Goal: Task Accomplishment & Management: Complete application form

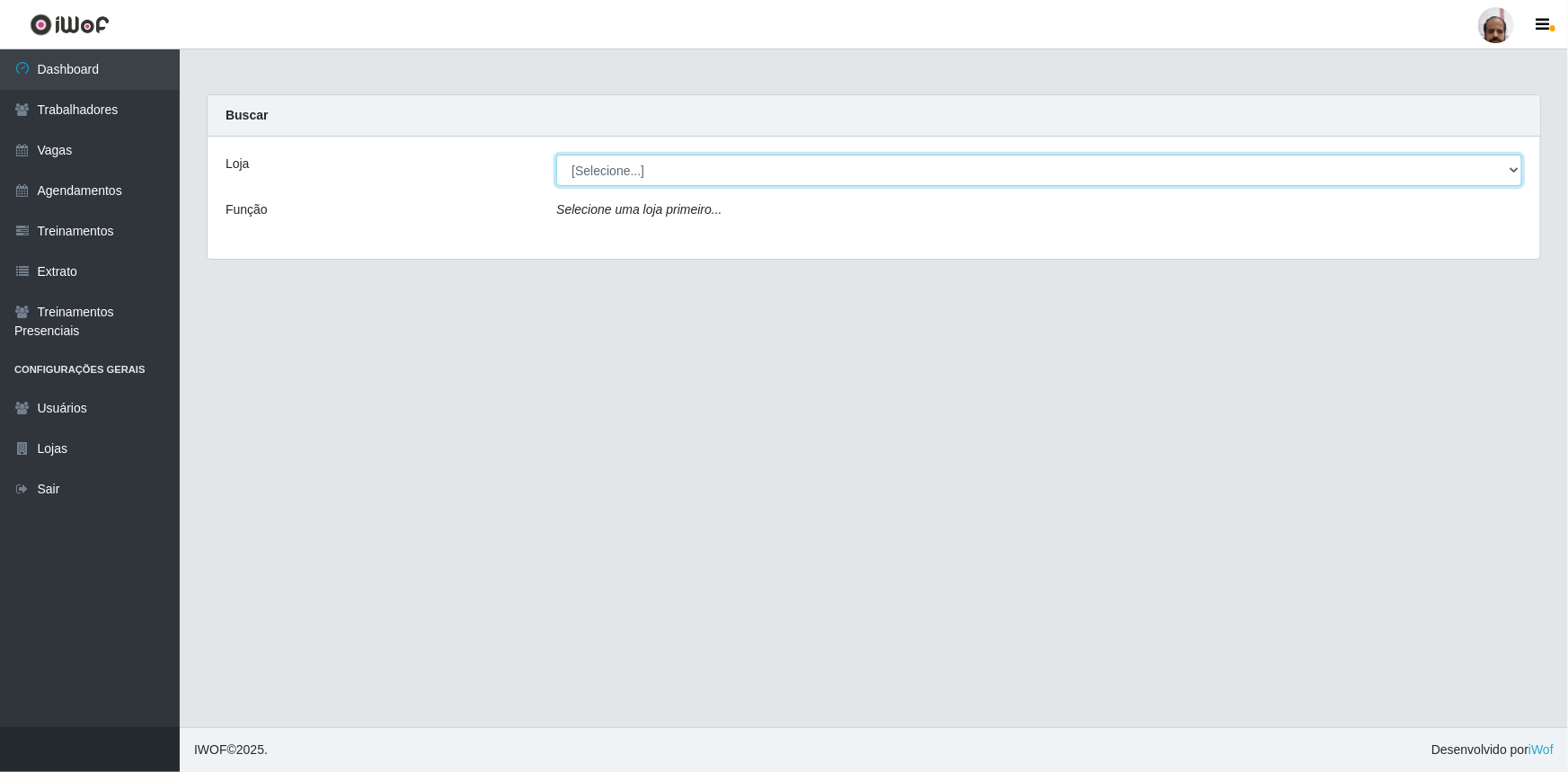
click at [1514, 174] on select "[Selecione...] Mar Vermelho - Loja 05" at bounding box center [1039, 169] width 966 height 31
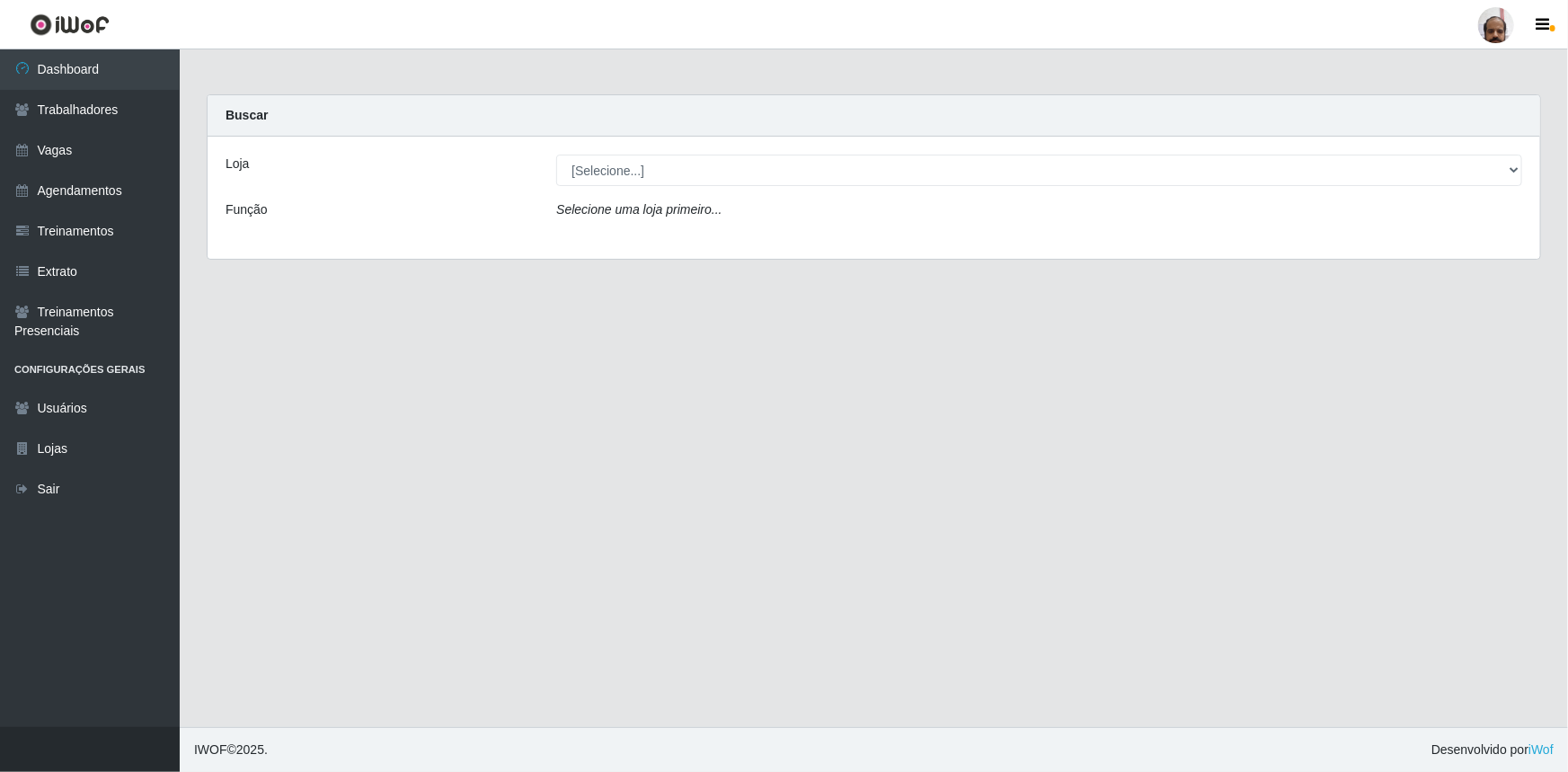
click at [665, 388] on main "Carregando... Buscar Loja [Selecione...] Mar Vermelho - Loja 05 Função Selecion…" at bounding box center [874, 388] width 1388 height 678
click at [57, 151] on link "Vagas" at bounding box center [89, 150] width 180 height 40
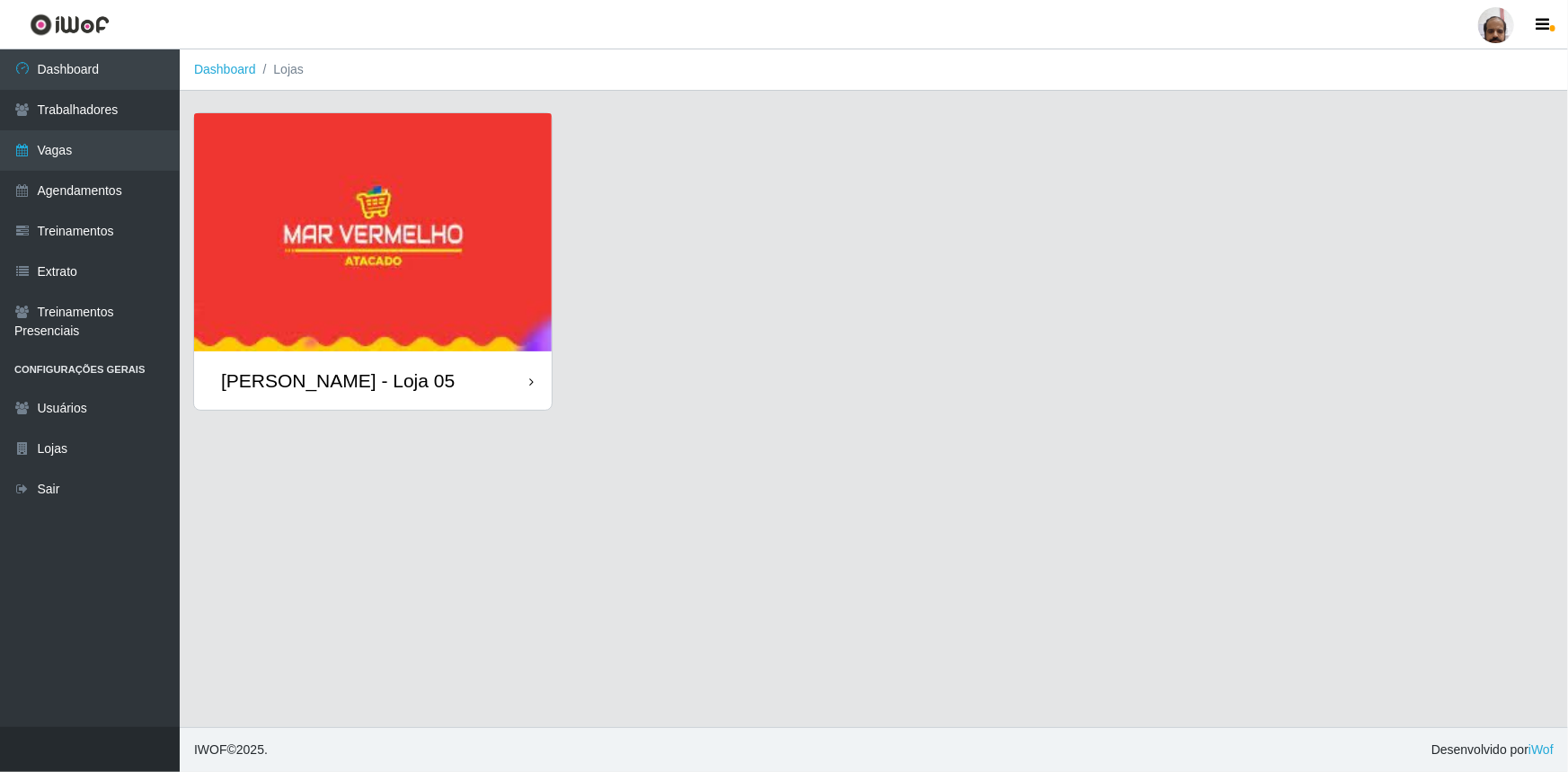
click at [285, 283] on img at bounding box center [373, 232] width 358 height 238
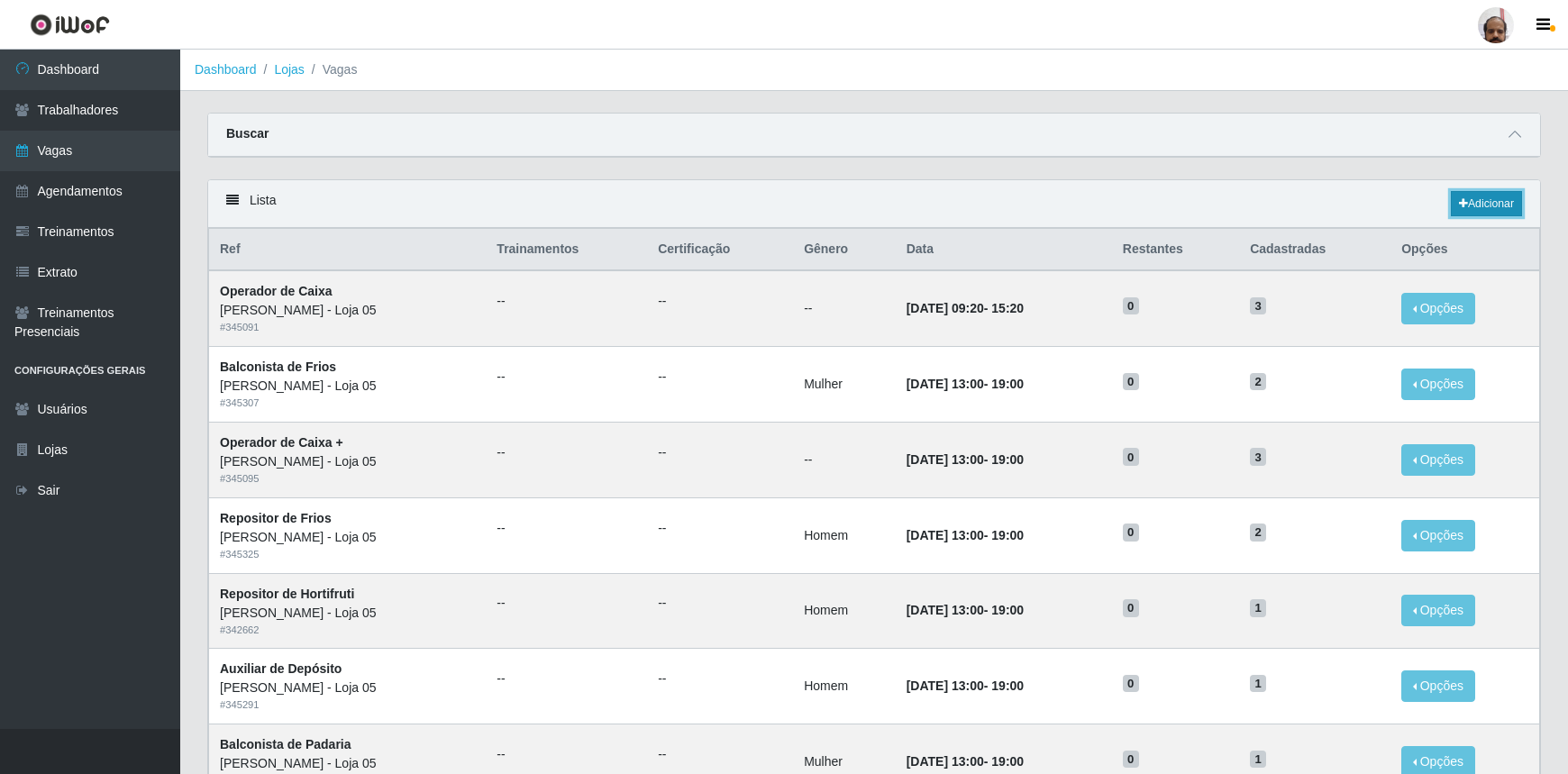
click at [1469, 205] on link "Adicionar" at bounding box center [1487, 203] width 72 height 25
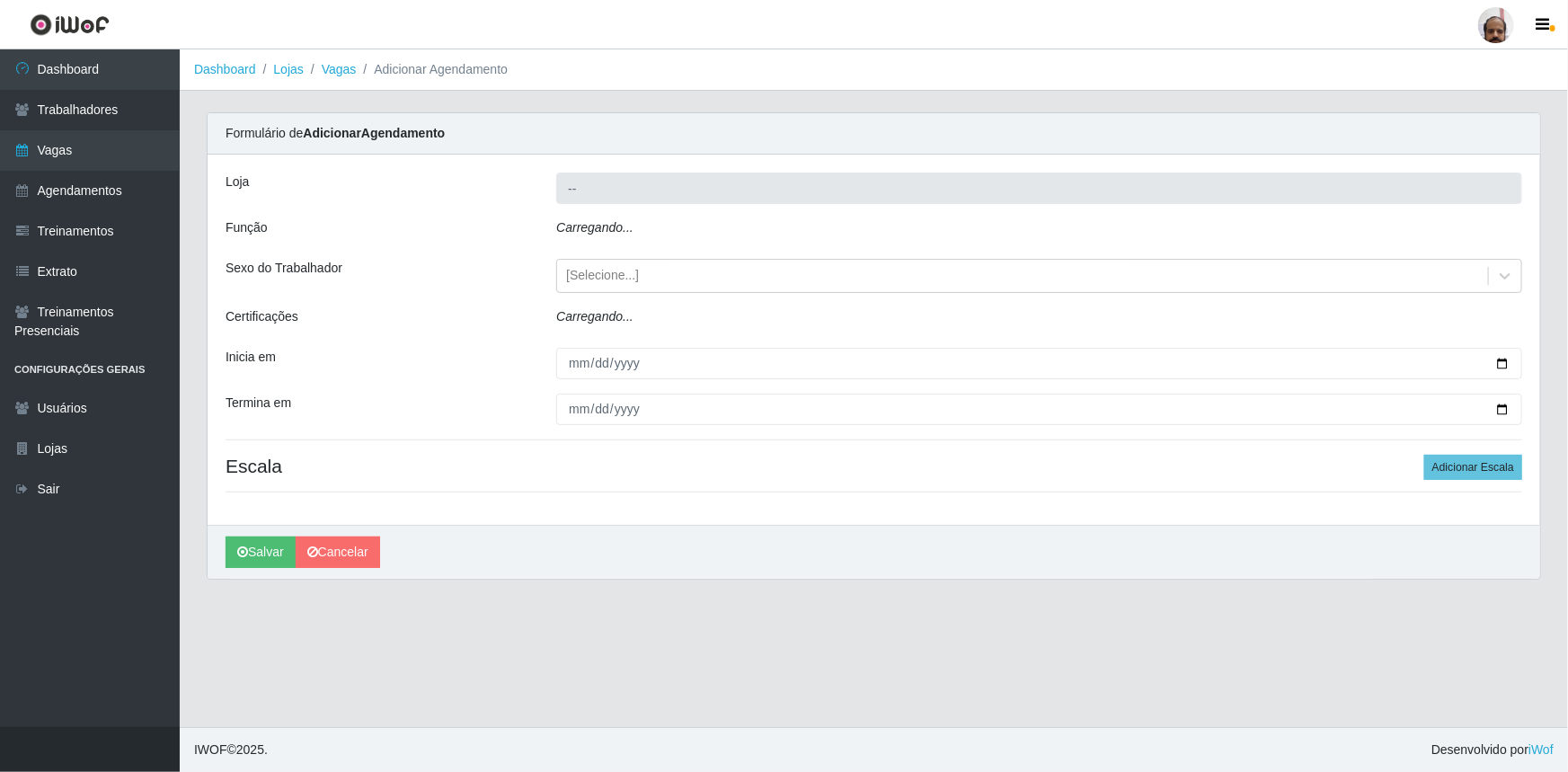
type input "[PERSON_NAME] - Loja 05"
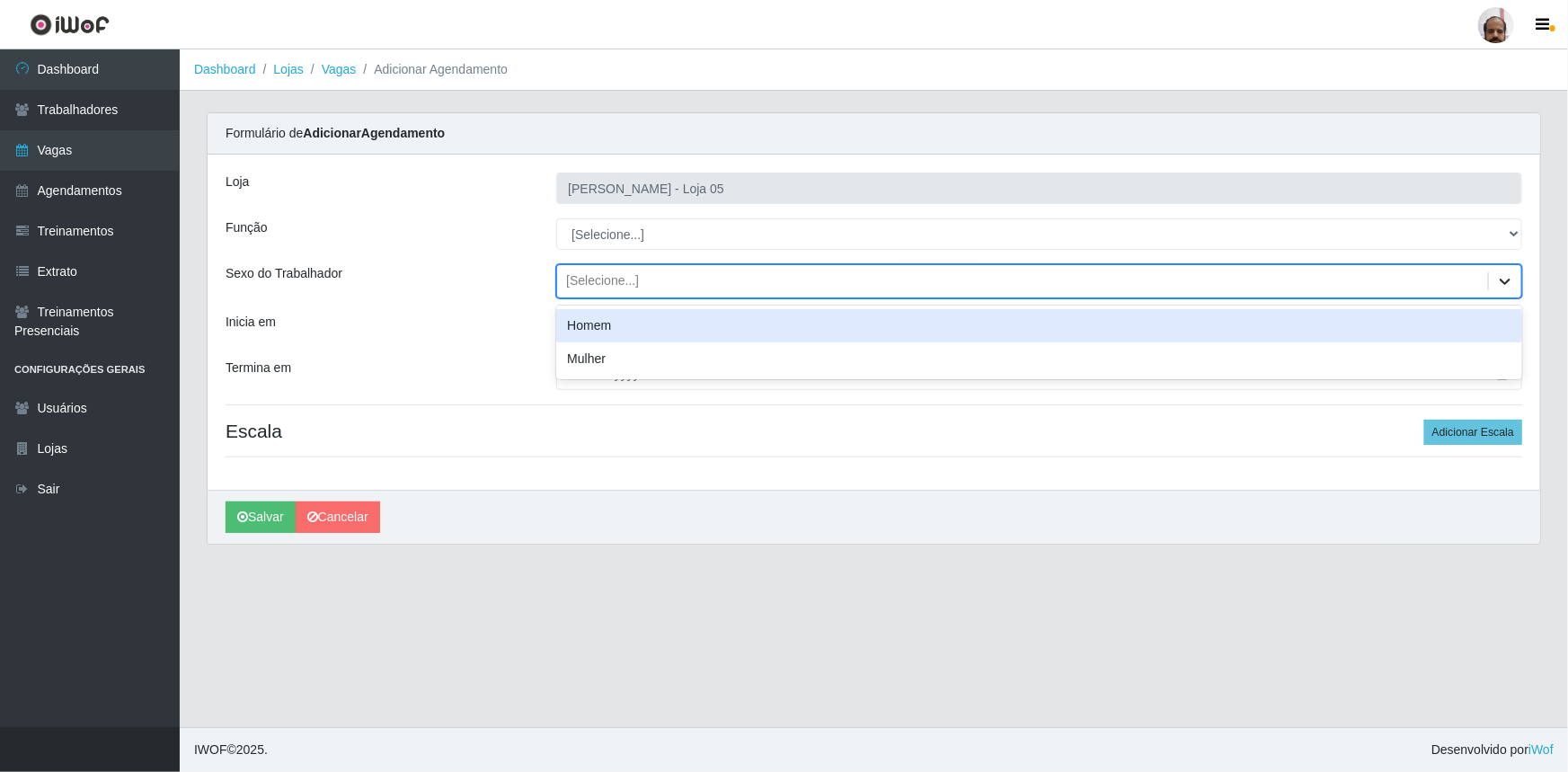
click at [1500, 285] on icon at bounding box center [1505, 281] width 18 height 18
click at [614, 326] on div "Homem" at bounding box center [1039, 326] width 966 height 33
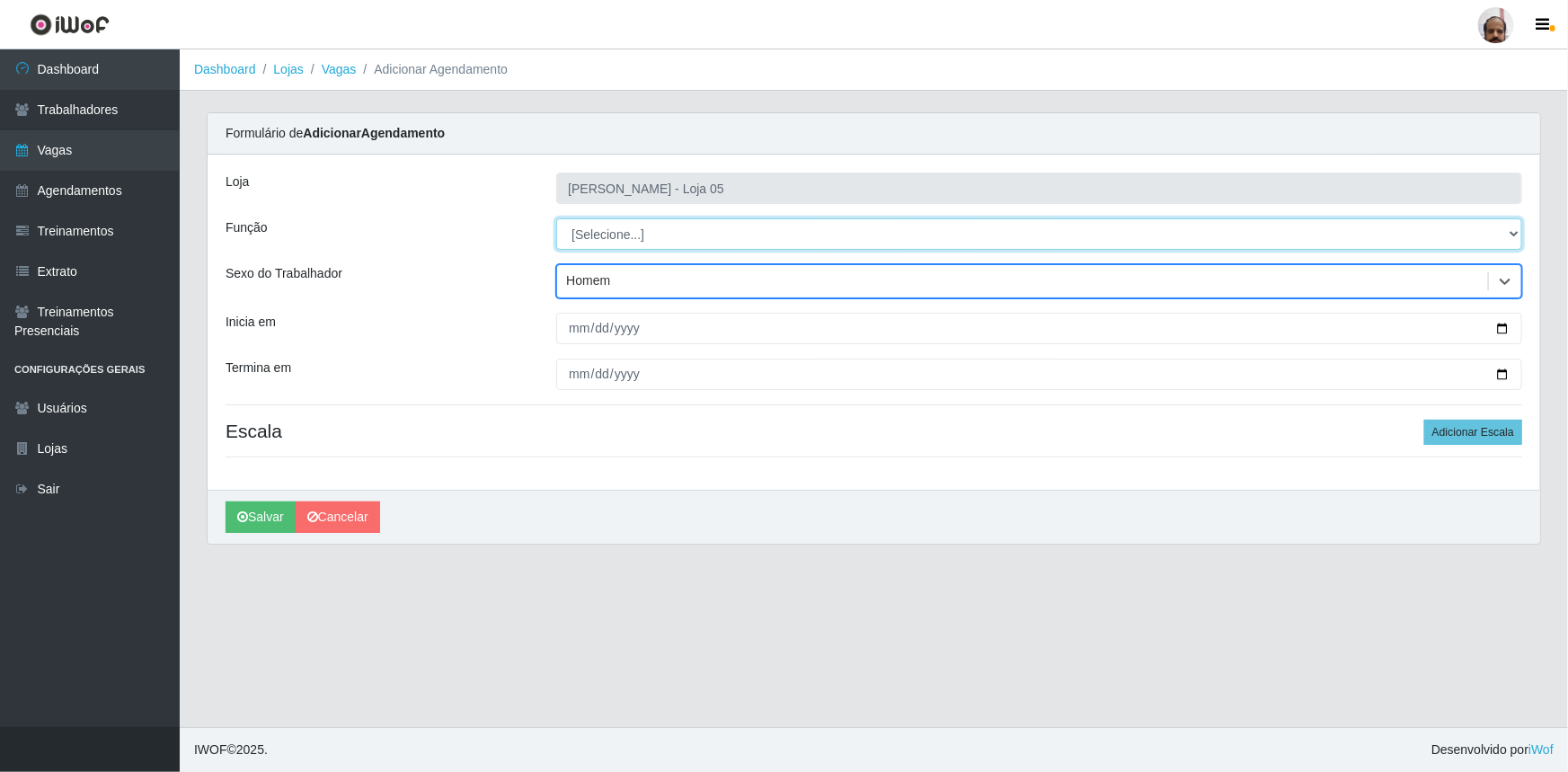
click at [1516, 236] on select "[Selecione...] ASG ASG + ASG ++ Auxiliar de Depósito Auxiliar de Depósito + Aux…" at bounding box center [1039, 233] width 966 height 31
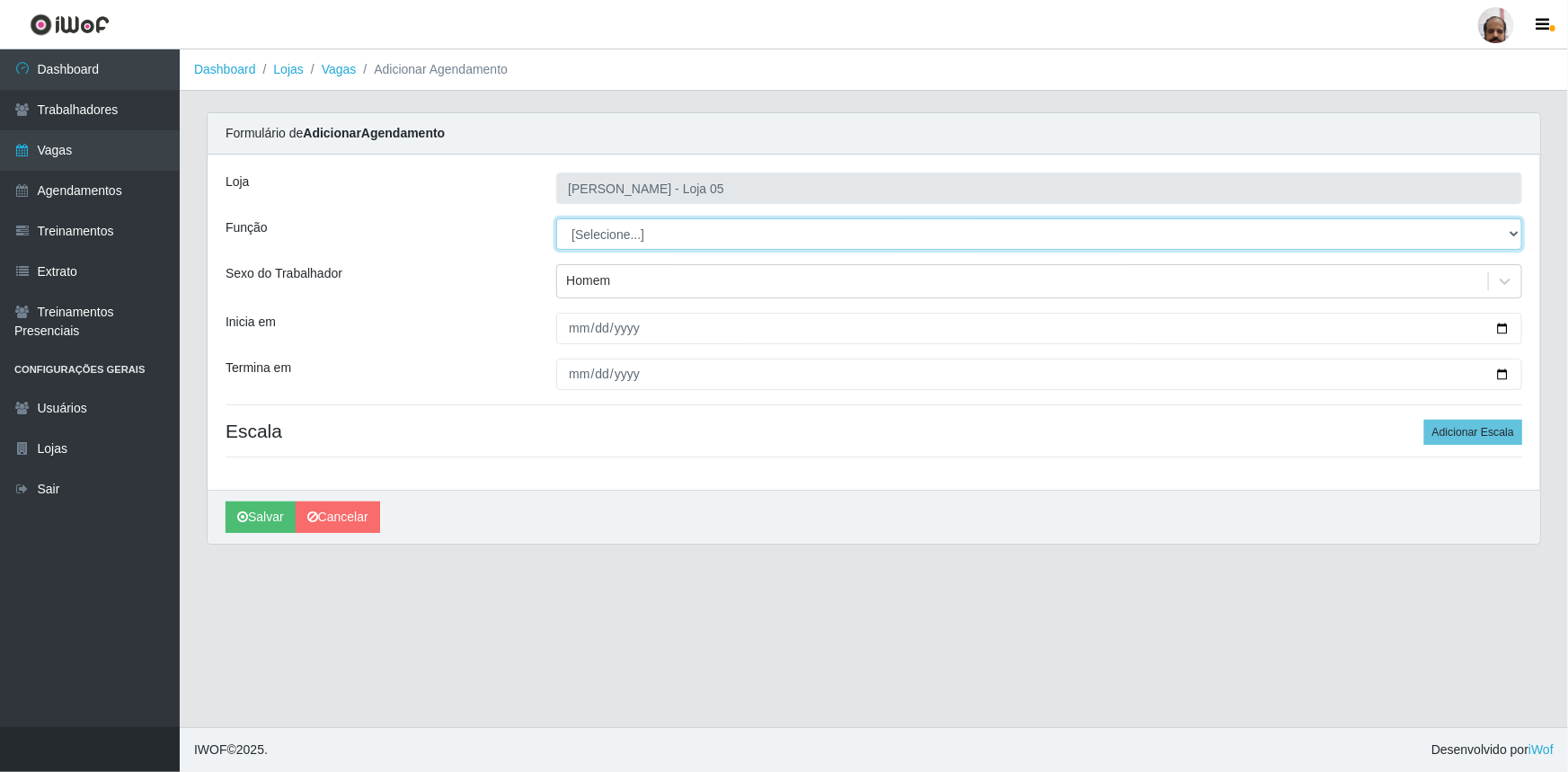
select select "110"
click at [556, 218] on select "[Selecione...] ASG ASG + ASG ++ Auxiliar de Depósito Auxiliar de Depósito + Aux…" at bounding box center [1039, 233] width 966 height 31
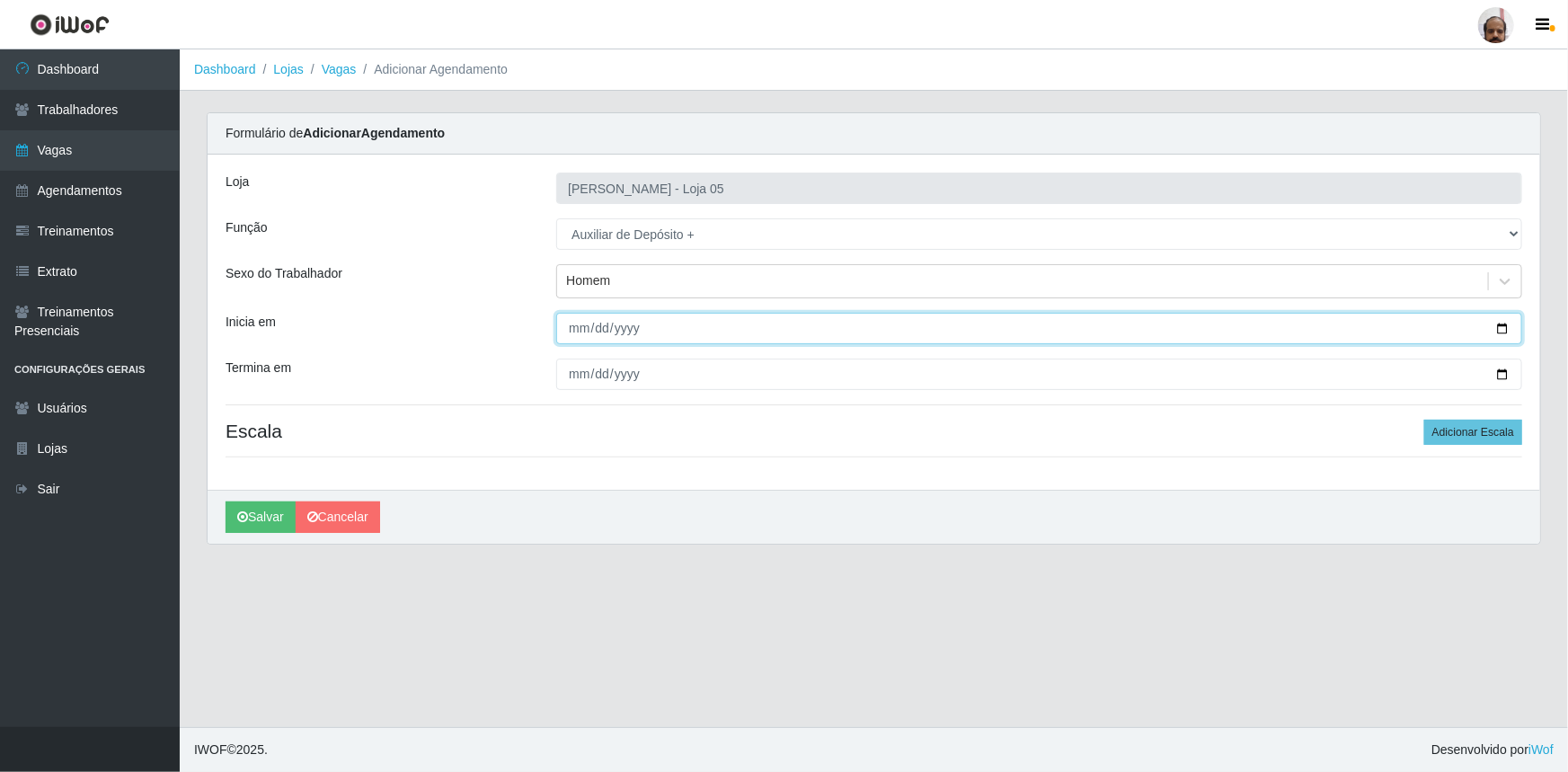
click at [1502, 328] on input "Inicia em" at bounding box center [1039, 327] width 966 height 31
type input "[DATE]"
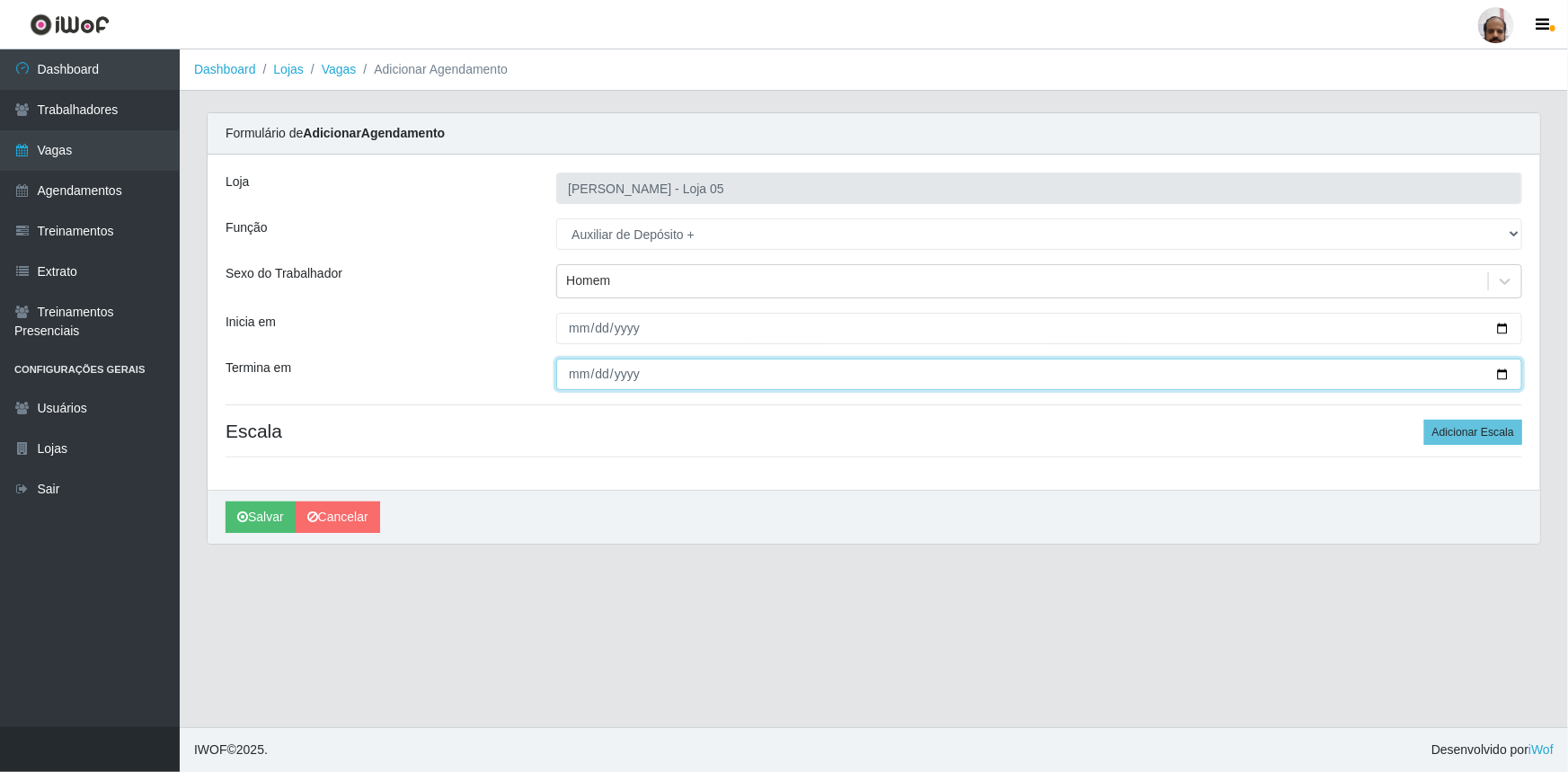
click at [1496, 376] on input "Termina em" at bounding box center [1039, 374] width 966 height 31
type input "[DATE]"
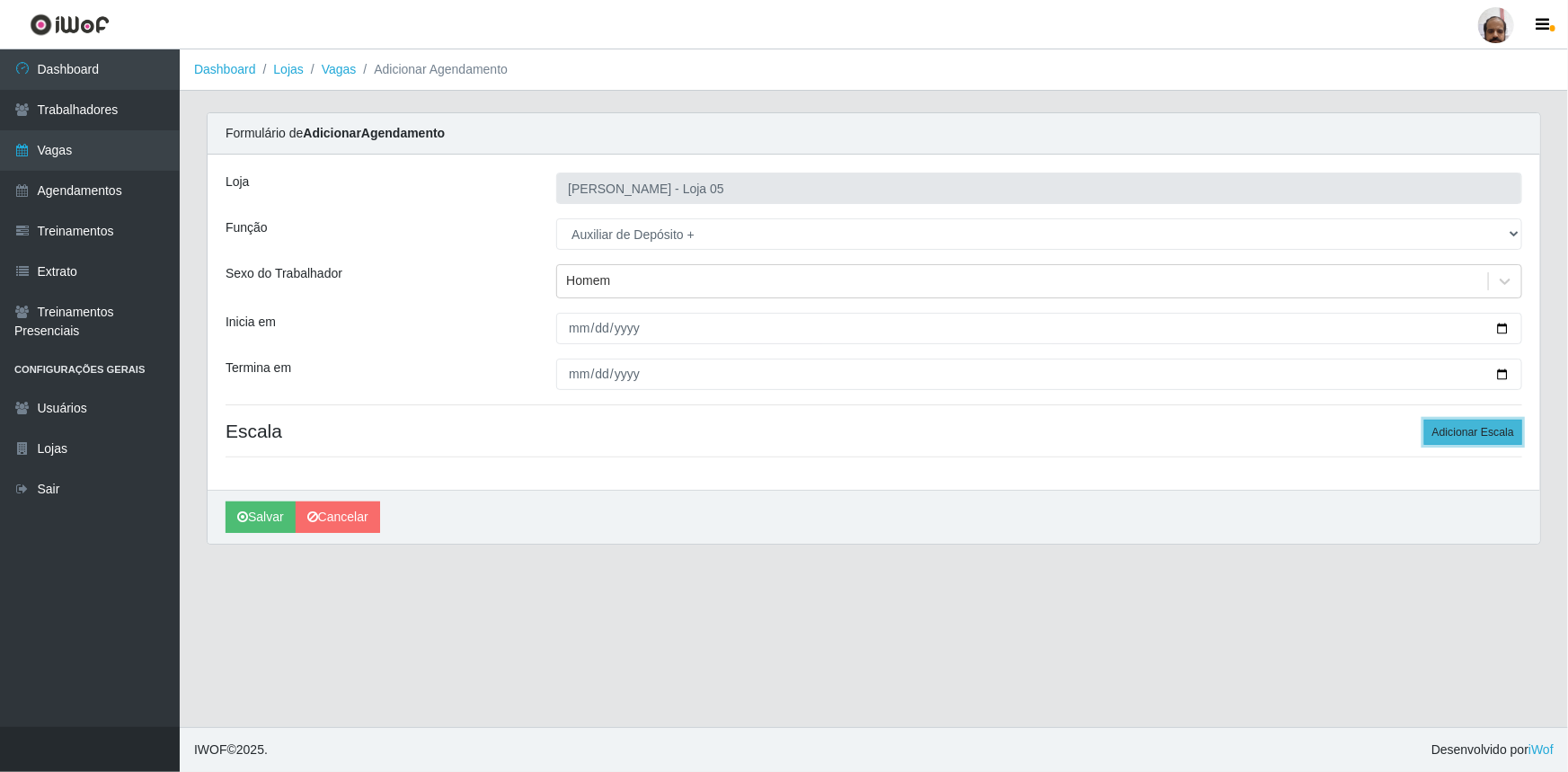
click at [1479, 439] on button "Adicionar Escala" at bounding box center [1473, 432] width 98 height 25
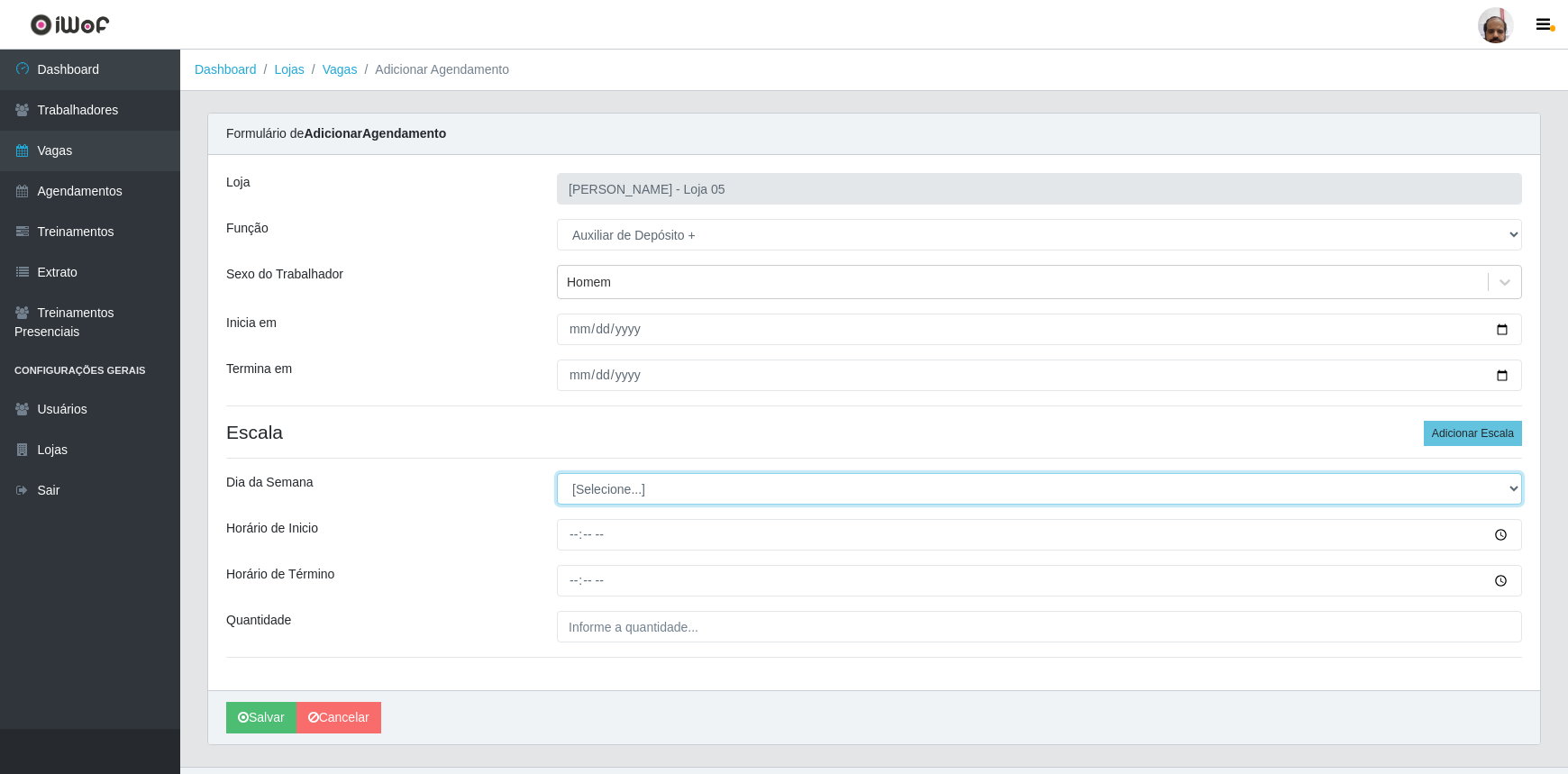
click at [1515, 489] on select "[Selecione...] Segunda Terça Quarta Quinta Sexta Sábado Domingo" at bounding box center [1039, 489] width 965 height 31
select select "4"
click at [557, 473] on select "[Selecione...] Segunda Terça Quarta Quinta Sexta Sábado Domingo" at bounding box center [1039, 489] width 965 height 31
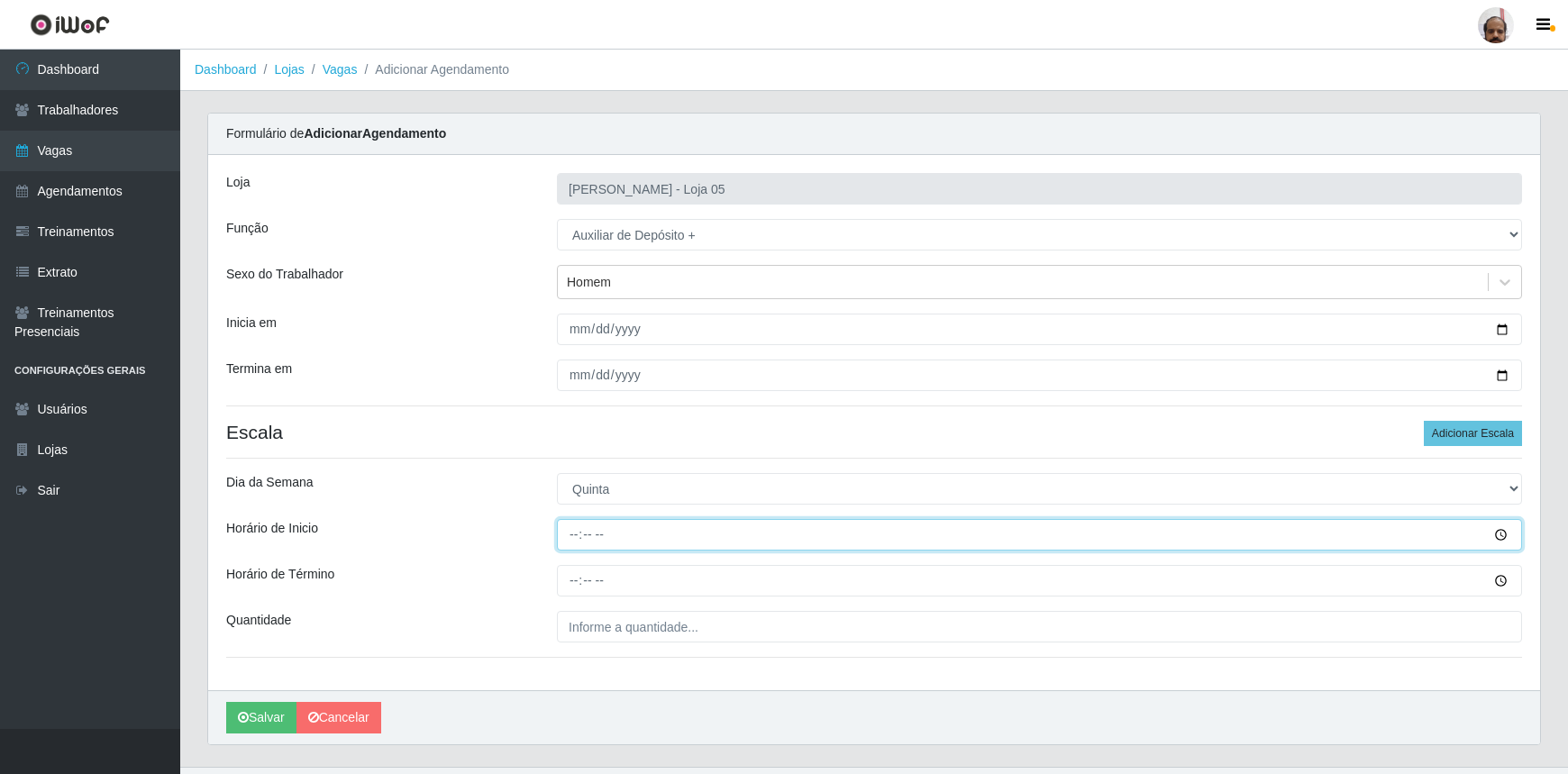
click at [582, 537] on input "Horário de Inicio" at bounding box center [1039, 534] width 965 height 31
type input "23:00"
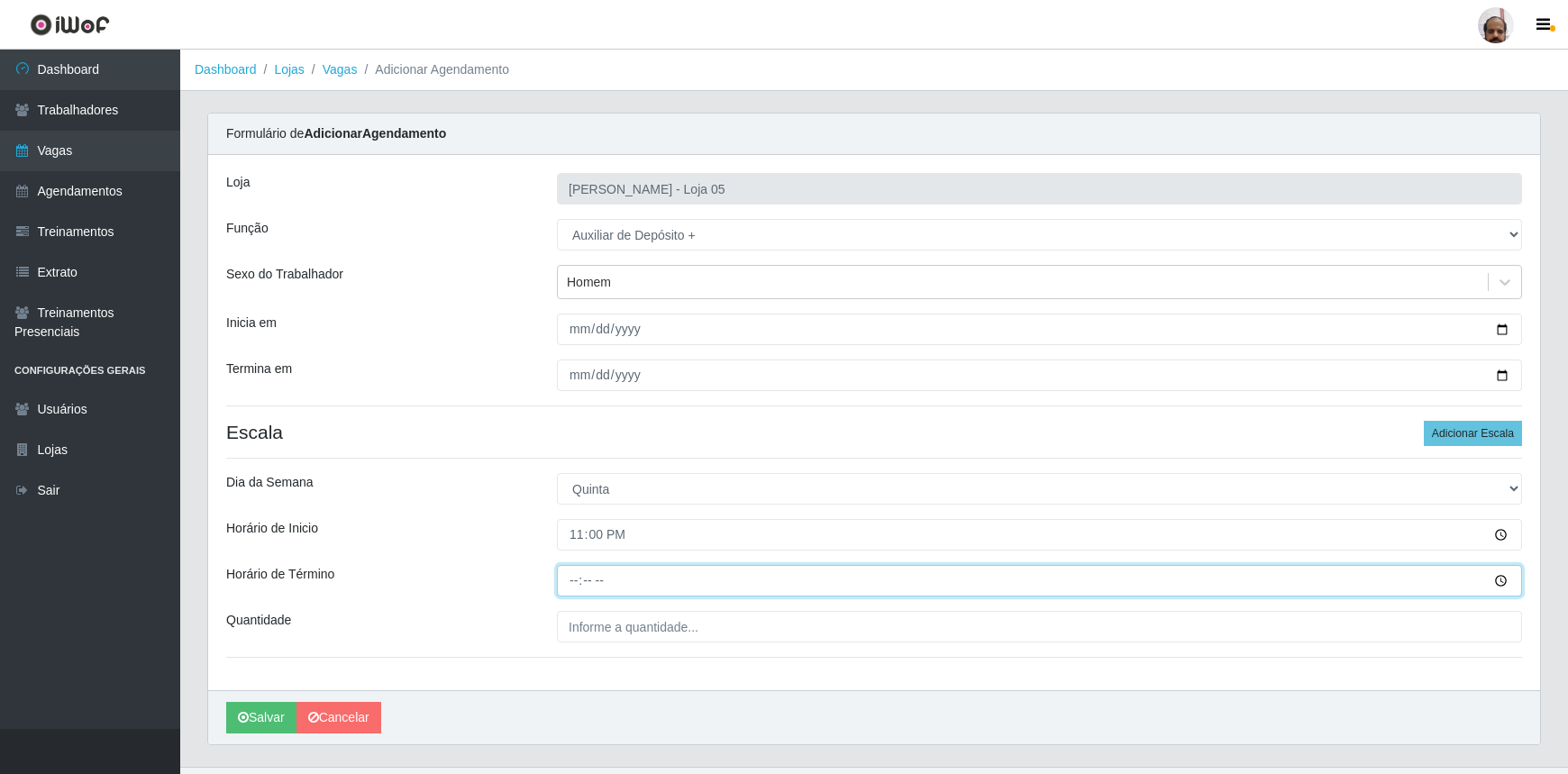
click at [572, 578] on input "Horário de Término" at bounding box center [1039, 580] width 965 height 31
type input "05:00"
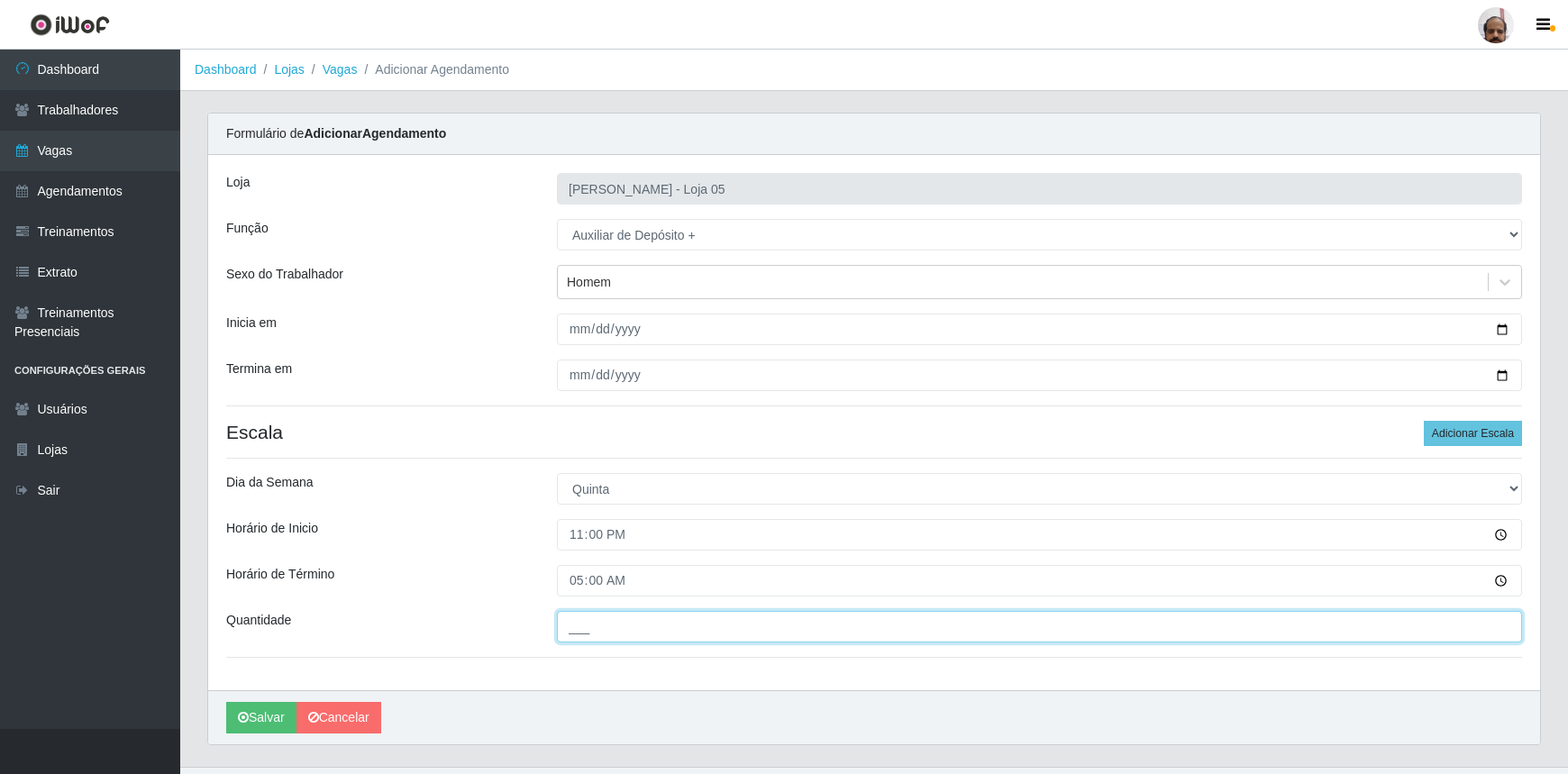
click at [619, 630] on input "___" at bounding box center [1039, 626] width 965 height 31
type input "2__"
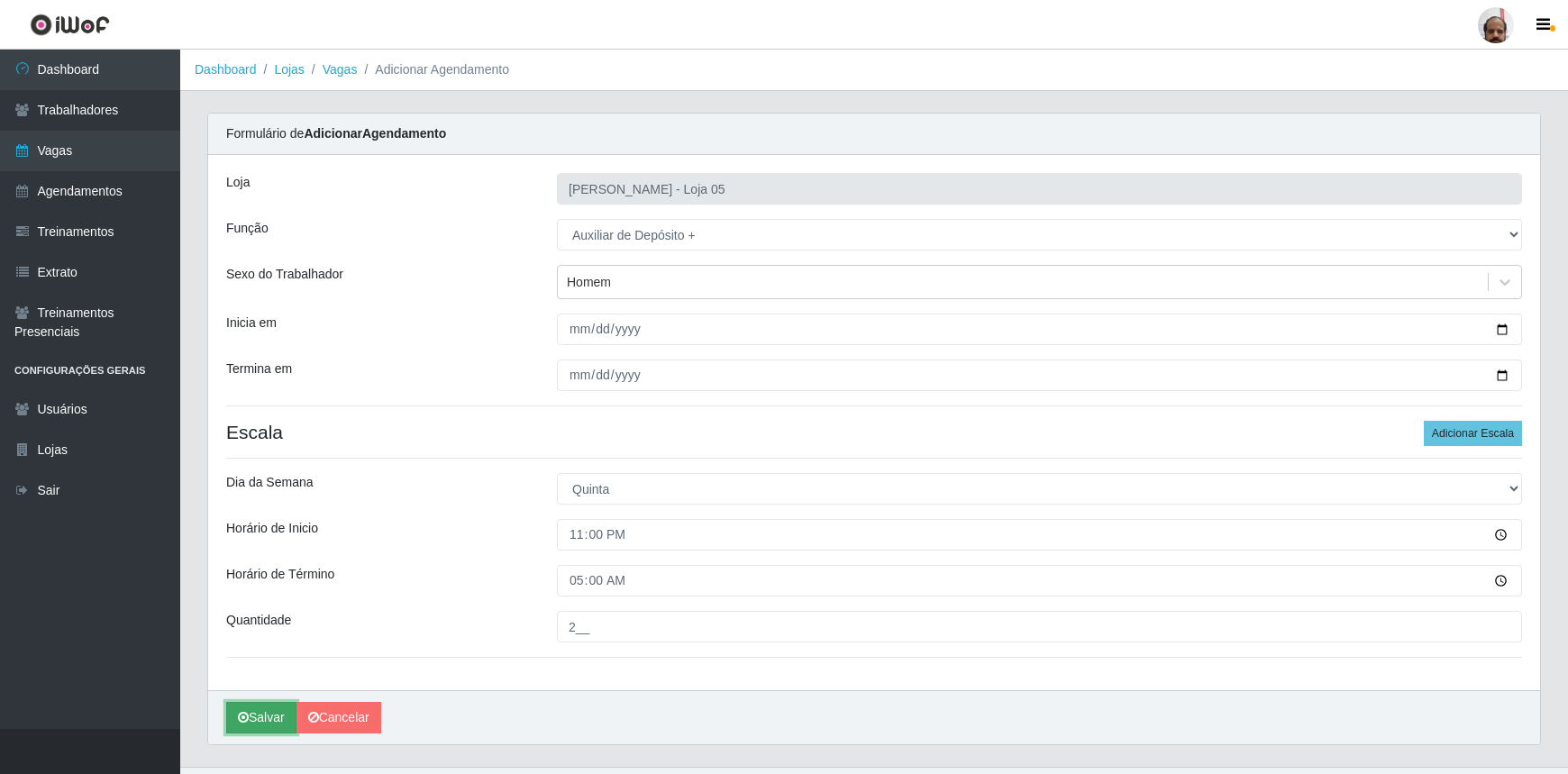
click at [256, 710] on button "Salvar" at bounding box center [262, 717] width 71 height 31
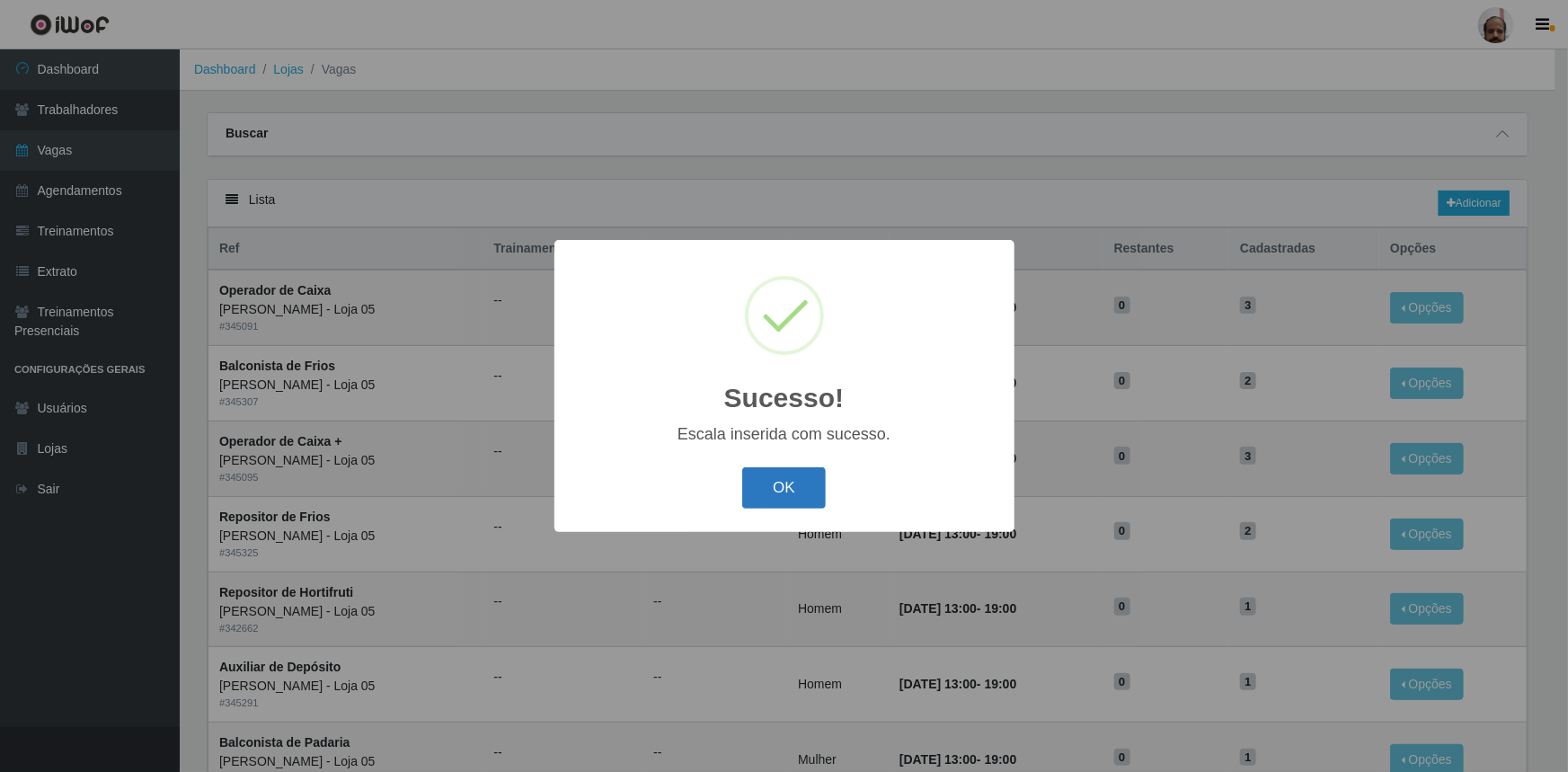
click at [798, 499] on button "OK" at bounding box center [784, 488] width 84 height 42
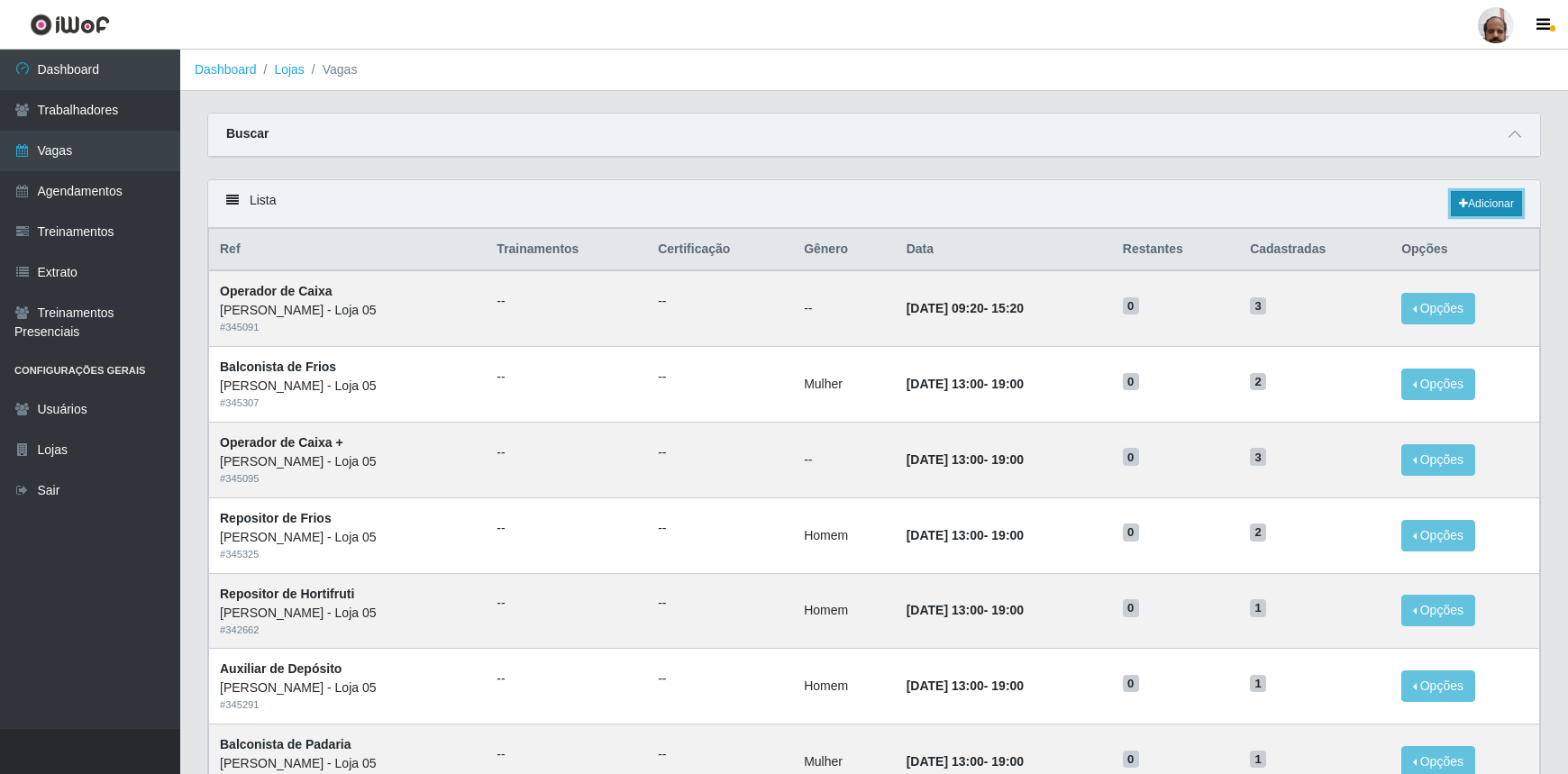
click at [1500, 206] on link "Adicionar" at bounding box center [1487, 203] width 72 height 25
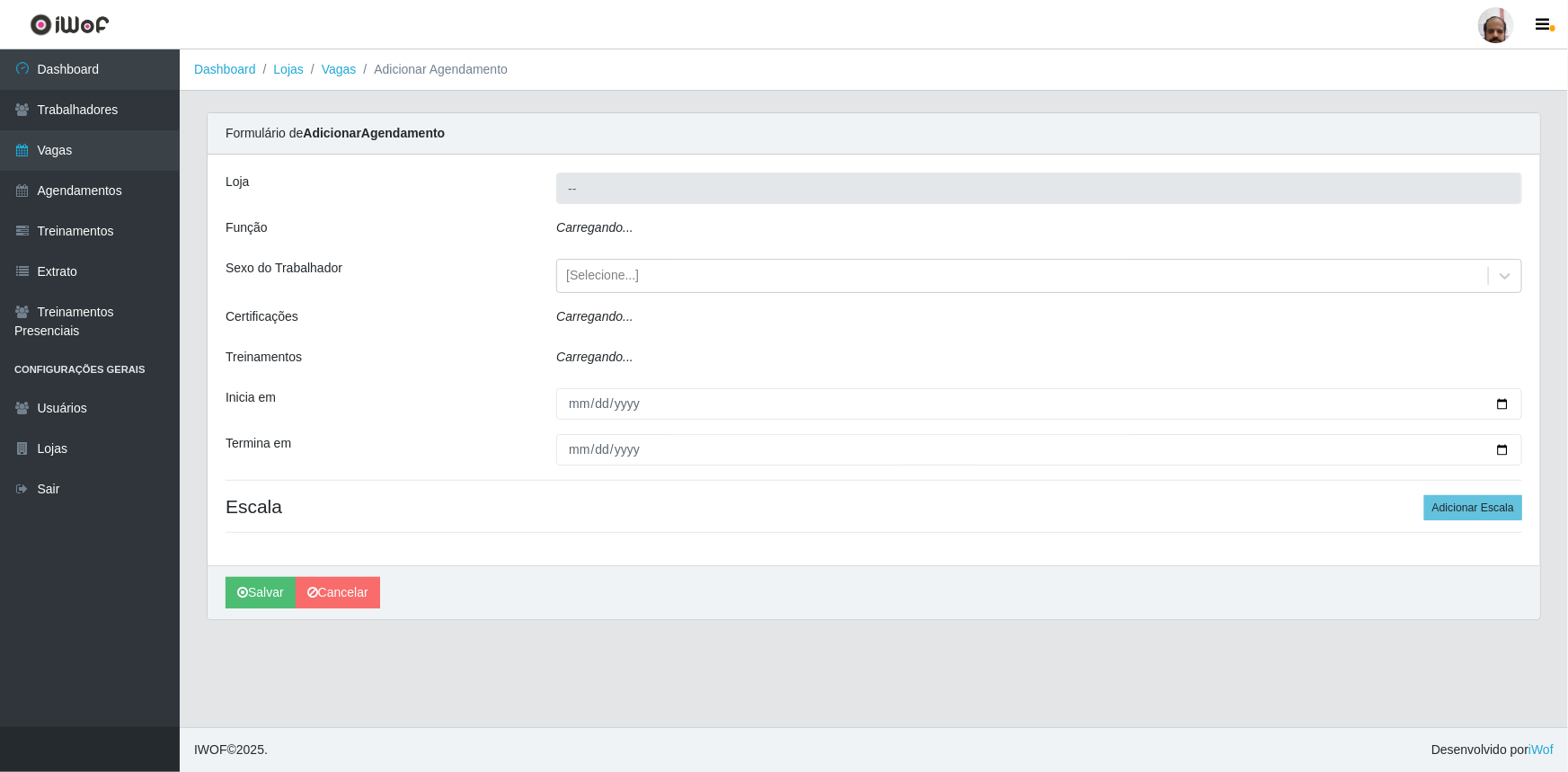
type input "[PERSON_NAME] - Loja 05"
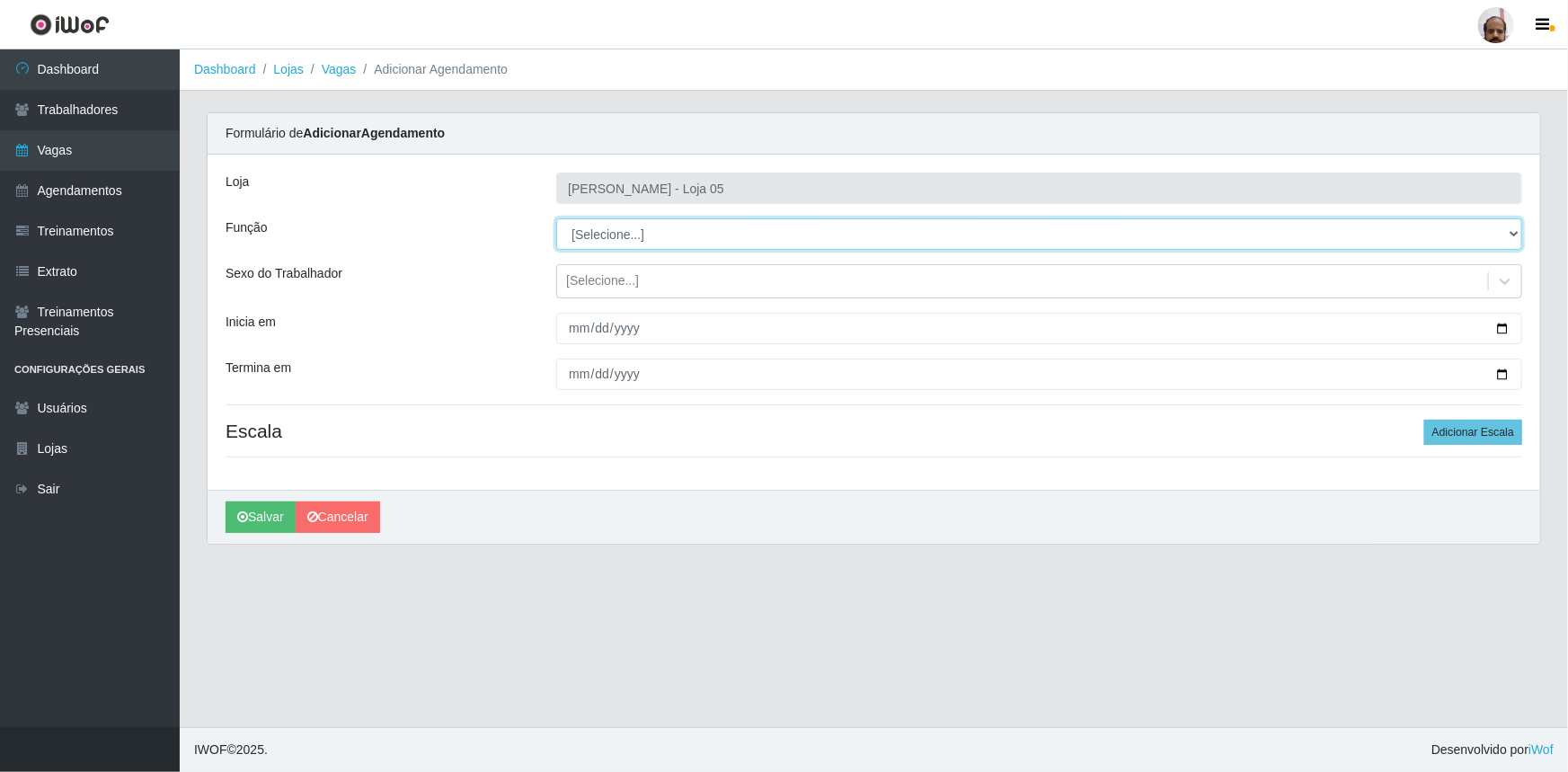
click at [1514, 233] on select "[Selecione...] ASG ASG + ASG ++ Auxiliar de Depósito Auxiliar de Depósito + Aux…" at bounding box center [1039, 233] width 966 height 31
select select "82"
click at [556, 218] on select "[Selecione...] ASG ASG + ASG ++ Auxiliar de Depósito Auxiliar de Depósito + Aux…" at bounding box center [1039, 233] width 966 height 31
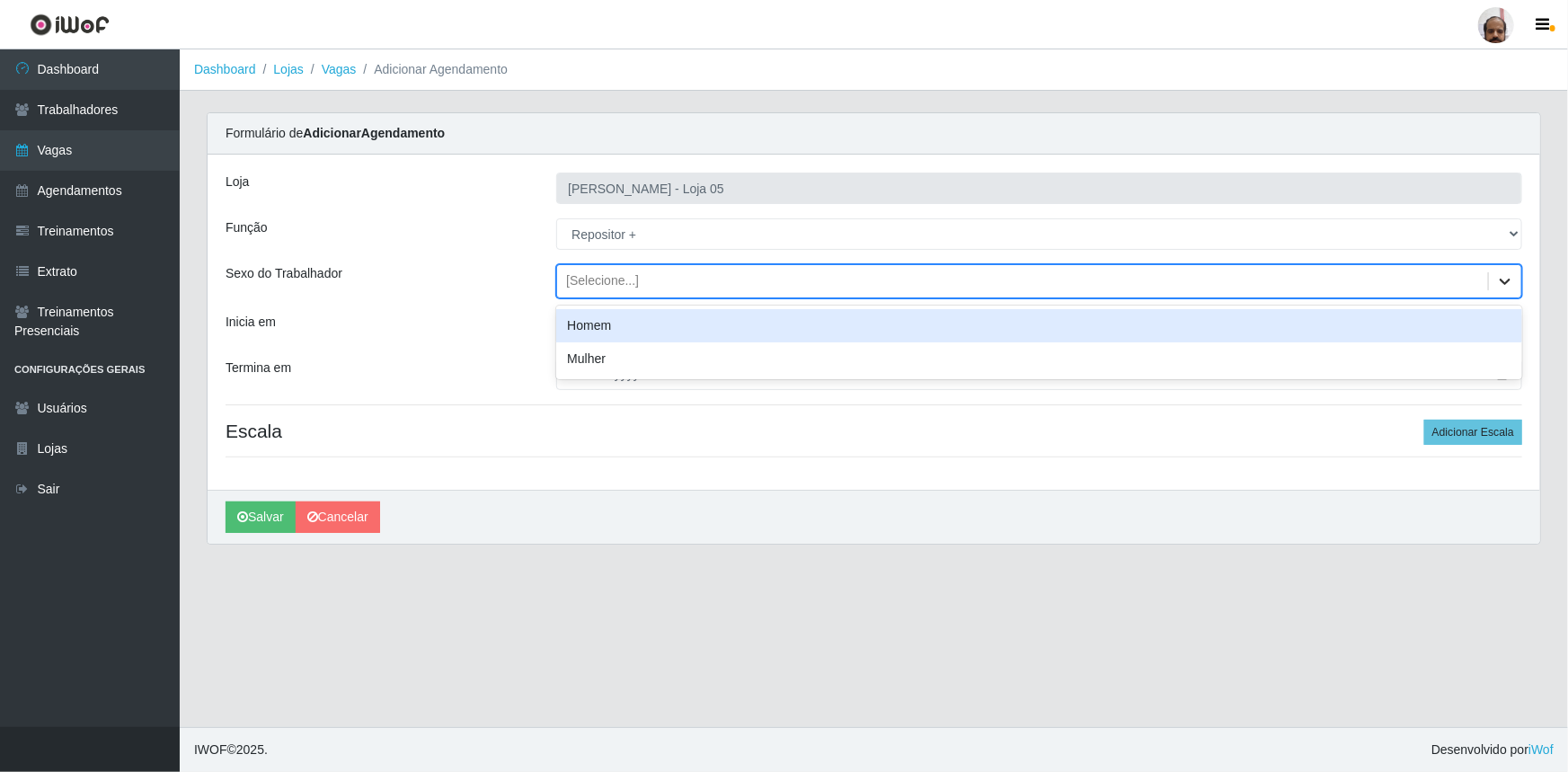
click at [1510, 292] on div at bounding box center [1505, 281] width 32 height 32
click at [600, 327] on div "Homem" at bounding box center [1039, 326] width 966 height 33
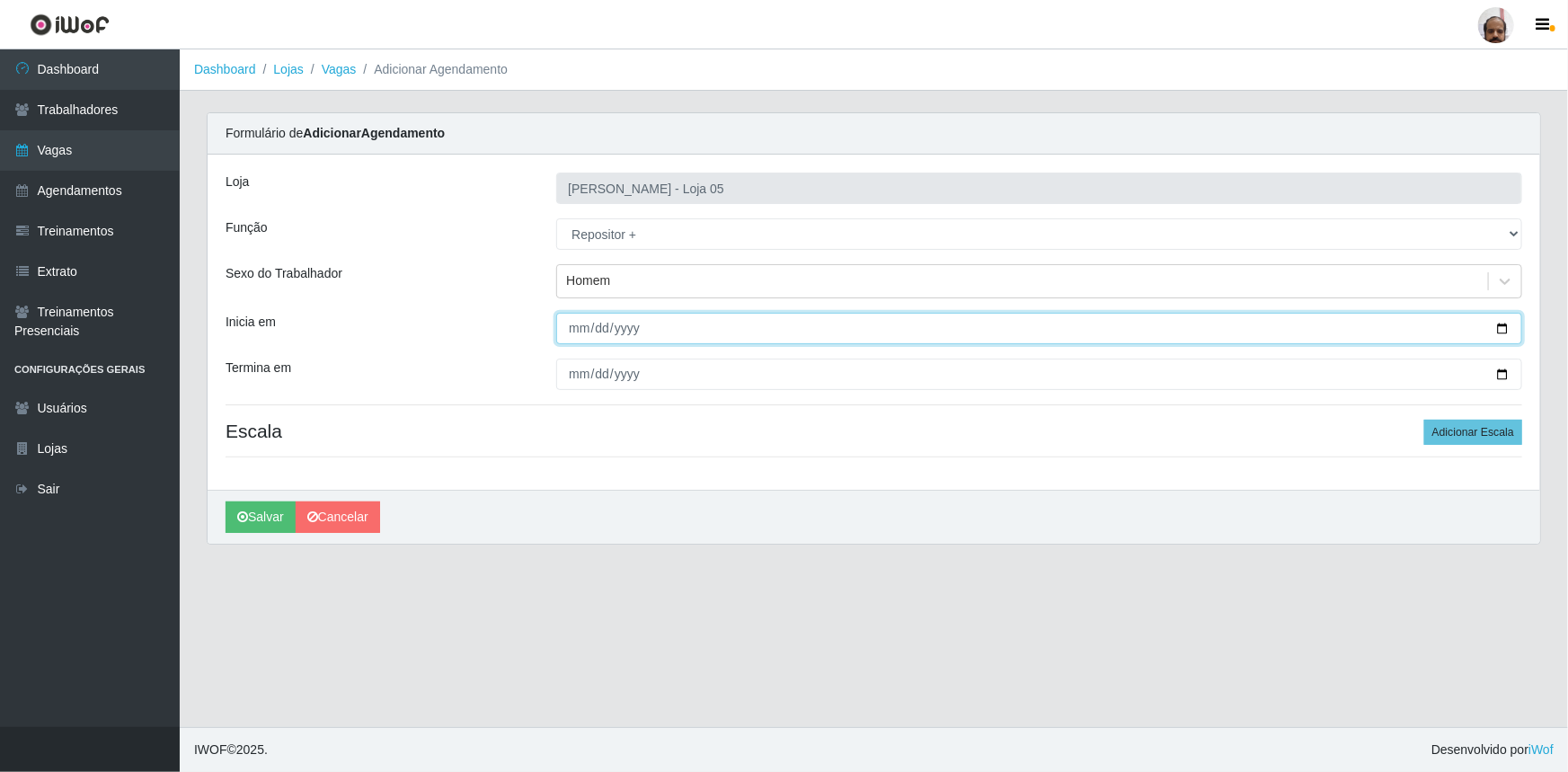
click at [1509, 321] on input "Inicia em" at bounding box center [1039, 327] width 966 height 31
type input "[DATE]"
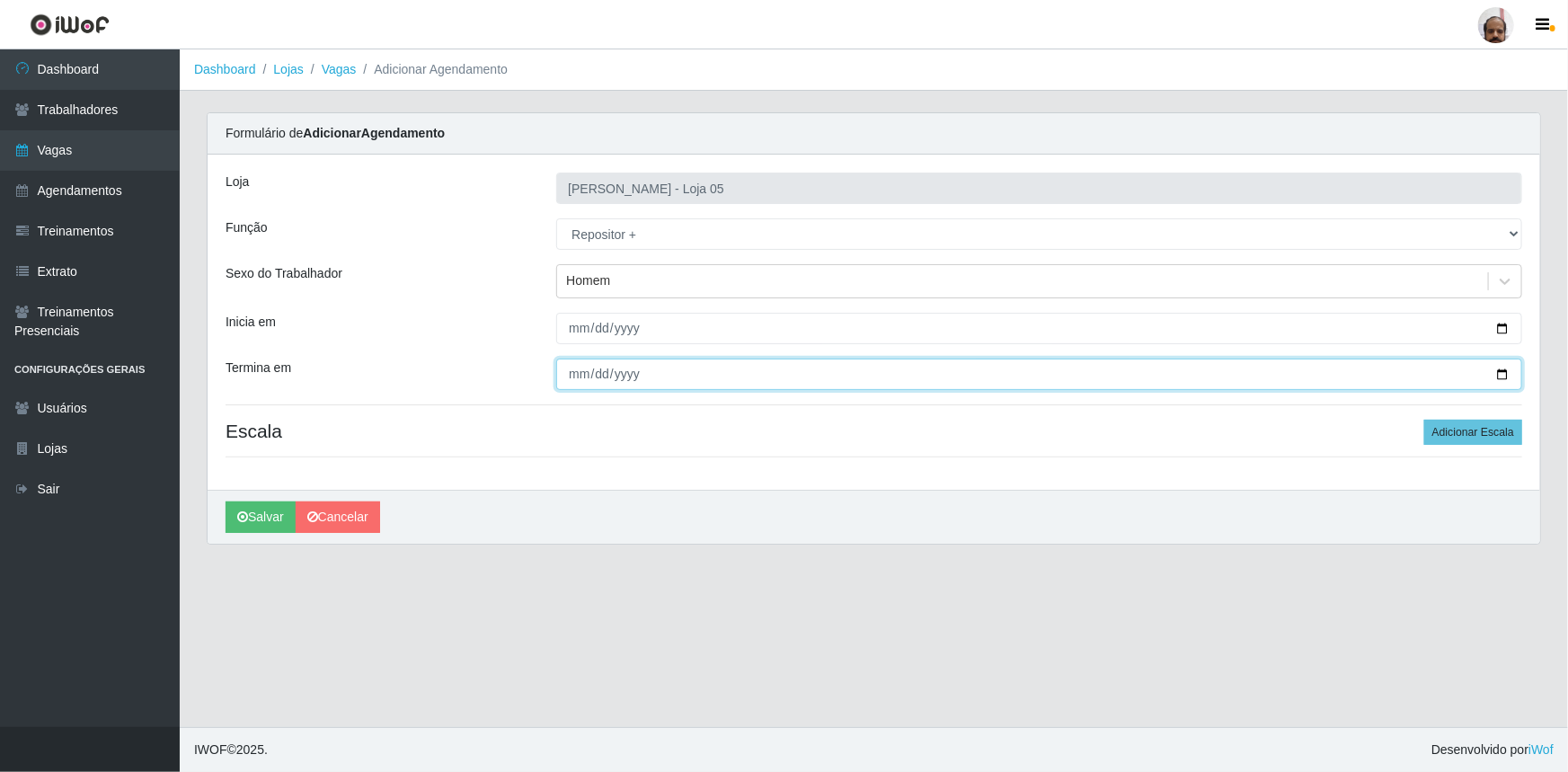
click at [1500, 378] on input "Termina em" at bounding box center [1039, 374] width 966 height 31
type input "[DATE]"
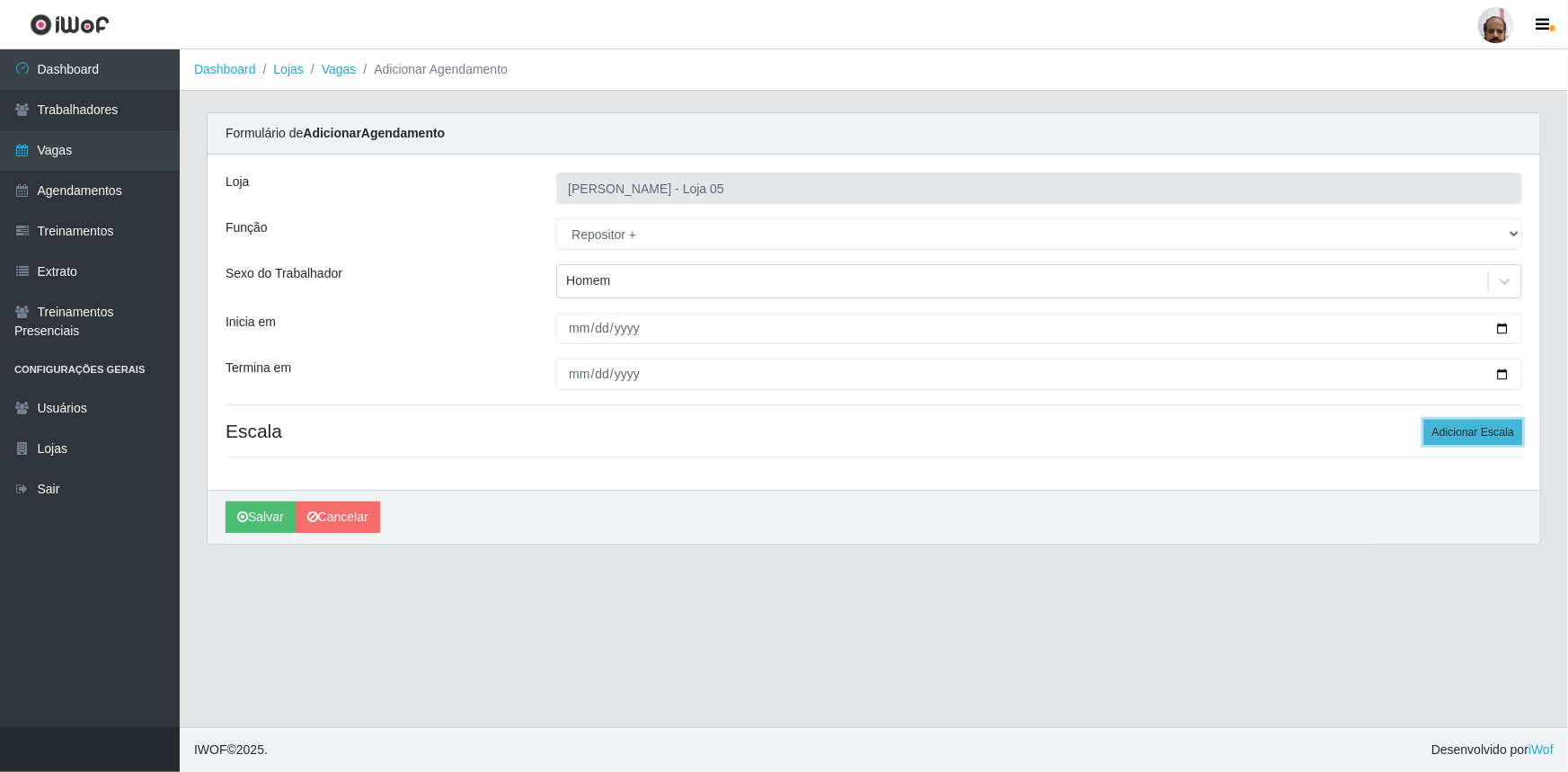
click at [1465, 425] on button "Adicionar Escala" at bounding box center [1473, 432] width 98 height 25
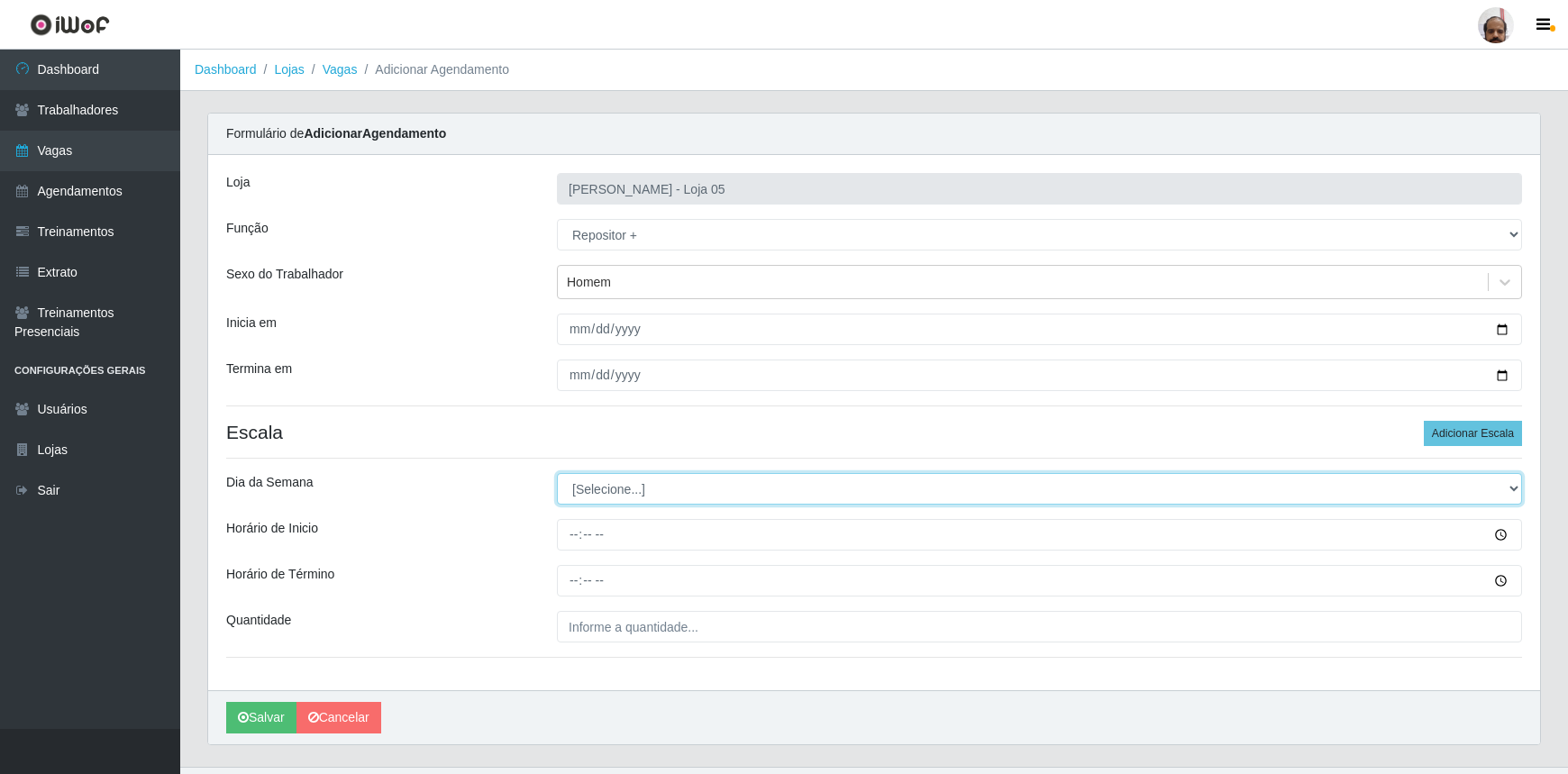
click at [1506, 489] on select "[Selecione...] Segunda Terça Quarta Quinta Sexta Sábado Domingo" at bounding box center [1039, 489] width 965 height 31
select select "4"
click at [557, 473] on select "[Selecione...] Segunda Terça Quarta Quinta Sexta Sábado Domingo" at bounding box center [1039, 489] width 965 height 31
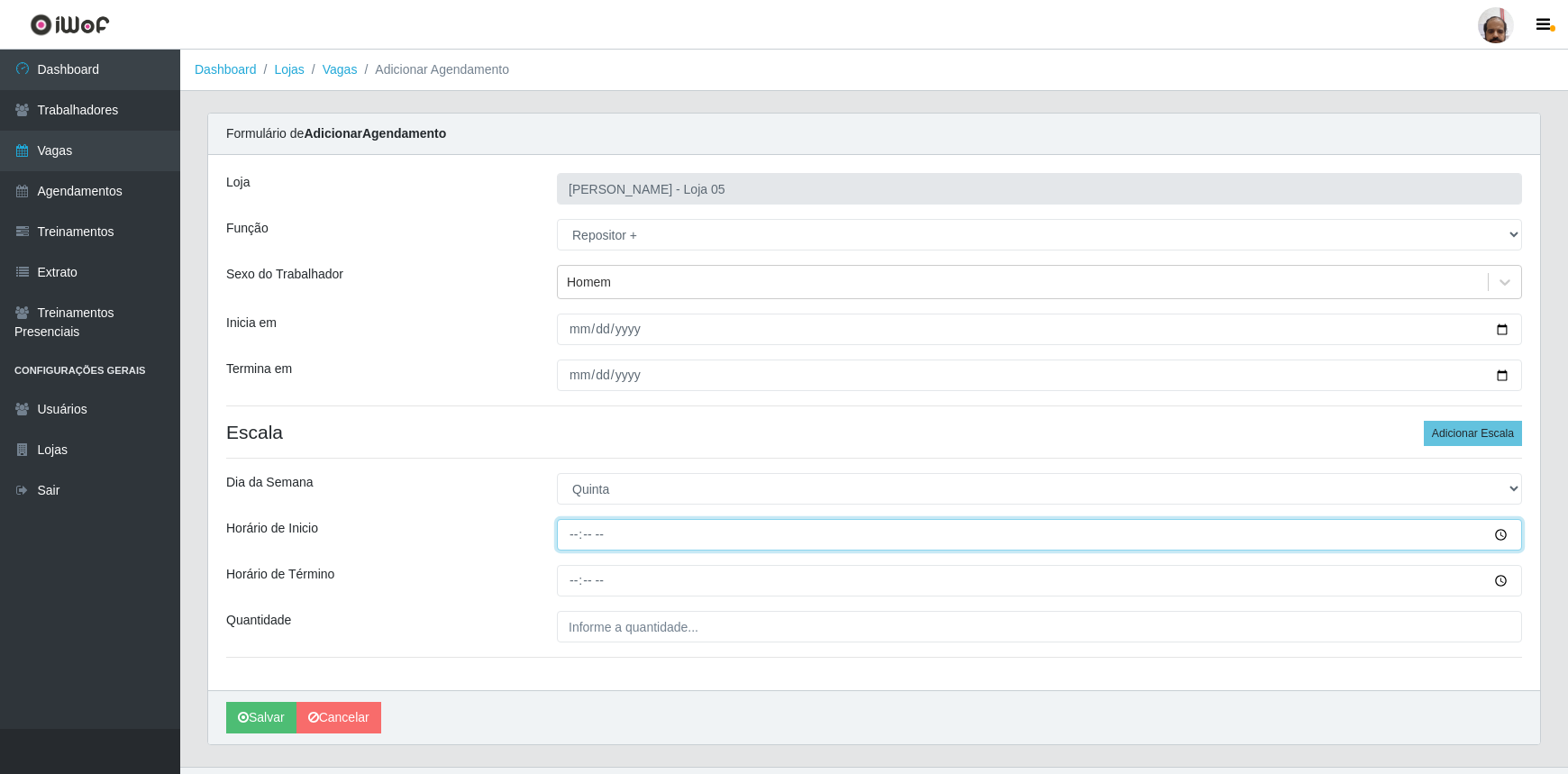
click at [570, 538] on input "Horário de Inicio" at bounding box center [1039, 534] width 965 height 31
type input "23:00"
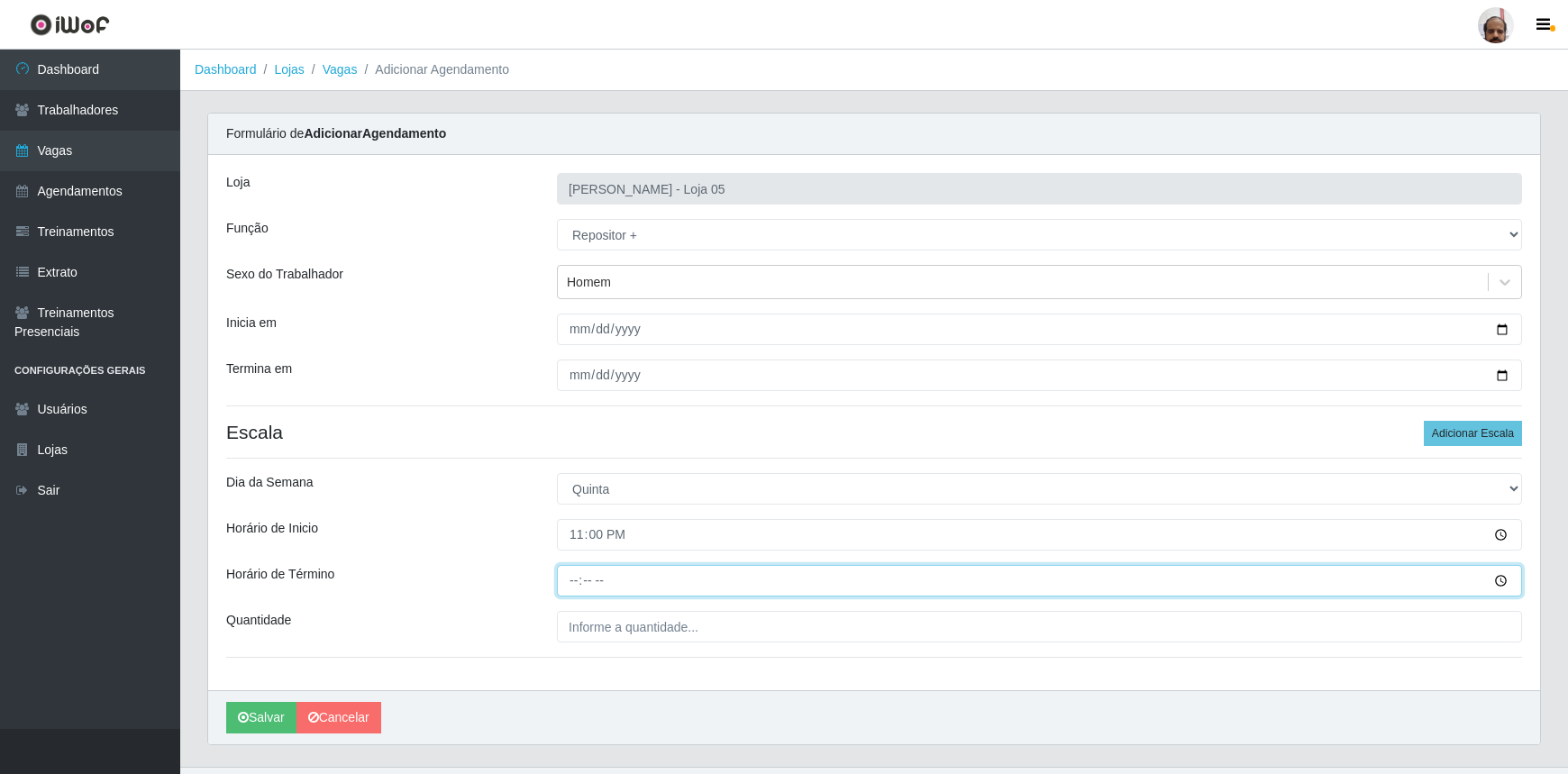
click at [570, 581] on input "Horário de Término" at bounding box center [1039, 580] width 965 height 31
type input "05:00"
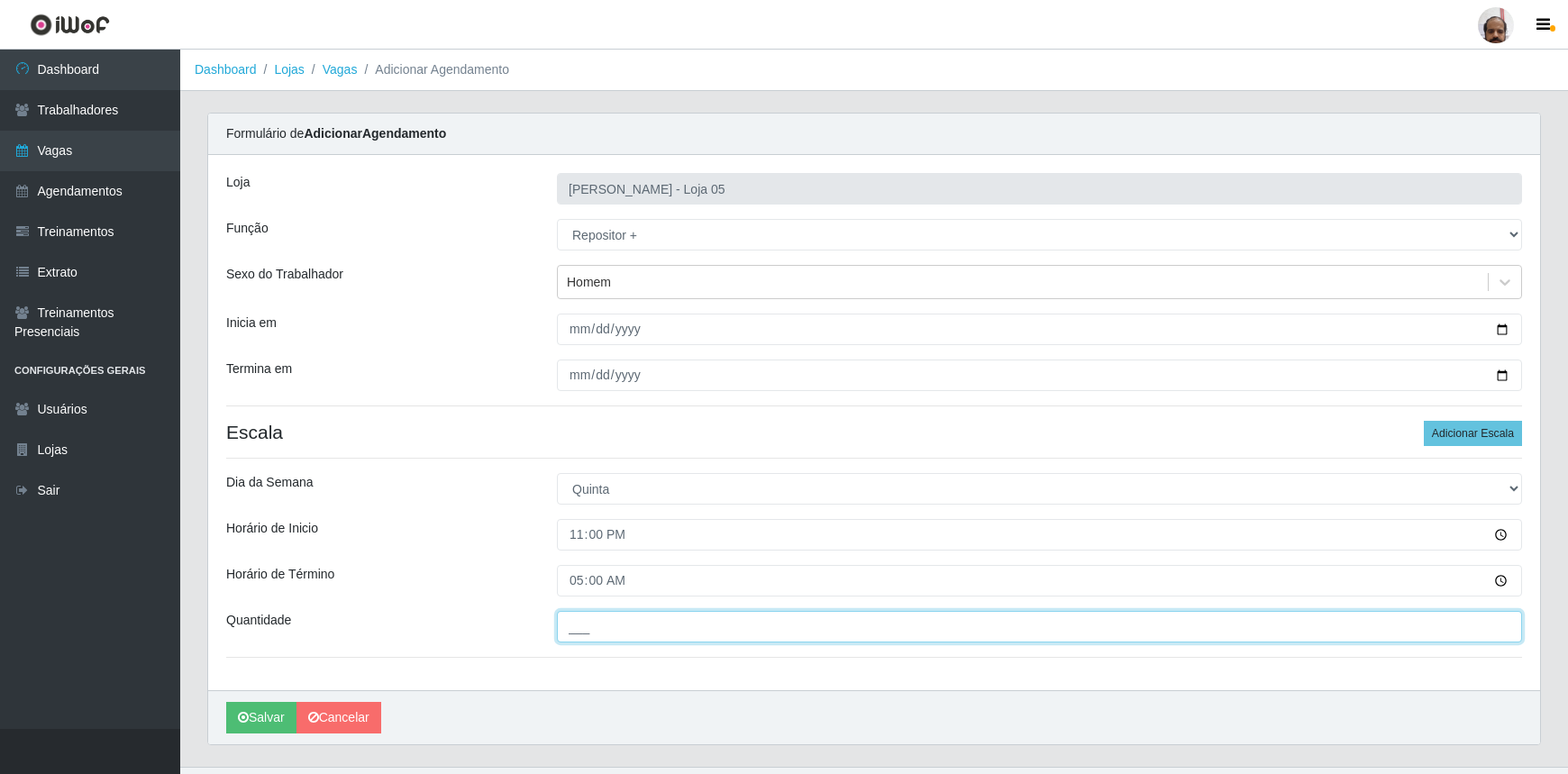
click at [657, 637] on input "___" at bounding box center [1039, 626] width 965 height 31
type input "5__"
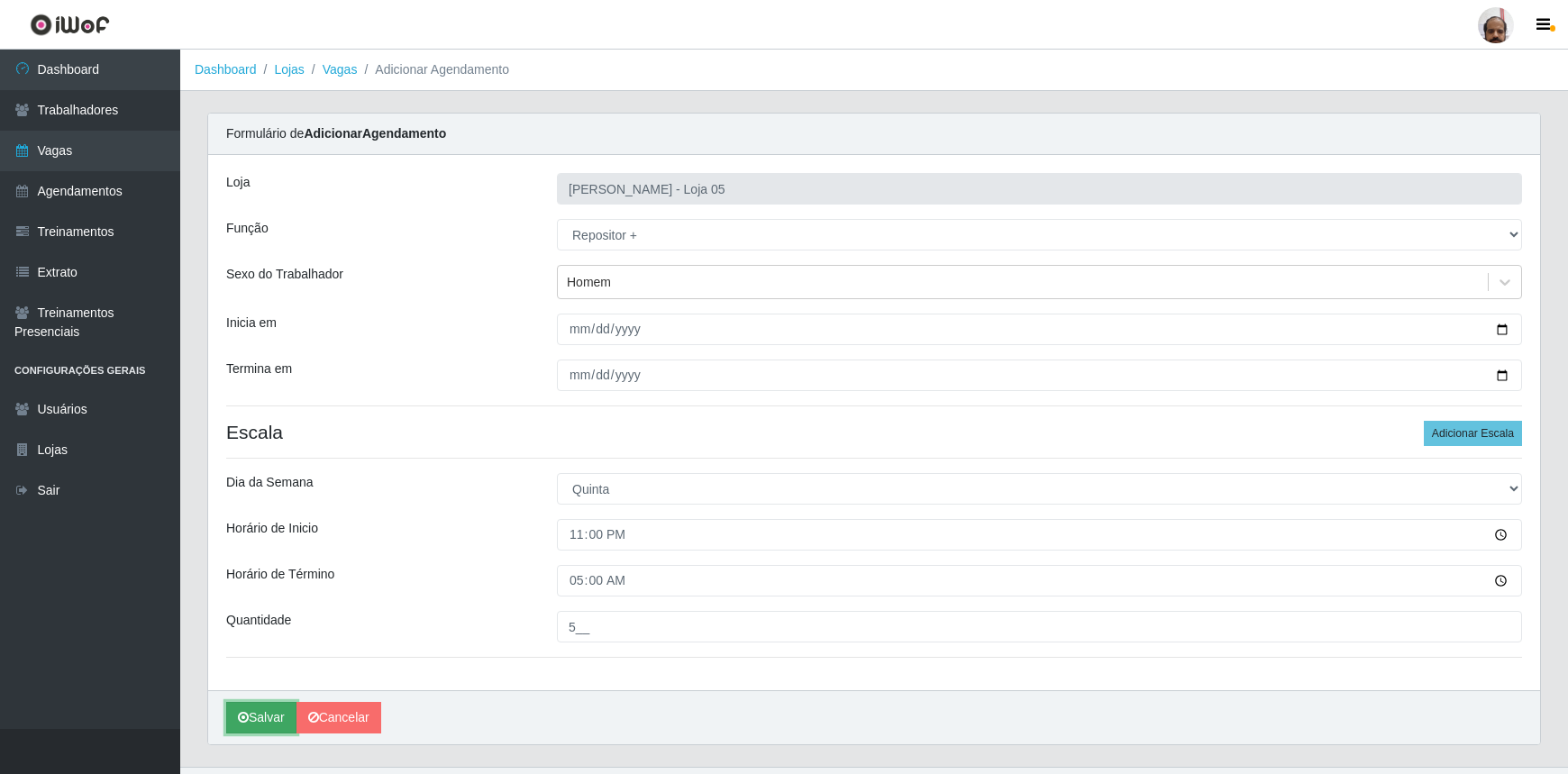
click at [269, 716] on button "Salvar" at bounding box center [262, 717] width 71 height 31
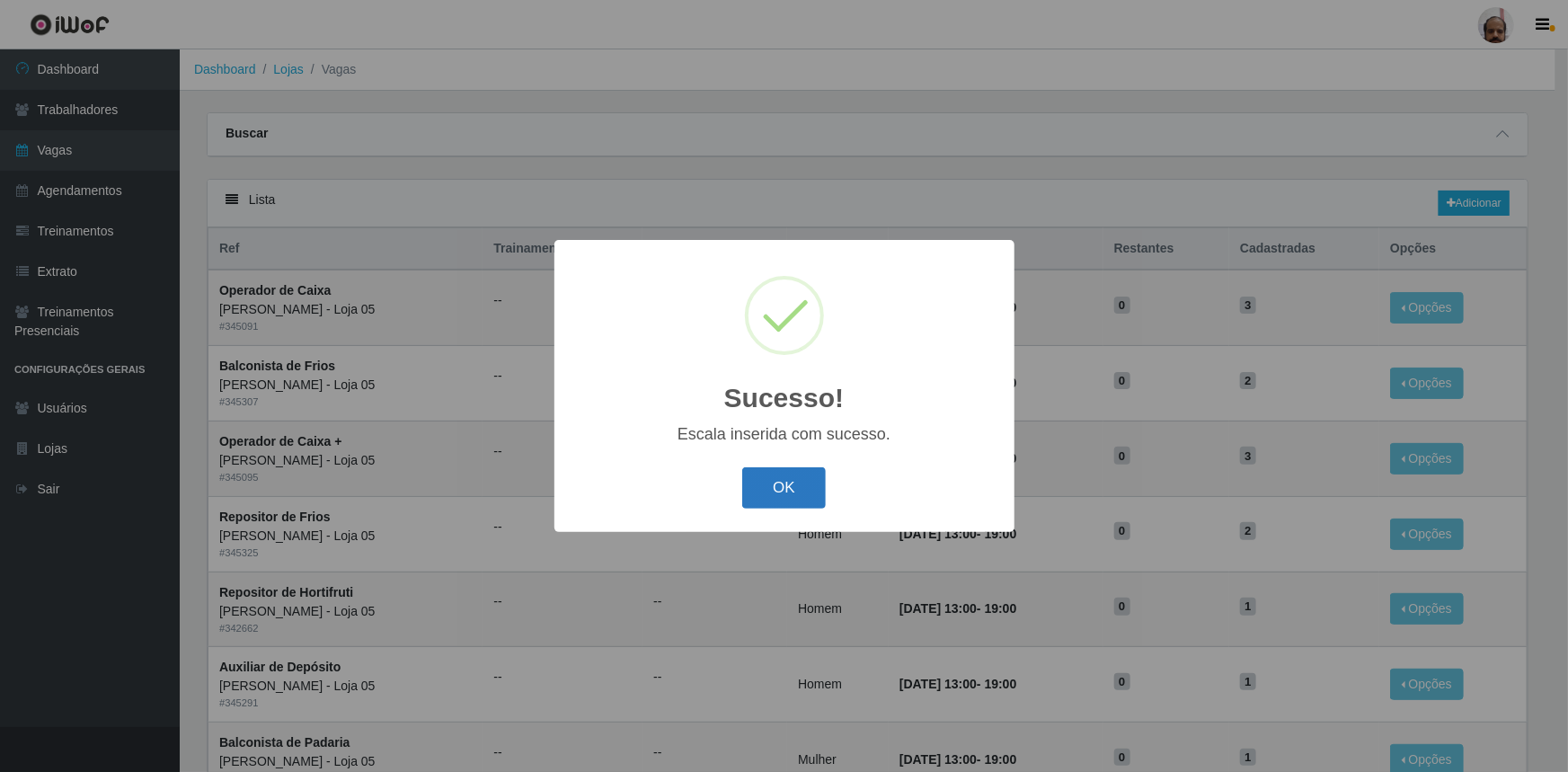
click at [788, 482] on button "OK" at bounding box center [784, 488] width 84 height 42
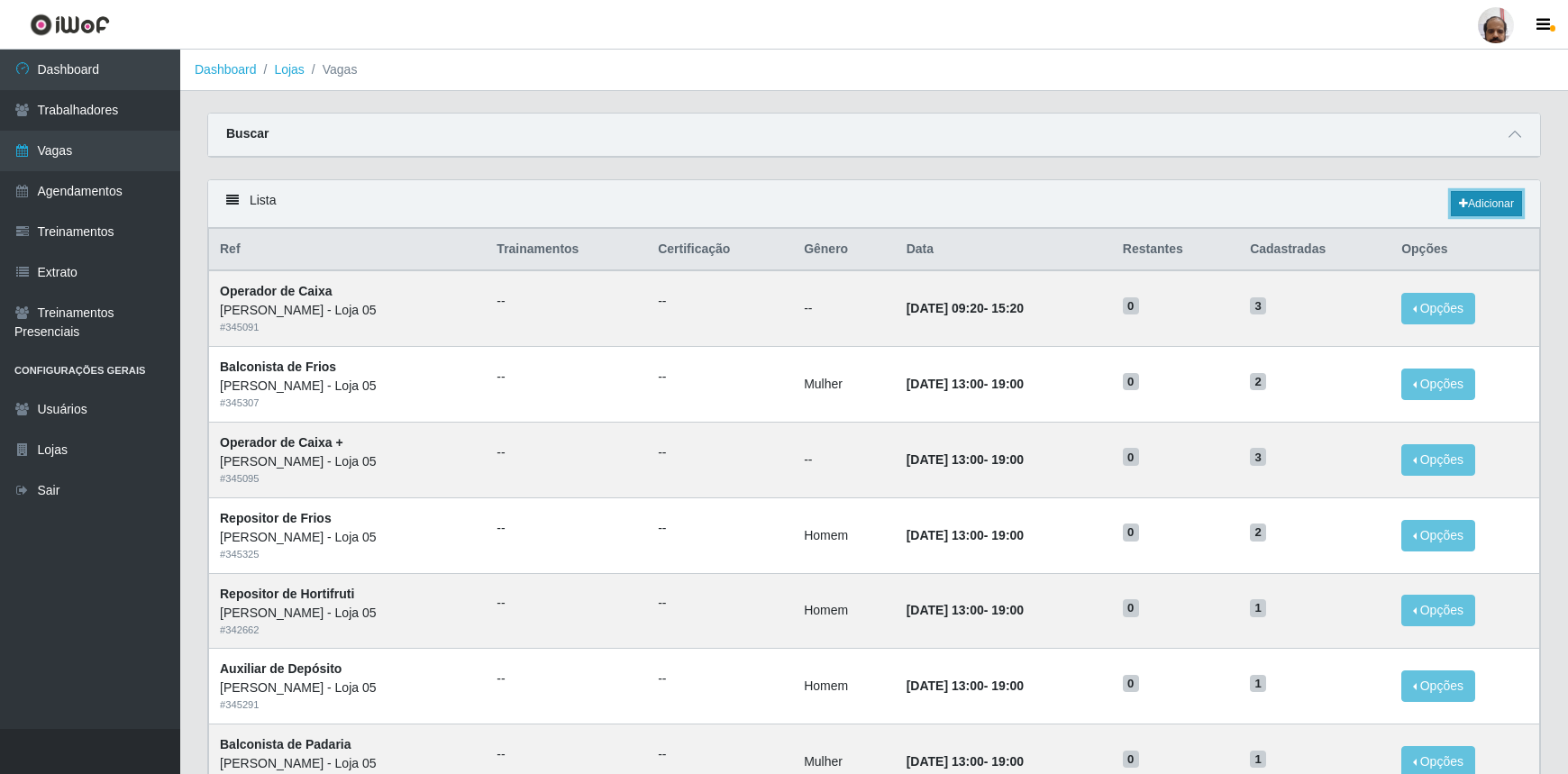
click at [1505, 204] on link "Adicionar" at bounding box center [1487, 203] width 72 height 25
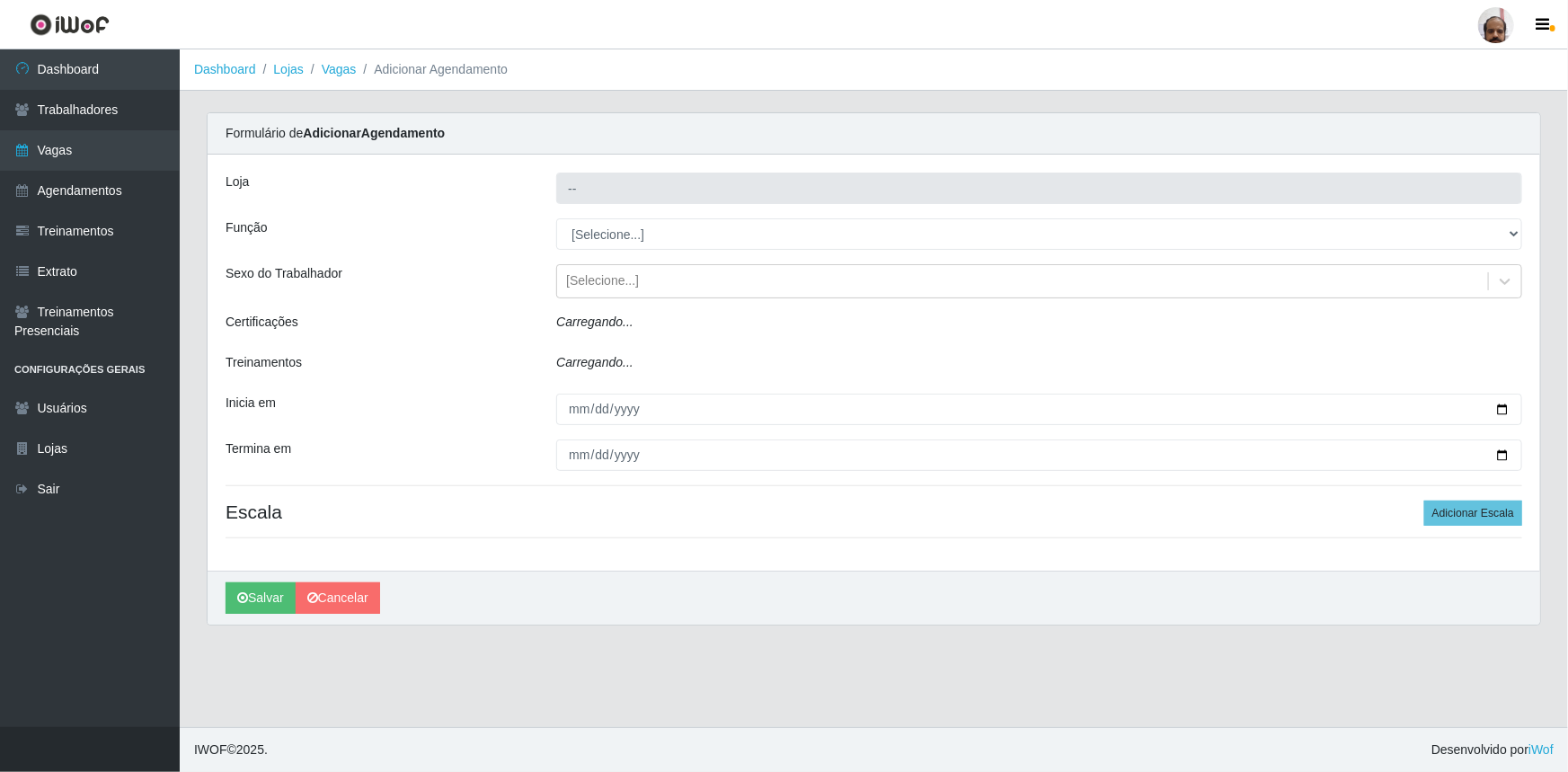
type input "[PERSON_NAME] - Loja 05"
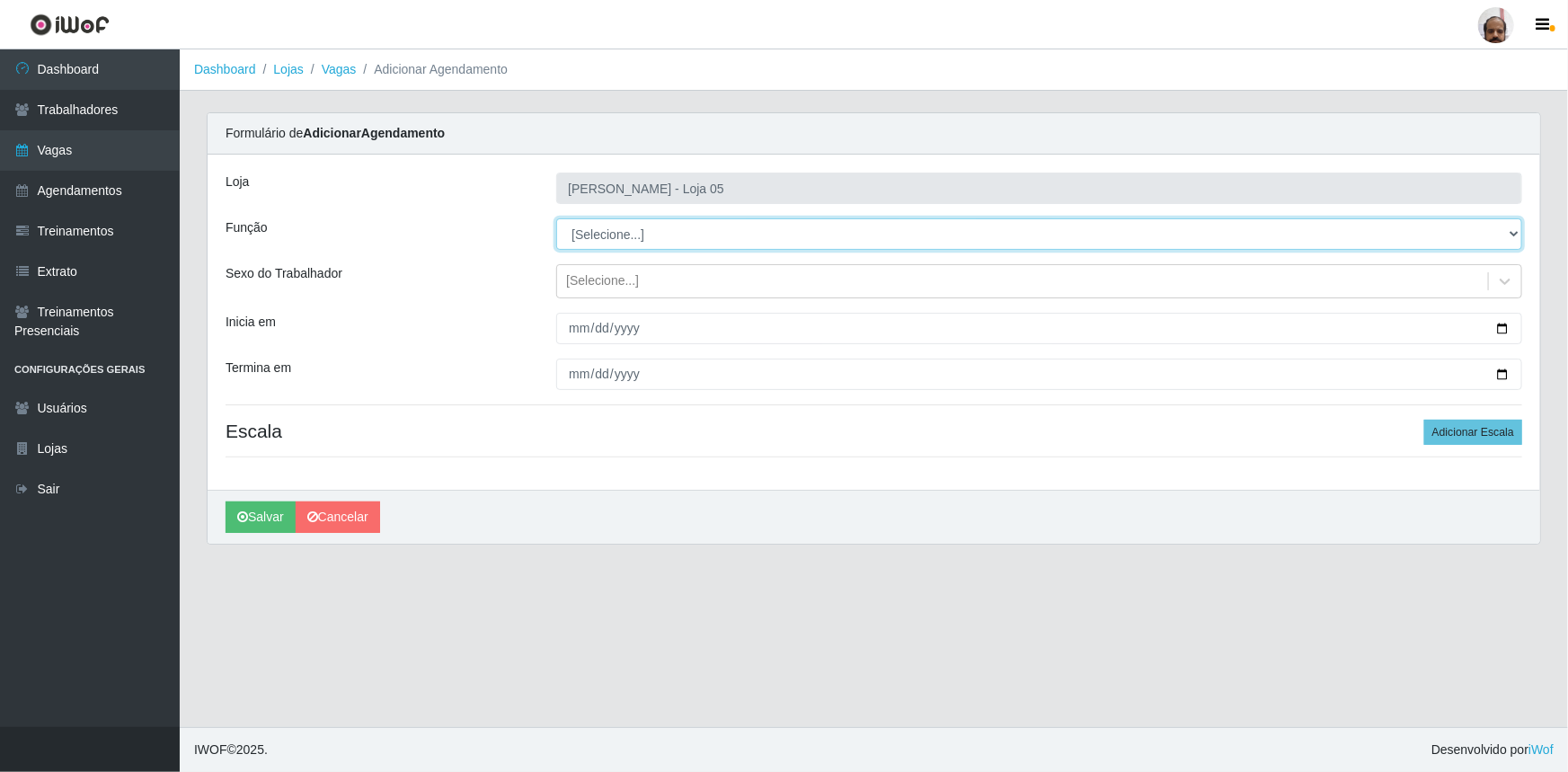
drag, startPoint x: 1511, startPoint y: 240, endPoint x: 1451, endPoint y: 248, distance: 60.5
click at [1511, 240] on select "[Selecione...] ASG ASG + ASG ++ Auxiliar de Depósito Auxiliar de Depósito + Aux…" at bounding box center [1039, 233] width 966 height 31
select select "110"
click at [556, 218] on select "[Selecione...] ASG ASG + ASG ++ Auxiliar de Depósito Auxiliar de Depósito + Aux…" at bounding box center [1039, 233] width 966 height 31
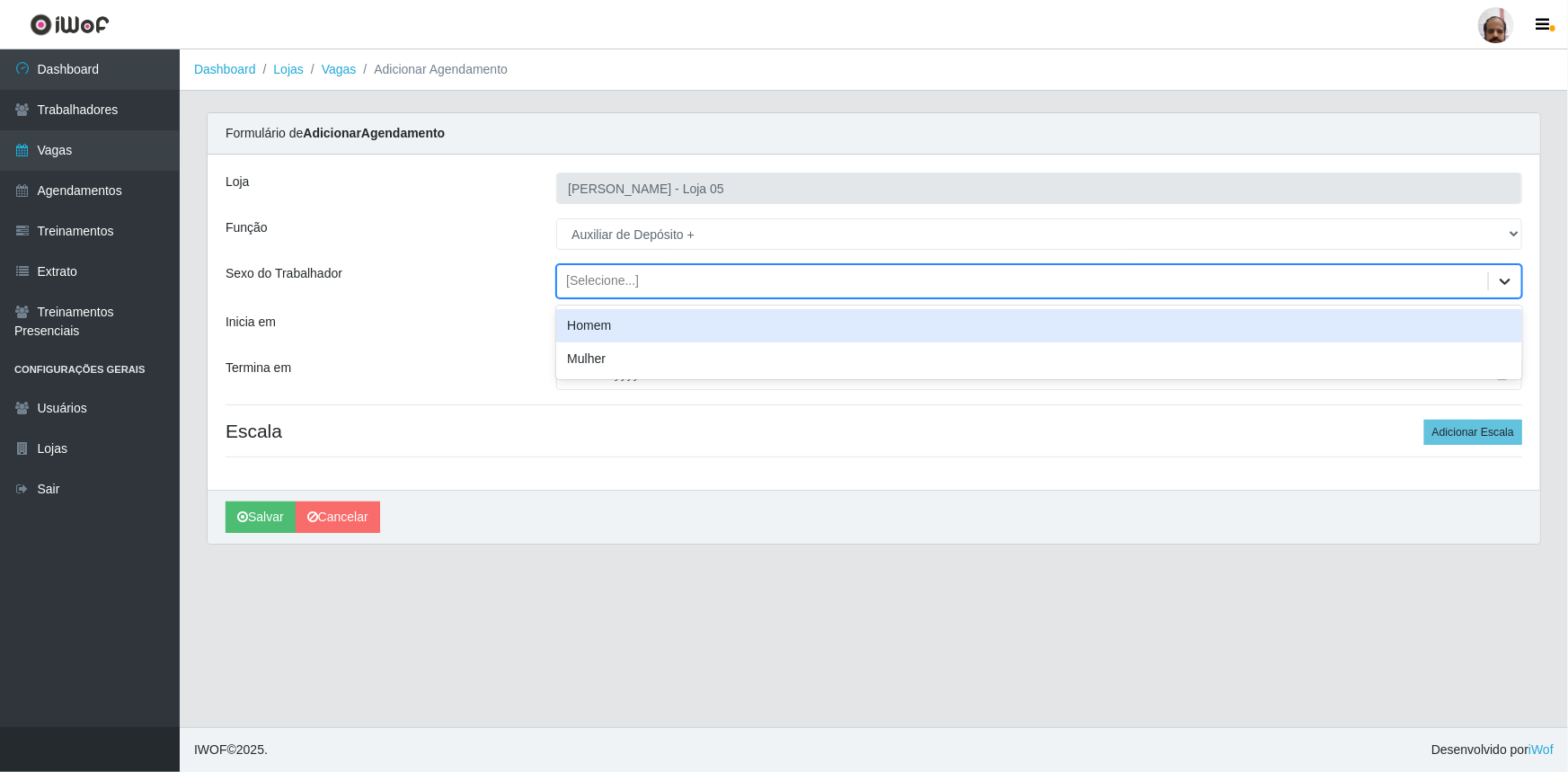
click at [1512, 282] on icon at bounding box center [1505, 281] width 18 height 18
click at [620, 332] on div "Homem" at bounding box center [1039, 326] width 966 height 33
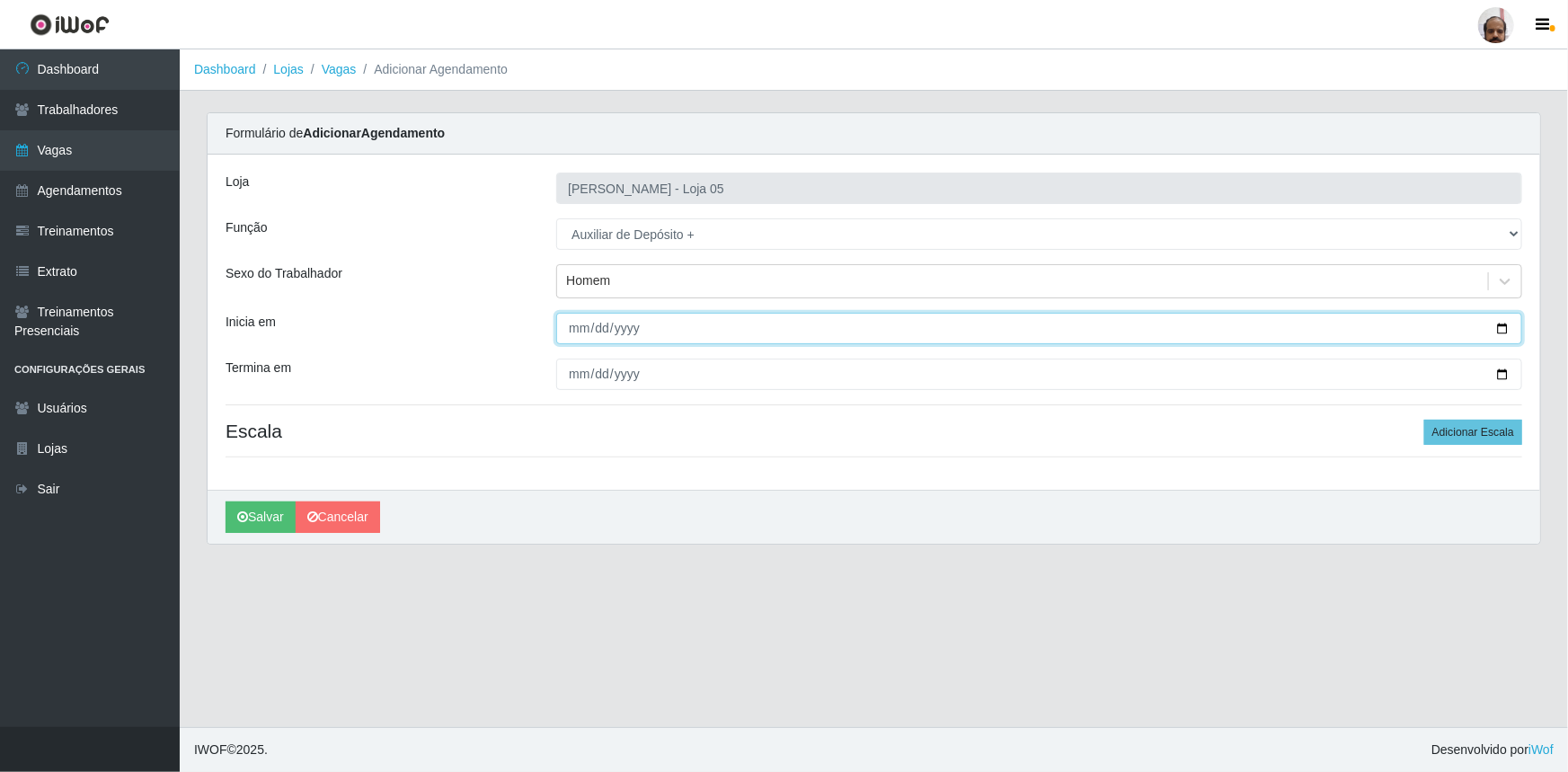
click at [1499, 328] on input "Inicia em" at bounding box center [1039, 327] width 966 height 31
type input "[DATE]"
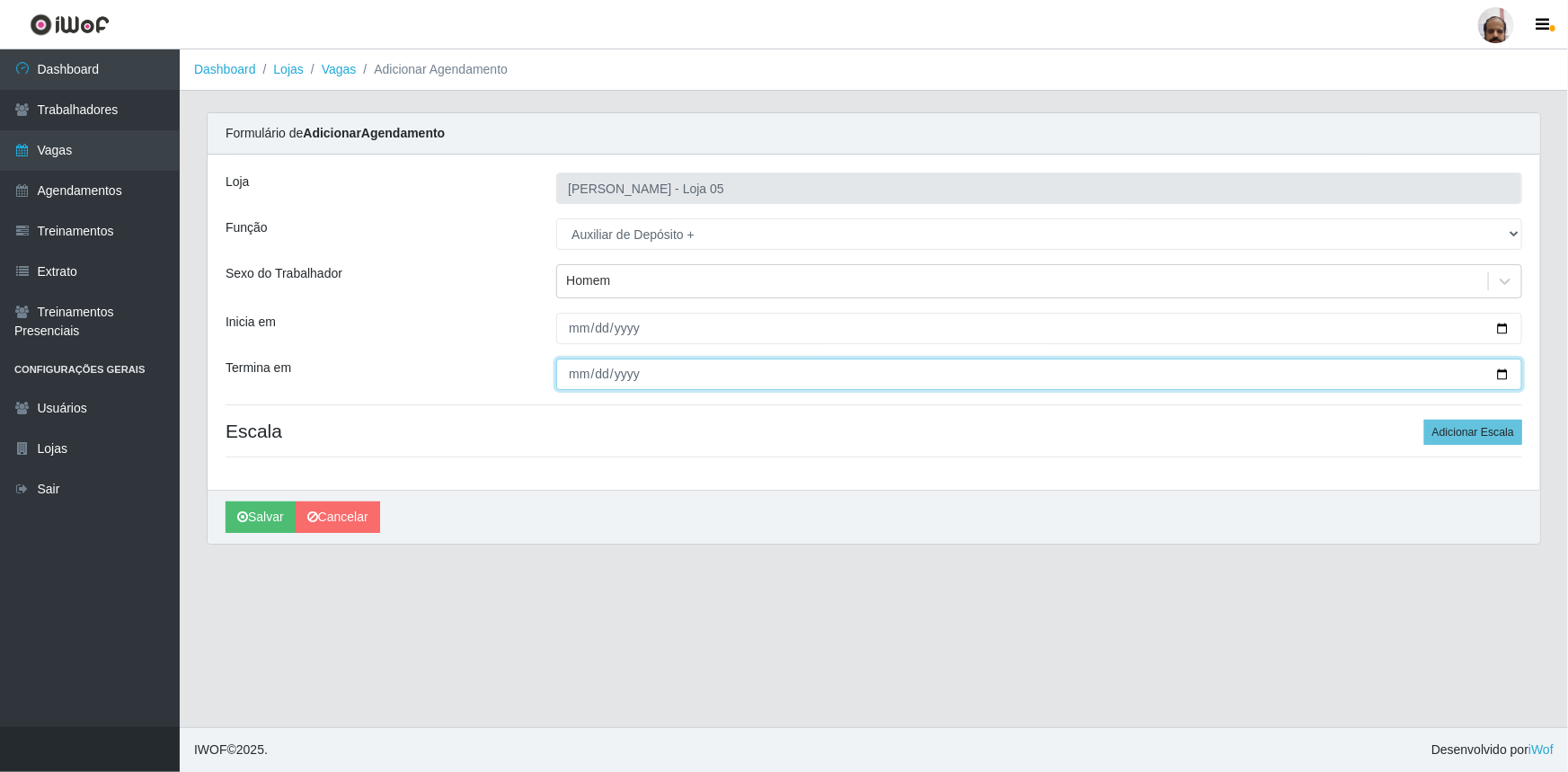
click at [1505, 373] on input "Termina em" at bounding box center [1039, 374] width 966 height 31
type input "[DATE]"
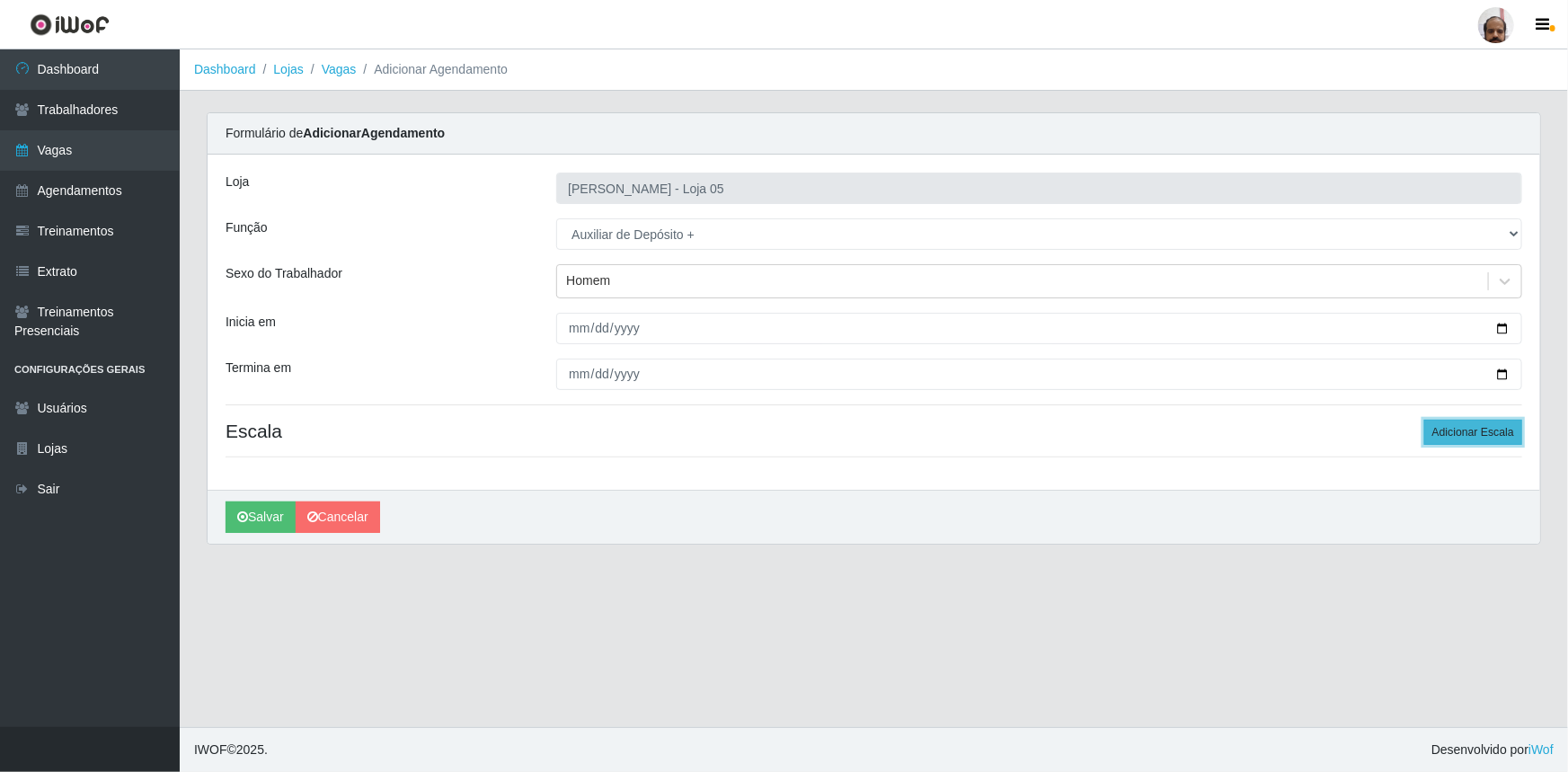
click at [1488, 441] on button "Adicionar Escala" at bounding box center [1473, 432] width 98 height 25
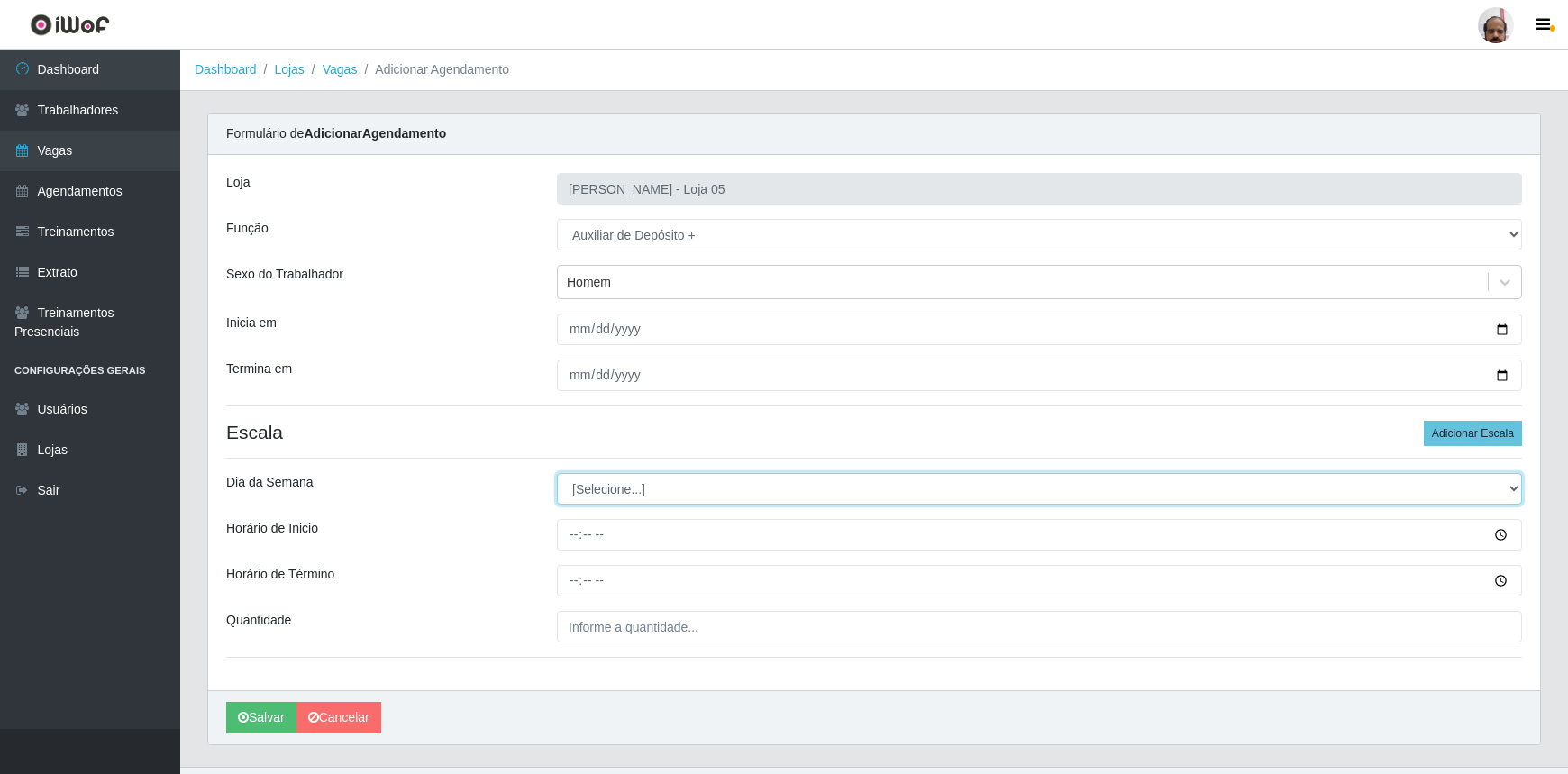
drag, startPoint x: 1517, startPoint y: 495, endPoint x: 1504, endPoint y: 494, distance: 13.0
click at [1517, 495] on select "[Selecione...] Segunda Terça Quarta Quinta Sexta Sábado Domingo" at bounding box center [1039, 489] width 965 height 31
select select "5"
click at [557, 473] on select "[Selecione...] Segunda Terça Quarta Quinta Sexta Sábado Domingo" at bounding box center [1039, 489] width 965 height 31
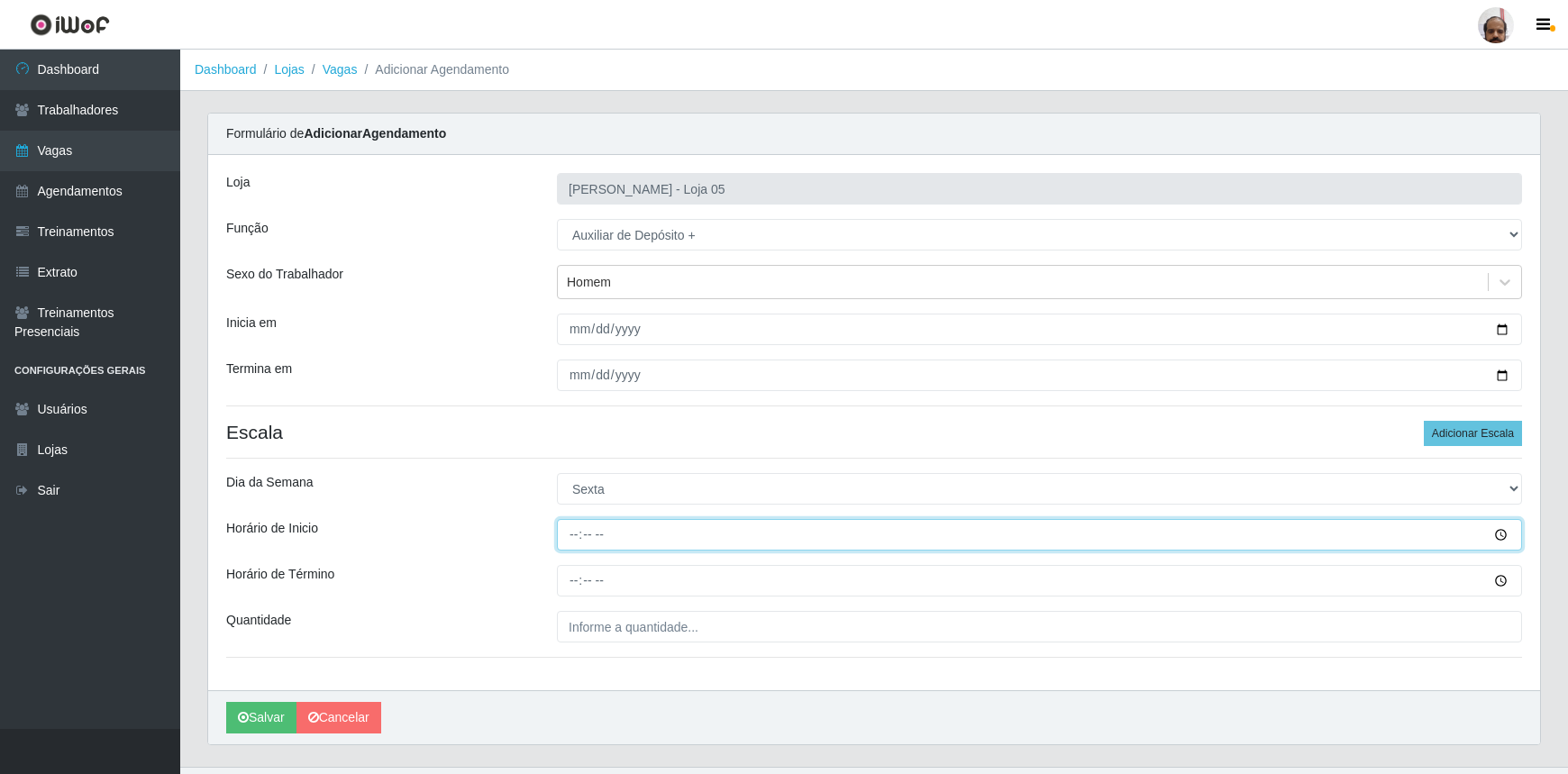
click at [569, 532] on input "Horário de Inicio" at bounding box center [1039, 534] width 965 height 31
type input "23:00"
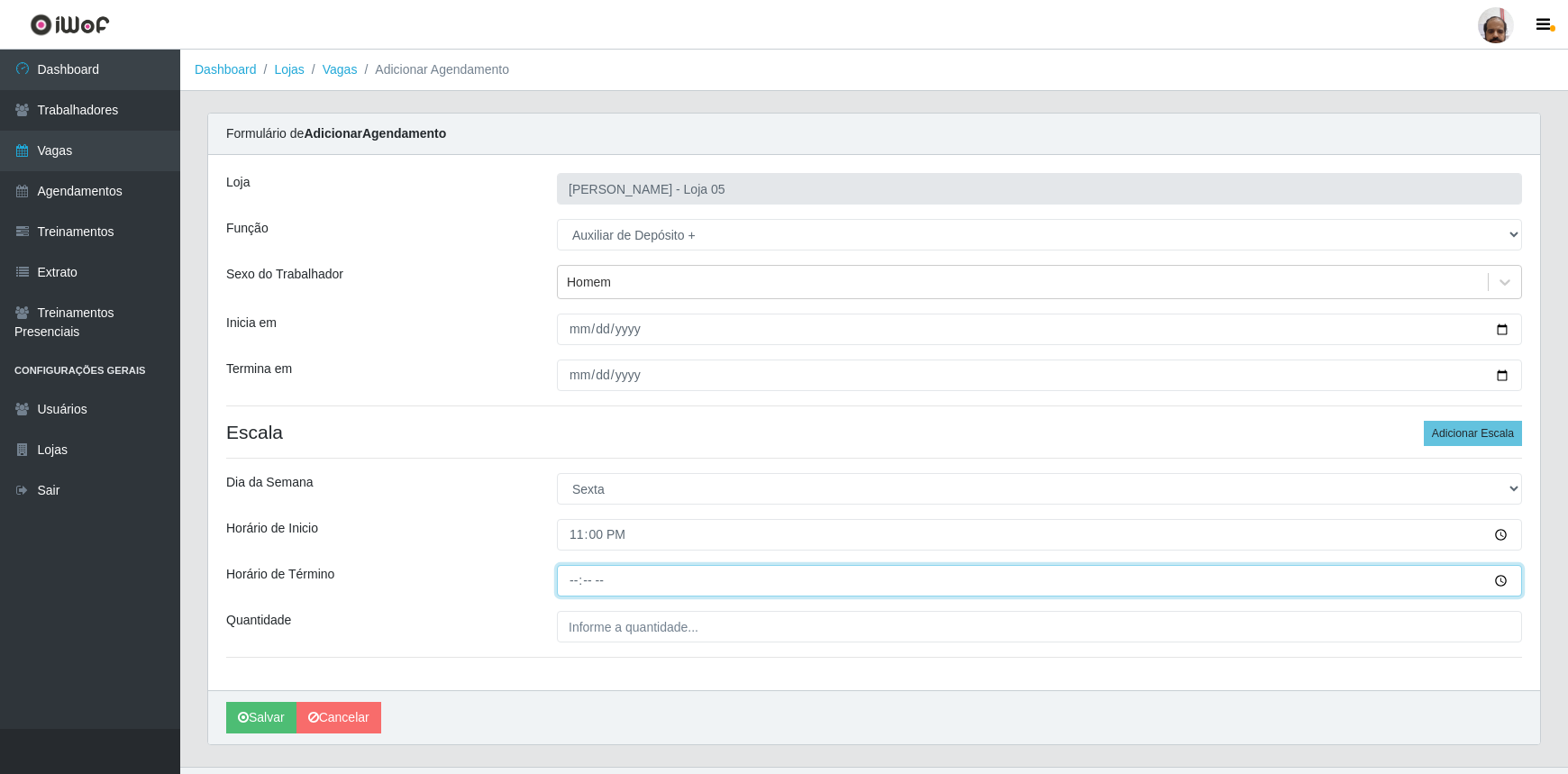
drag, startPoint x: 568, startPoint y: 581, endPoint x: 796, endPoint y: 535, distance: 232.6
click at [568, 581] on input "Horário de Término" at bounding box center [1039, 580] width 965 height 31
type input "05:00"
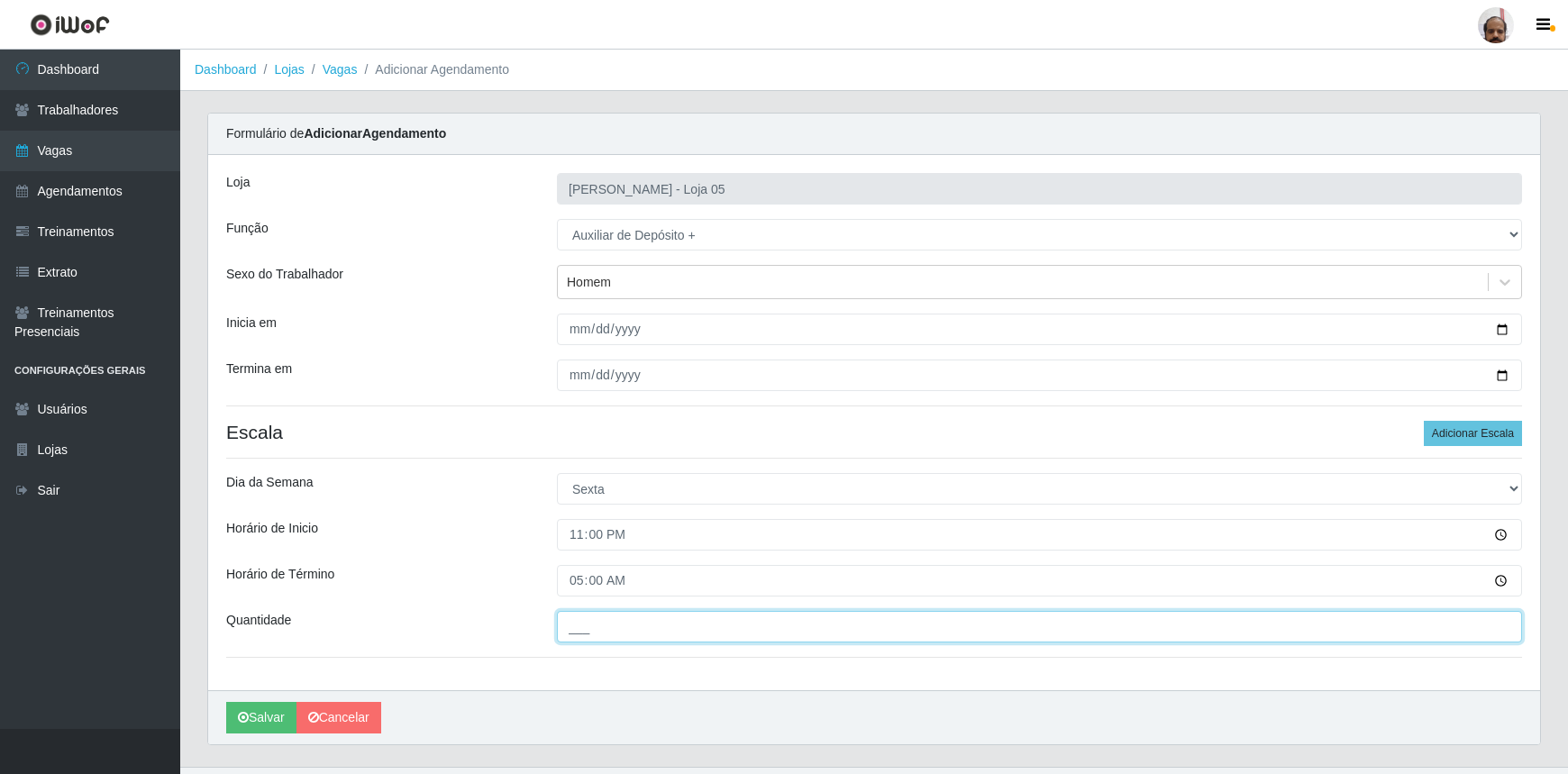
click at [768, 639] on input "___" at bounding box center [1039, 626] width 965 height 31
type input "2__"
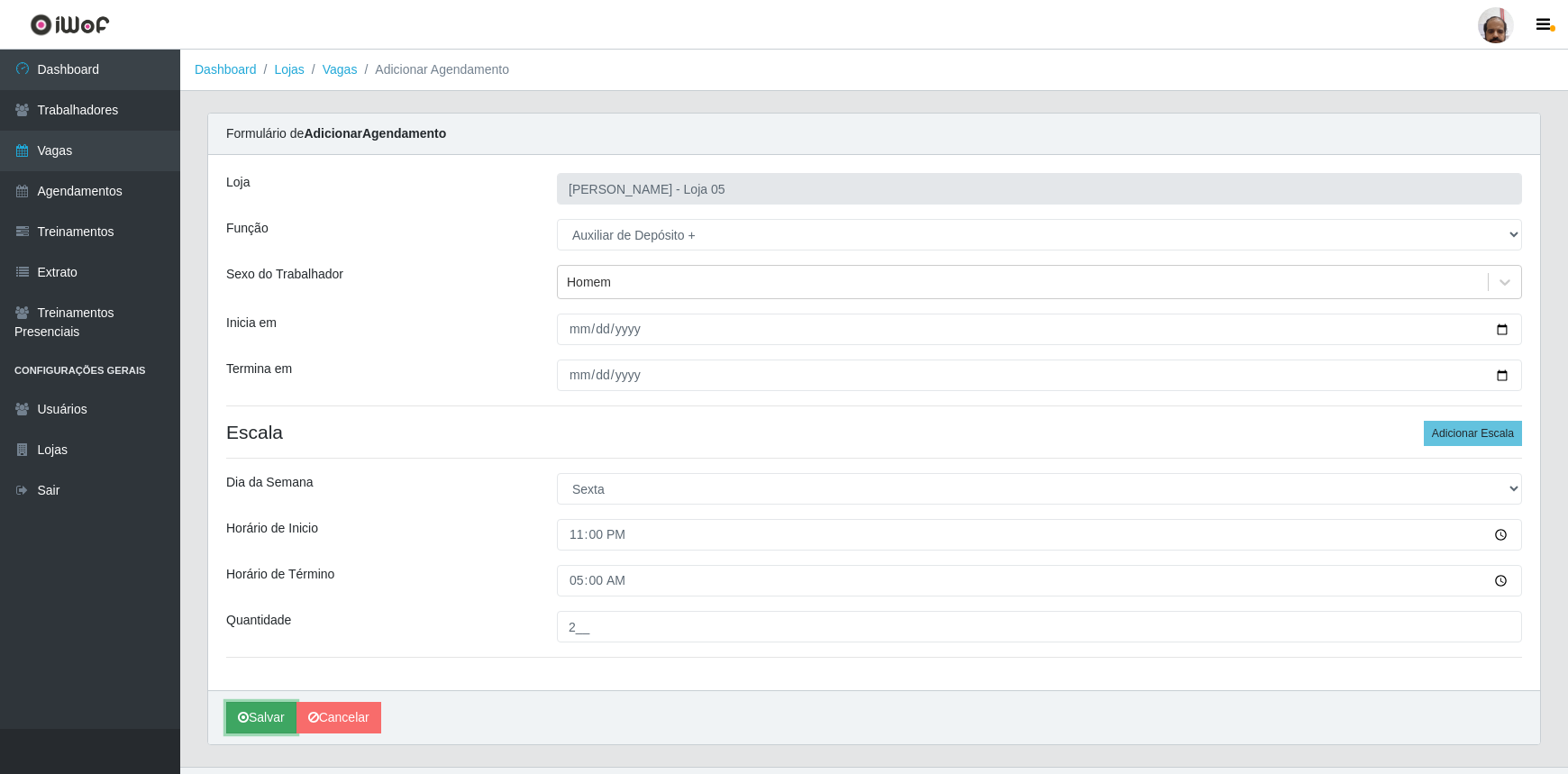
click at [240, 719] on icon "submit" at bounding box center [243, 717] width 11 height 12
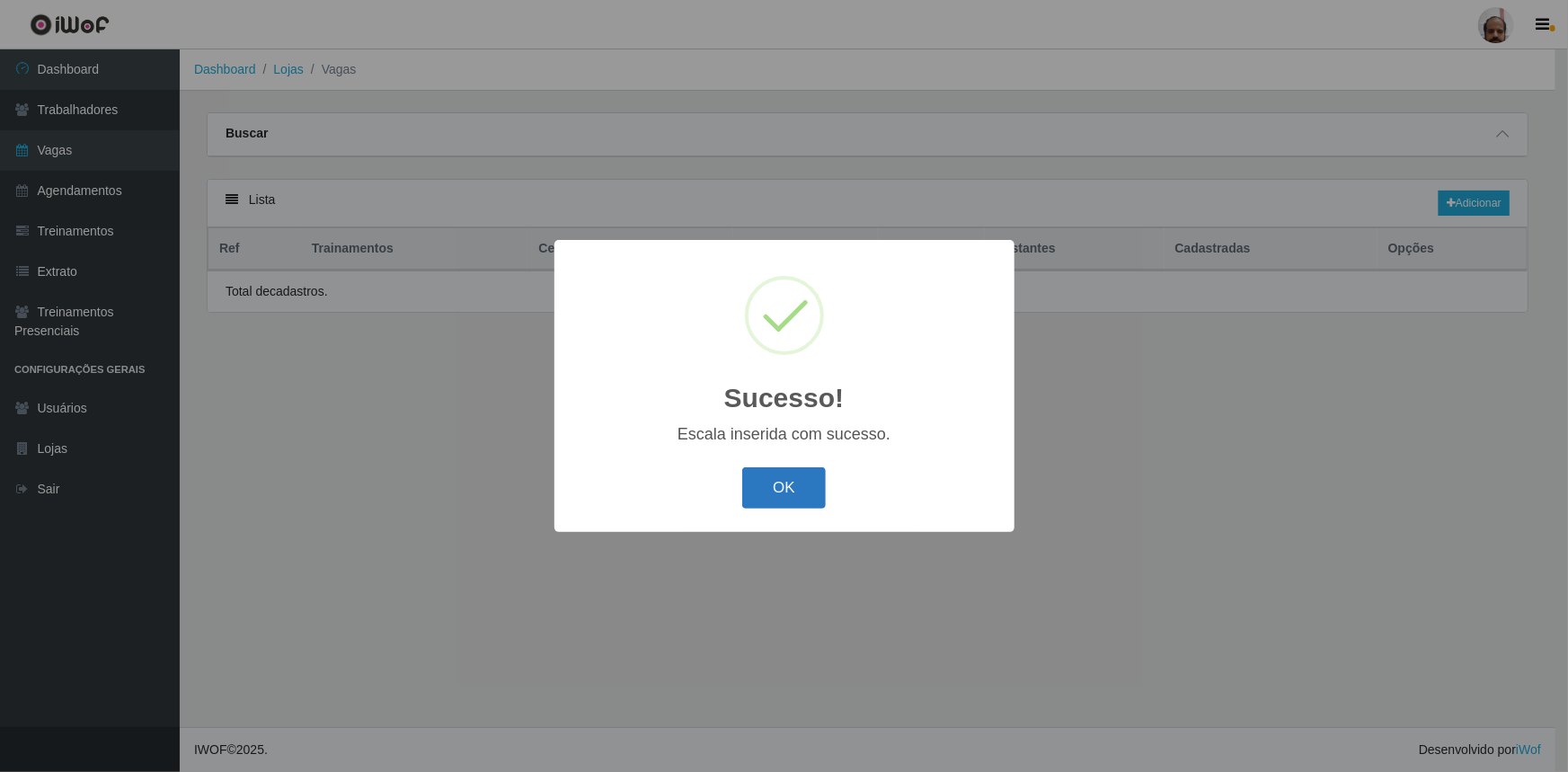
click at [769, 476] on button "OK" at bounding box center [784, 488] width 84 height 42
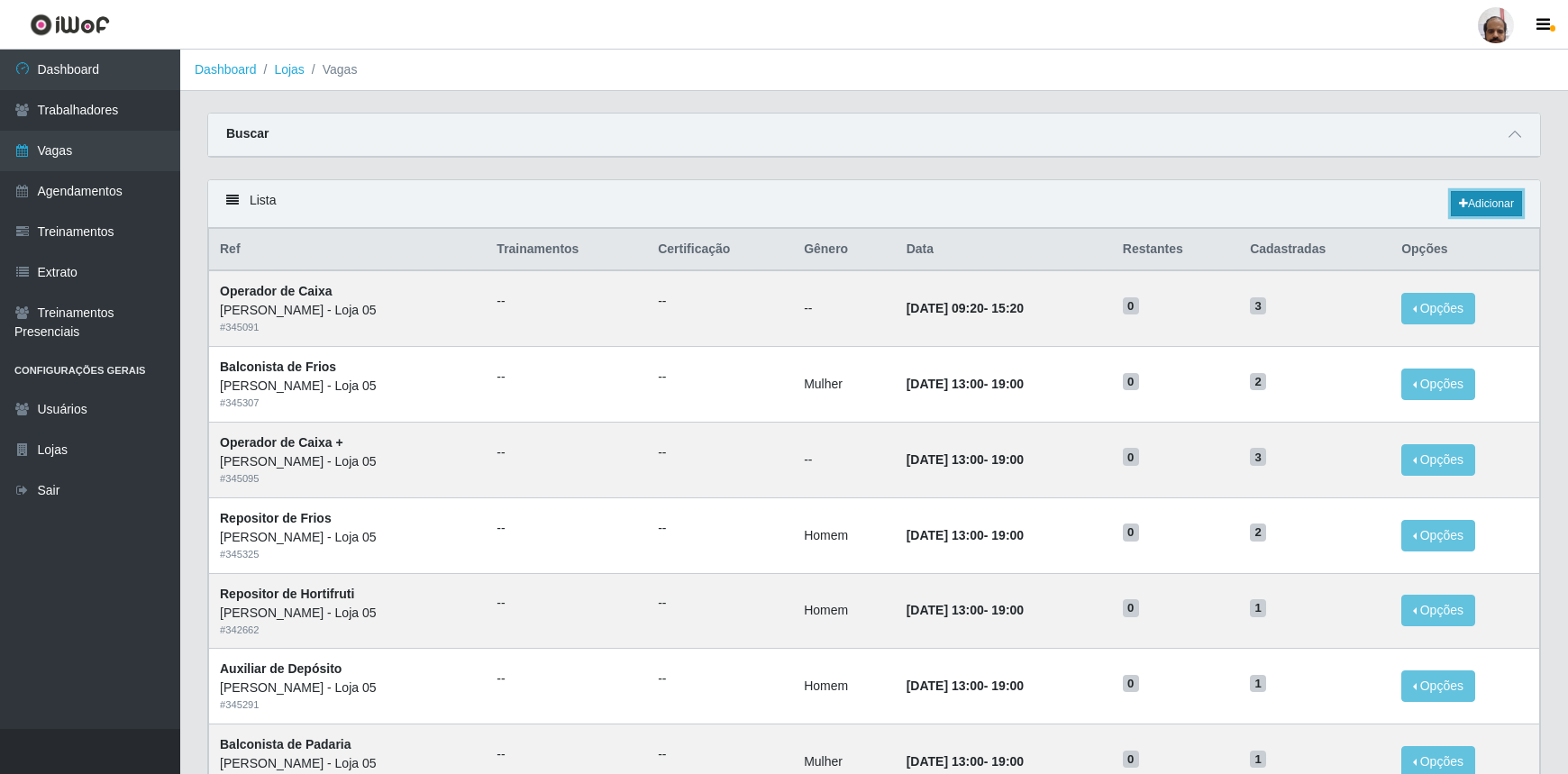
click at [1488, 204] on link "Adicionar" at bounding box center [1487, 203] width 72 height 25
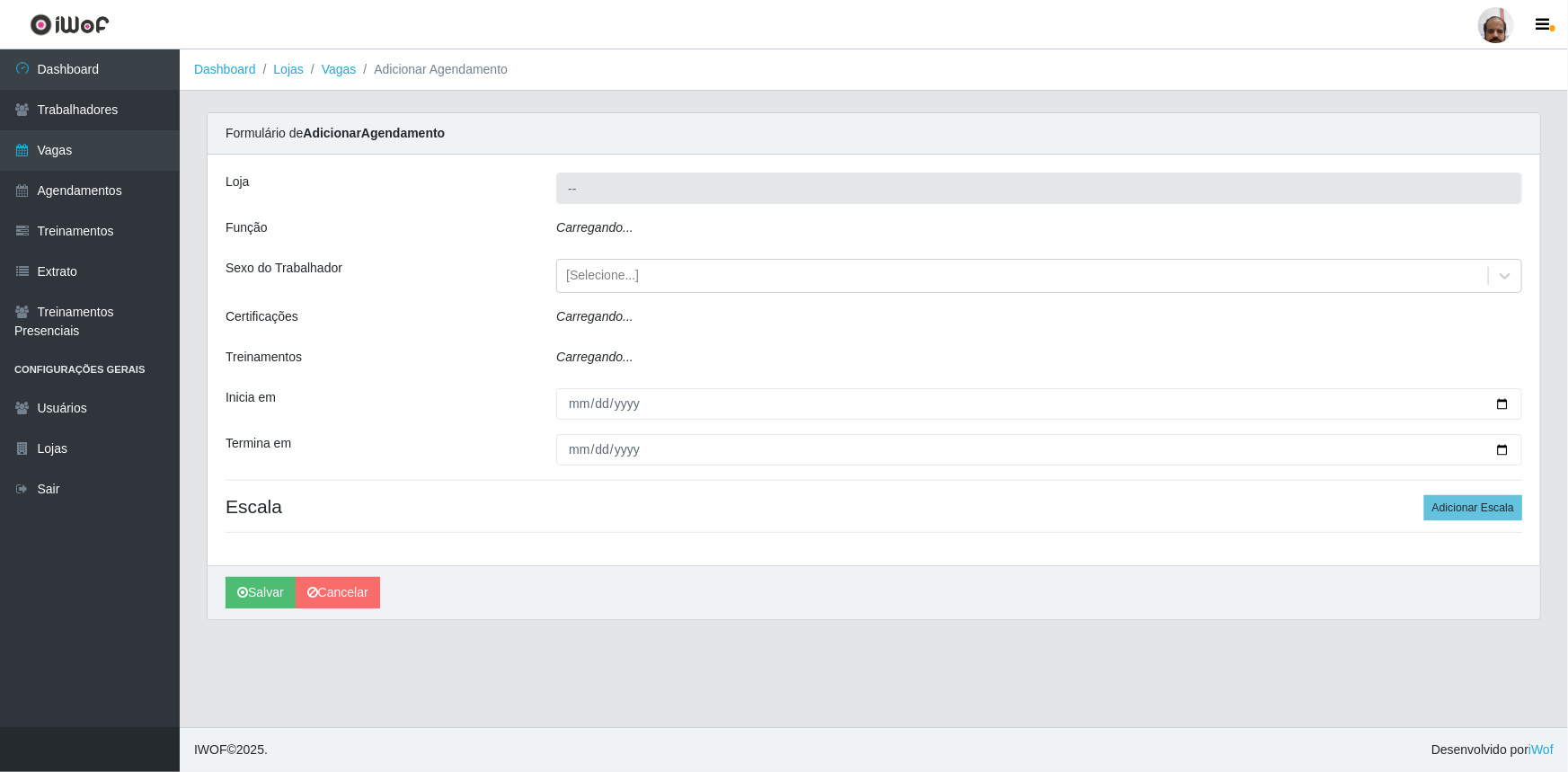
type input "[PERSON_NAME] - Loja 05"
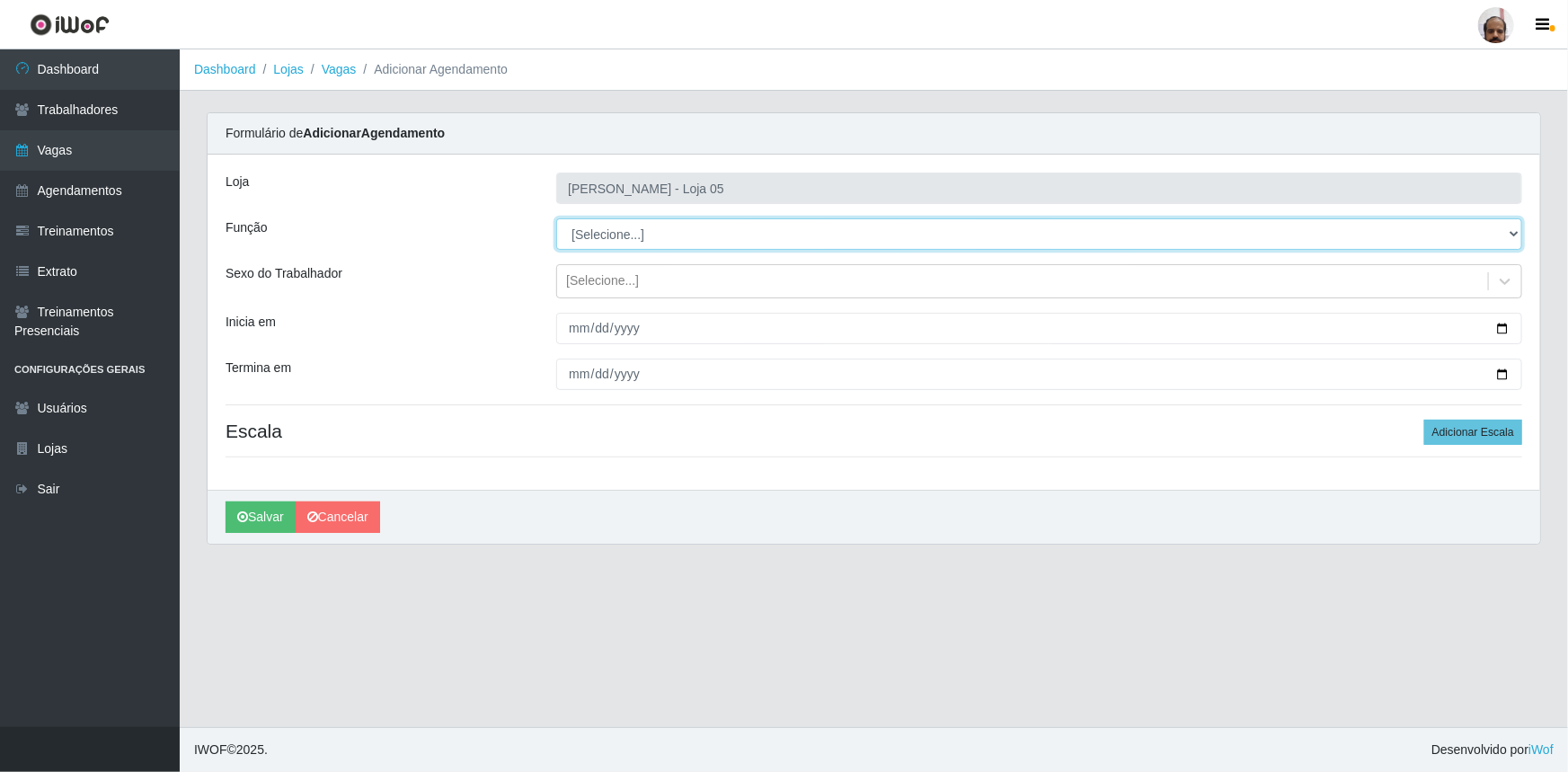
click at [1511, 228] on select "[Selecione...] ASG ASG + ASG ++ Auxiliar de Depósito Auxiliar de Depósito + Aux…" at bounding box center [1039, 233] width 966 height 31
select select "82"
click at [556, 218] on select "[Selecione...] ASG ASG + ASG ++ Auxiliar de Depósito Auxiliar de Depósito + Aux…" at bounding box center [1039, 233] width 966 height 31
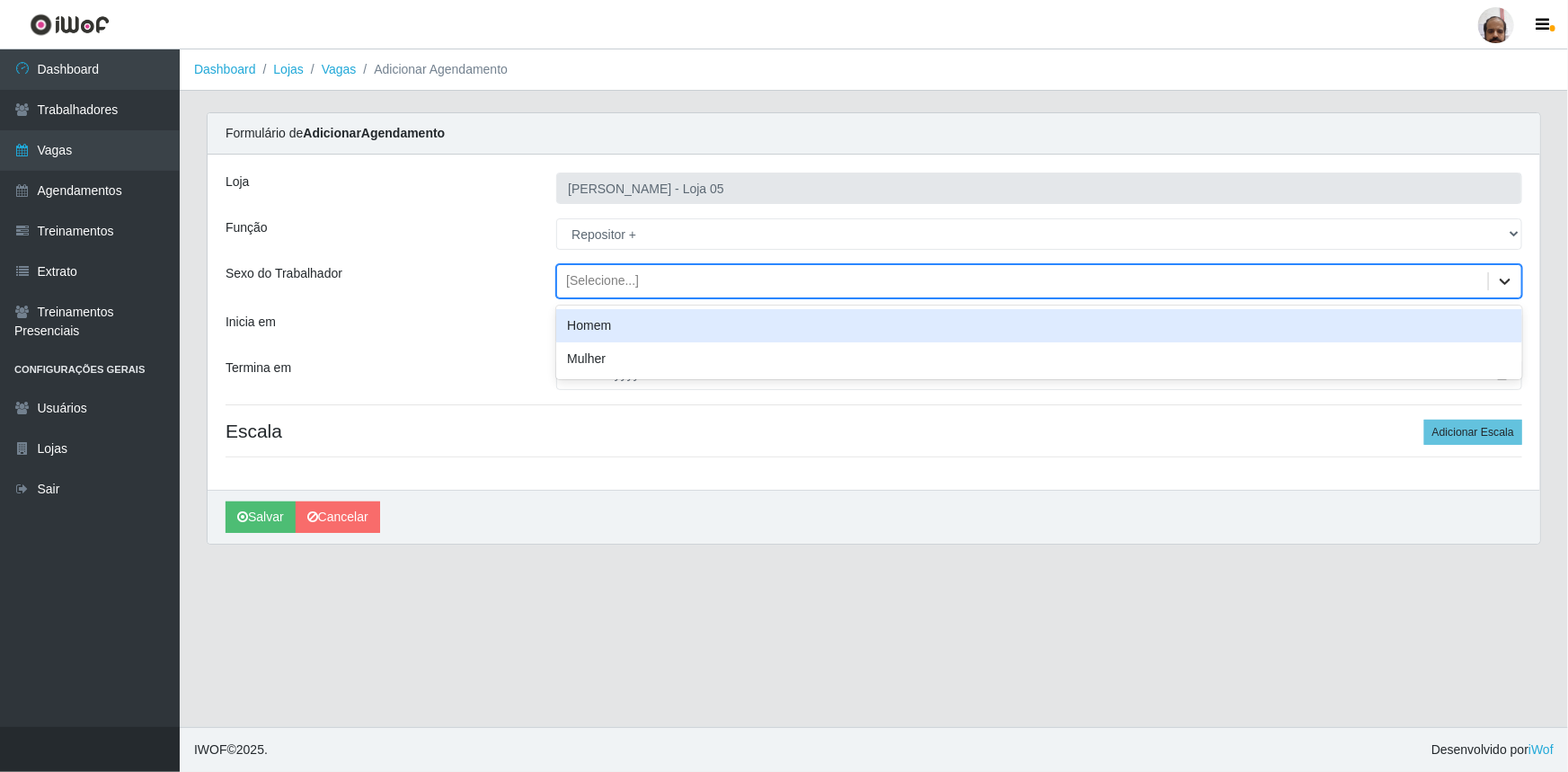
click at [1499, 268] on div at bounding box center [1505, 281] width 32 height 32
click at [620, 327] on div "Homem" at bounding box center [1039, 326] width 966 height 33
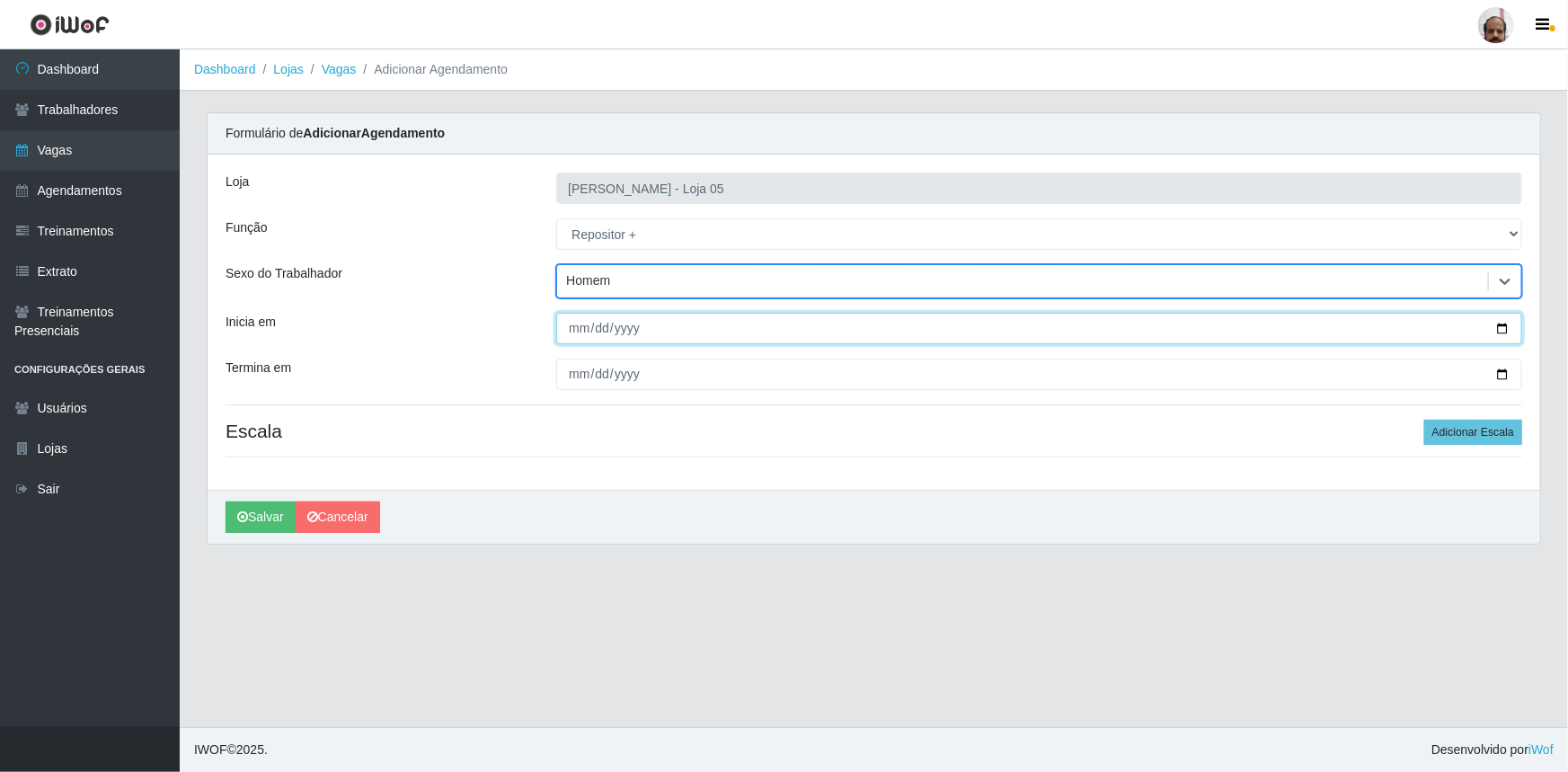
click at [1499, 328] on input "Inicia em" at bounding box center [1039, 327] width 966 height 31
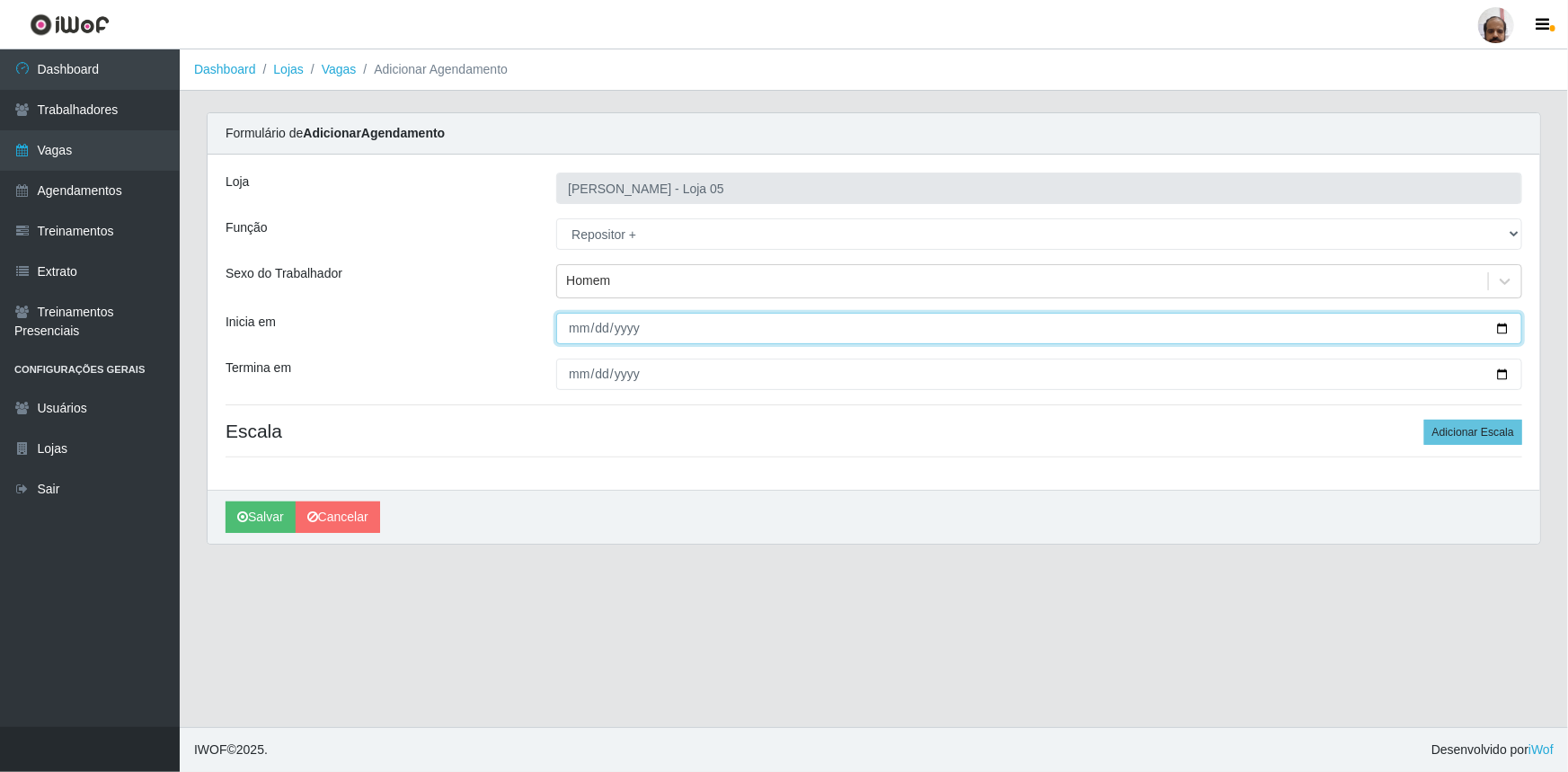
type input "[DATE]"
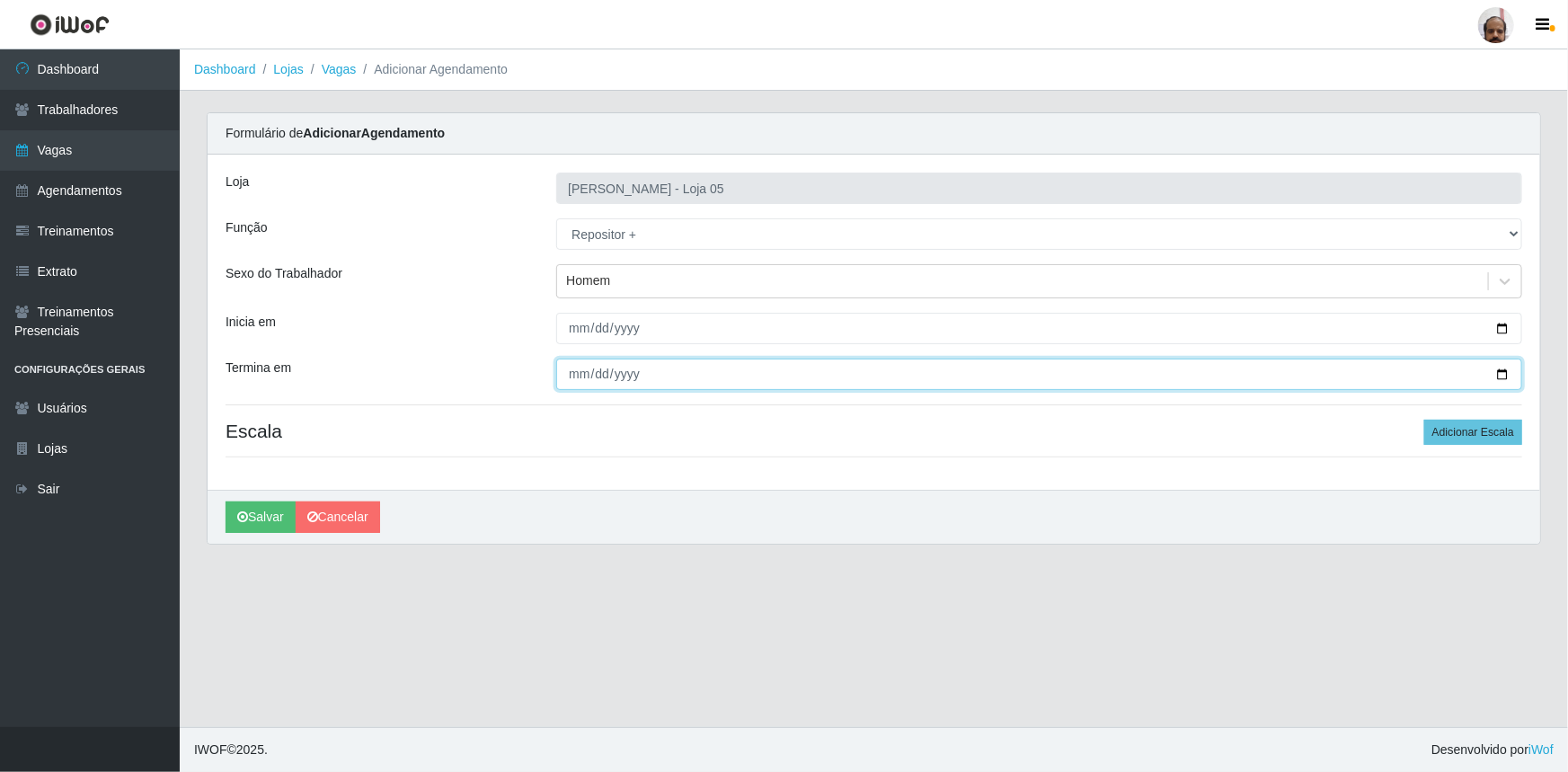
click at [1510, 377] on input "Termina em" at bounding box center [1039, 374] width 966 height 31
type input "[DATE]"
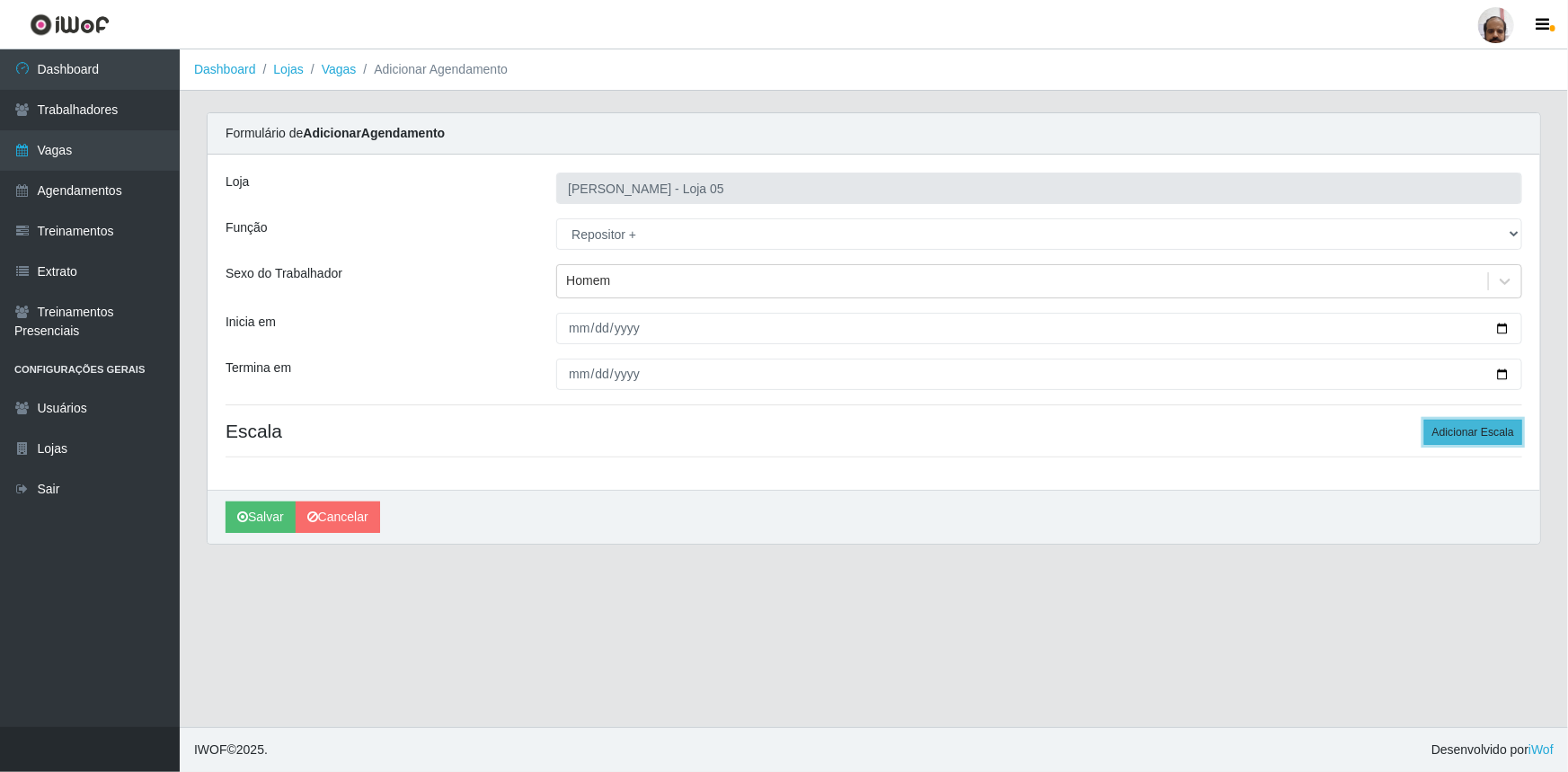
click at [1476, 440] on button "Adicionar Escala" at bounding box center [1473, 432] width 98 height 25
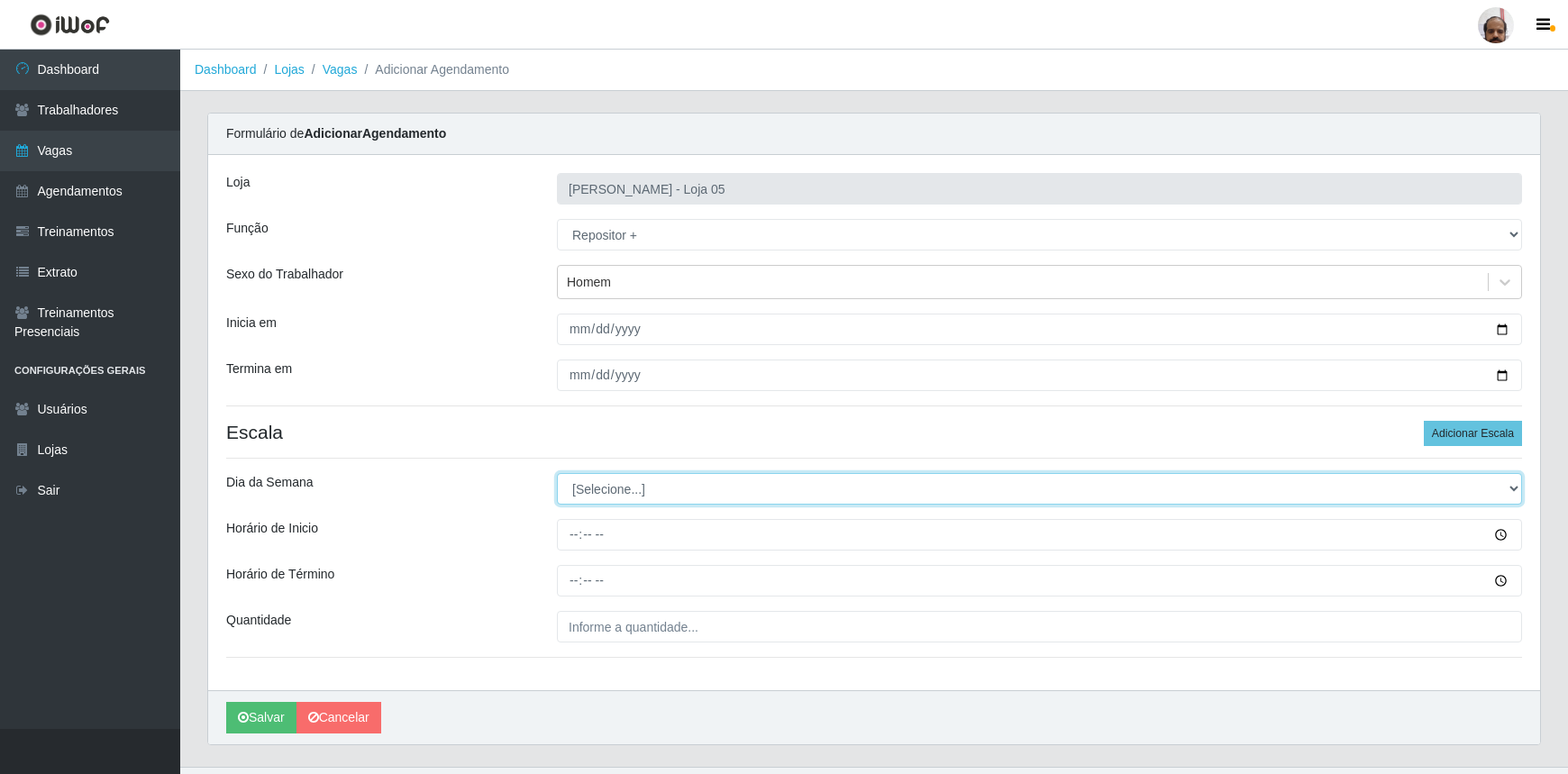
drag, startPoint x: 1520, startPoint y: 492, endPoint x: 1485, endPoint y: 501, distance: 36.1
click at [1520, 492] on select "[Selecione...] Segunda Terça Quarta Quinta Sexta Sábado Domingo" at bounding box center [1039, 489] width 965 height 31
select select "5"
click at [557, 473] on select "[Selecione...] Segunda Terça Quarta Quinta Sexta Sábado Domingo" at bounding box center [1039, 489] width 965 height 31
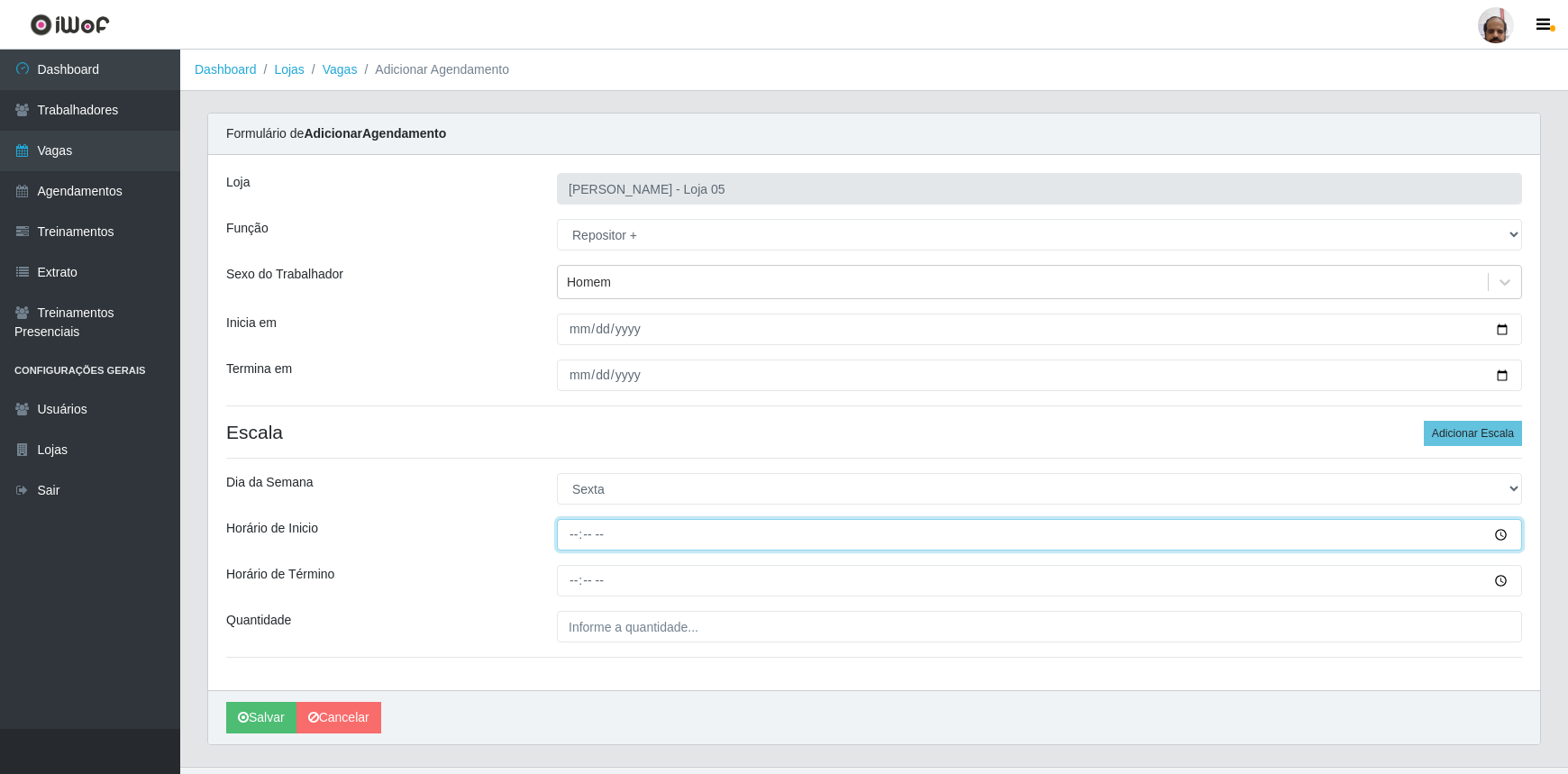
click at [580, 533] on input "Horário de Inicio" at bounding box center [1039, 534] width 965 height 31
type input "23:00"
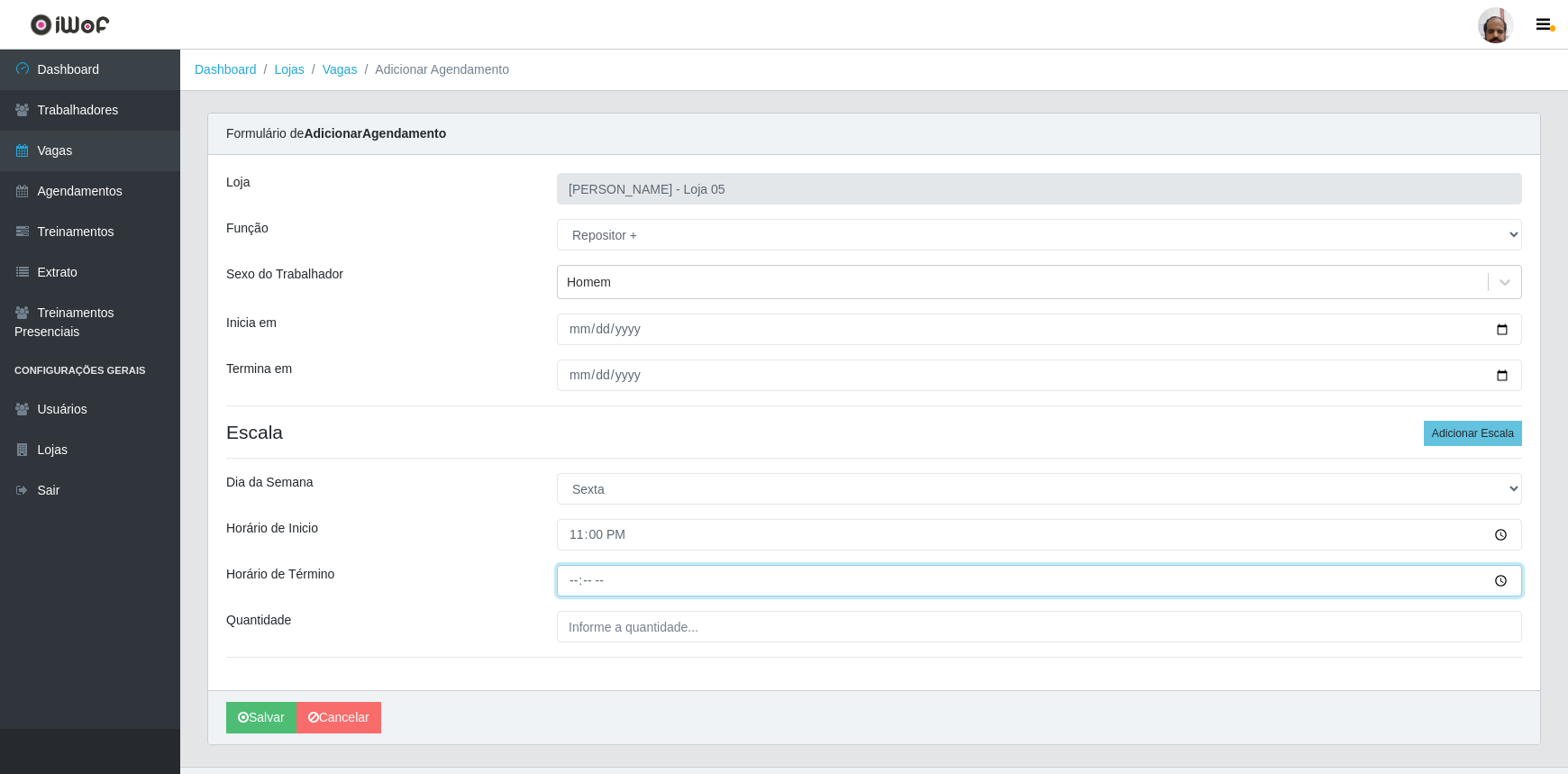
click at [577, 581] on input "Horário de Término" at bounding box center [1039, 580] width 965 height 31
type input "05:00"
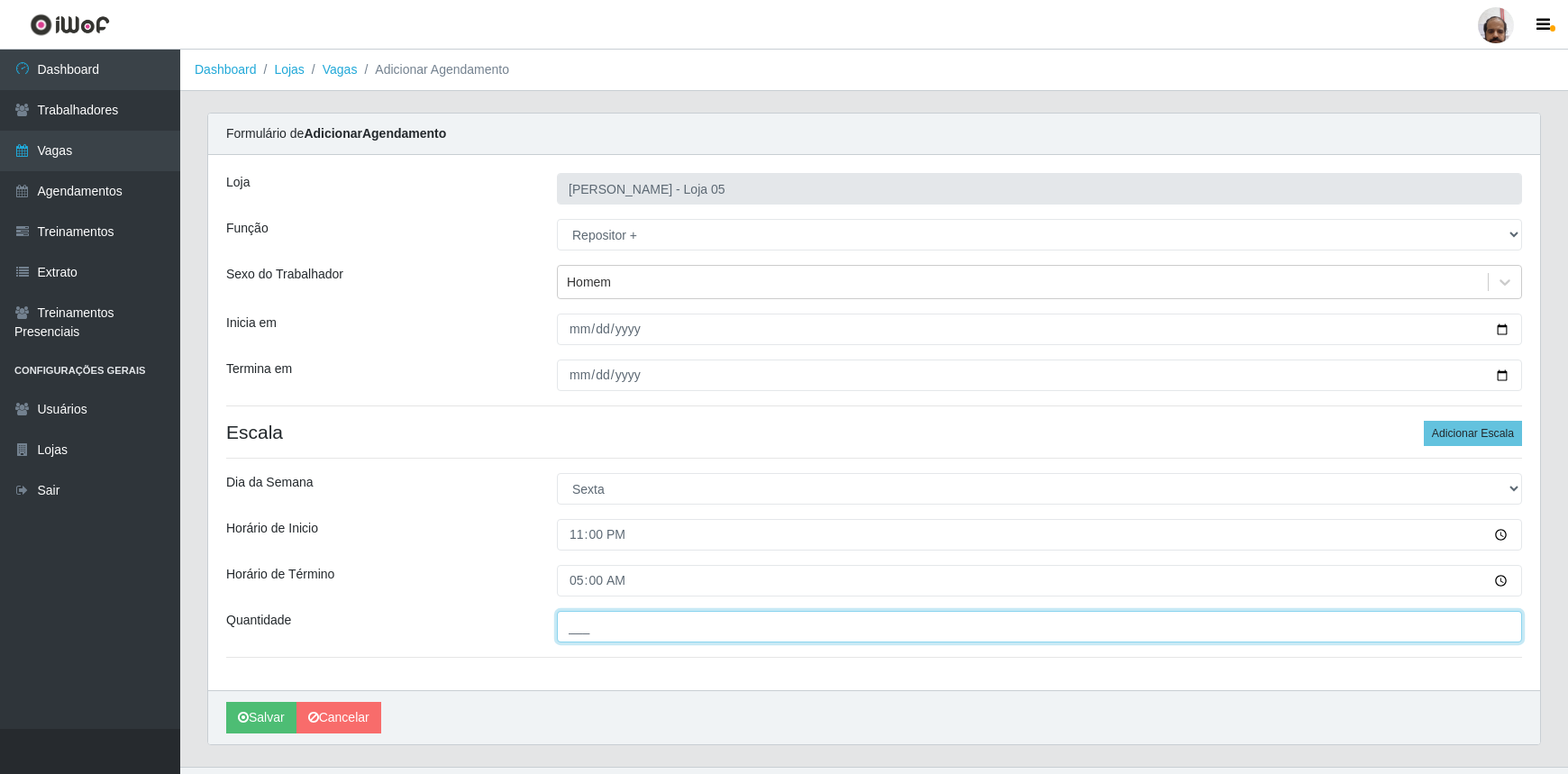
click at [734, 630] on input "___" at bounding box center [1039, 626] width 965 height 31
type input "5__"
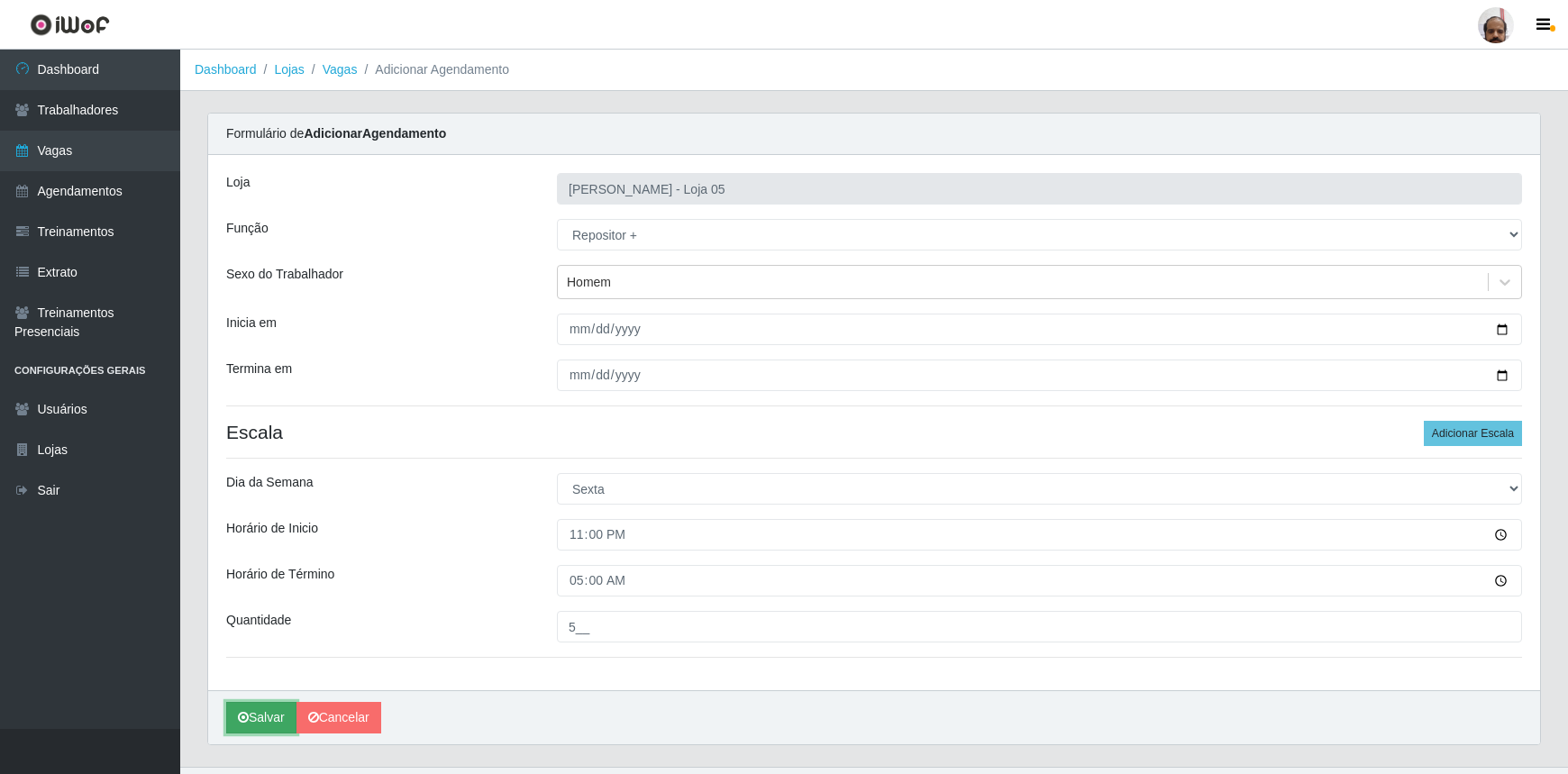
click at [267, 711] on button "Salvar" at bounding box center [262, 717] width 71 height 31
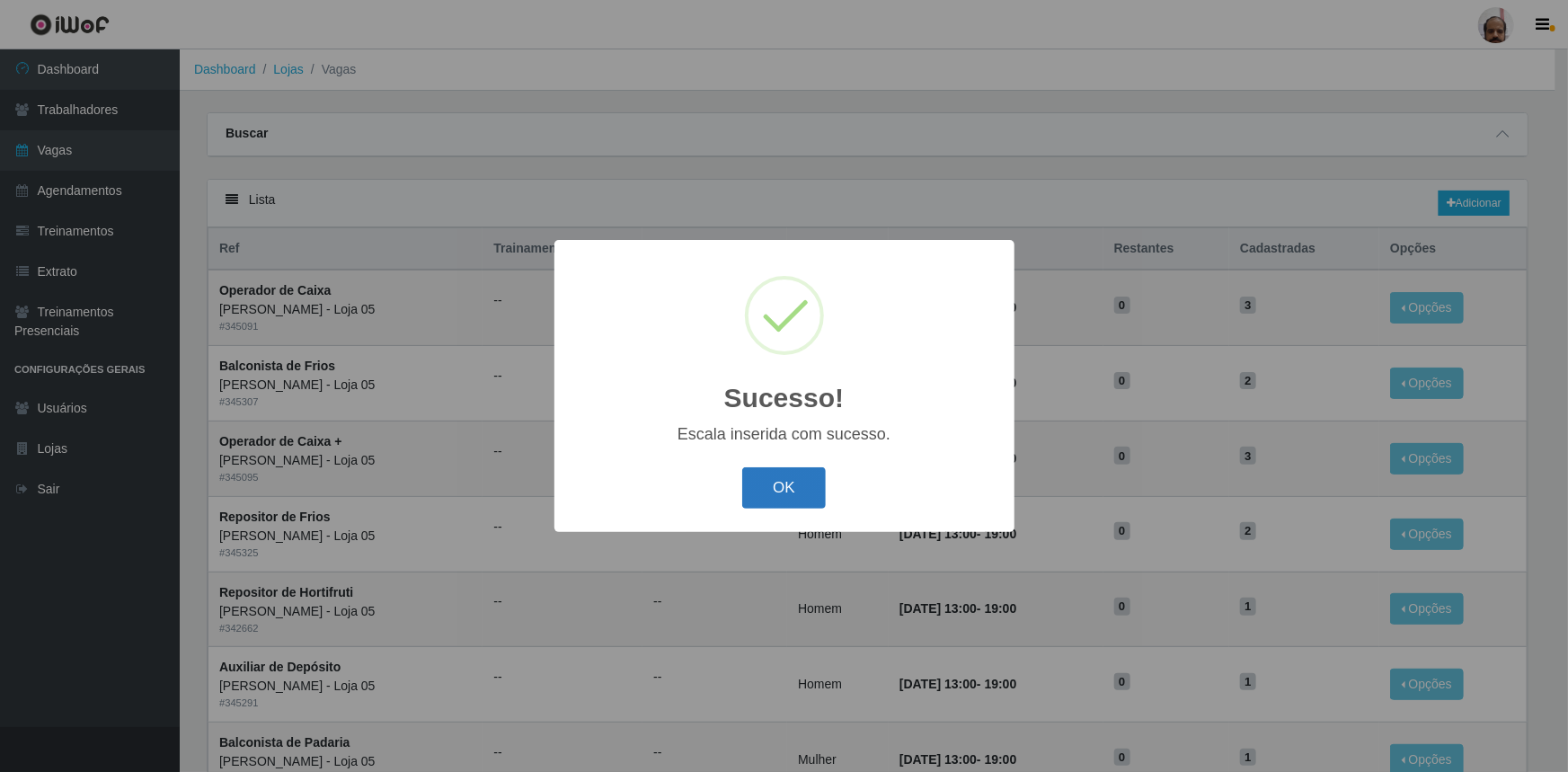
click at [777, 478] on button "OK" at bounding box center [784, 488] width 84 height 42
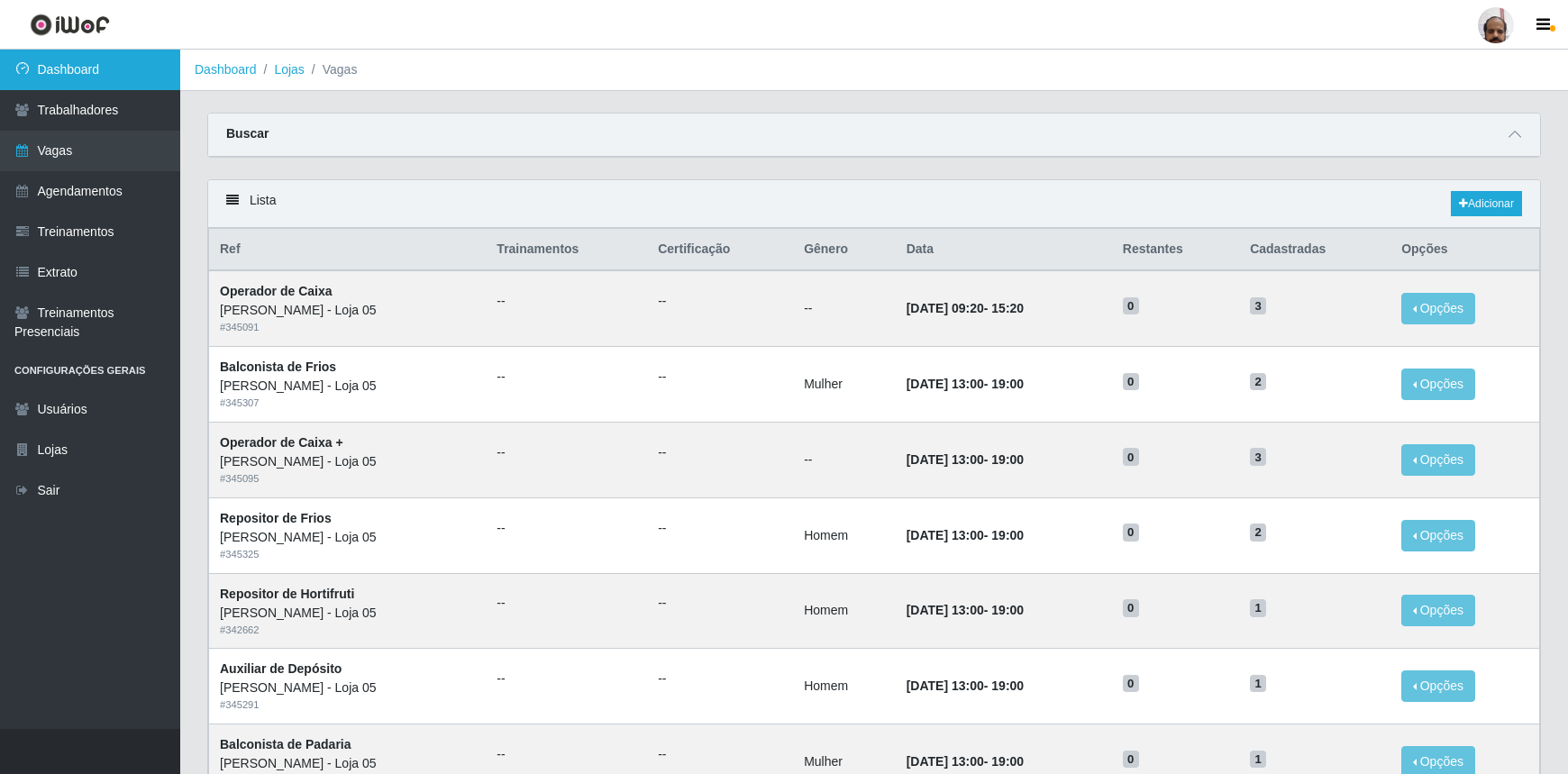
click at [90, 67] on link "Dashboard" at bounding box center [90, 70] width 180 height 40
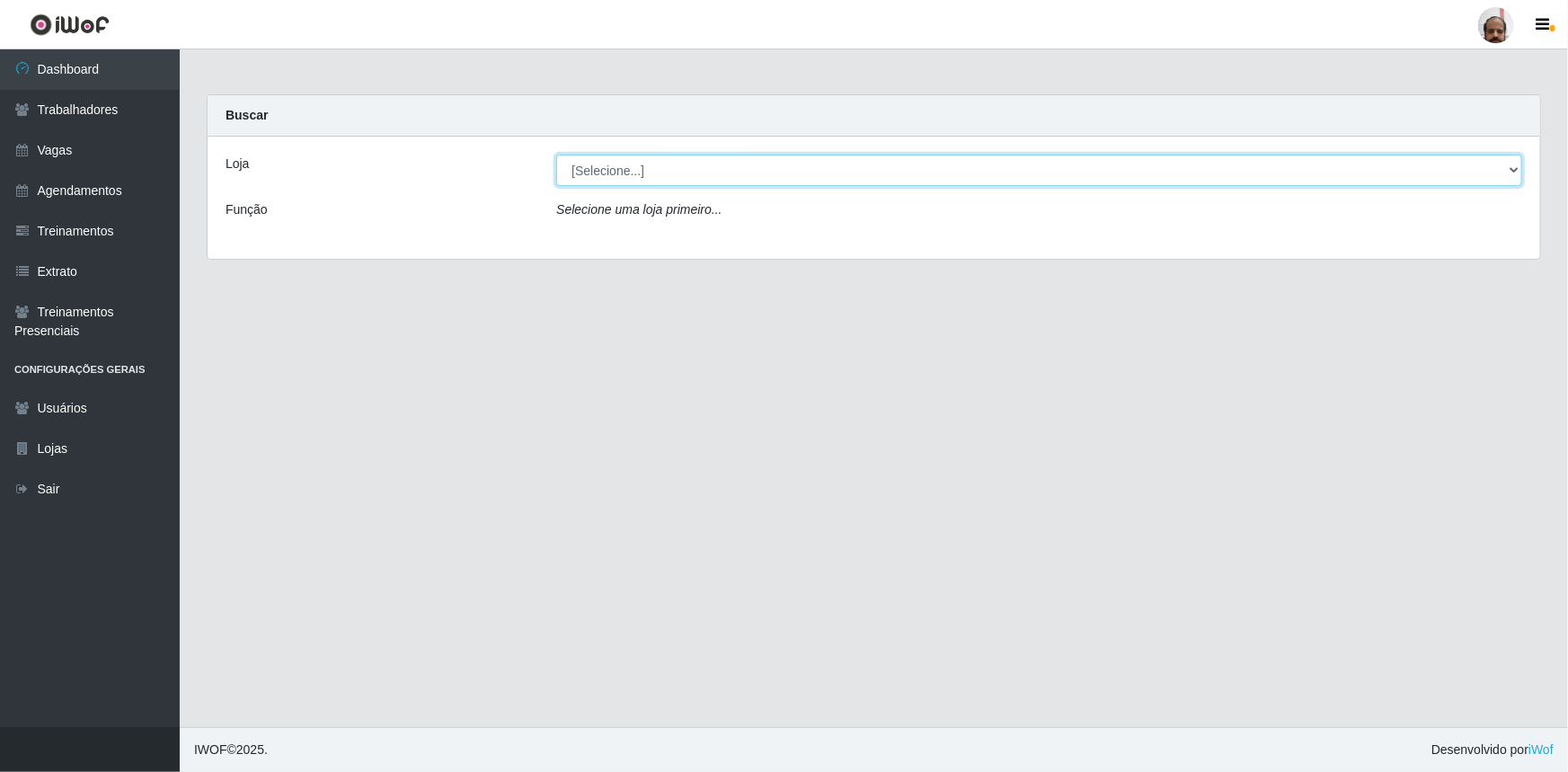
click at [1512, 169] on select "[Selecione...] Mar Vermelho - Loja 05" at bounding box center [1039, 169] width 966 height 31
select select "252"
click at [556, 154] on select "[Selecione...] Mar Vermelho - Loja 05" at bounding box center [1039, 169] width 966 height 31
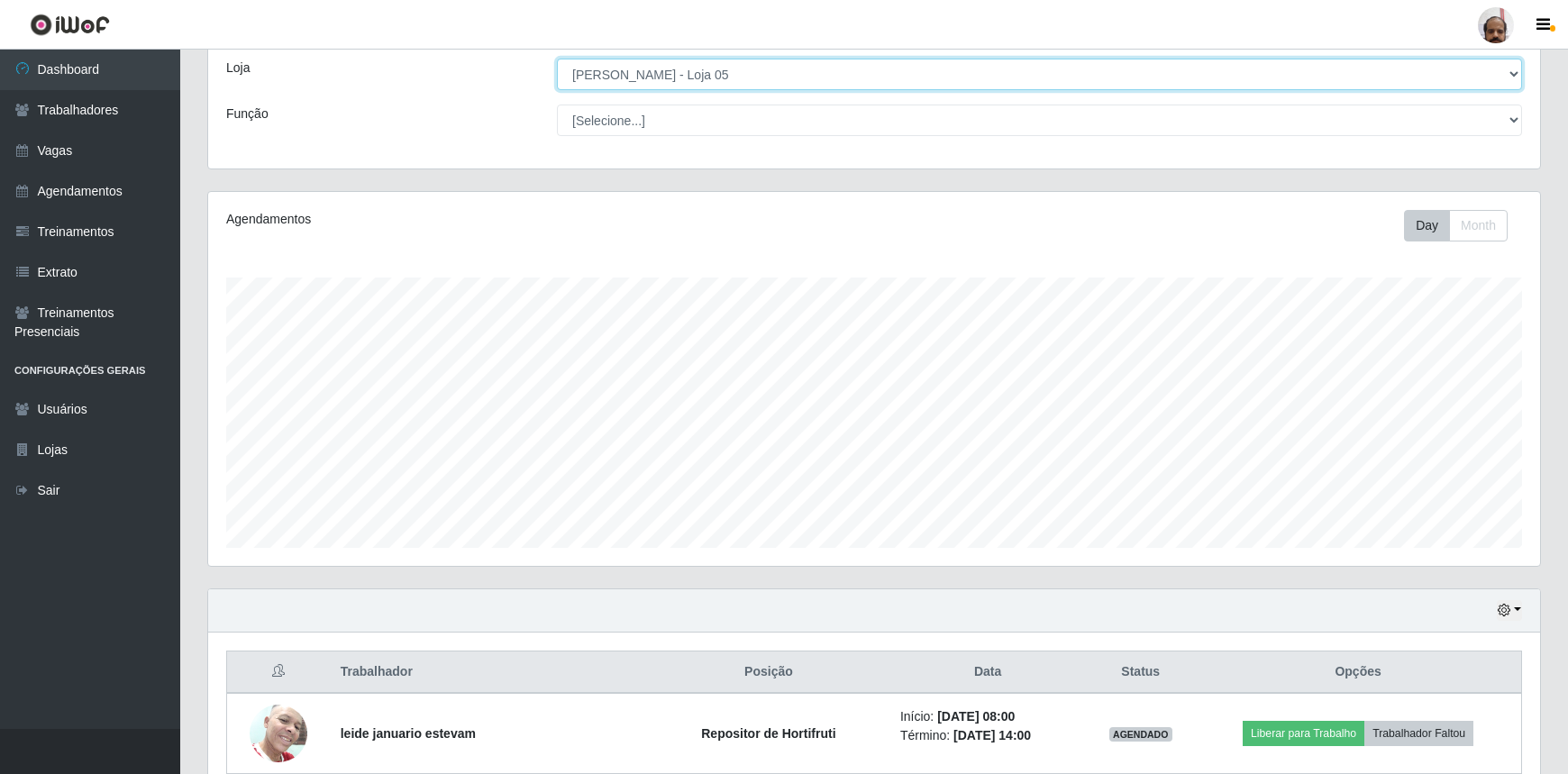
scroll to position [245, 0]
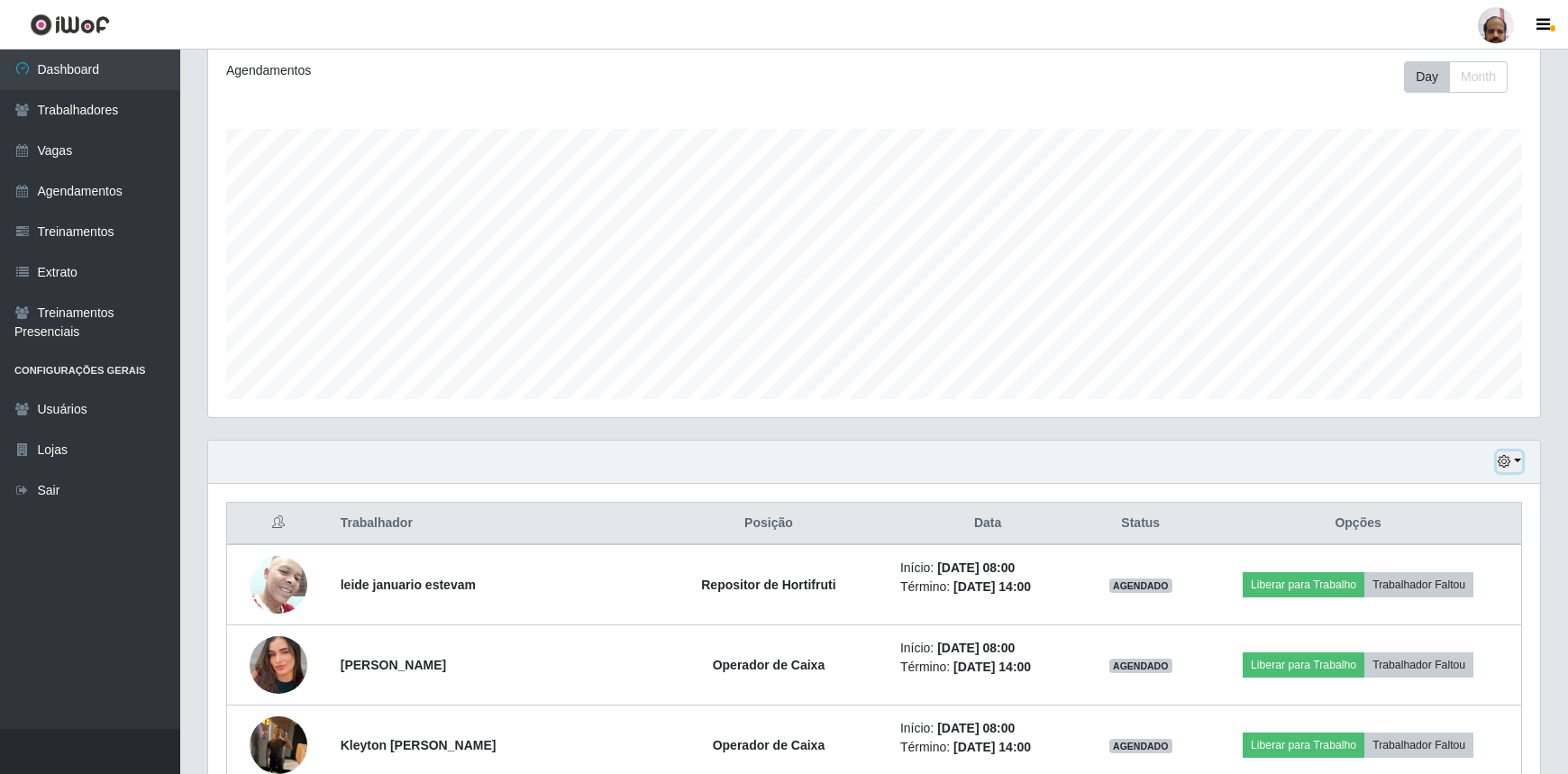
click at [1507, 457] on icon "button" at bounding box center [1504, 461] width 12 height 12
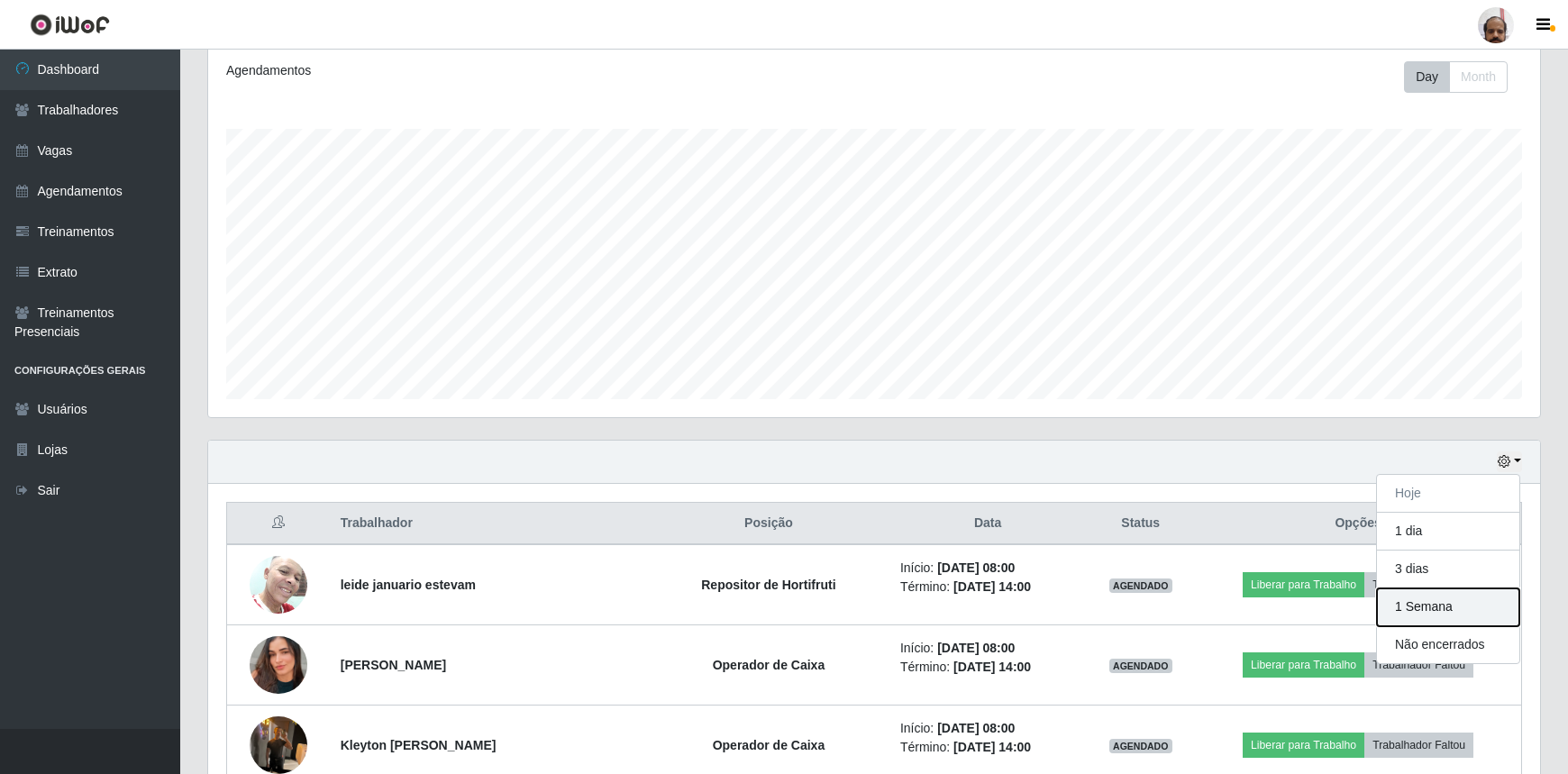
click at [1425, 602] on button "1 Semana" at bounding box center [1448, 607] width 142 height 38
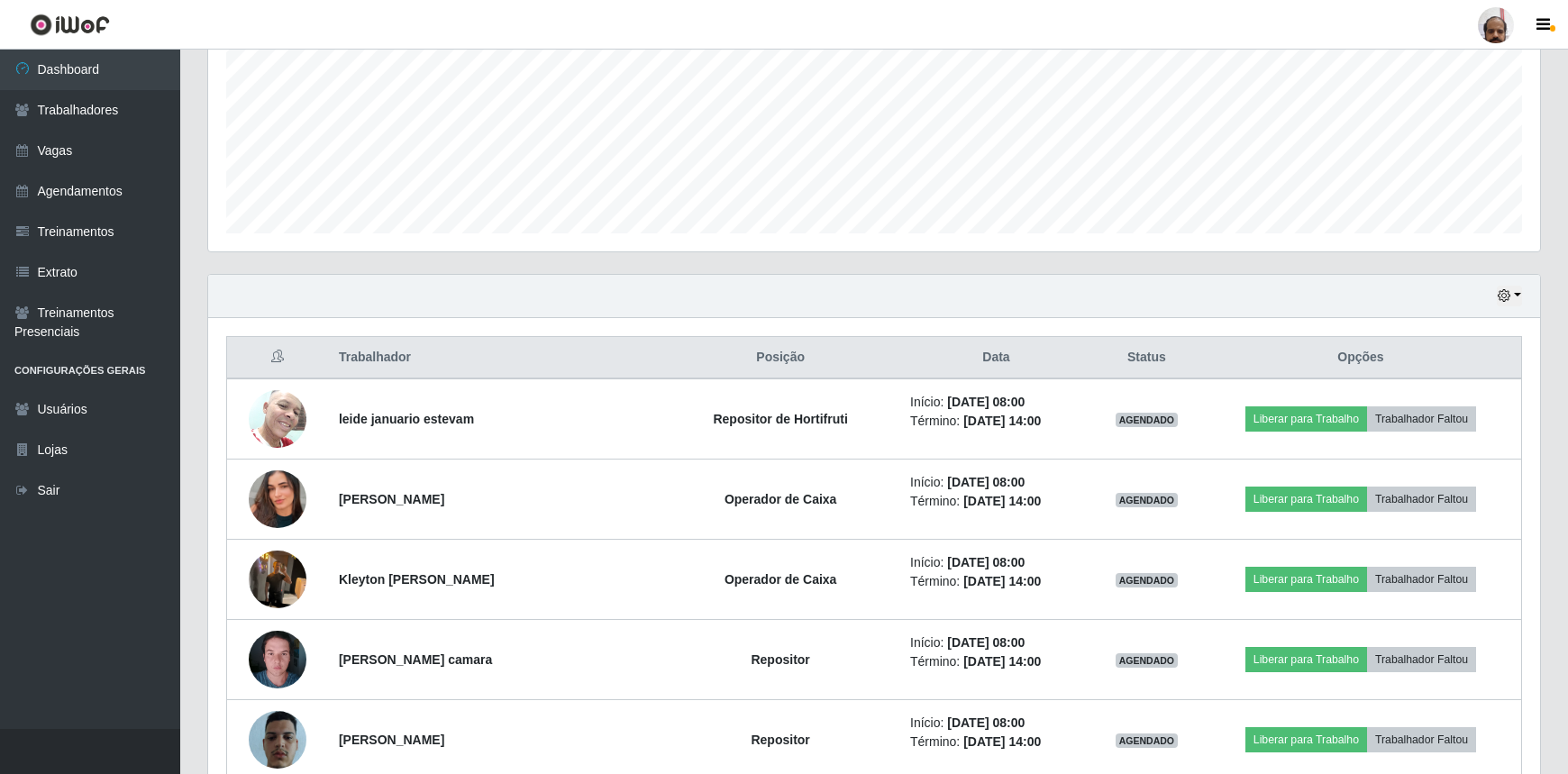
scroll to position [409, 0]
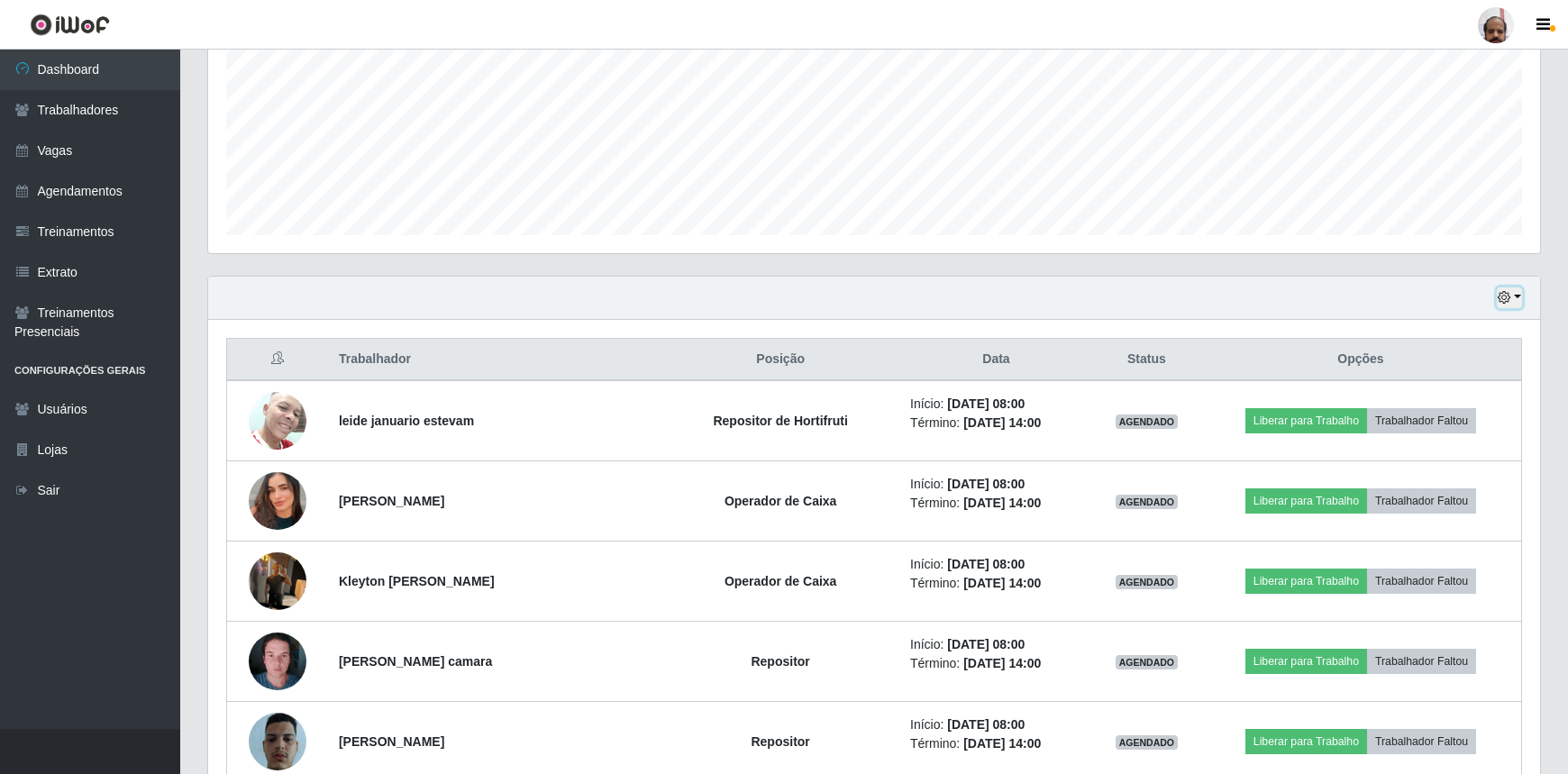
click at [1513, 298] on button "button" at bounding box center [1510, 298] width 25 height 21
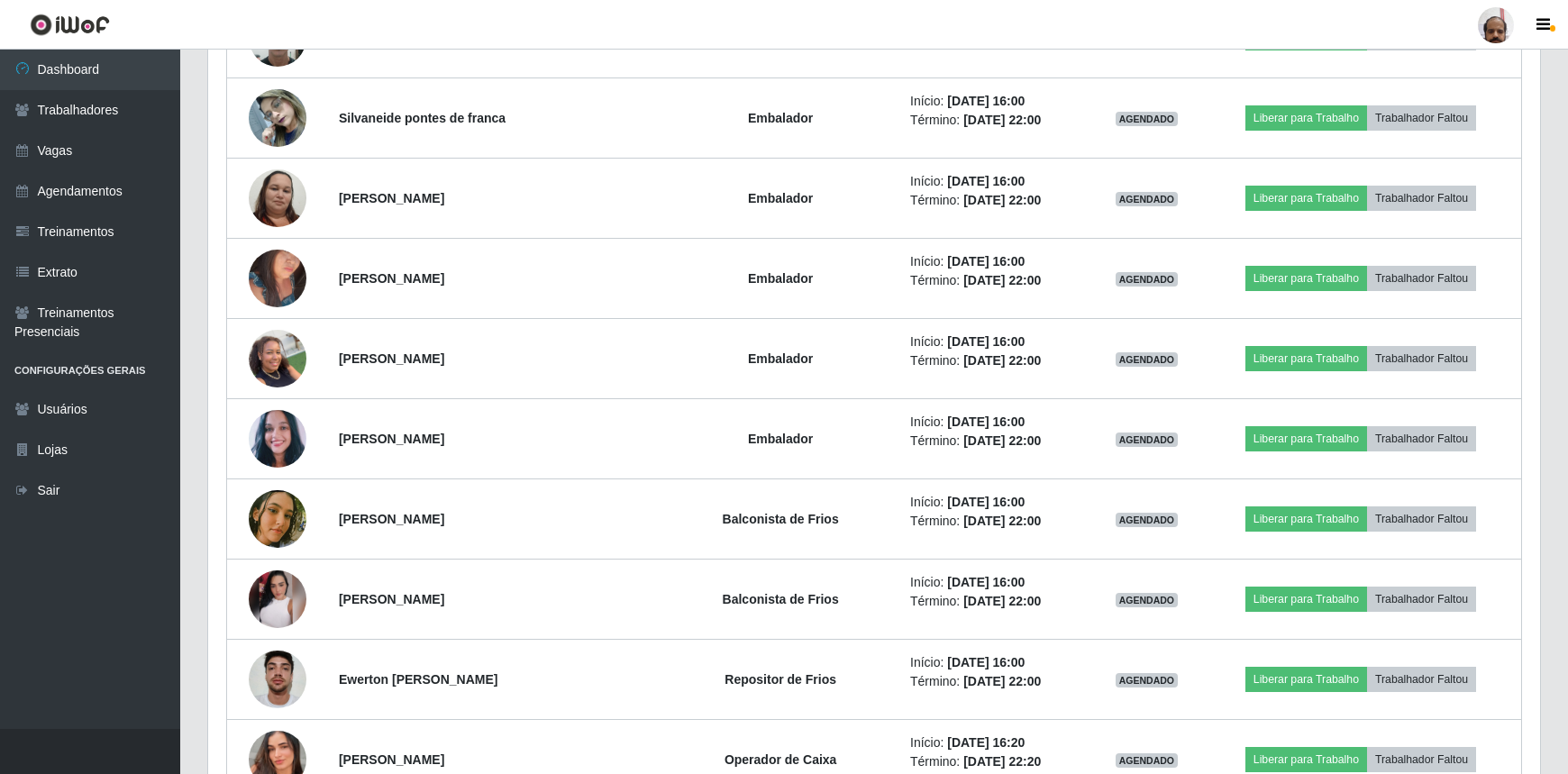
scroll to position [7125, 0]
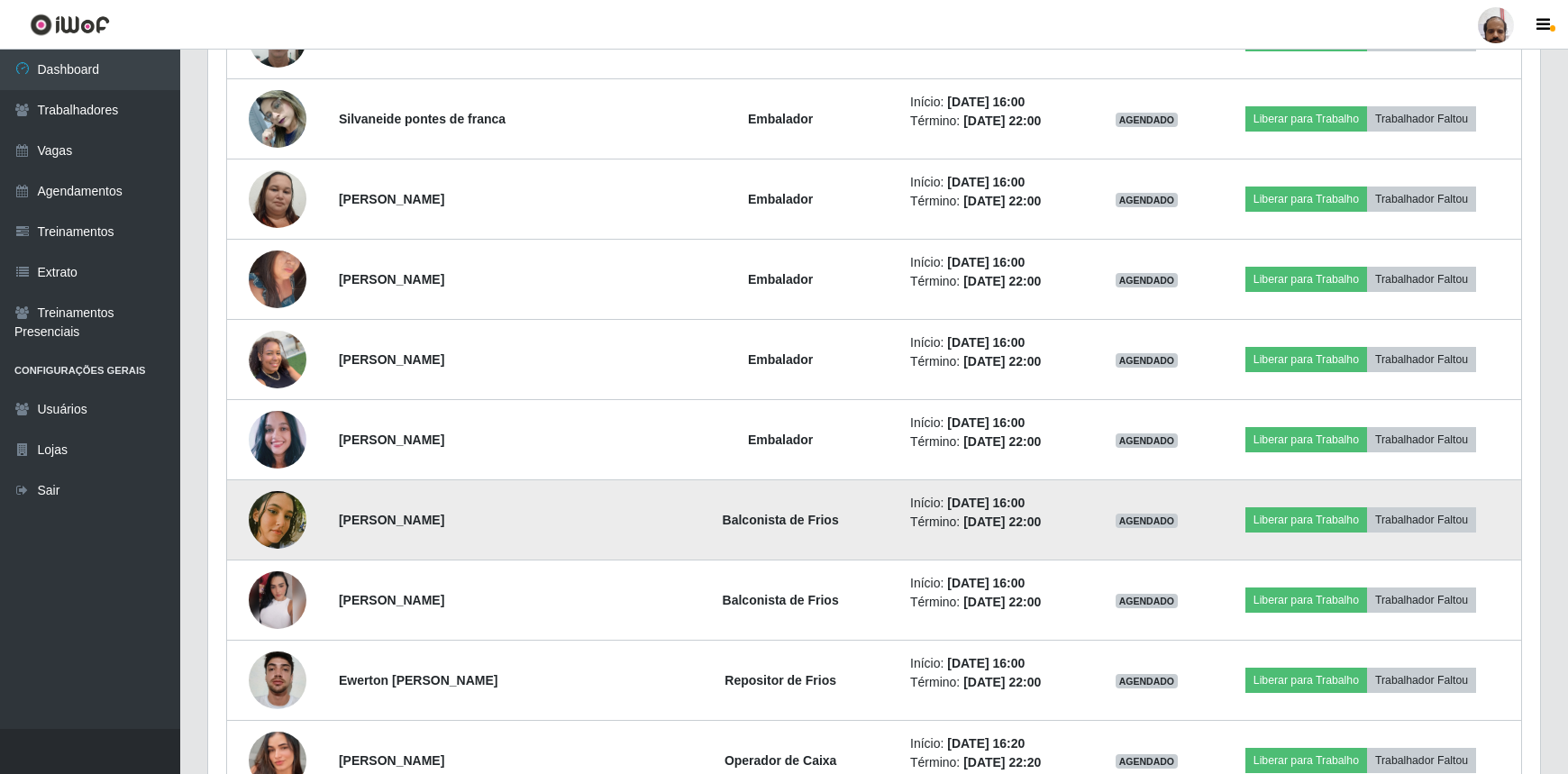
click at [277, 495] on img at bounding box center [278, 519] width 57 height 82
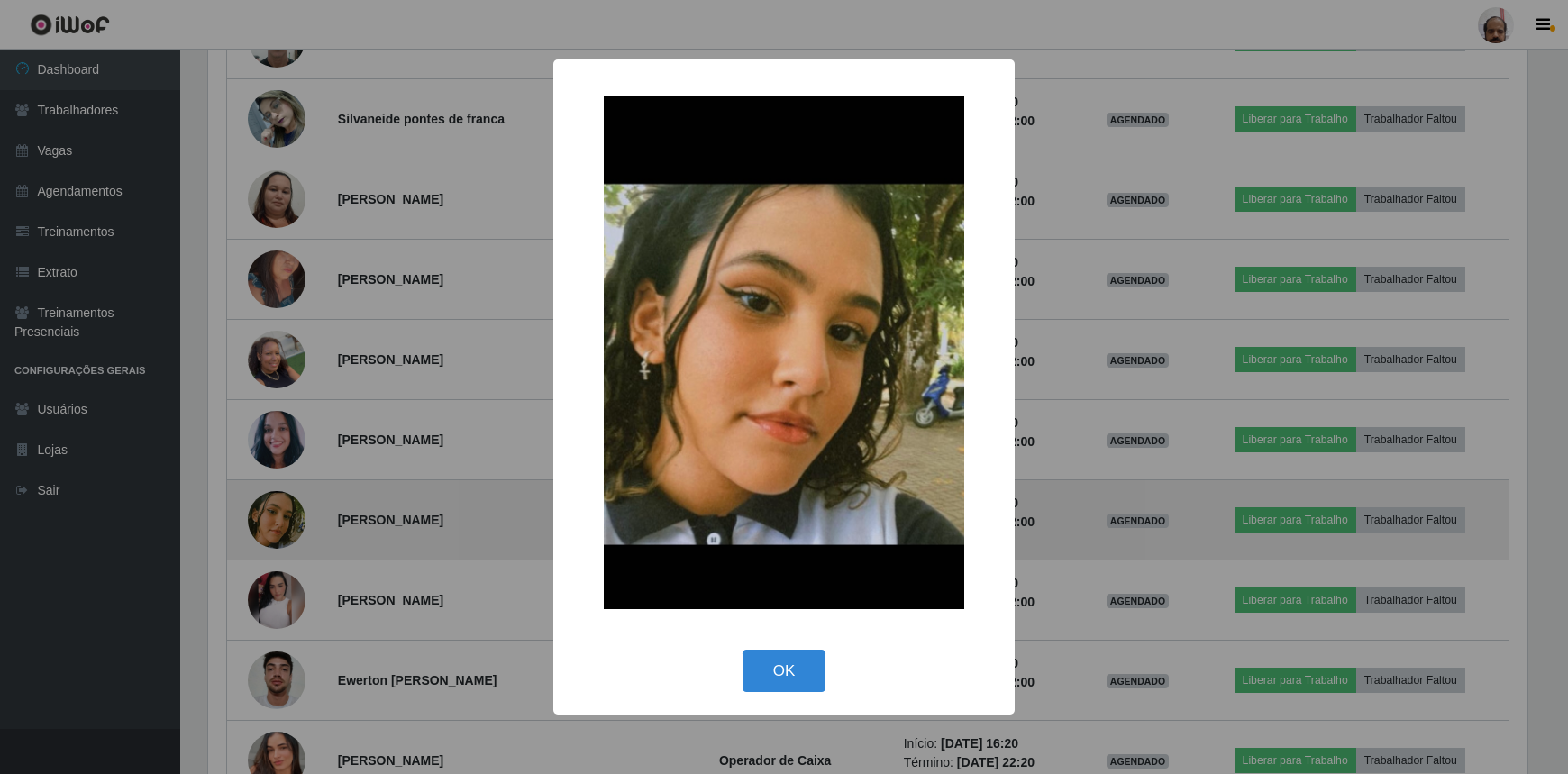
scroll to position [374, 1324]
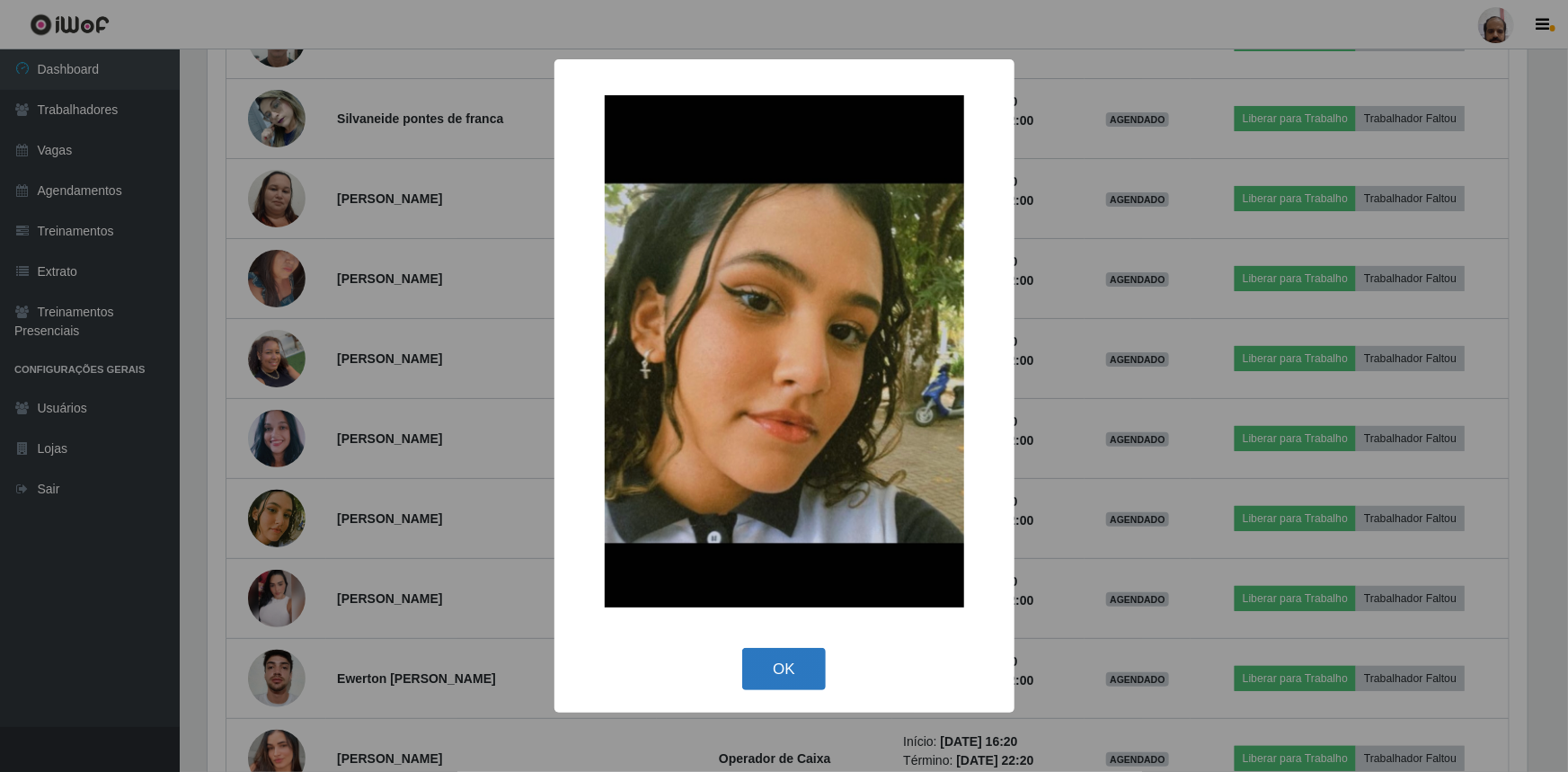
click at [793, 666] on button "OK" at bounding box center [784, 669] width 84 height 42
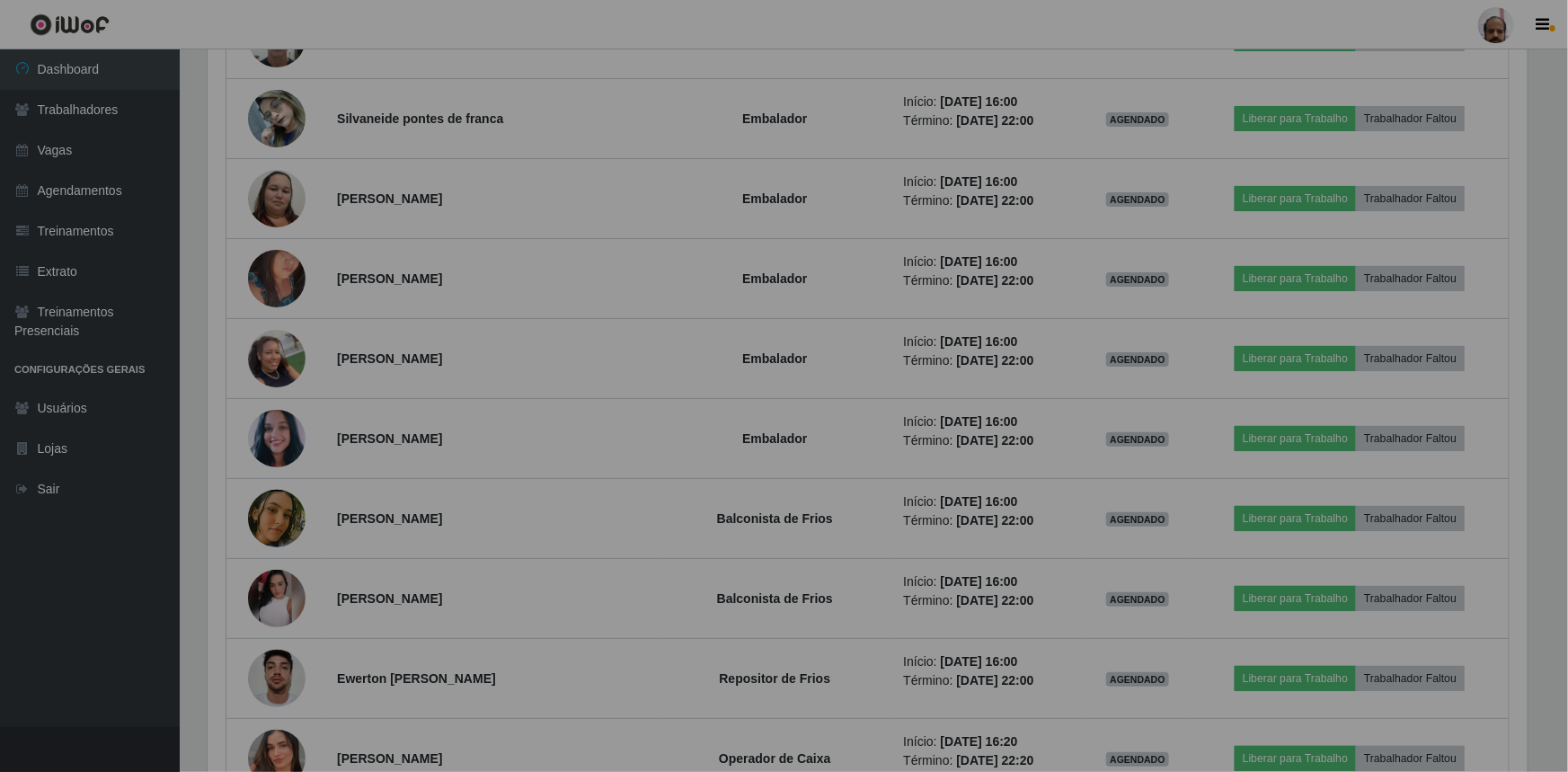
scroll to position [373, 1328]
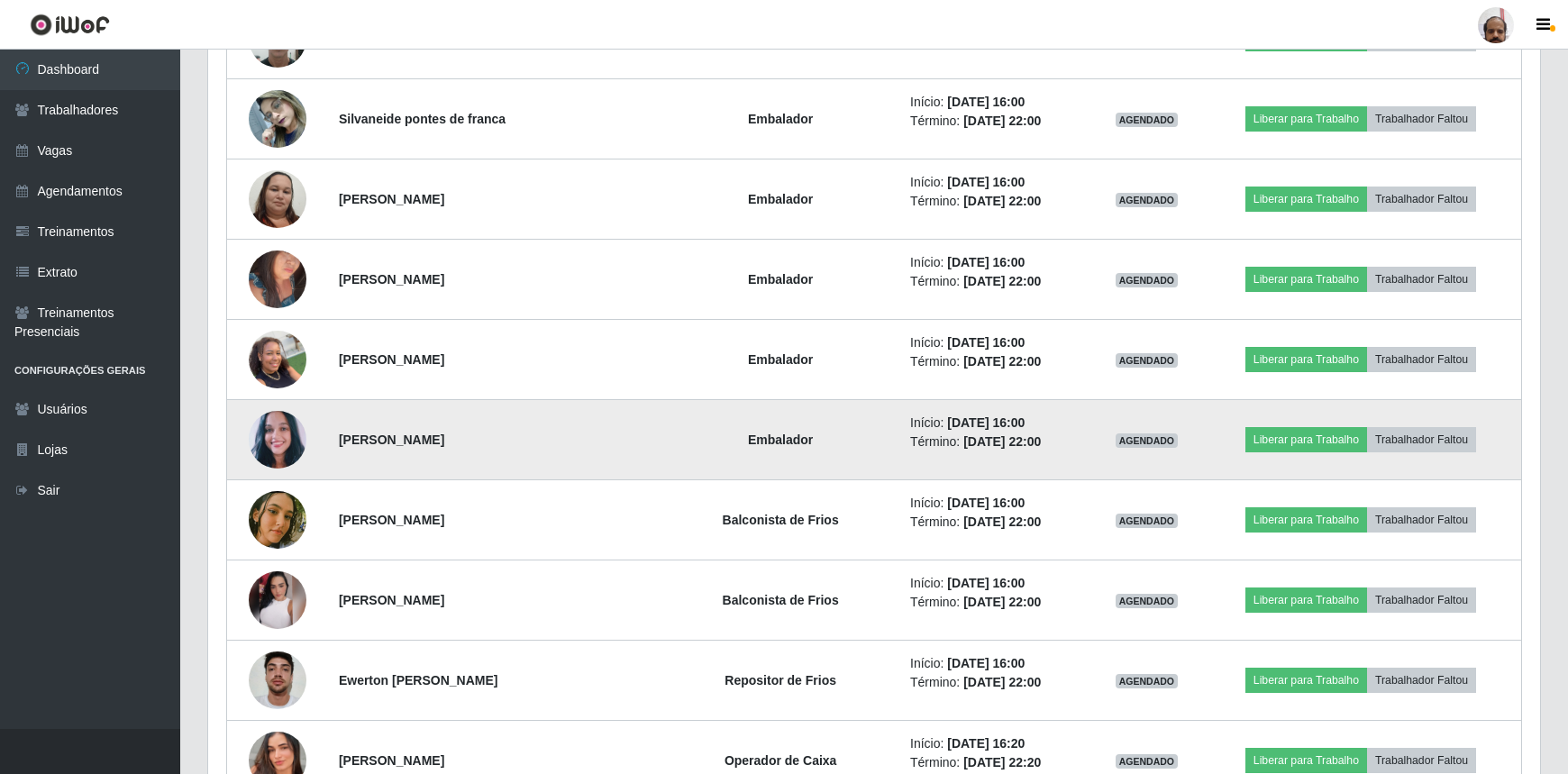
click at [269, 430] on img at bounding box center [278, 440] width 57 height 66
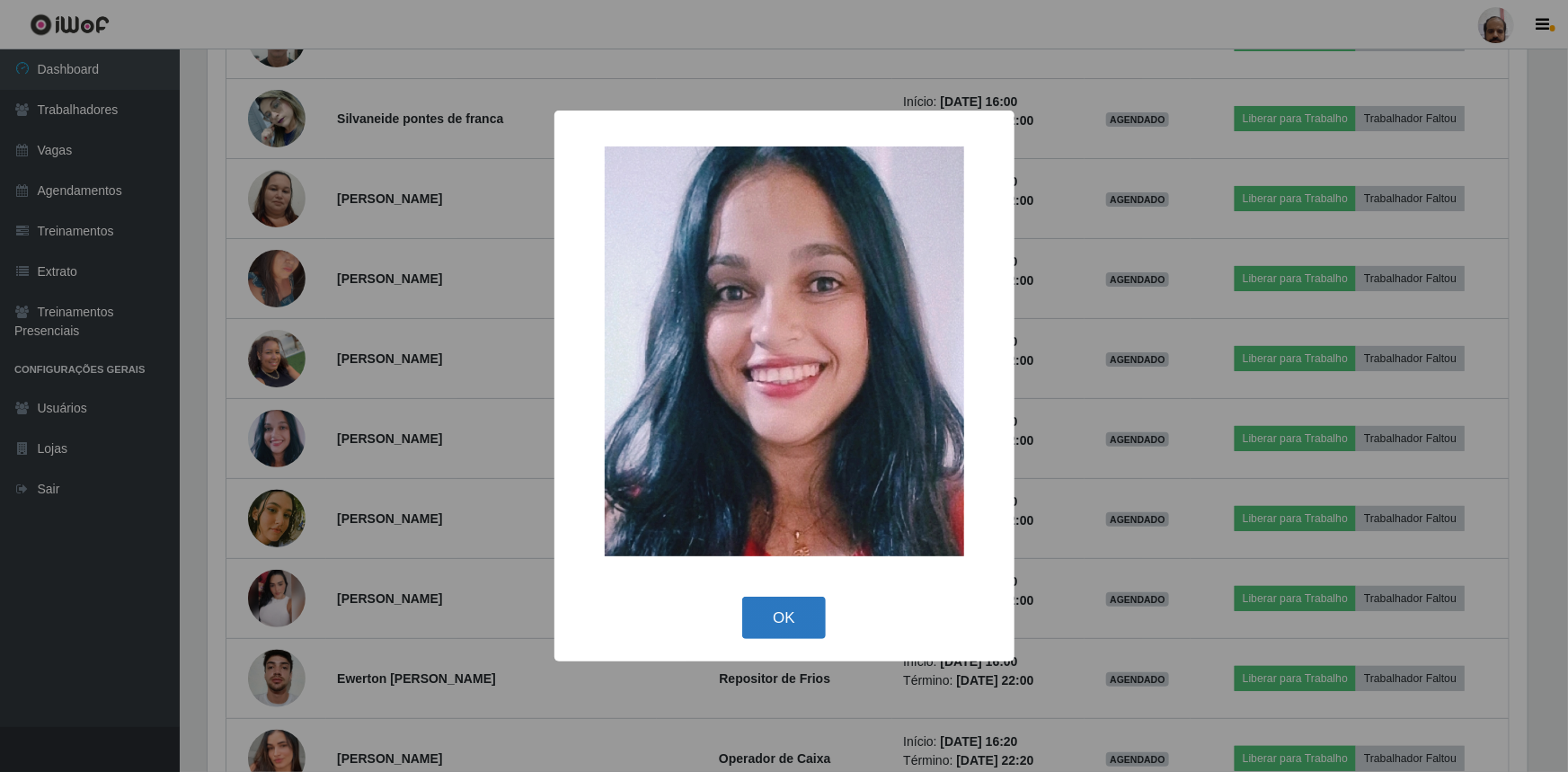
click at [781, 623] on button "OK" at bounding box center [784, 618] width 84 height 42
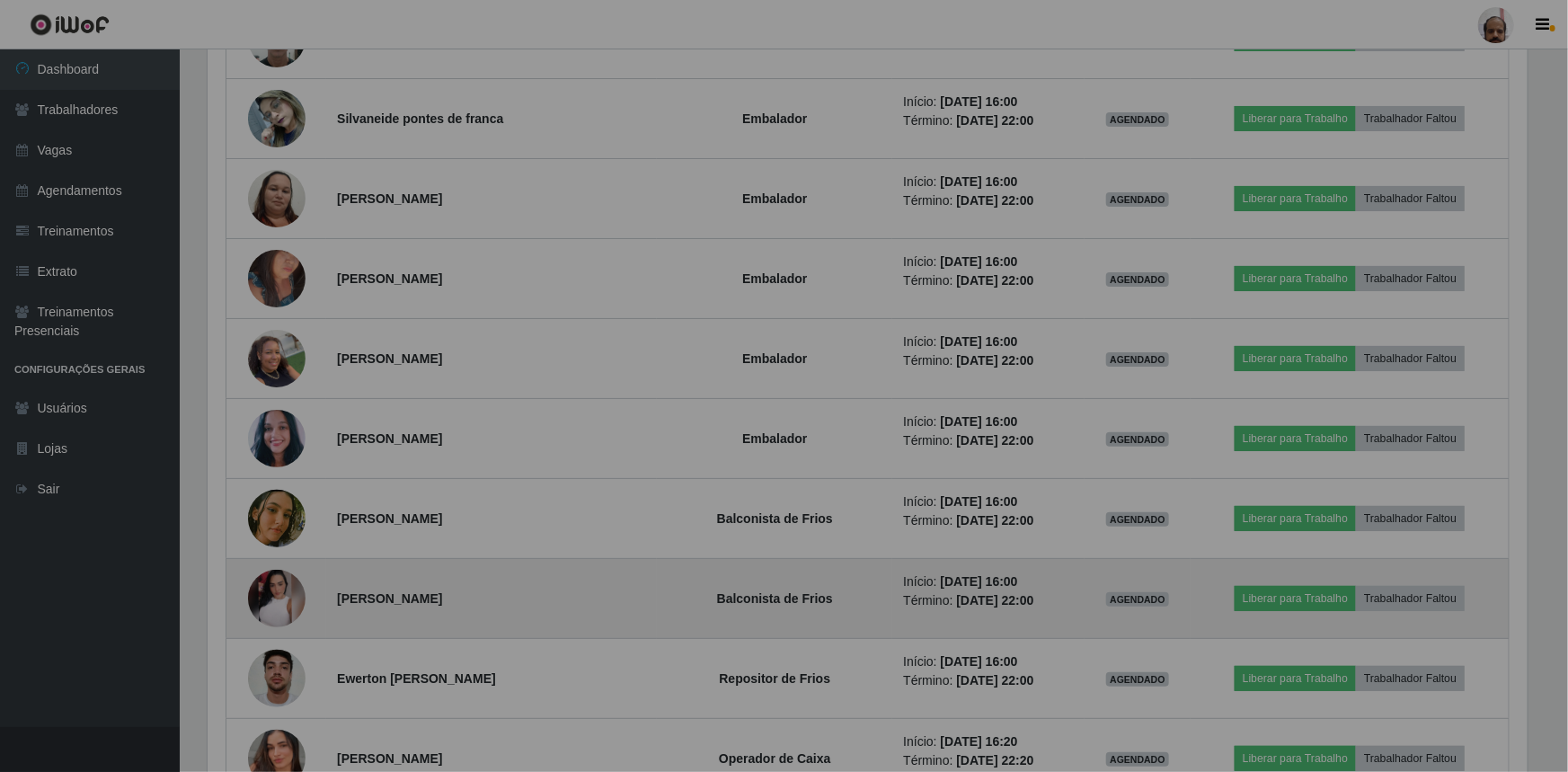
scroll to position [373, 1328]
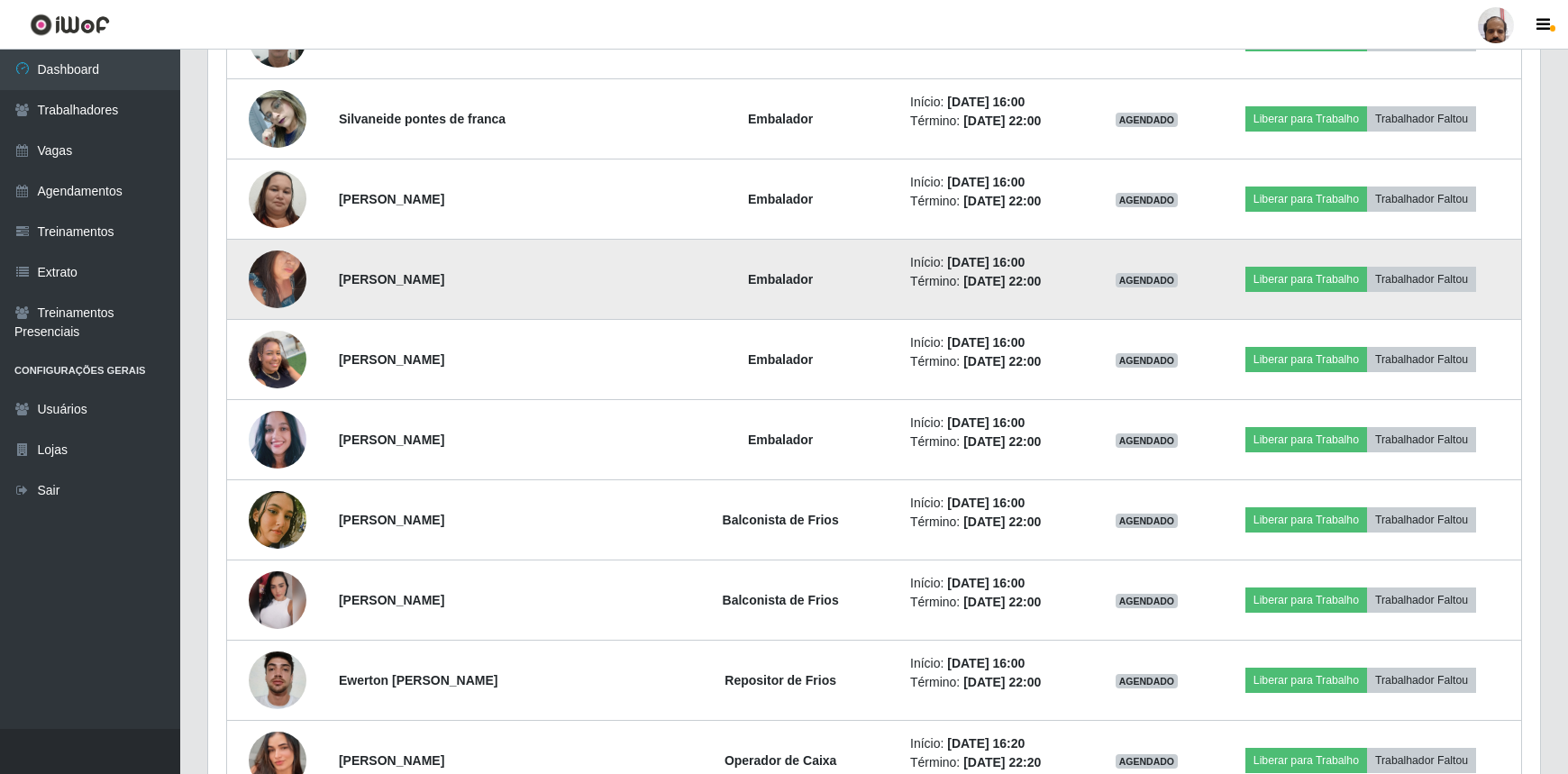
click at [270, 259] on img at bounding box center [278, 279] width 57 height 76
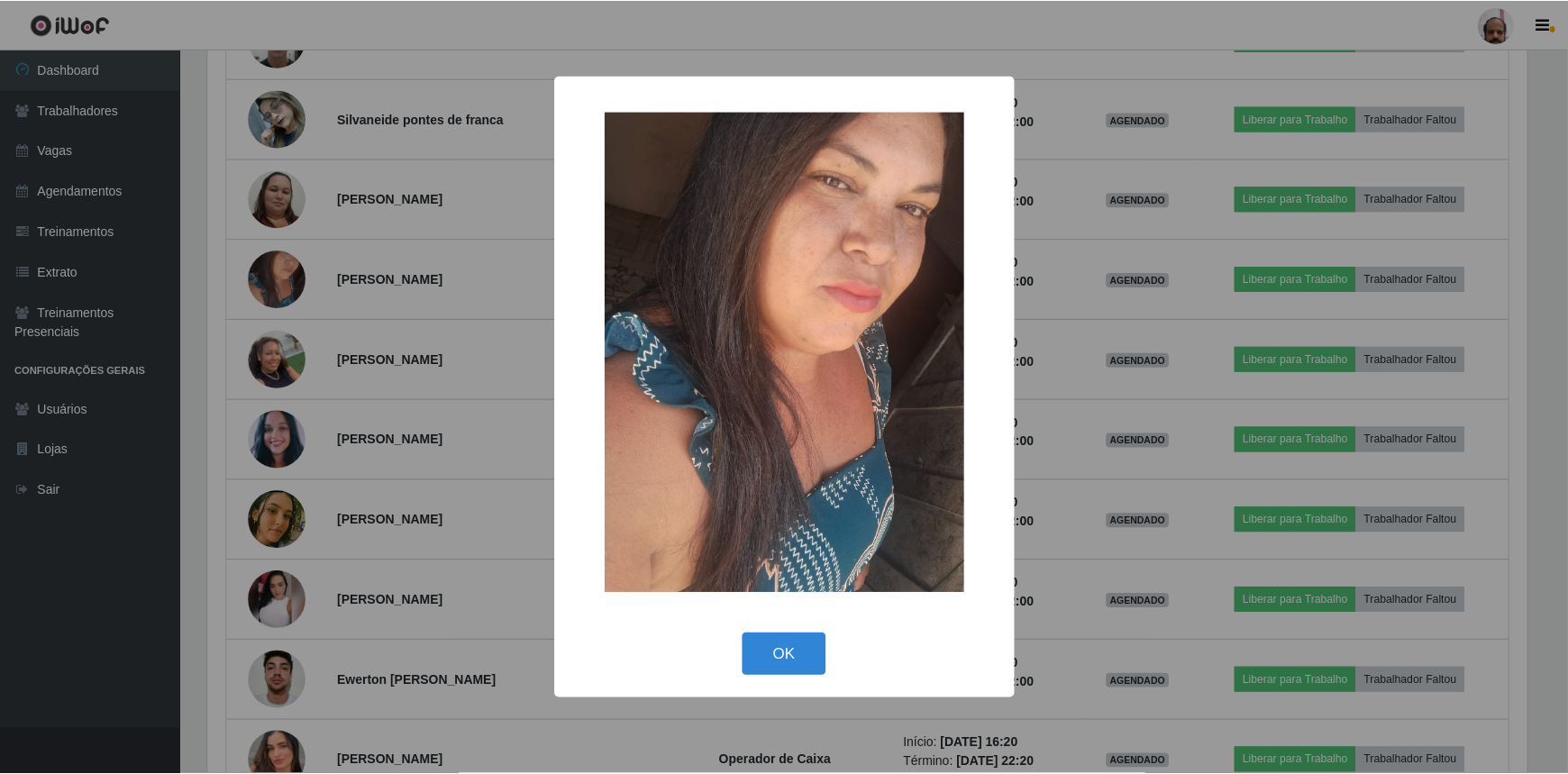
scroll to position [374, 1324]
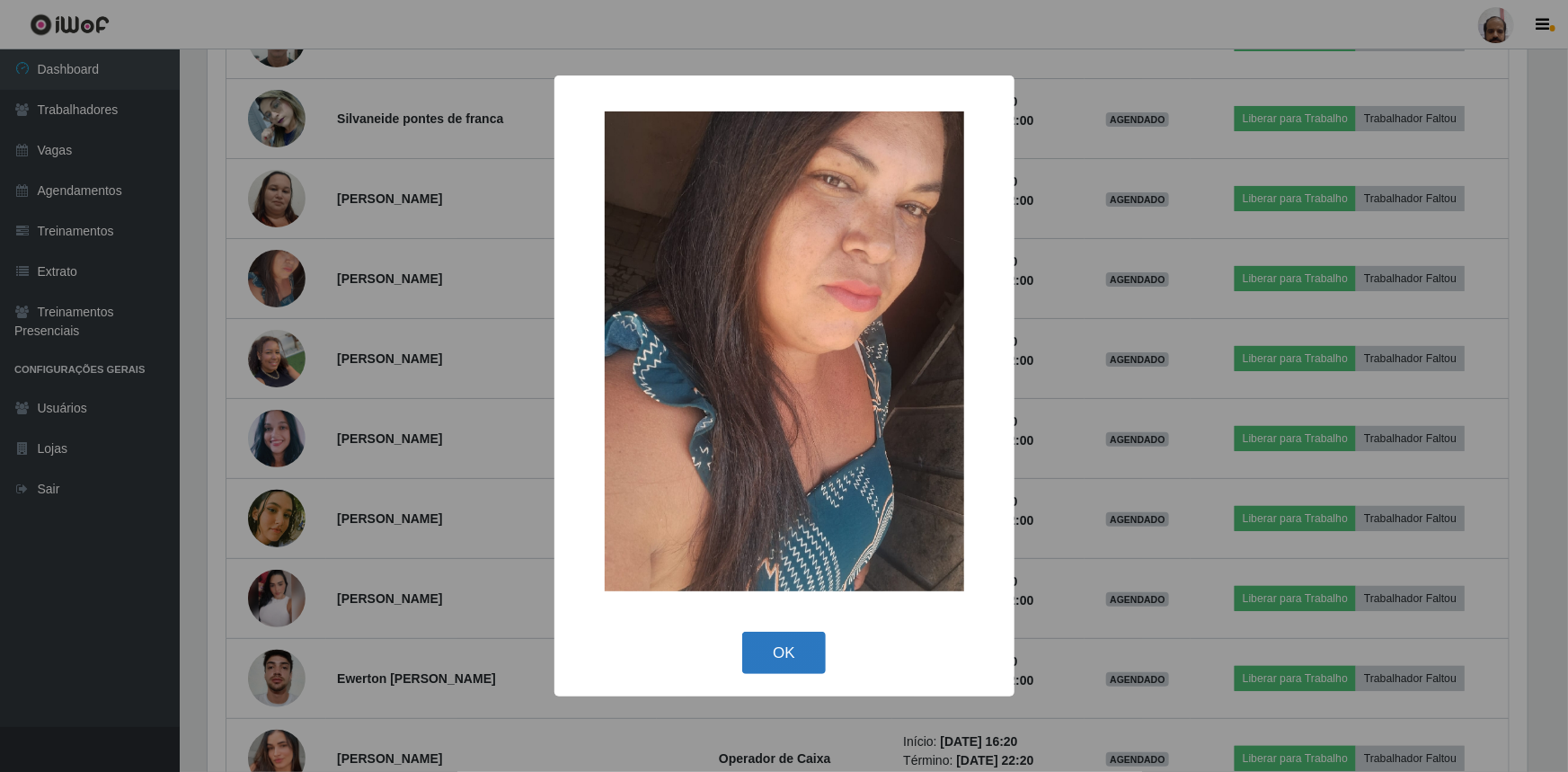
click at [782, 656] on button "OK" at bounding box center [784, 653] width 84 height 42
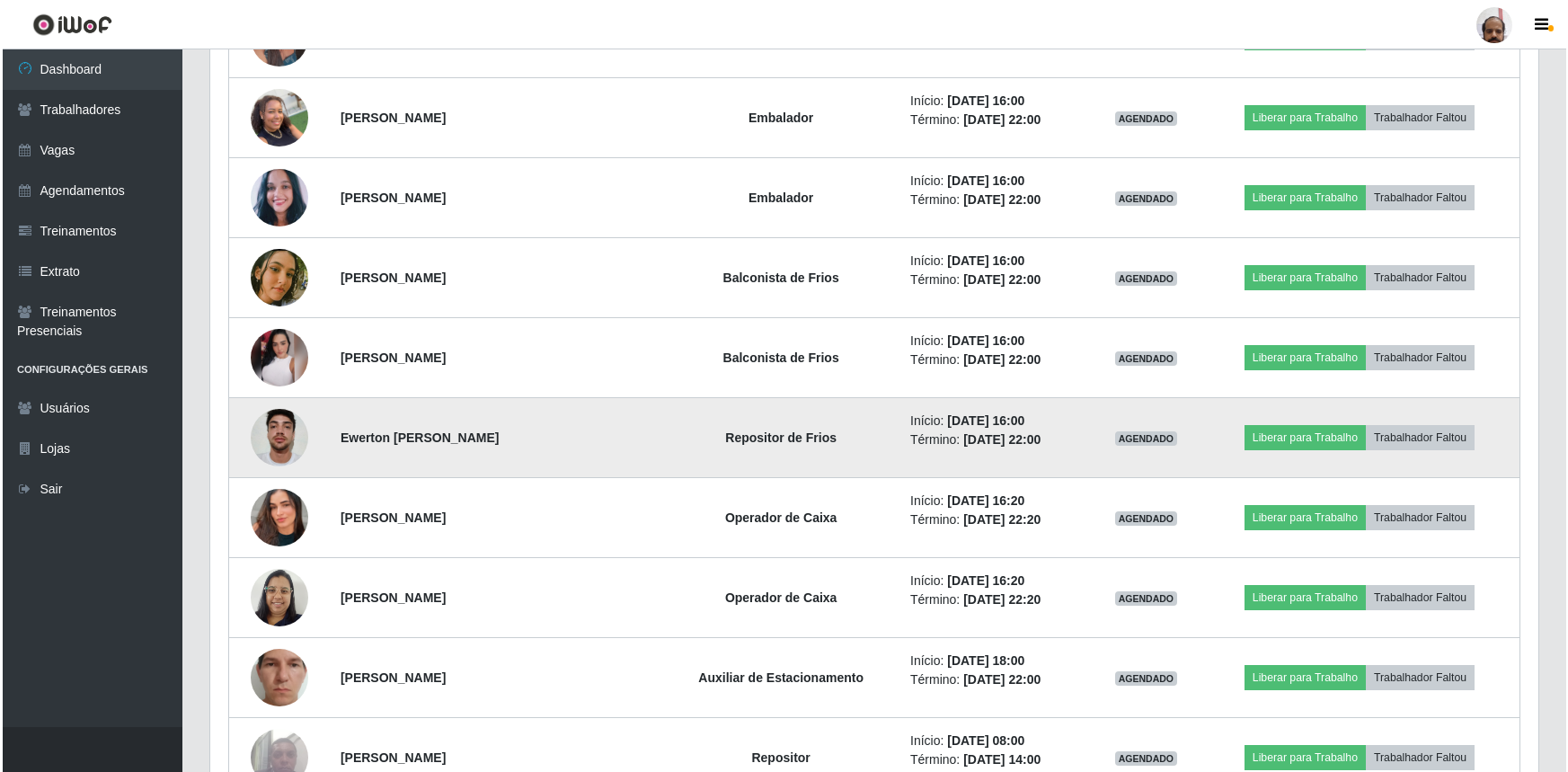
scroll to position [7352, 0]
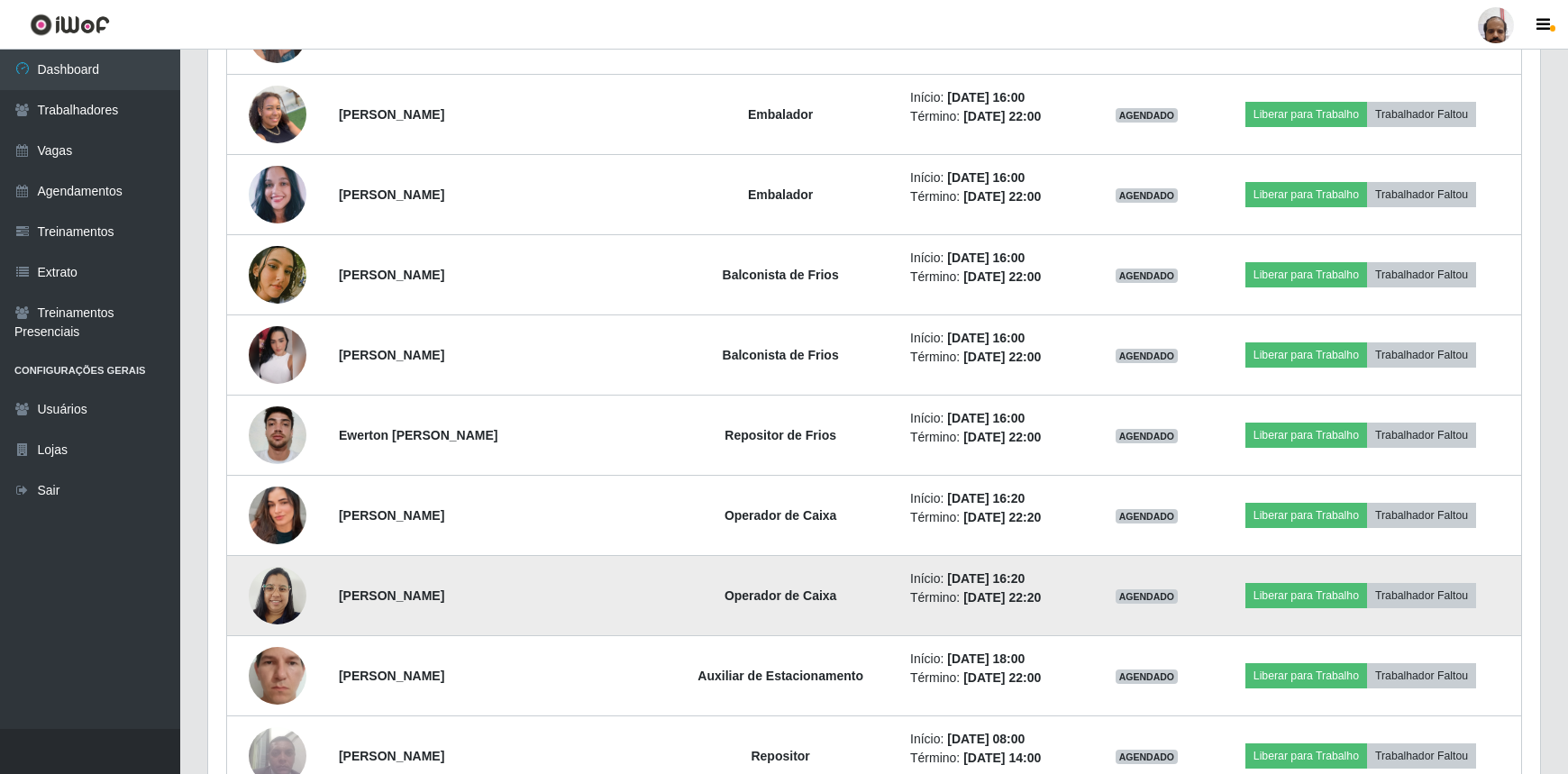
click at [282, 586] on img at bounding box center [278, 595] width 57 height 76
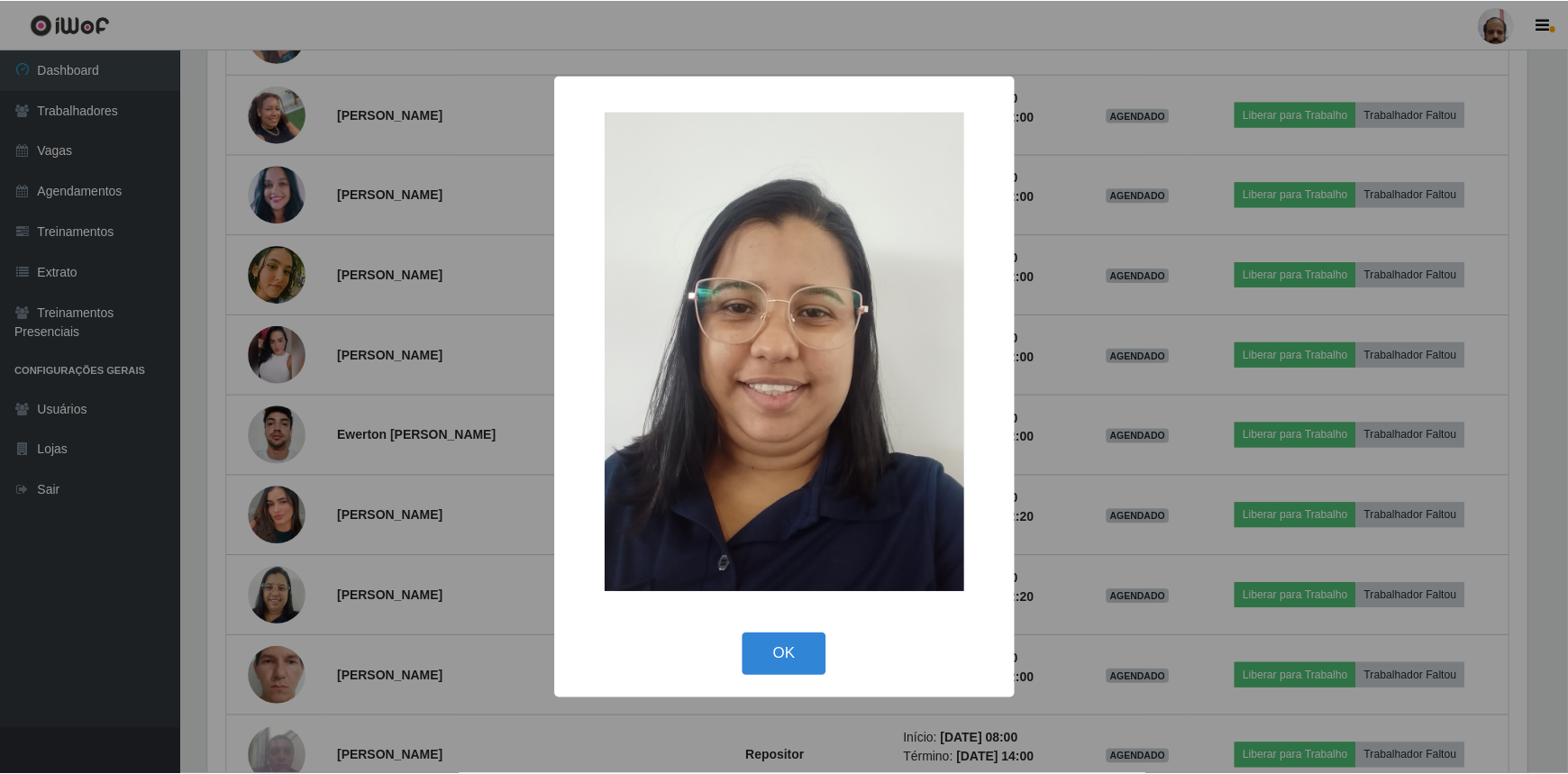
scroll to position [374, 1324]
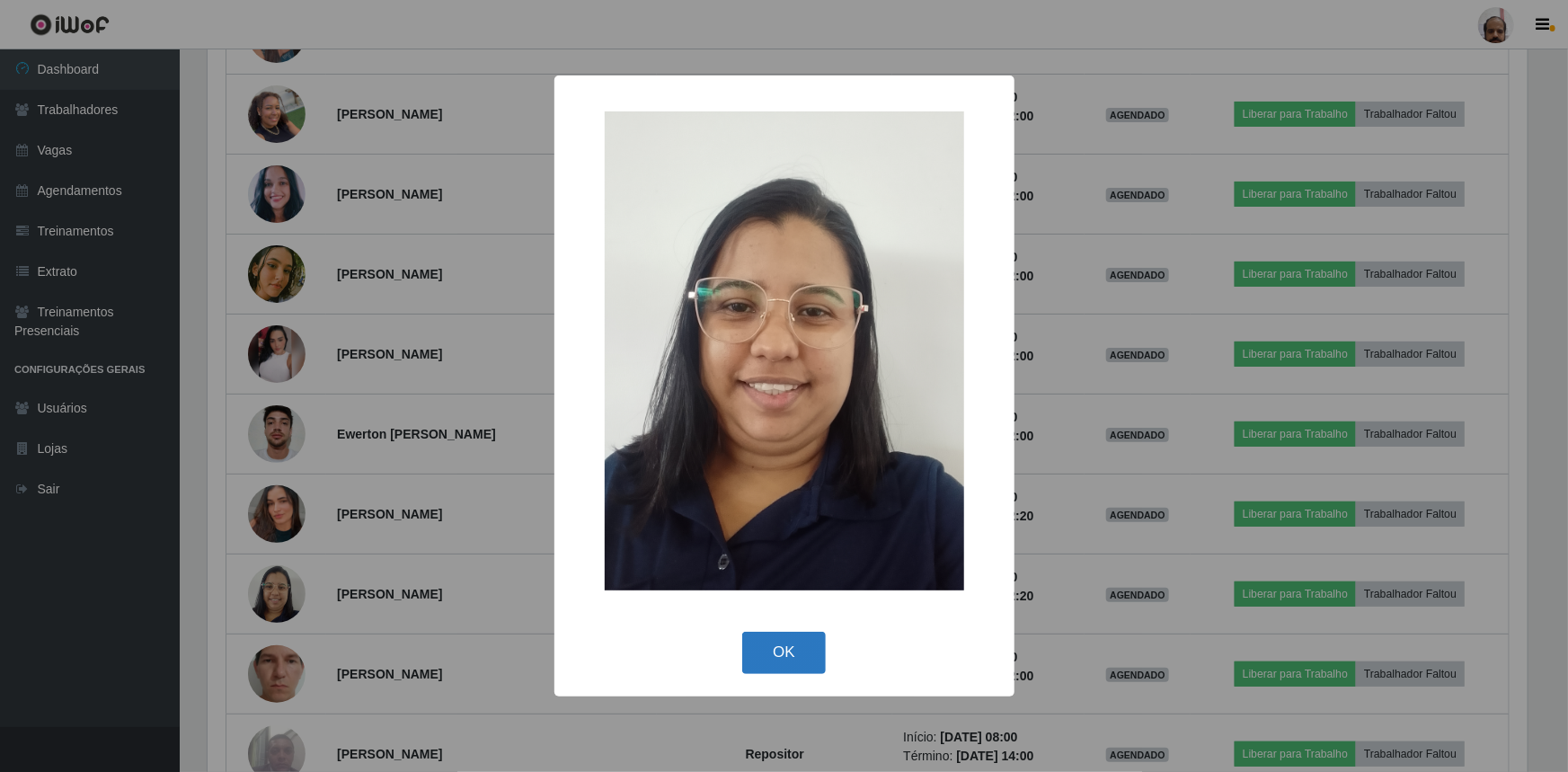
click at [773, 655] on button "OK" at bounding box center [784, 653] width 84 height 42
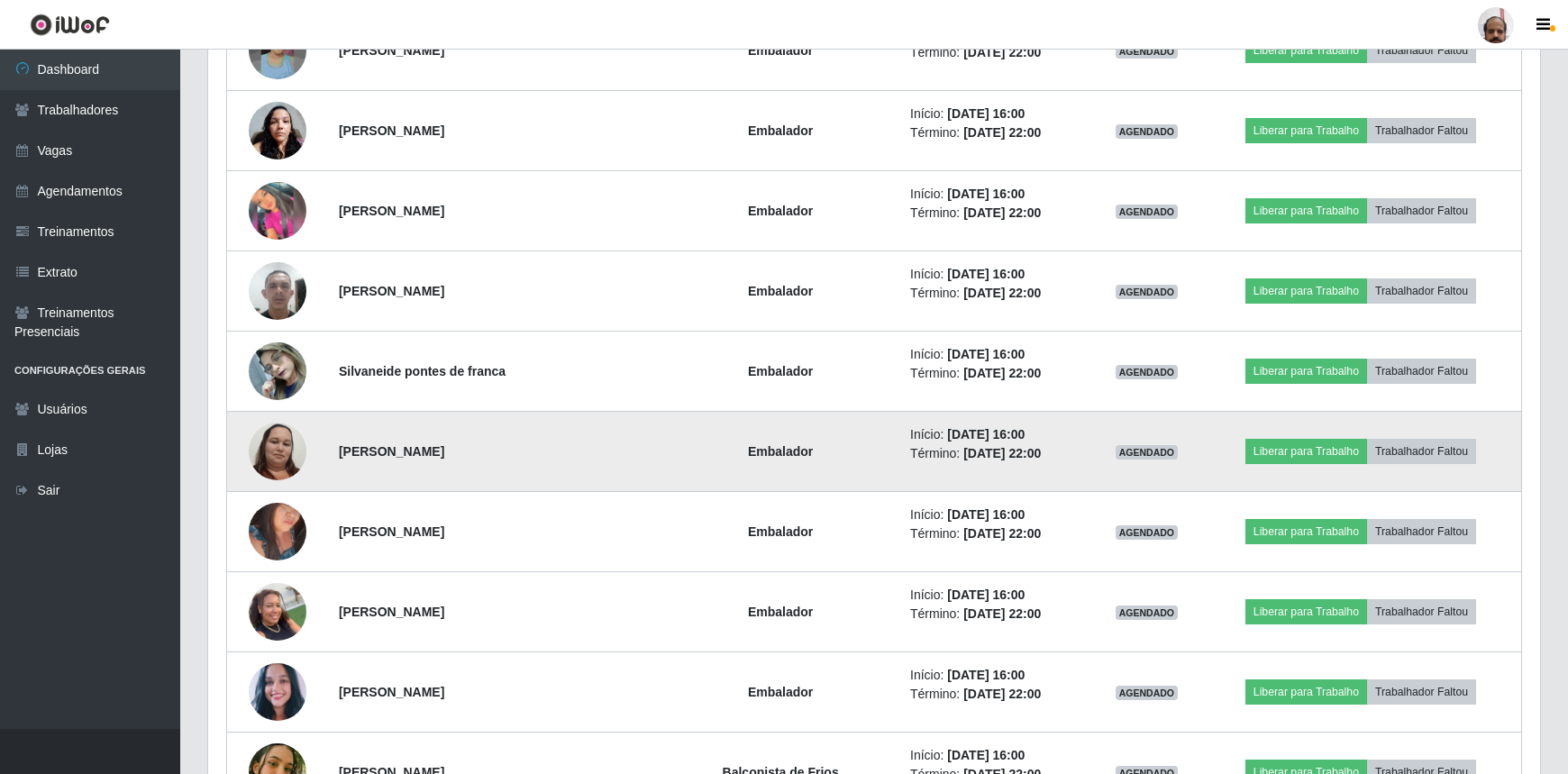
scroll to position [6715, 0]
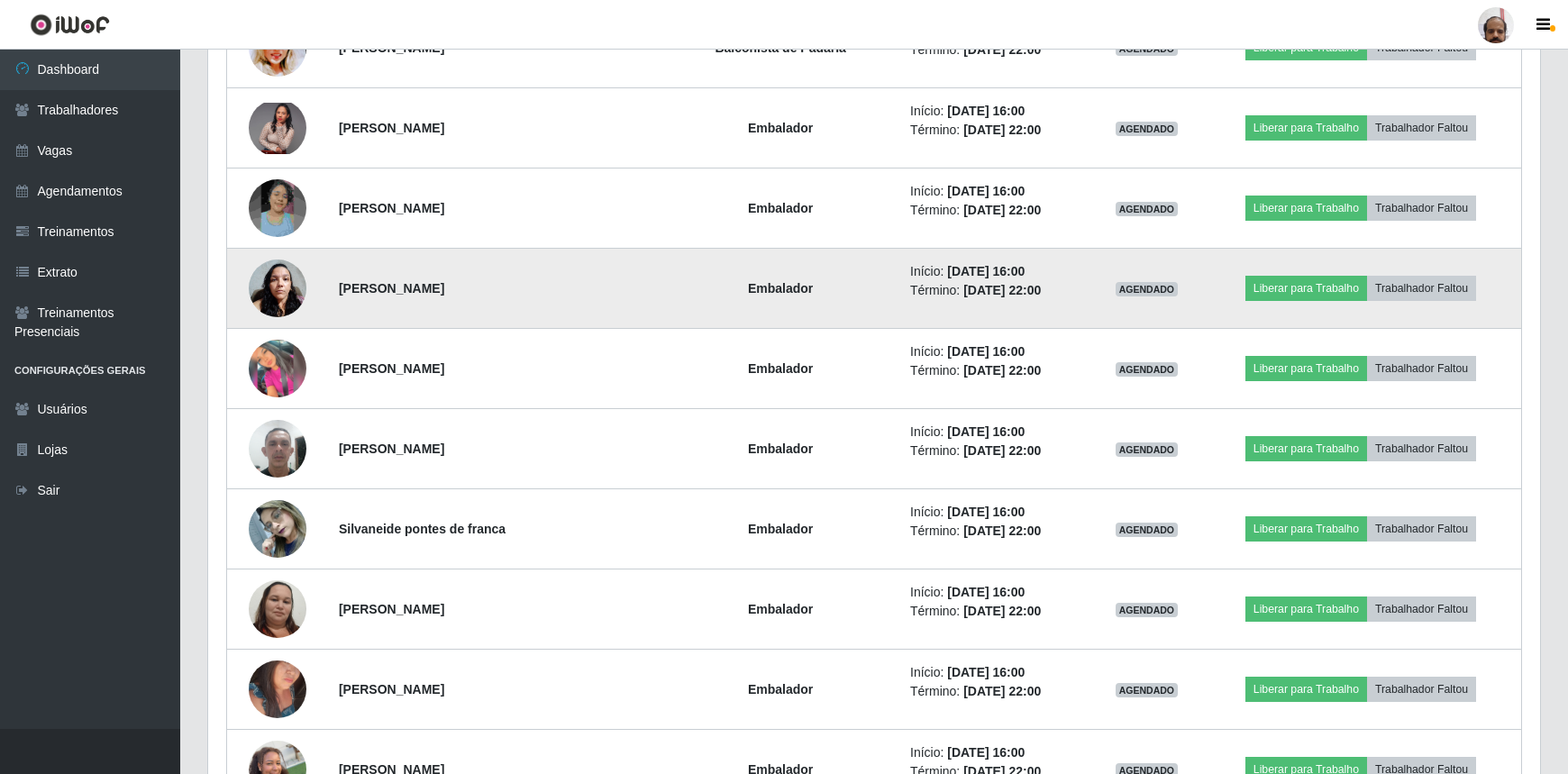
click at [280, 282] on img at bounding box center [278, 287] width 57 height 76
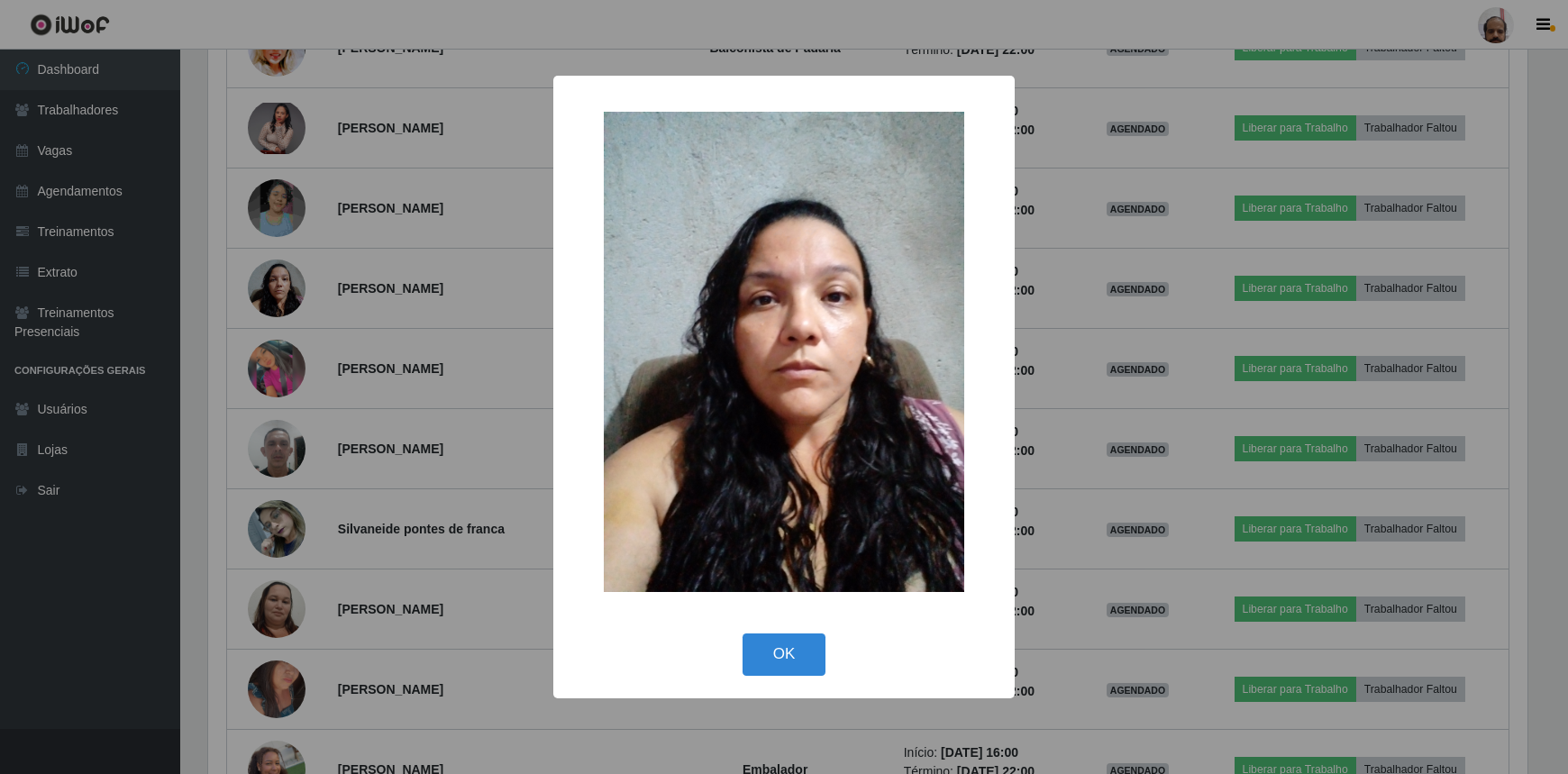
scroll to position [374, 1324]
click at [782, 662] on button "OK" at bounding box center [787, 655] width 84 height 42
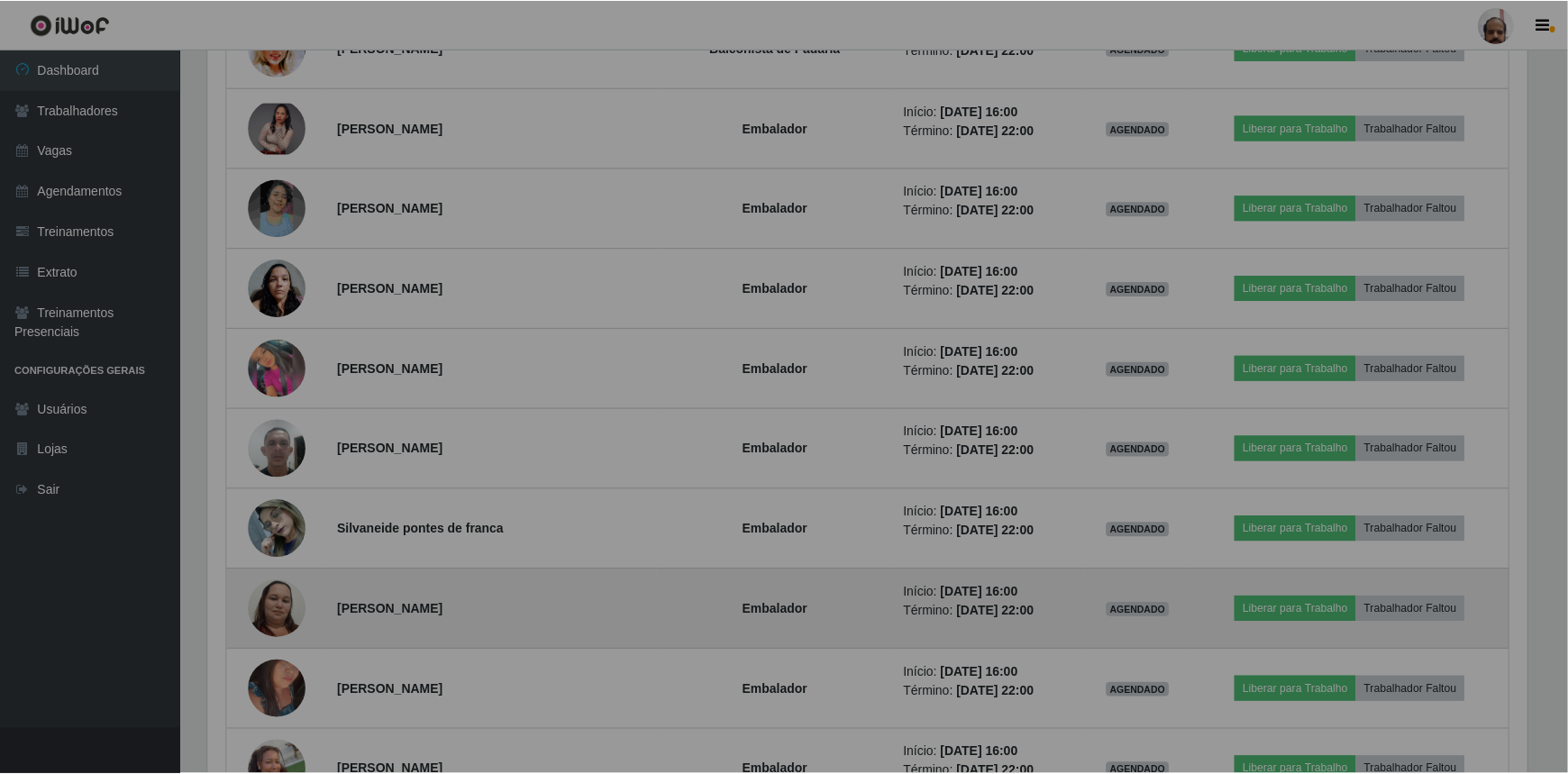
scroll to position [374, 1332]
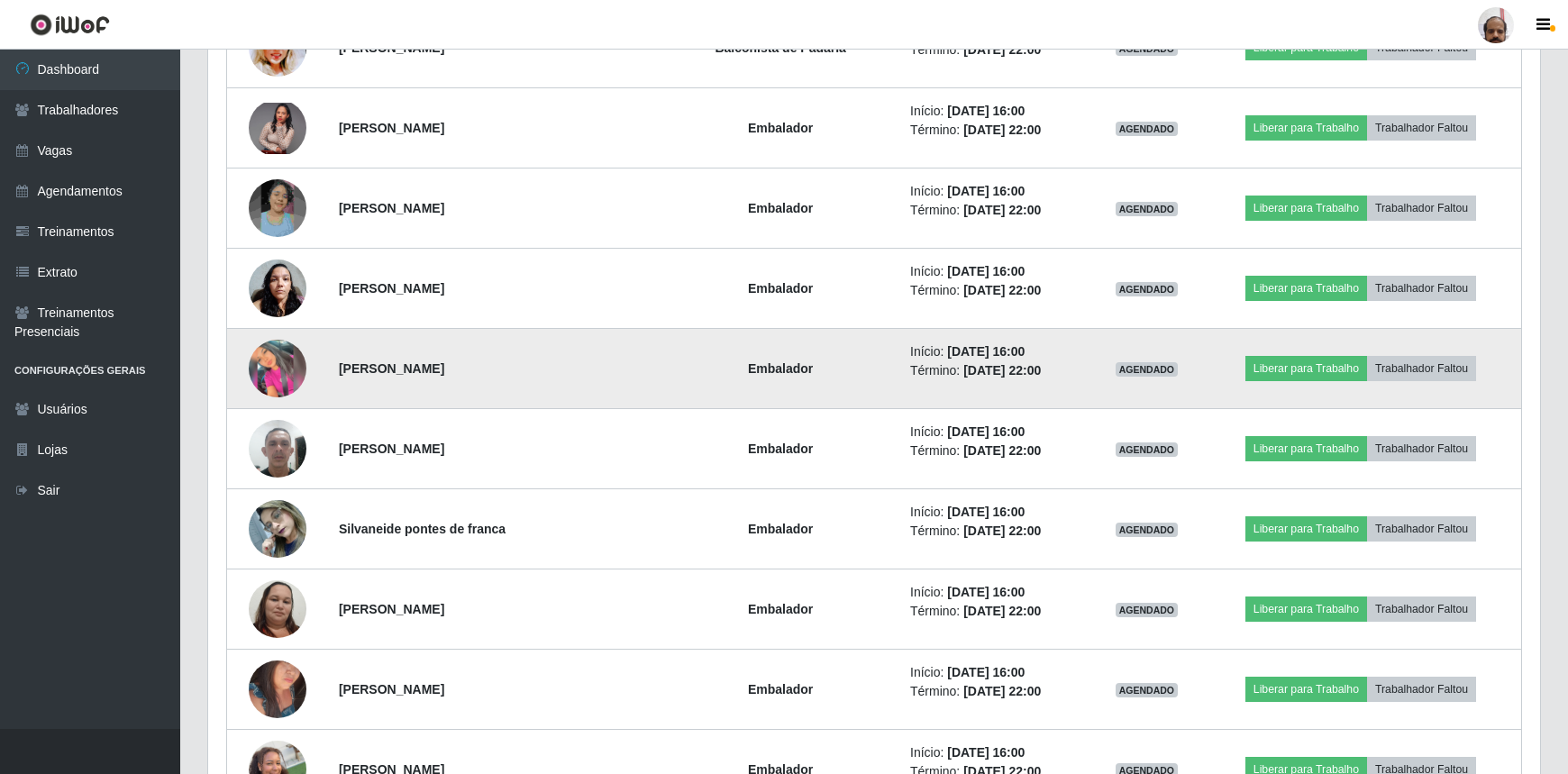
click at [253, 353] on img at bounding box center [278, 368] width 57 height 57
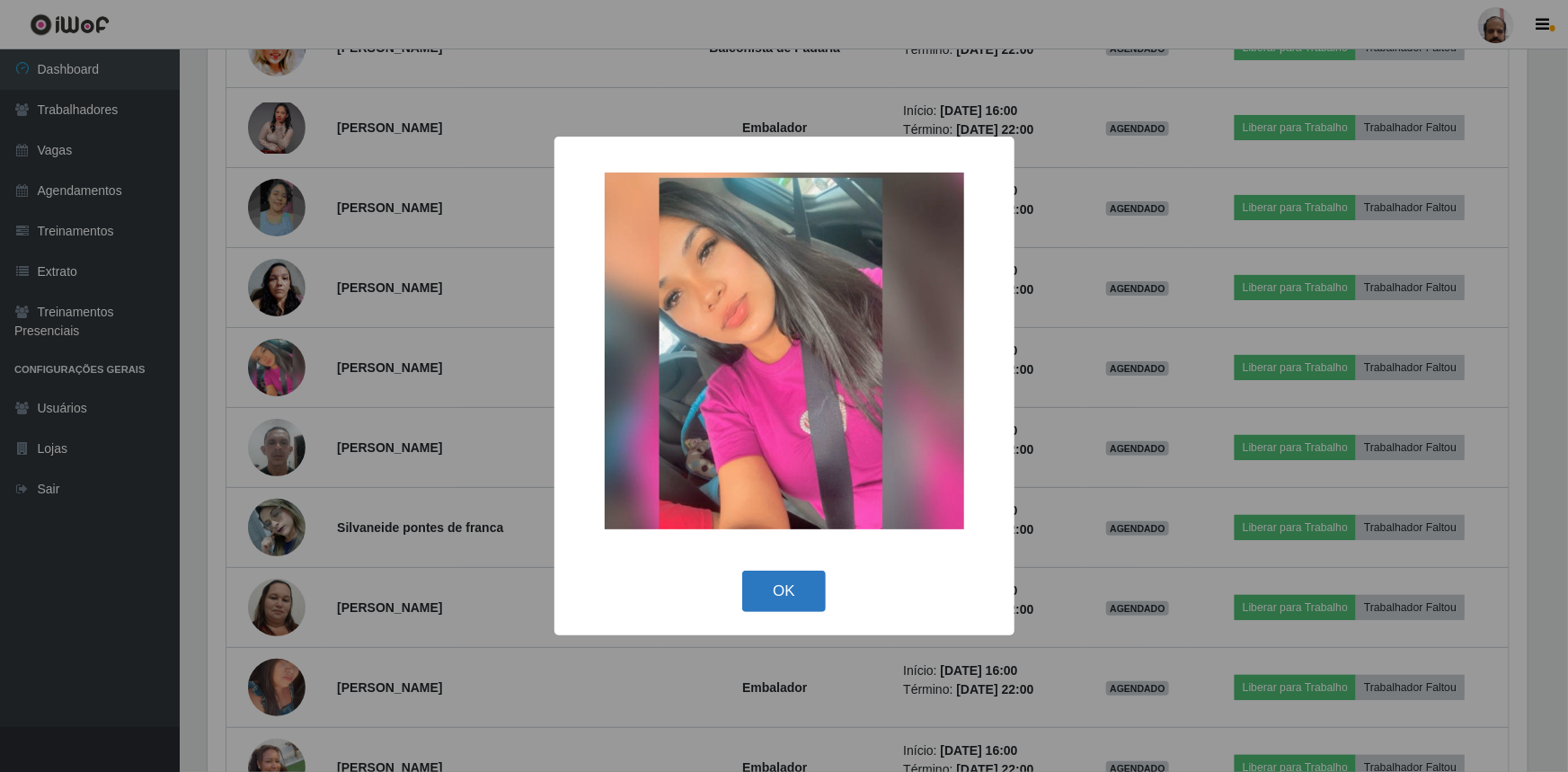
click at [772, 577] on button "OK" at bounding box center [784, 591] width 84 height 42
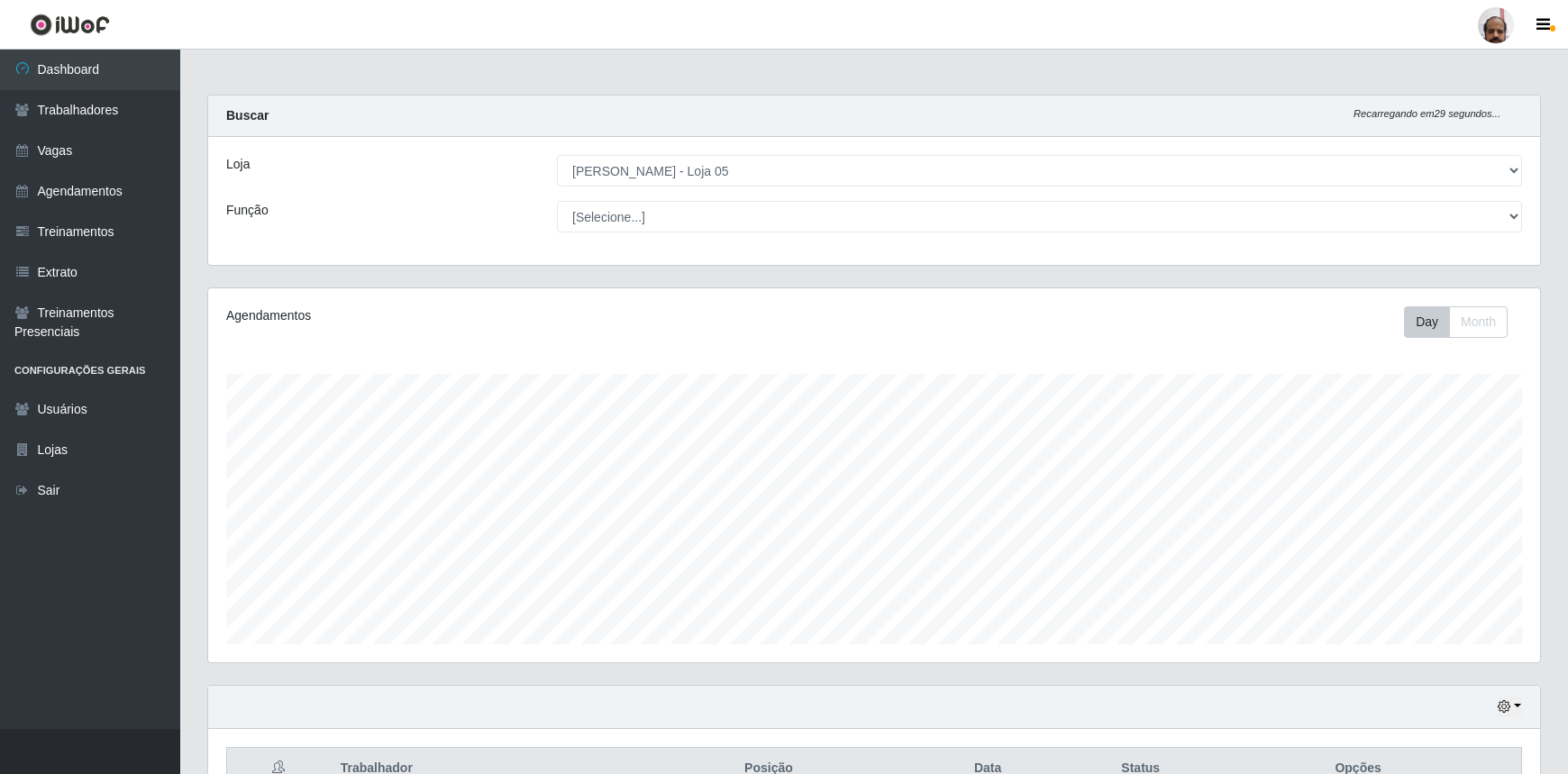
select select "252"
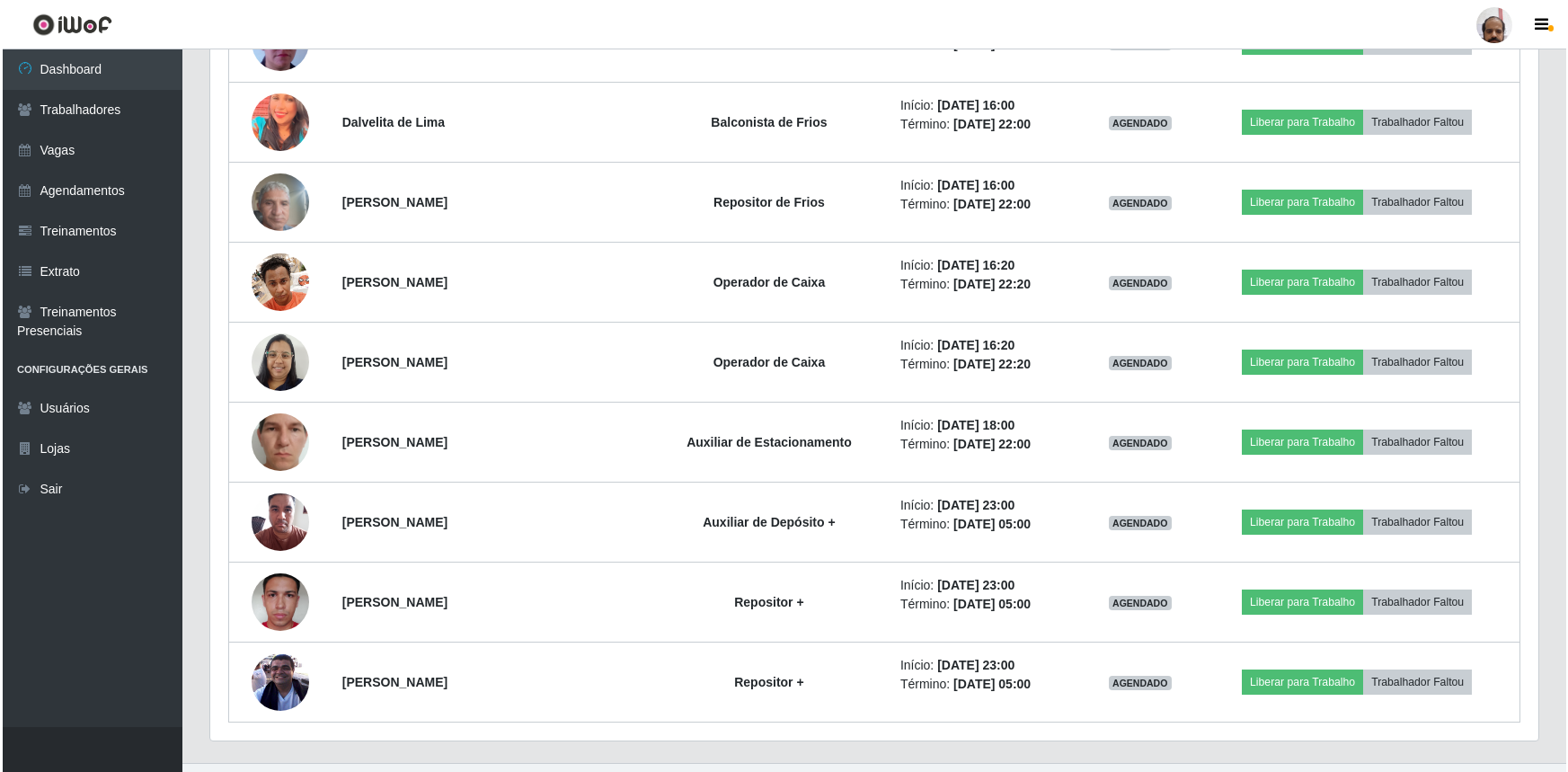
scroll to position [4332, 0]
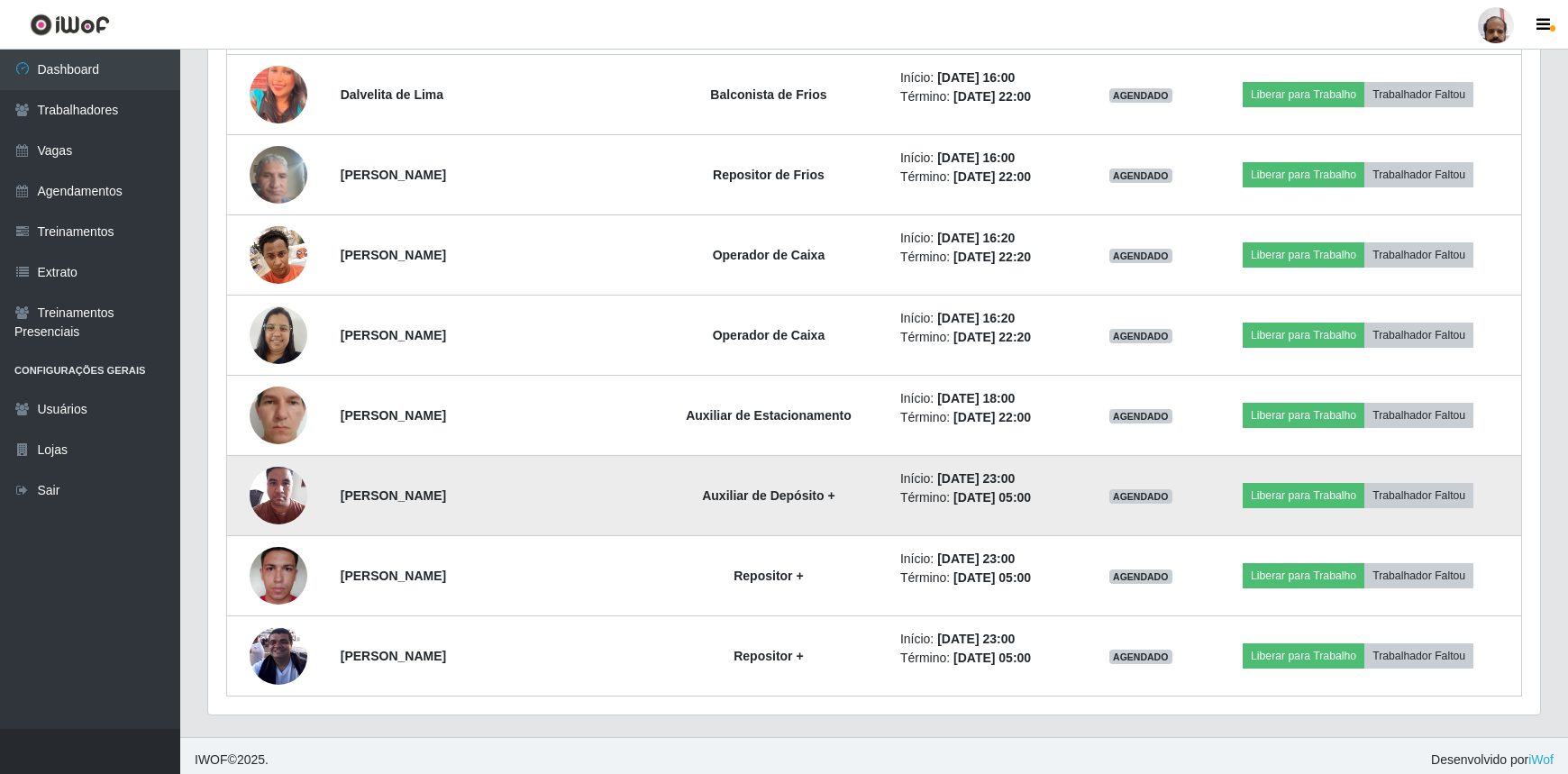
click at [279, 495] on img at bounding box center [278, 495] width 57 height 76
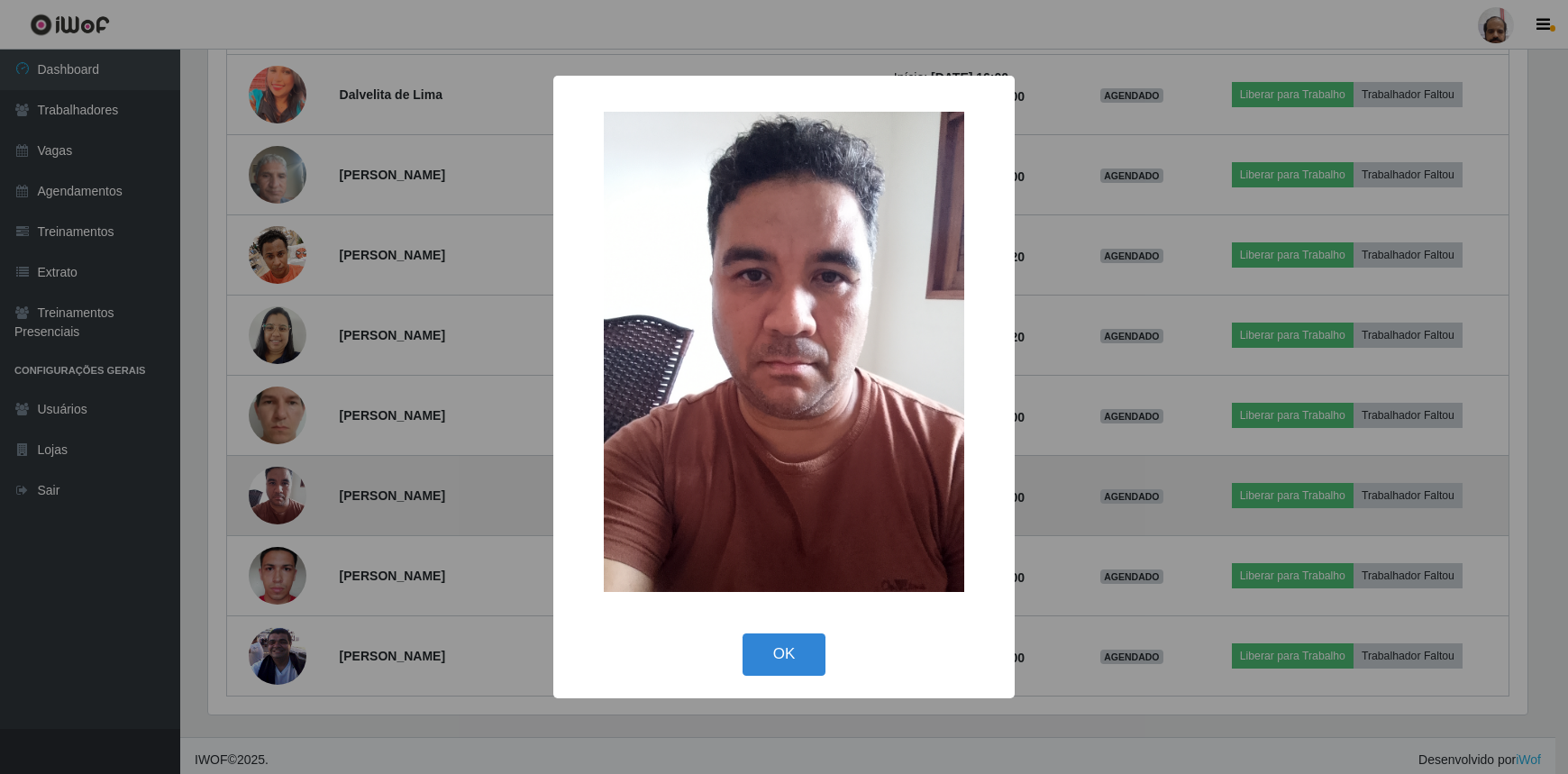
scroll to position [374, 1324]
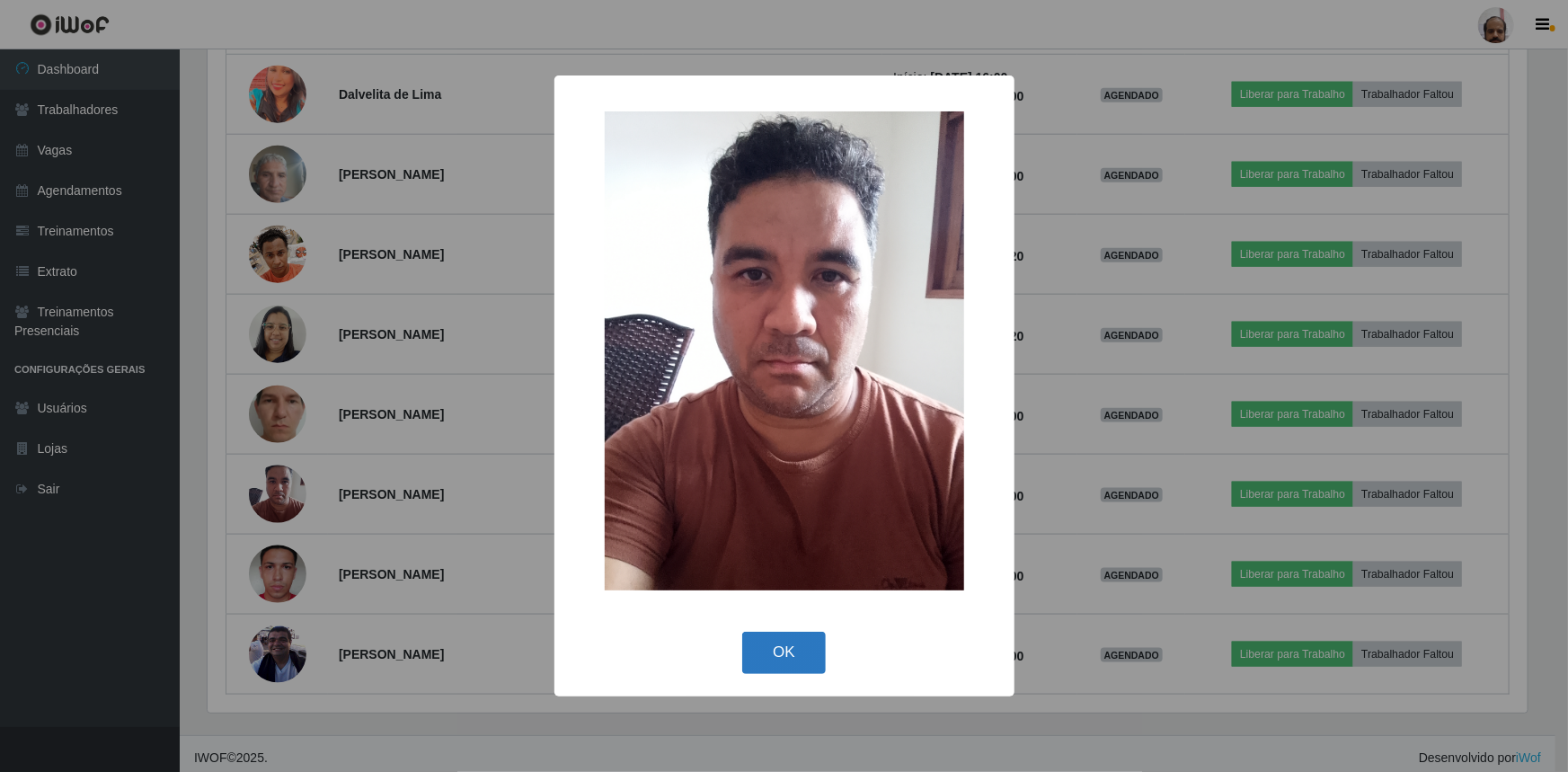
click at [796, 645] on button "OK" at bounding box center [784, 653] width 84 height 42
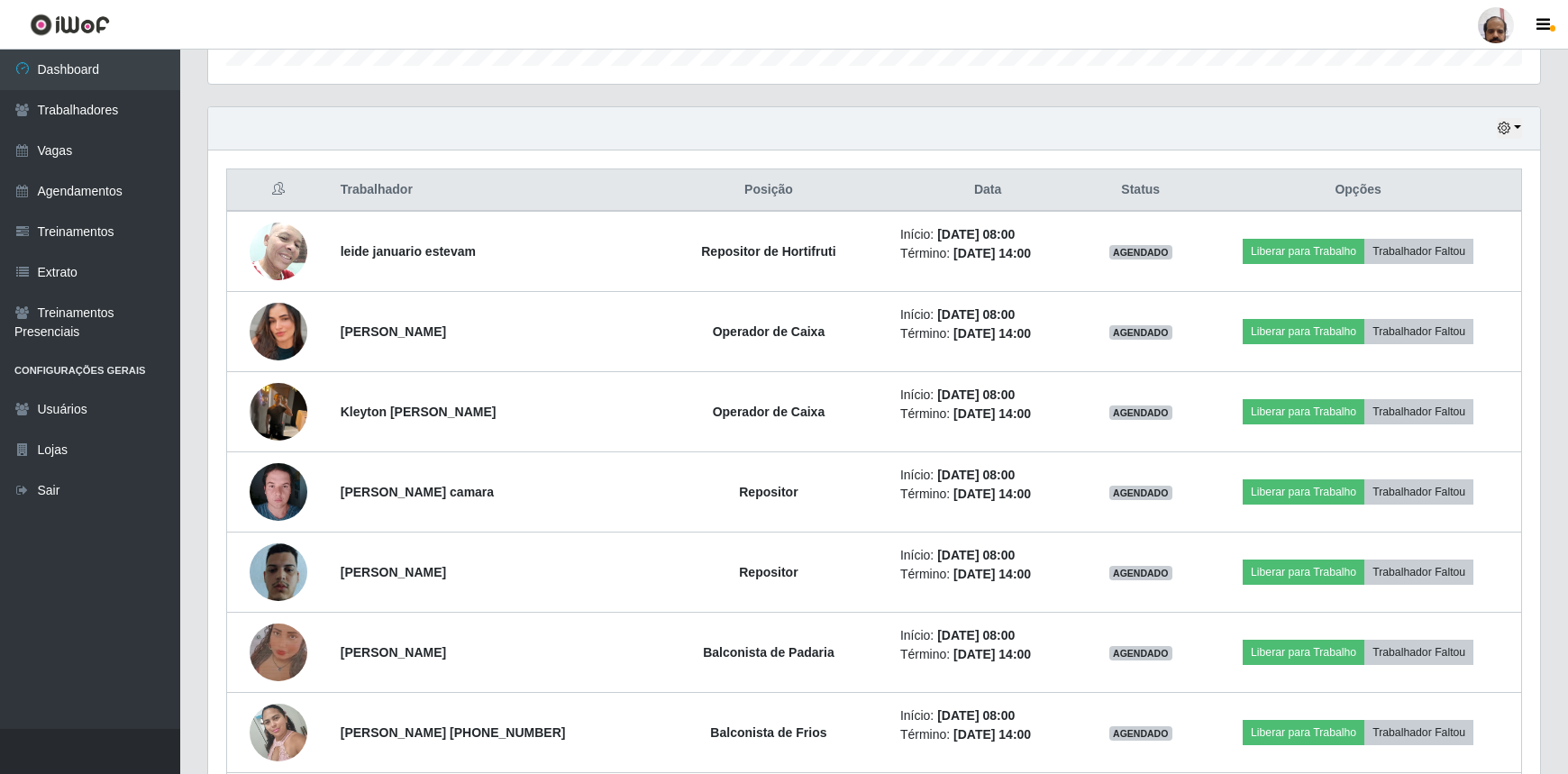
scroll to position [330, 0]
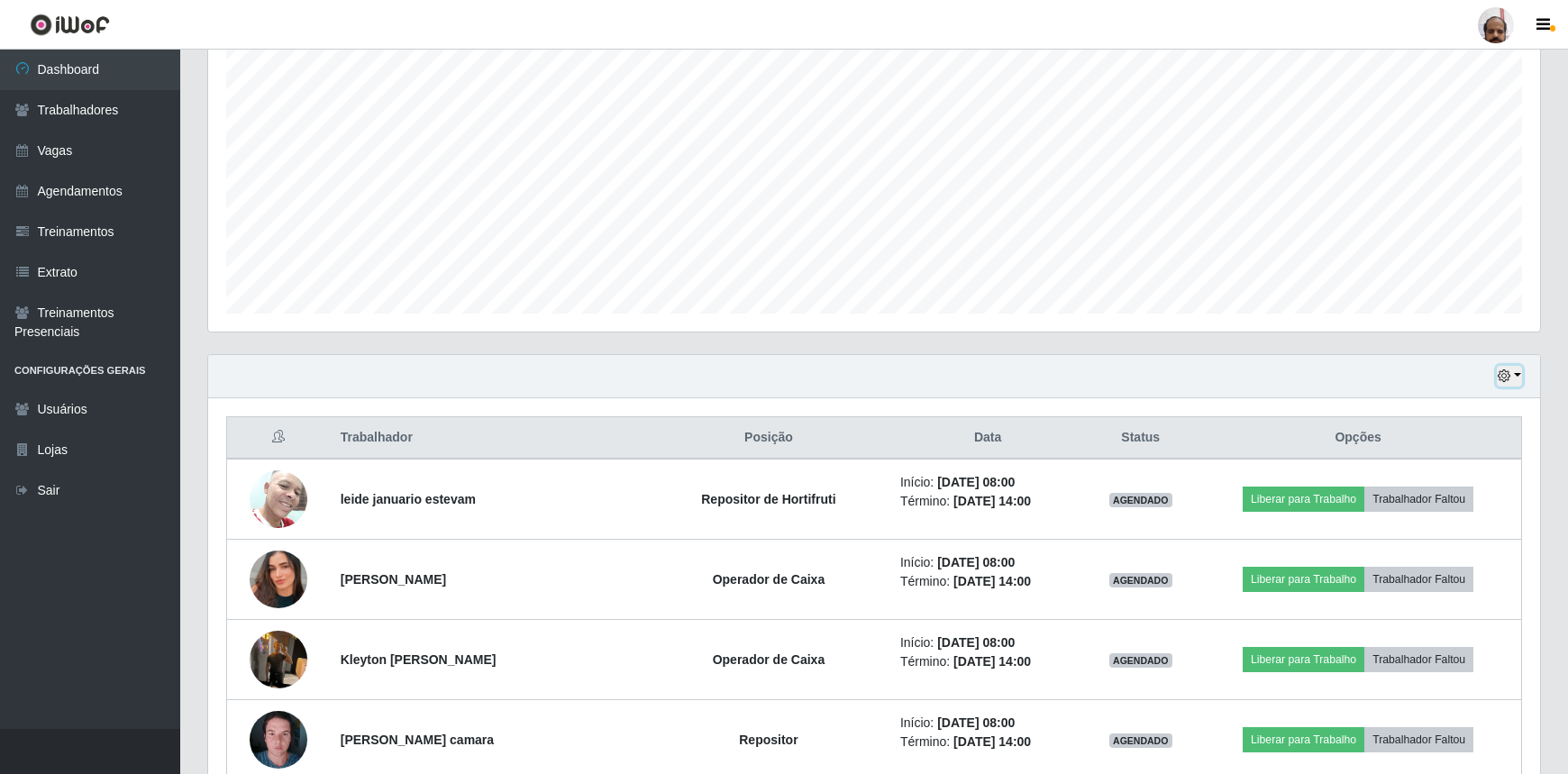
click at [1514, 378] on button "button" at bounding box center [1510, 376] width 25 height 21
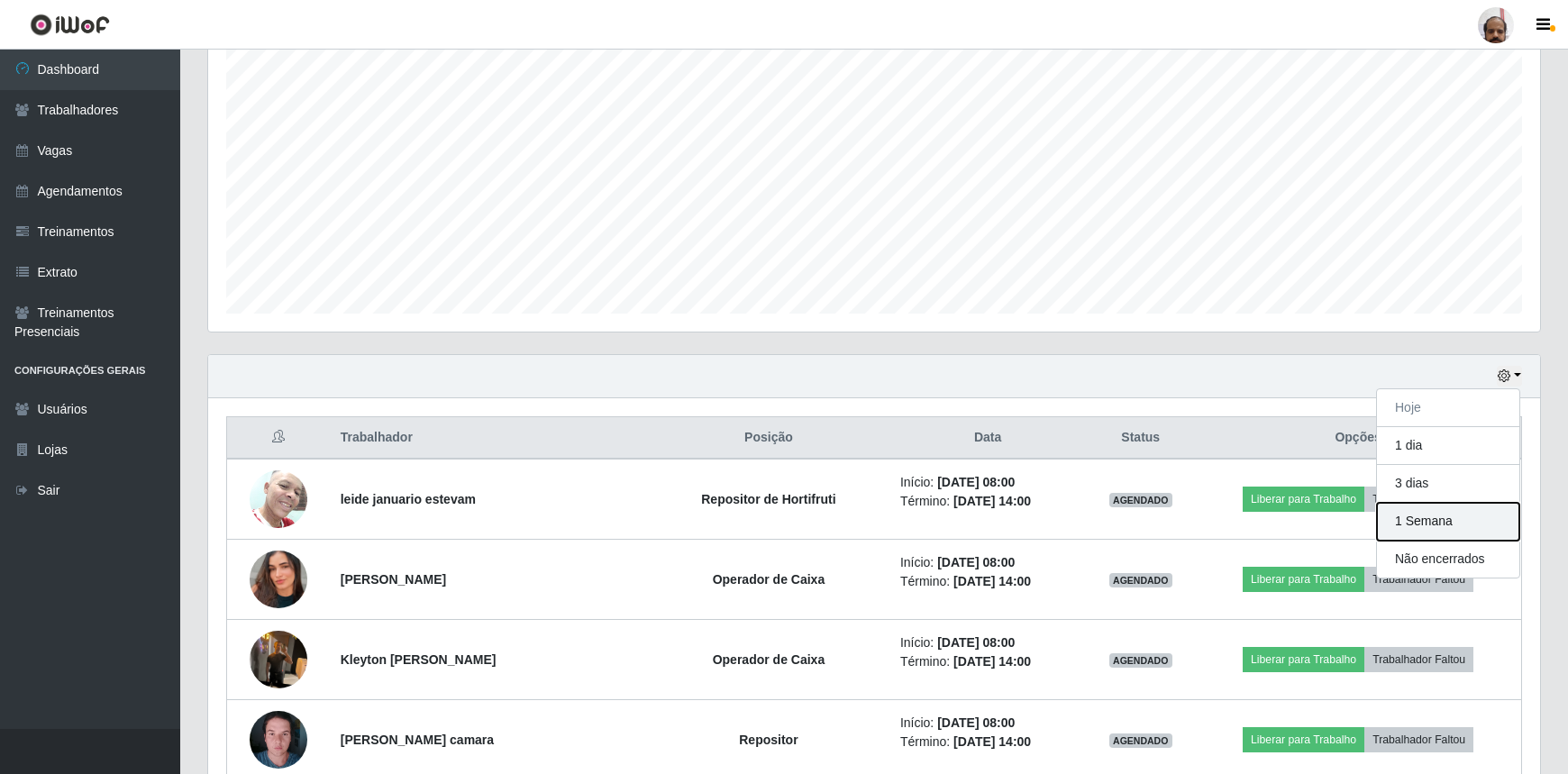
click at [1434, 522] on button "1 Semana" at bounding box center [1448, 522] width 142 height 38
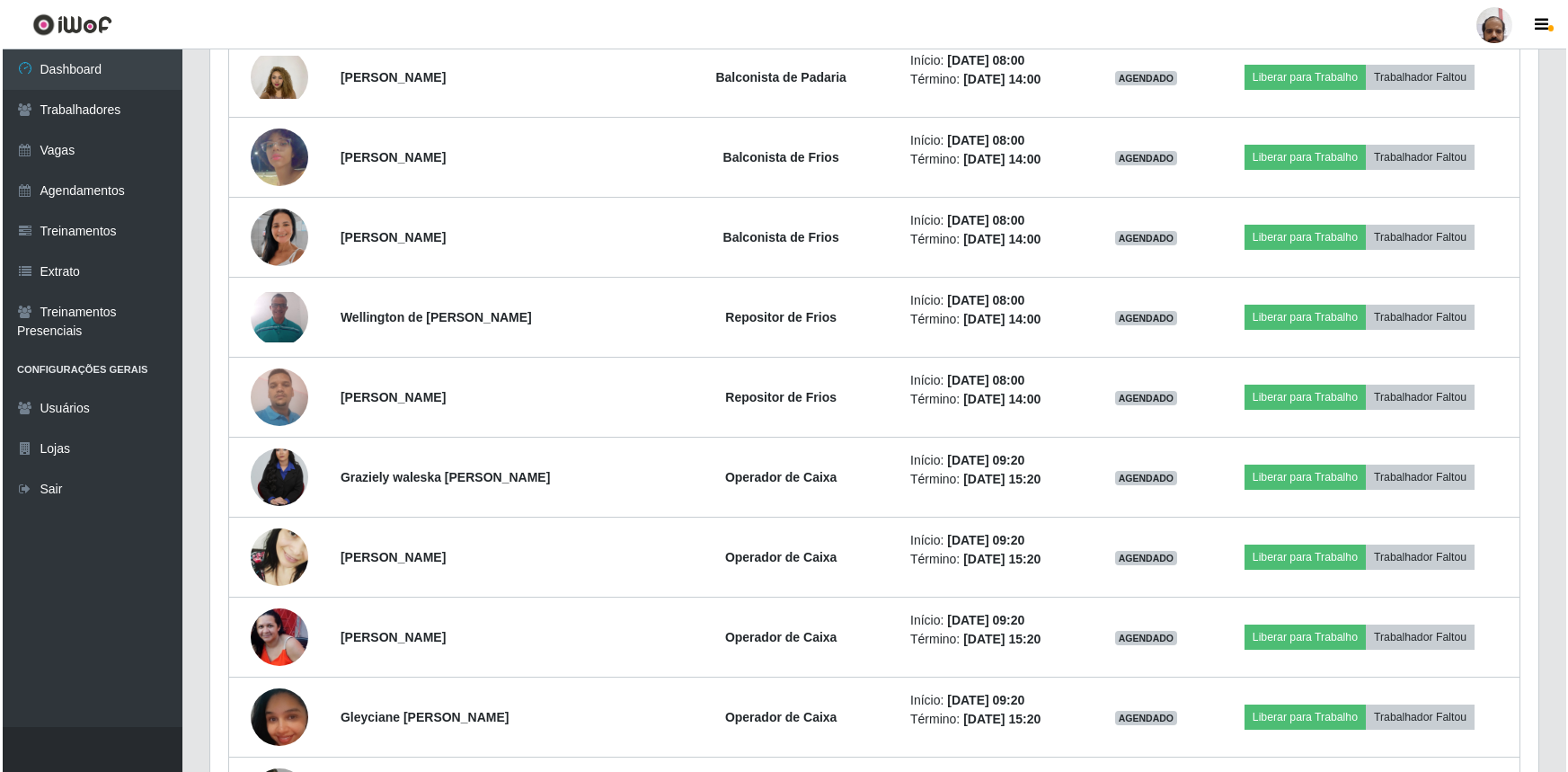
scroll to position [9234, 0]
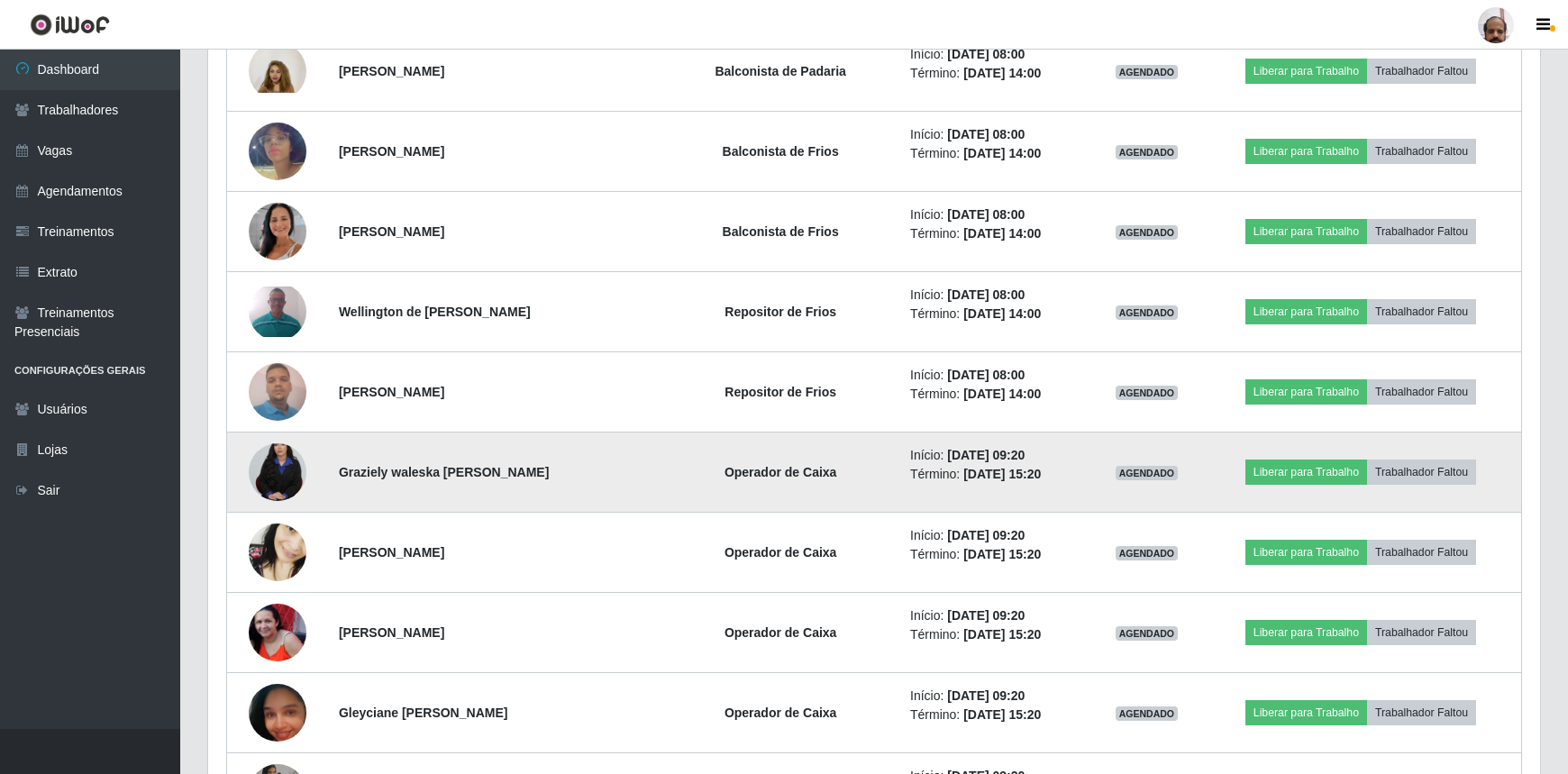
click at [271, 458] on img at bounding box center [278, 471] width 57 height 87
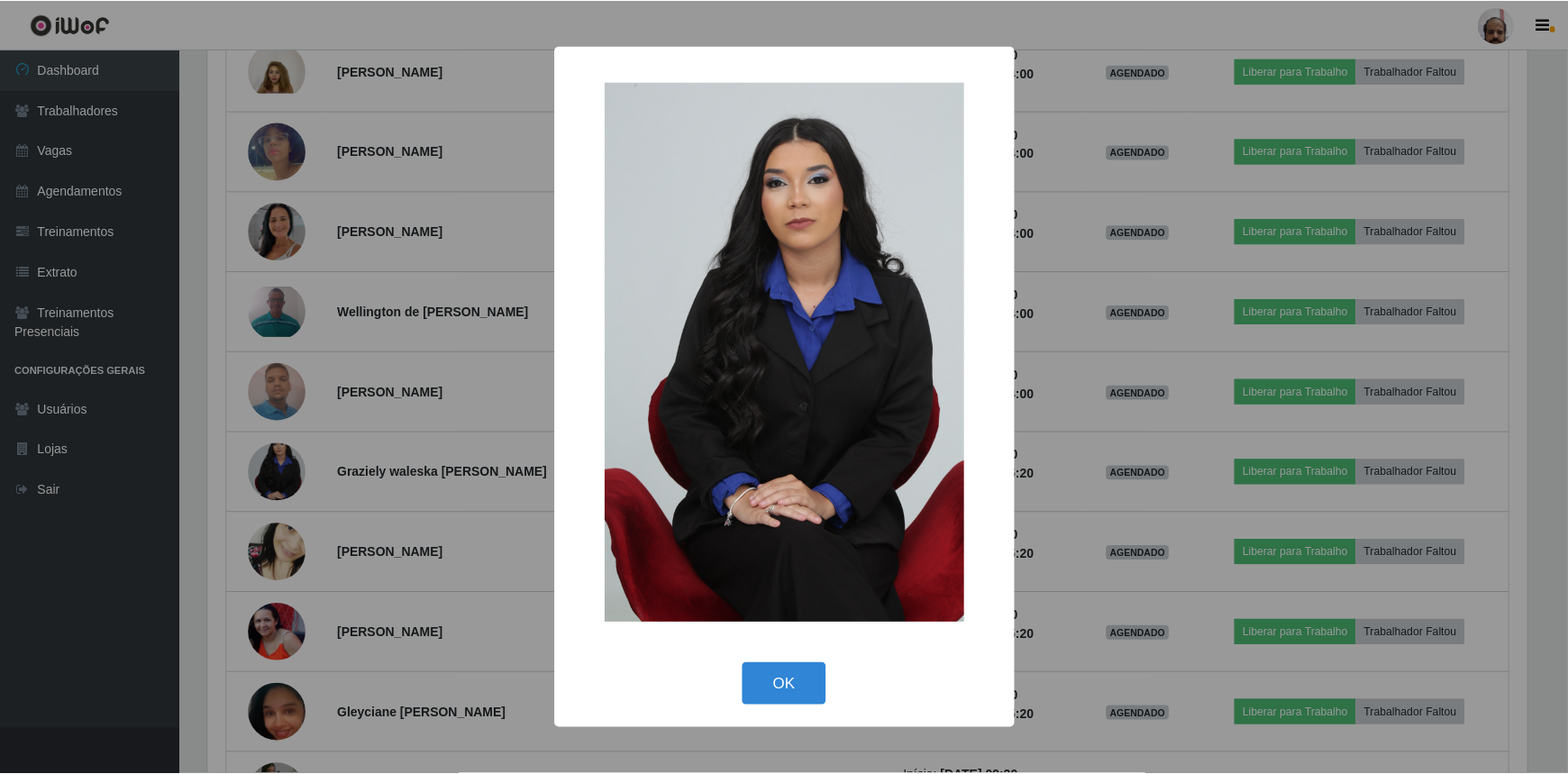
scroll to position [374, 1324]
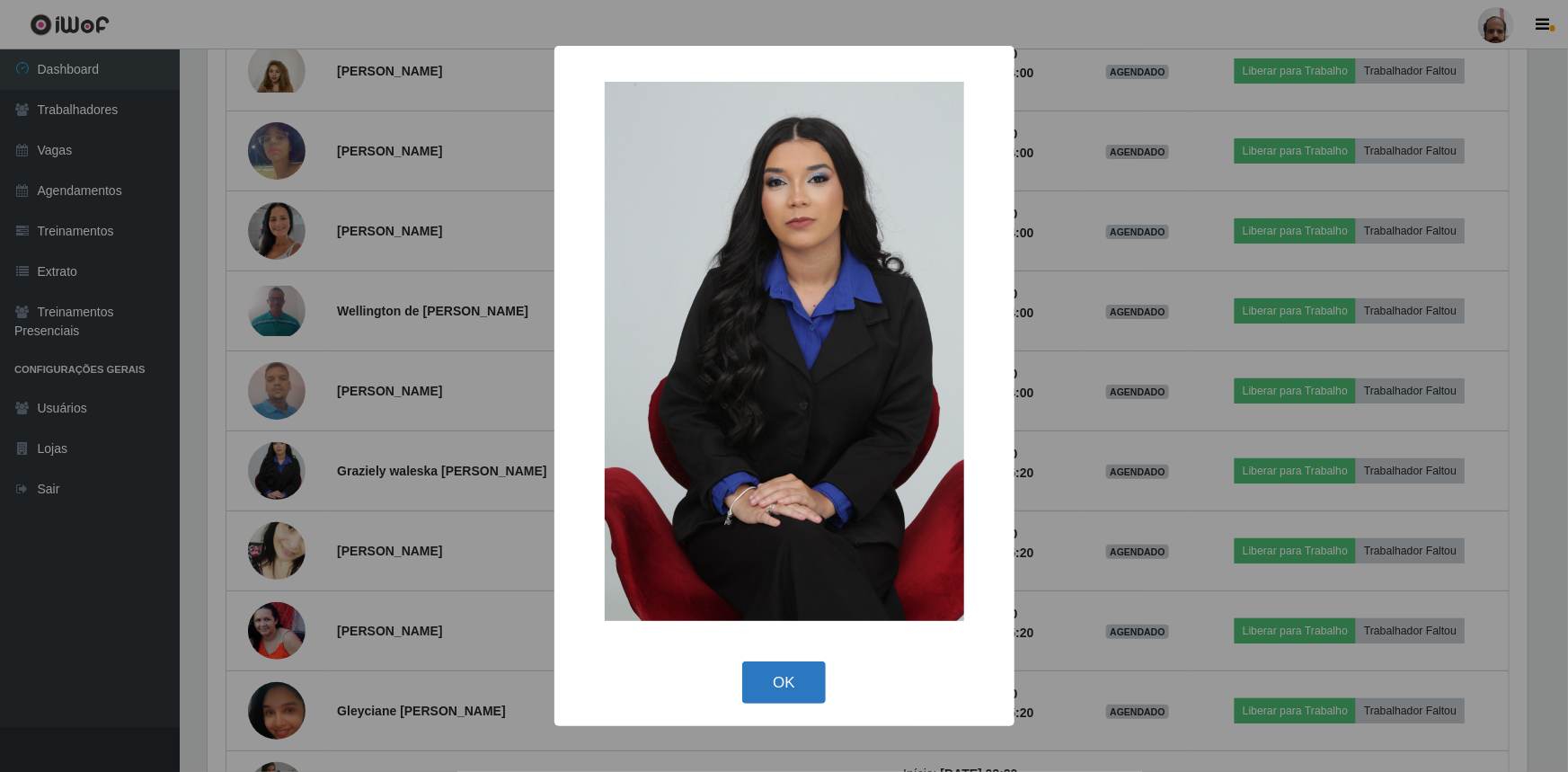
click at [781, 677] on button "OK" at bounding box center [784, 683] width 84 height 42
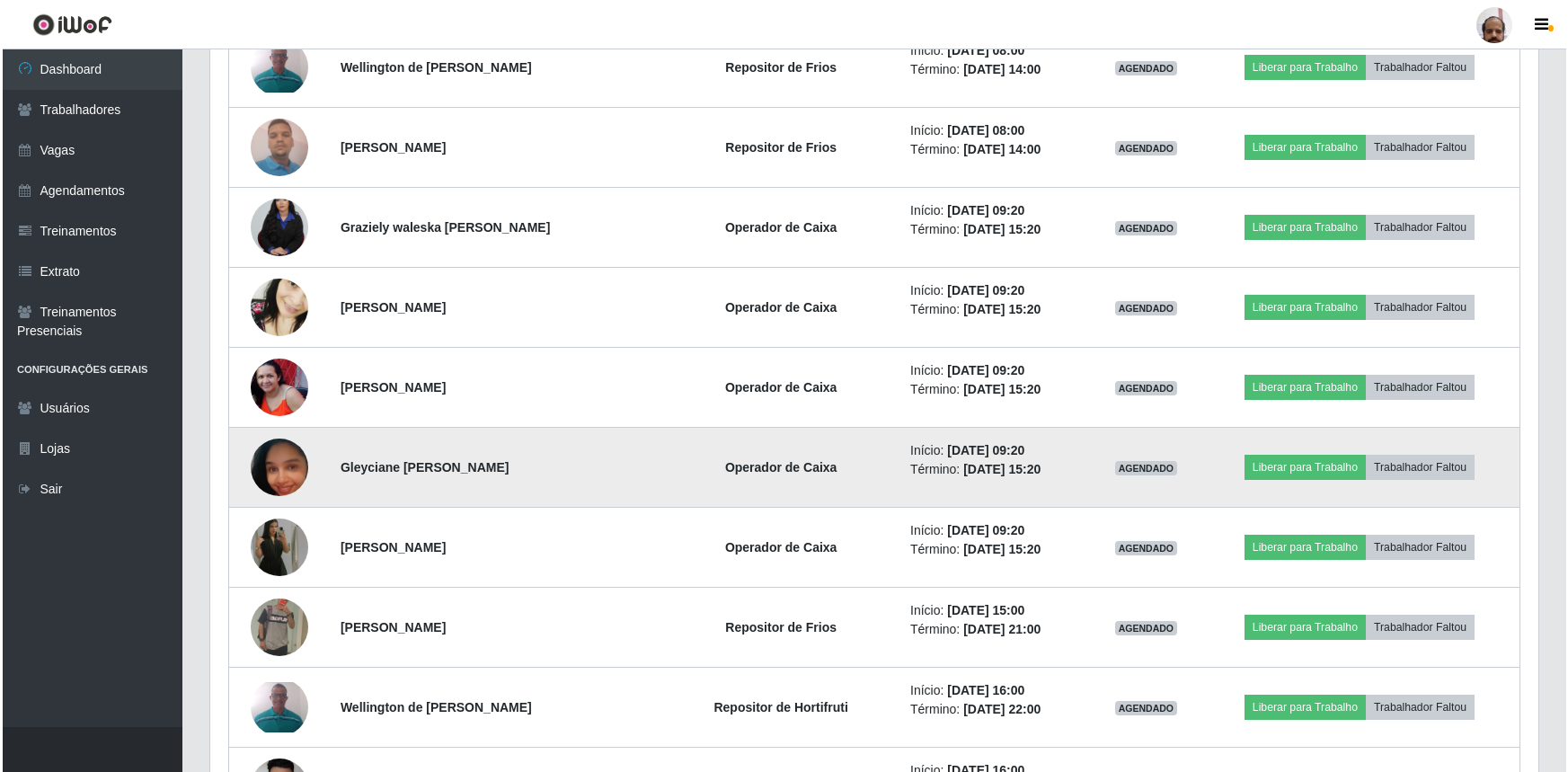
scroll to position [9479, 0]
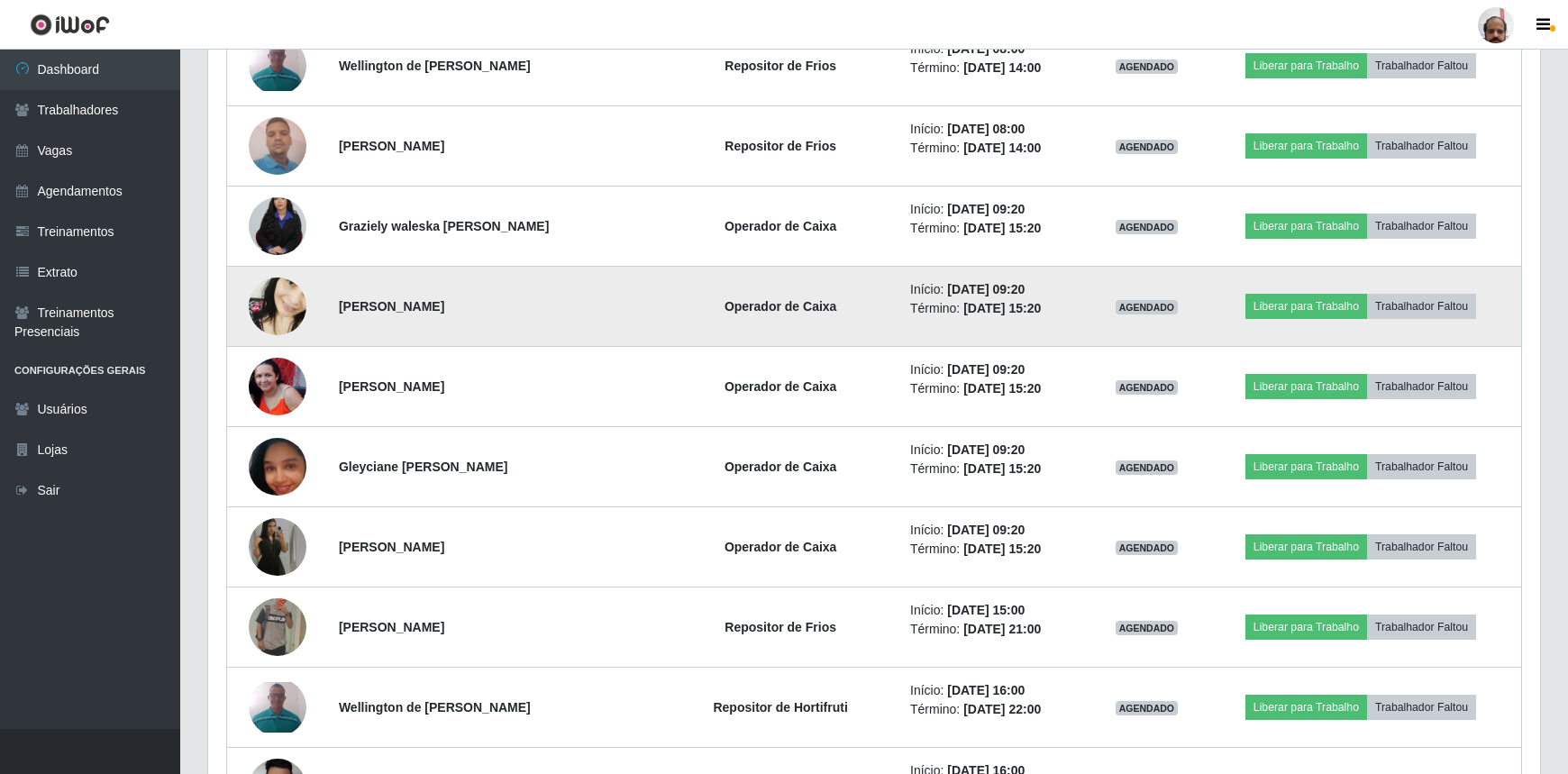
click at [270, 296] on img at bounding box center [278, 306] width 57 height 125
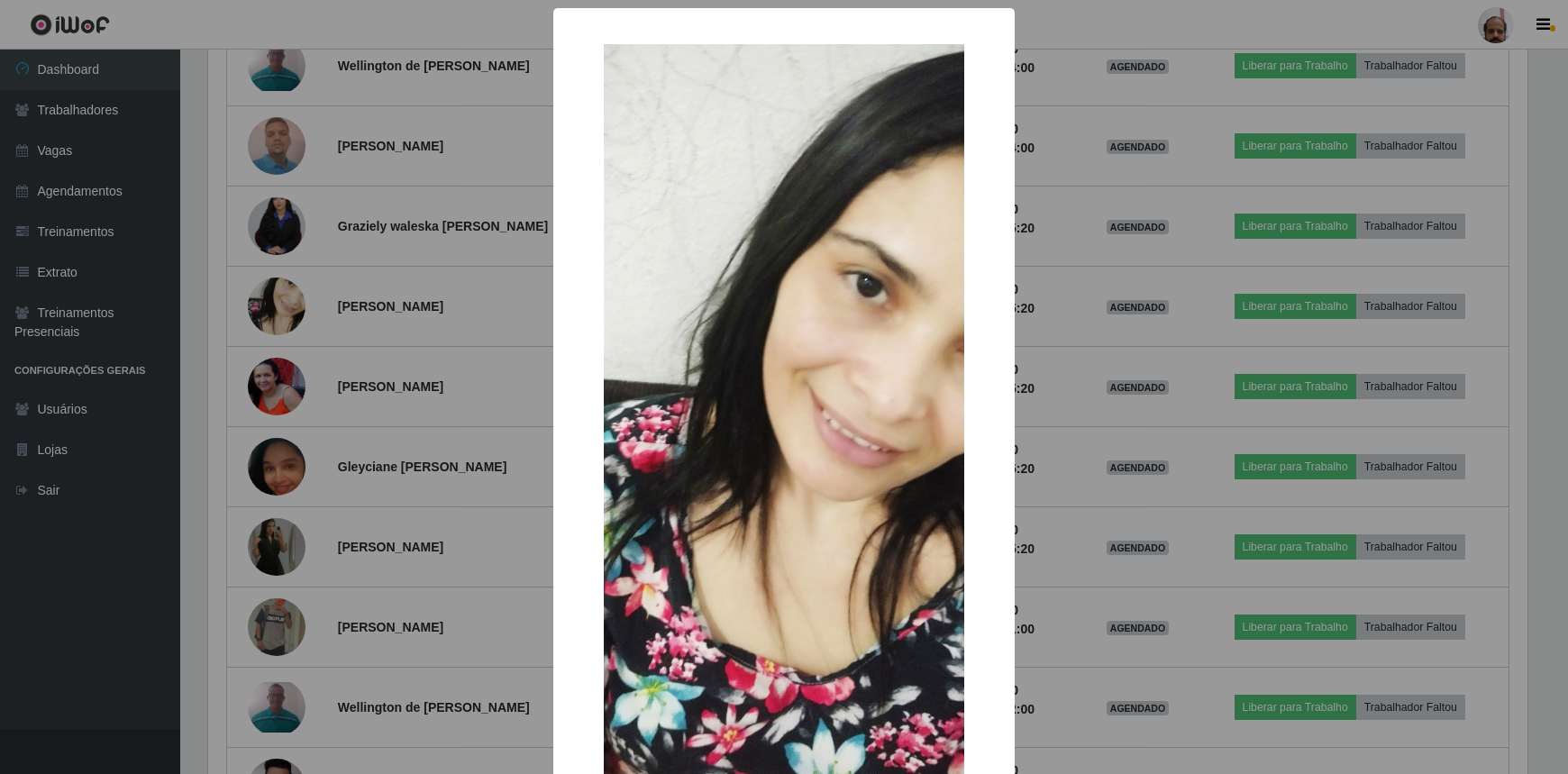
scroll to position [374, 1324]
click at [1060, 568] on div "× OK Cancel" at bounding box center [786, 387] width 1573 height 774
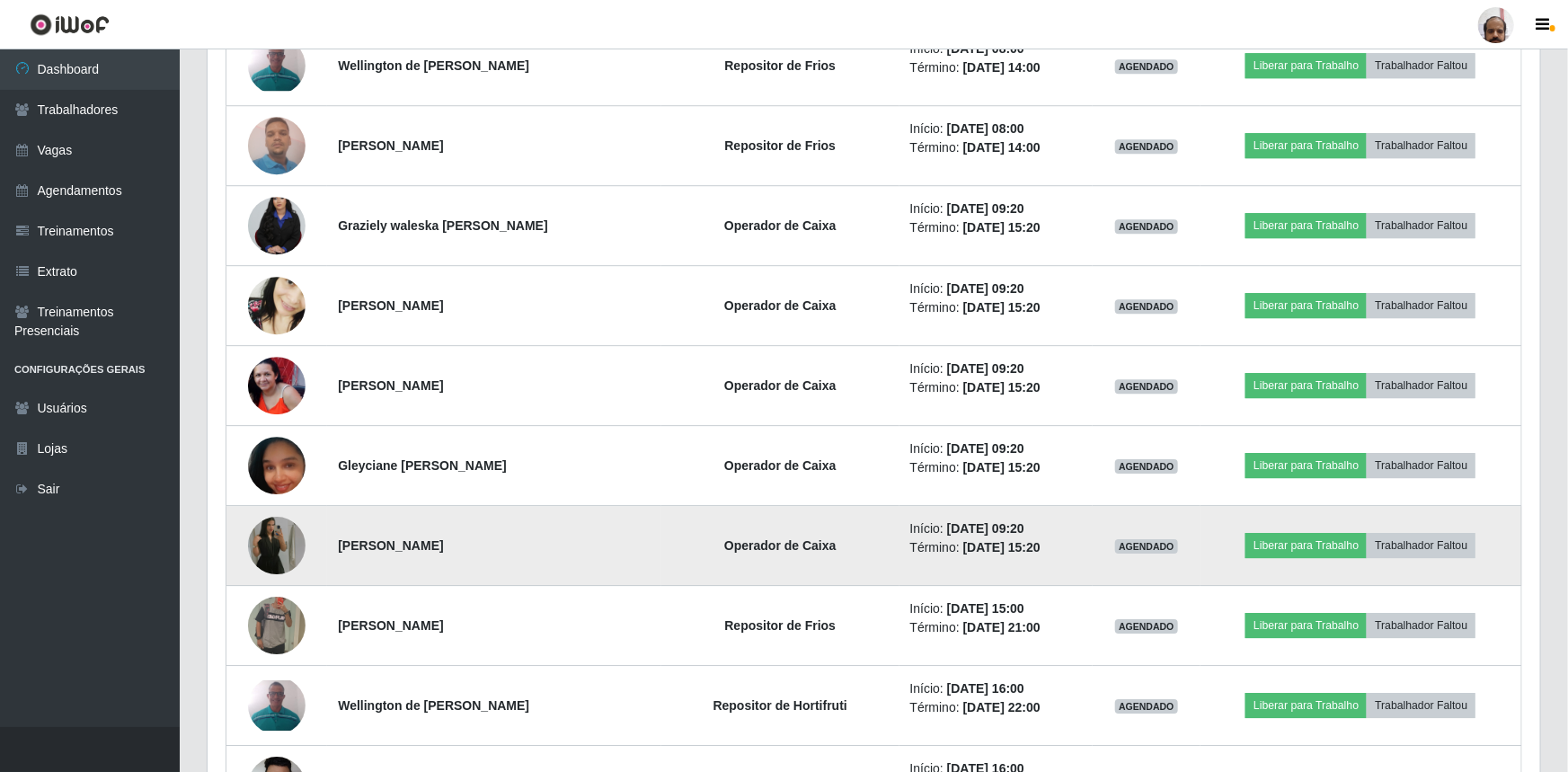
scroll to position [373, 1328]
click at [292, 519] on img at bounding box center [277, 545] width 57 height 103
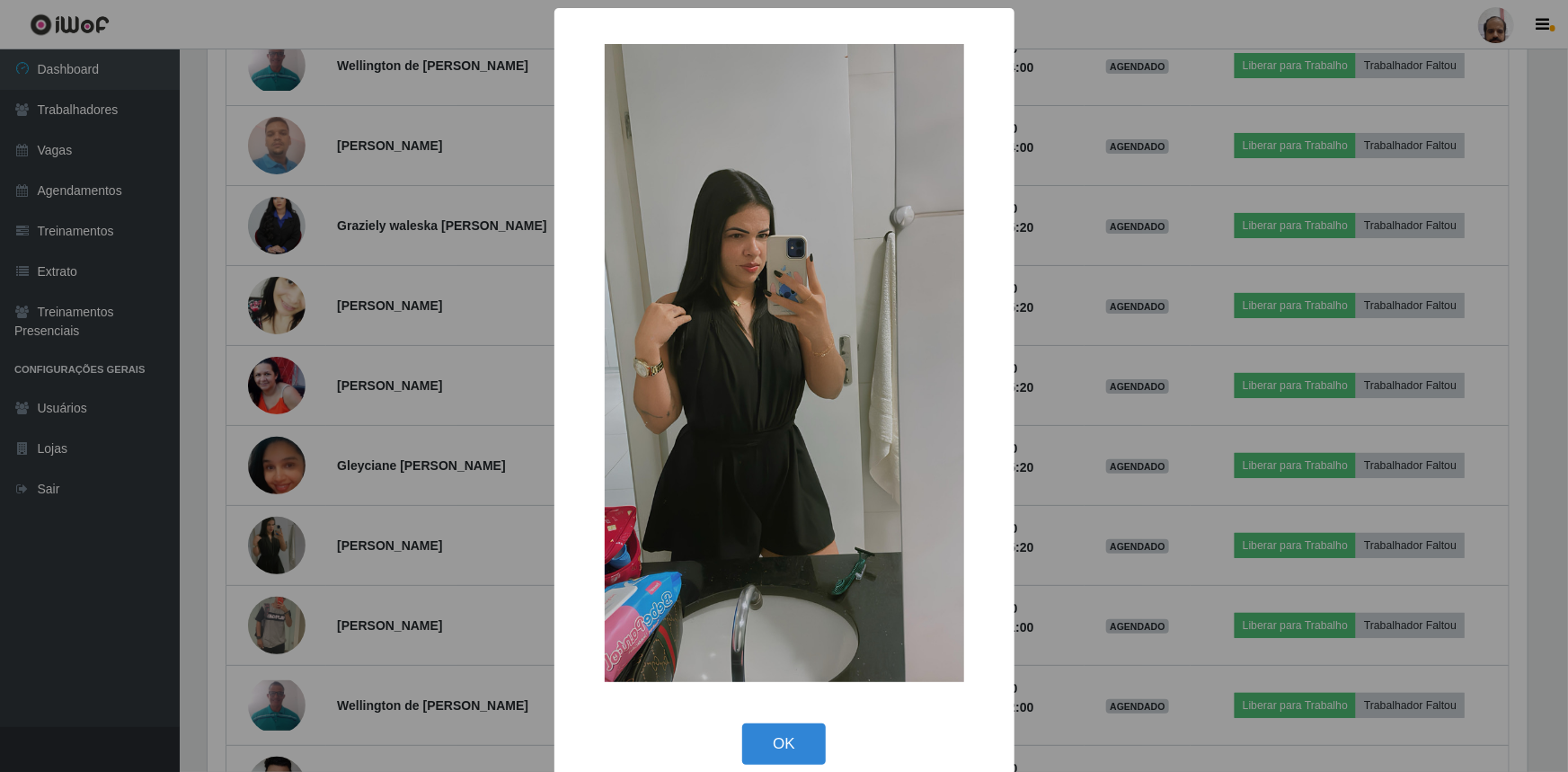
click at [1049, 562] on div "× OK Cancel" at bounding box center [784, 386] width 1568 height 772
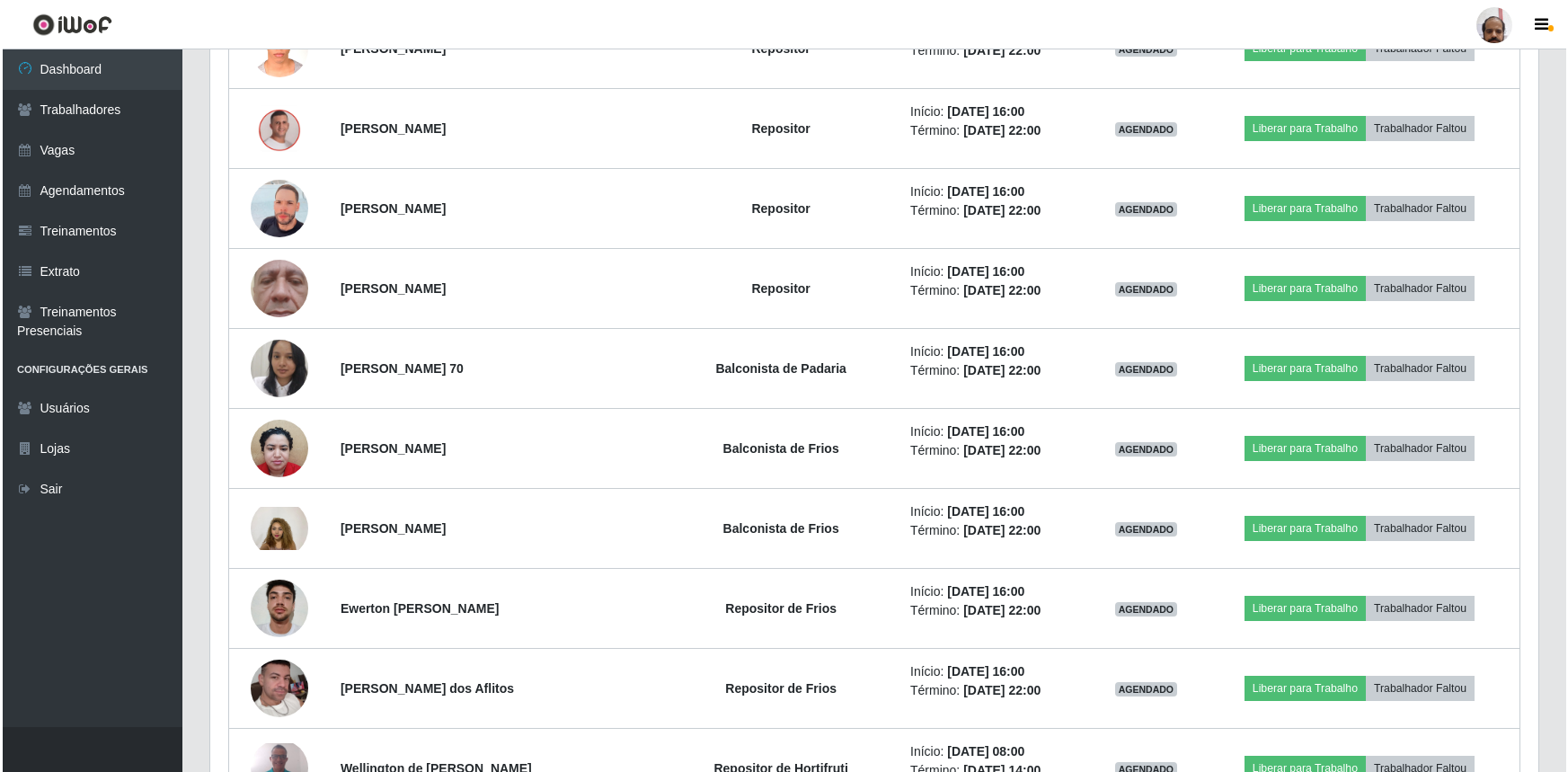
scroll to position [10378, 0]
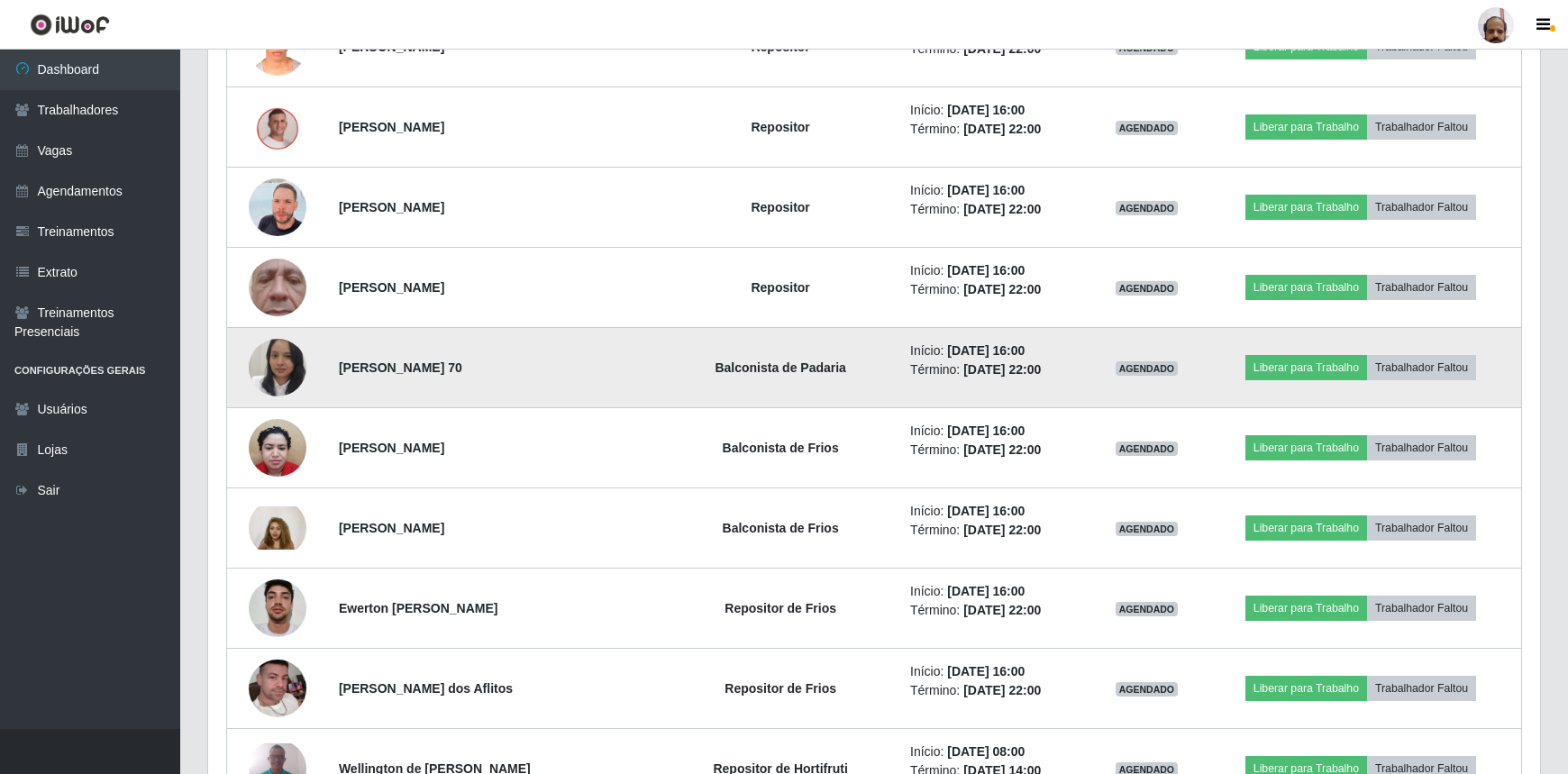
click at [265, 343] on img at bounding box center [278, 367] width 57 height 73
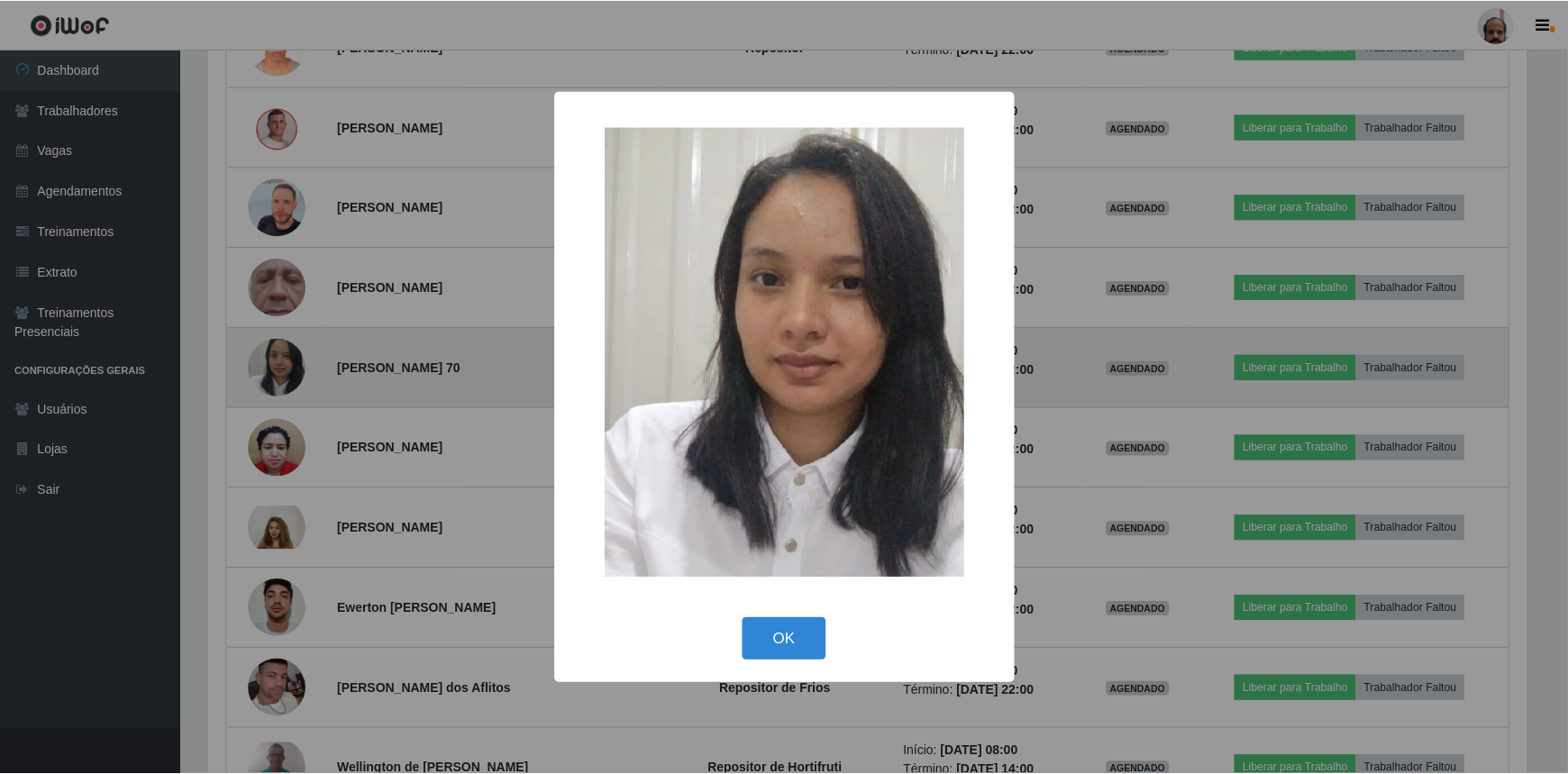
scroll to position [374, 1324]
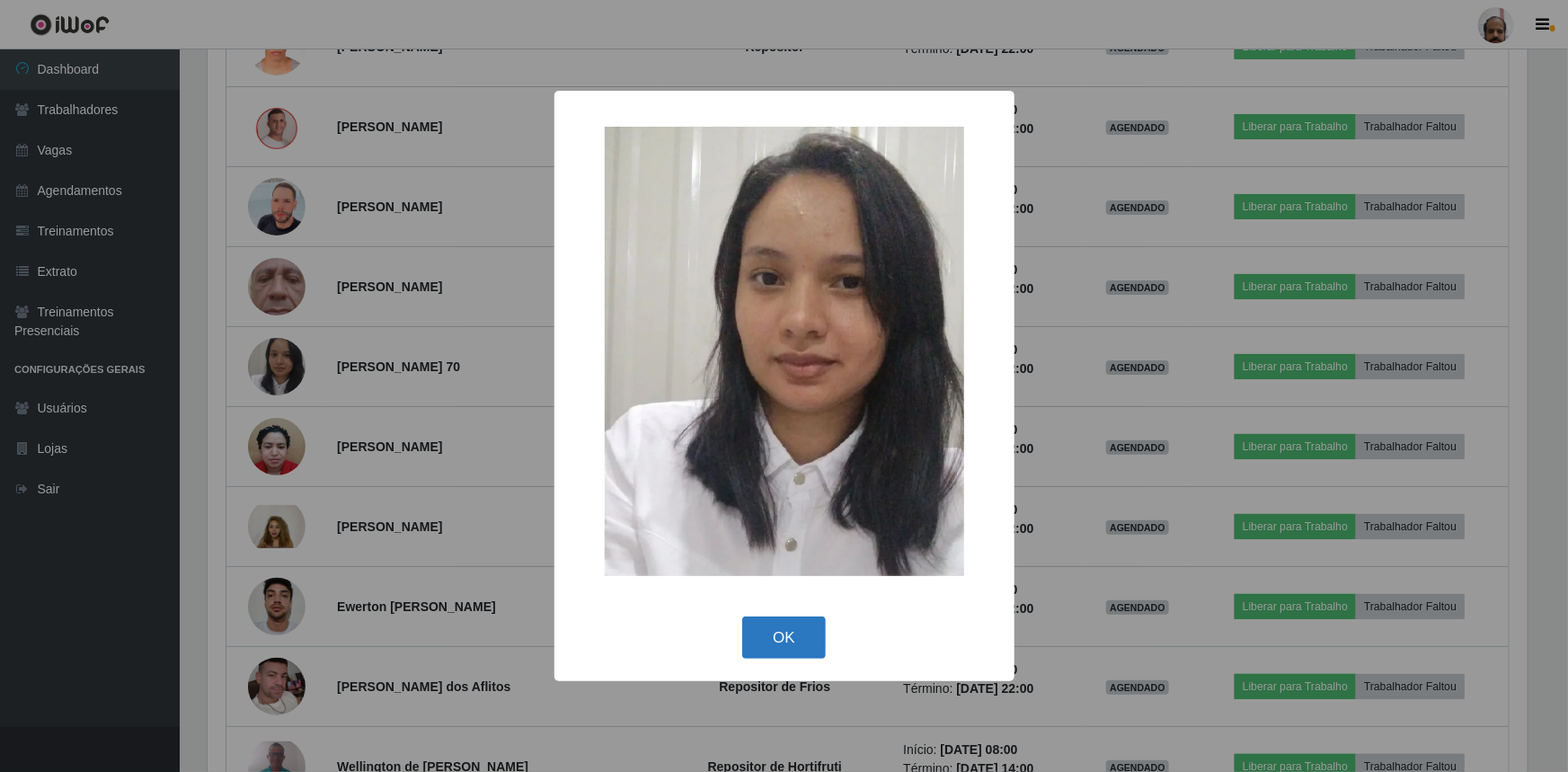
click at [769, 633] on button "OK" at bounding box center [784, 638] width 84 height 42
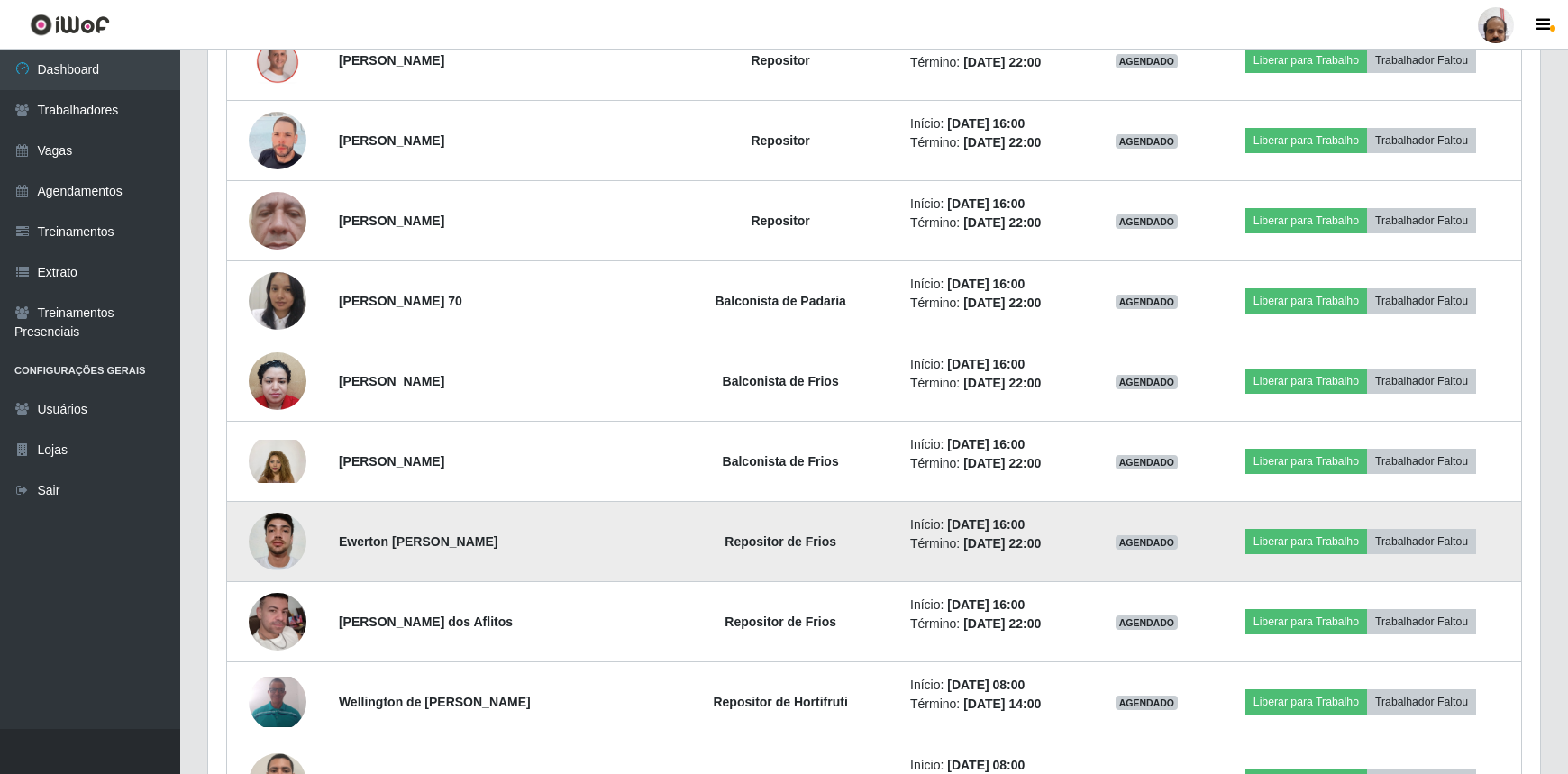
scroll to position [10568, 0]
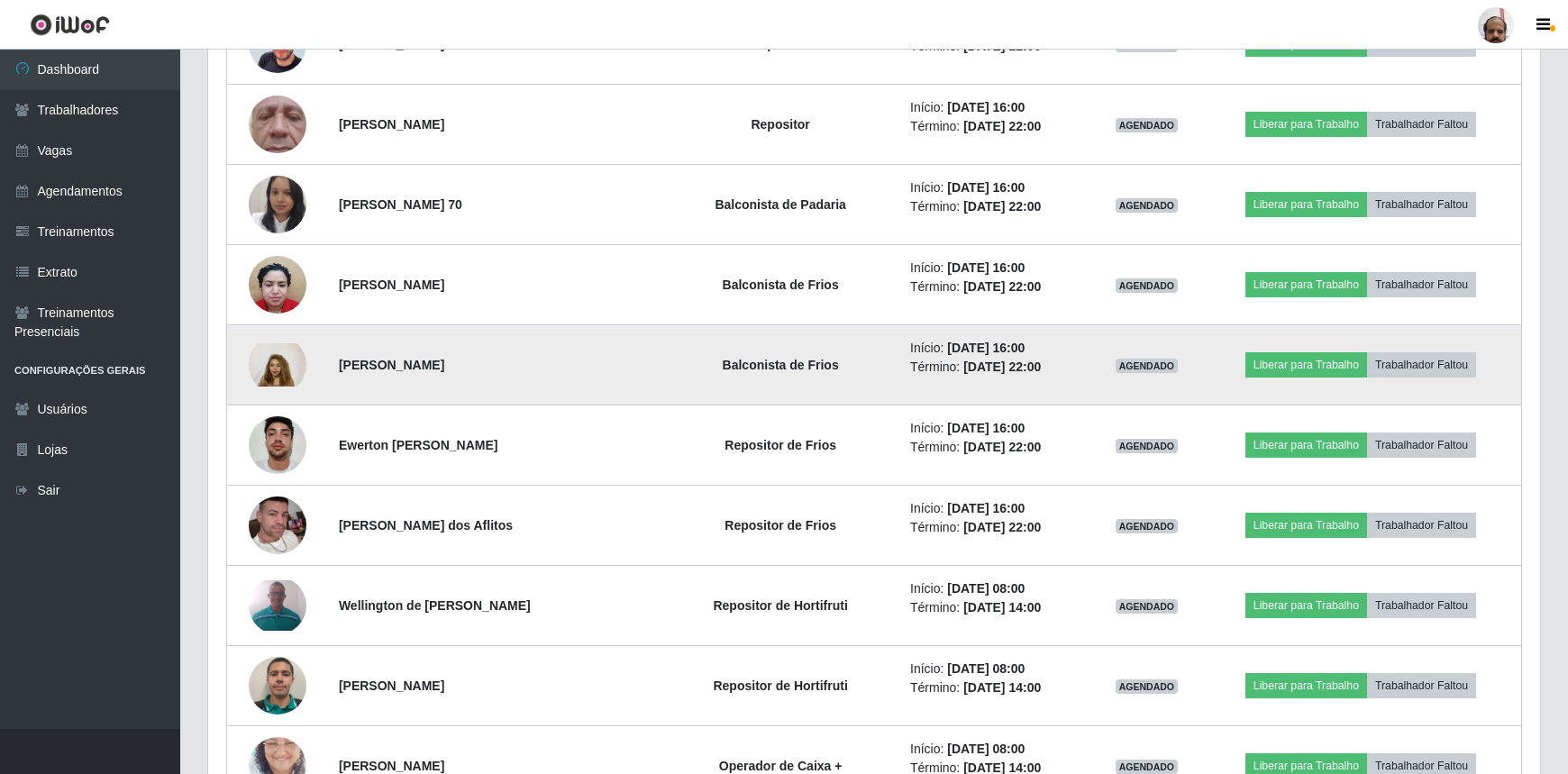
click at [272, 346] on img at bounding box center [278, 365] width 57 height 43
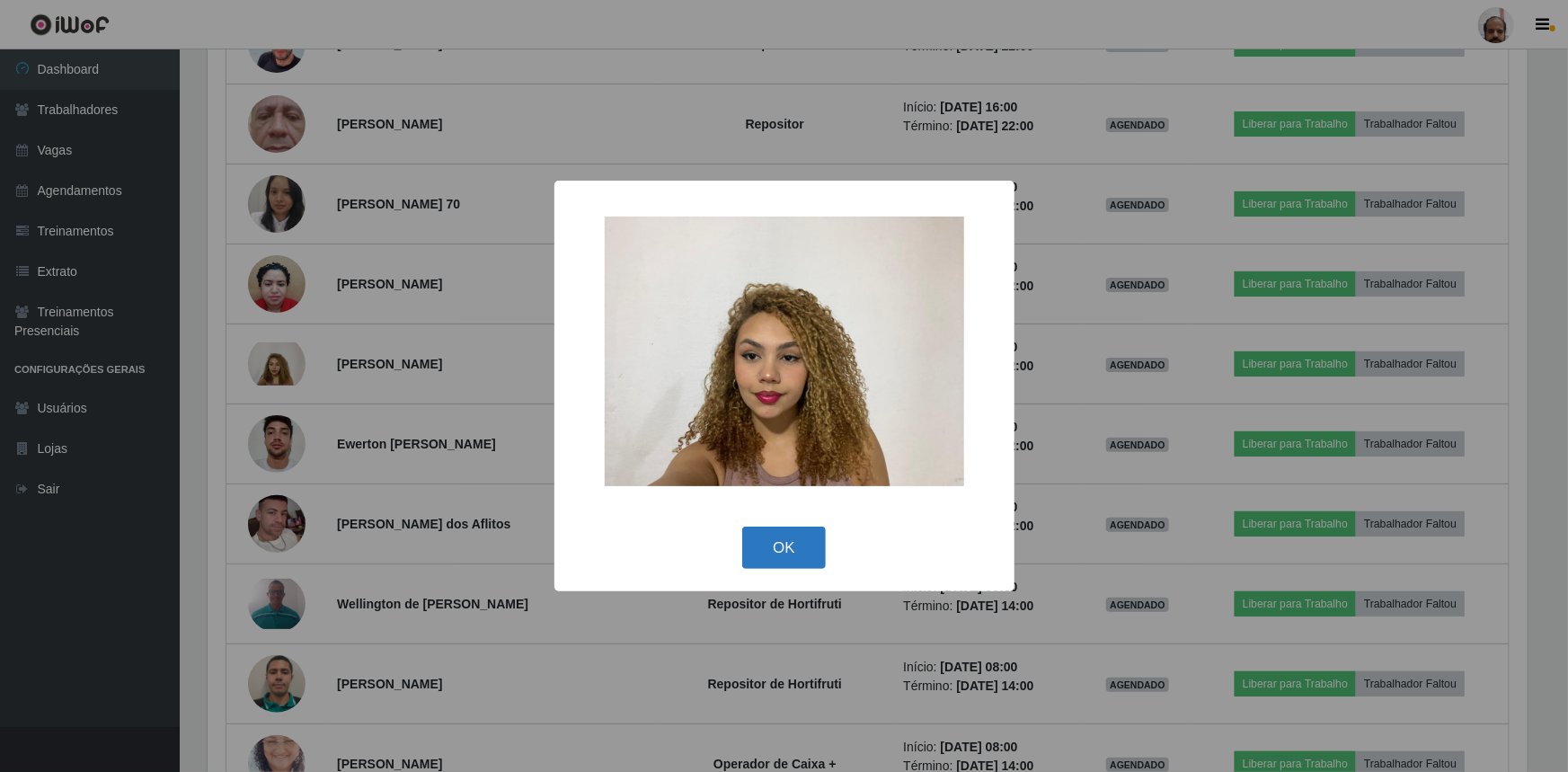
click at [788, 545] on button "OK" at bounding box center [784, 547] width 84 height 42
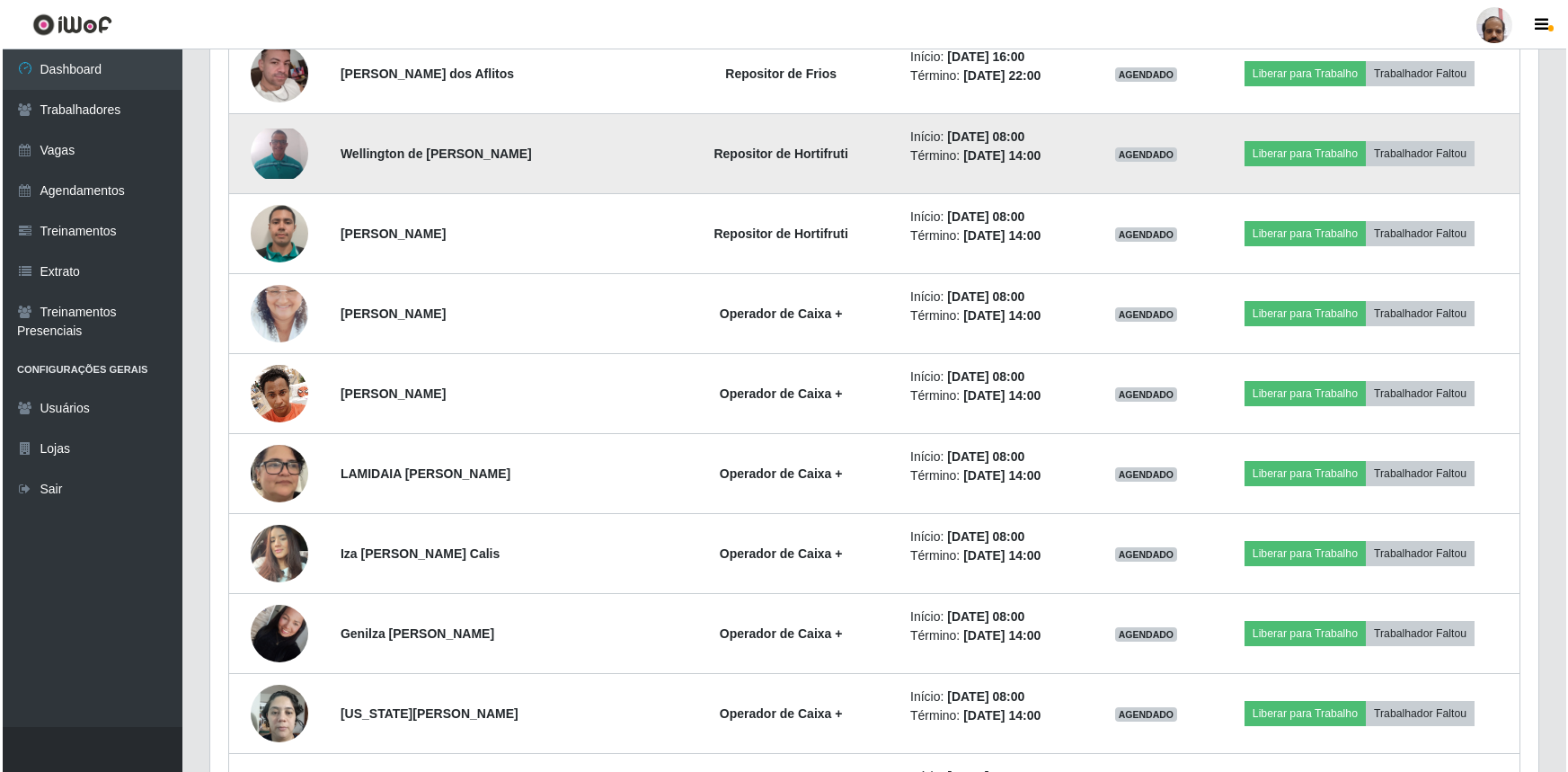
scroll to position [11031, 0]
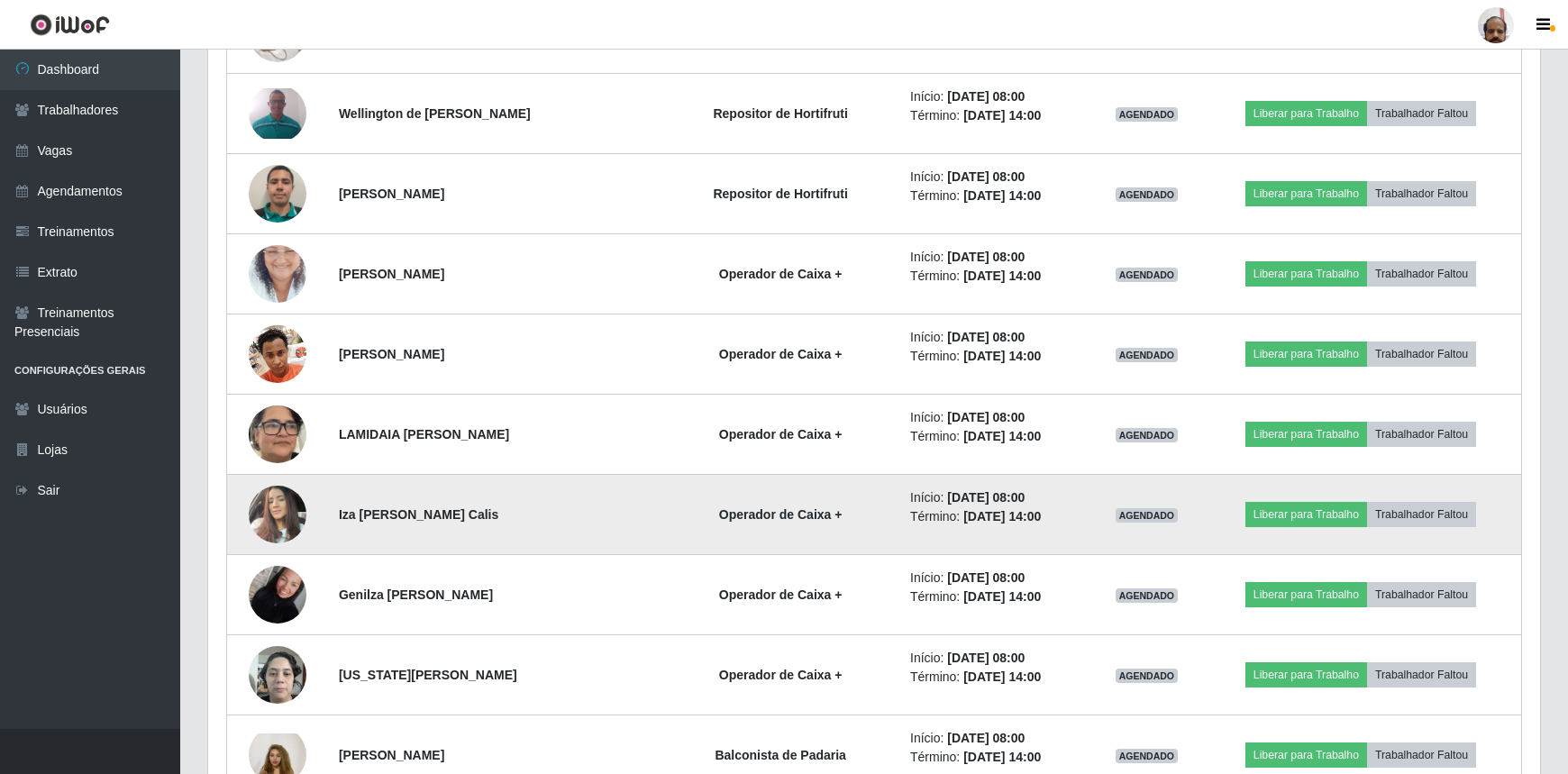
click at [258, 493] on img at bounding box center [278, 513] width 57 height 76
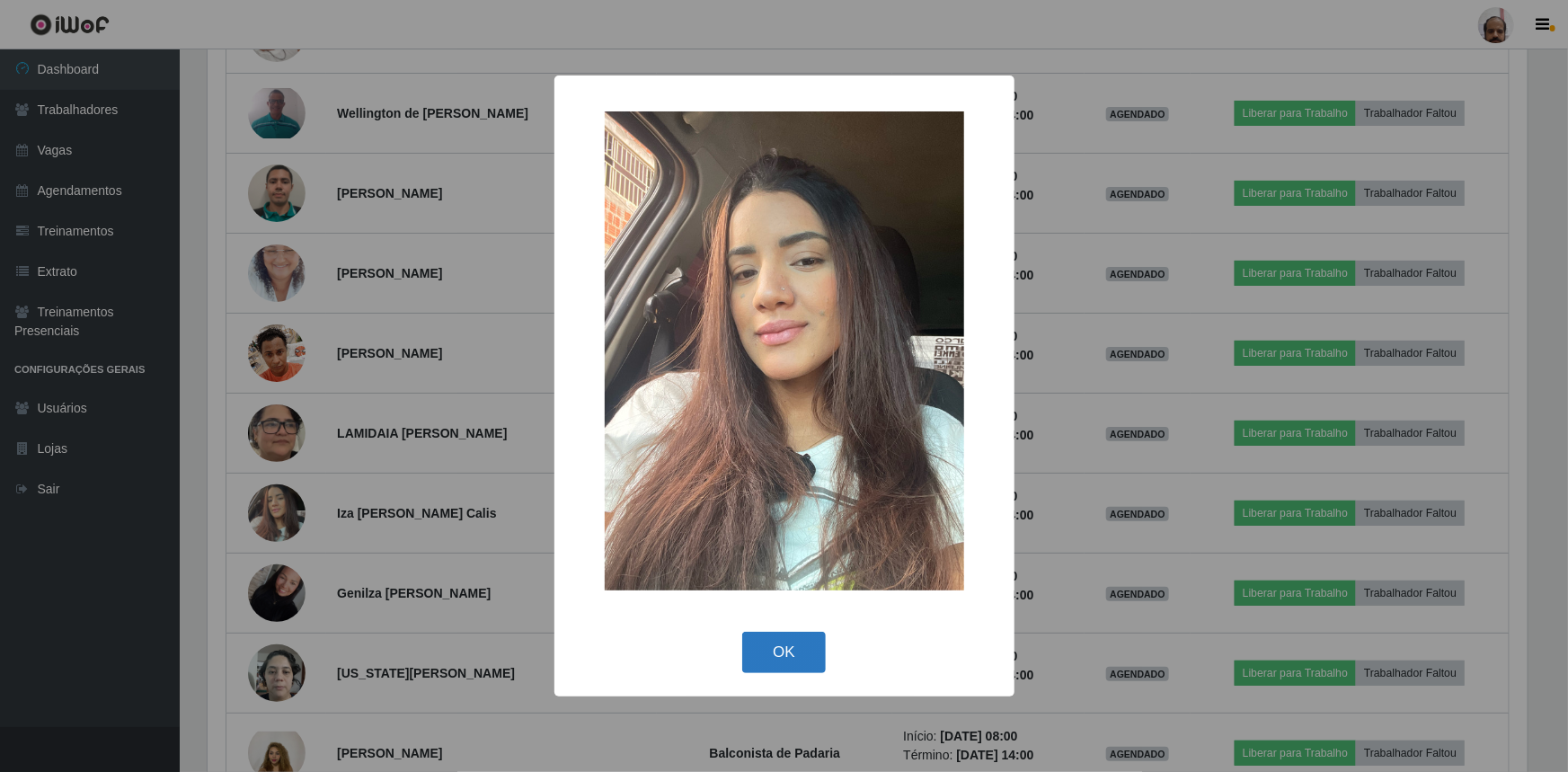
click at [778, 649] on button "OK" at bounding box center [784, 653] width 84 height 42
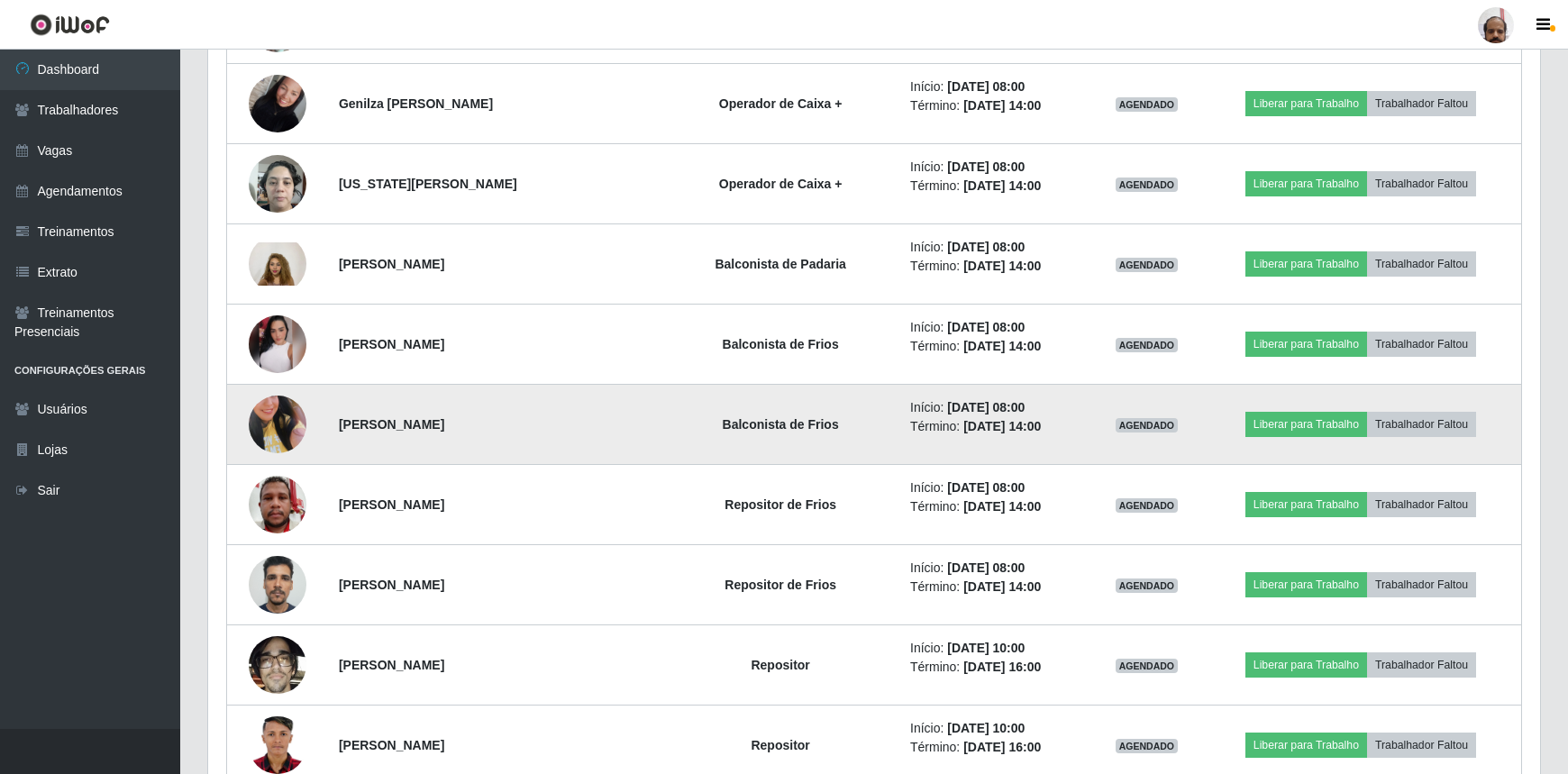
click at [282, 394] on img at bounding box center [278, 425] width 57 height 103
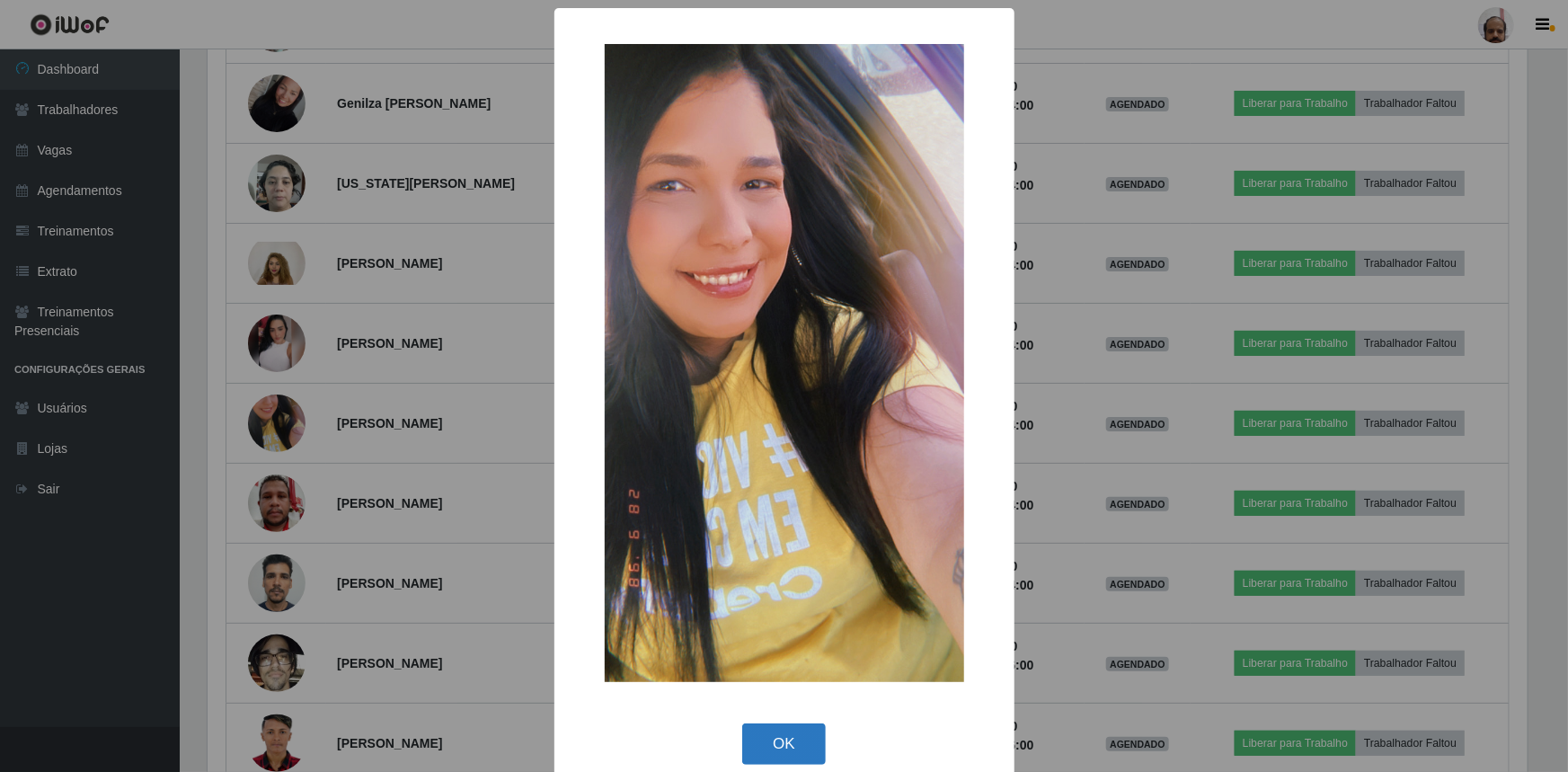
click at [786, 734] on button "OK" at bounding box center [784, 744] width 84 height 42
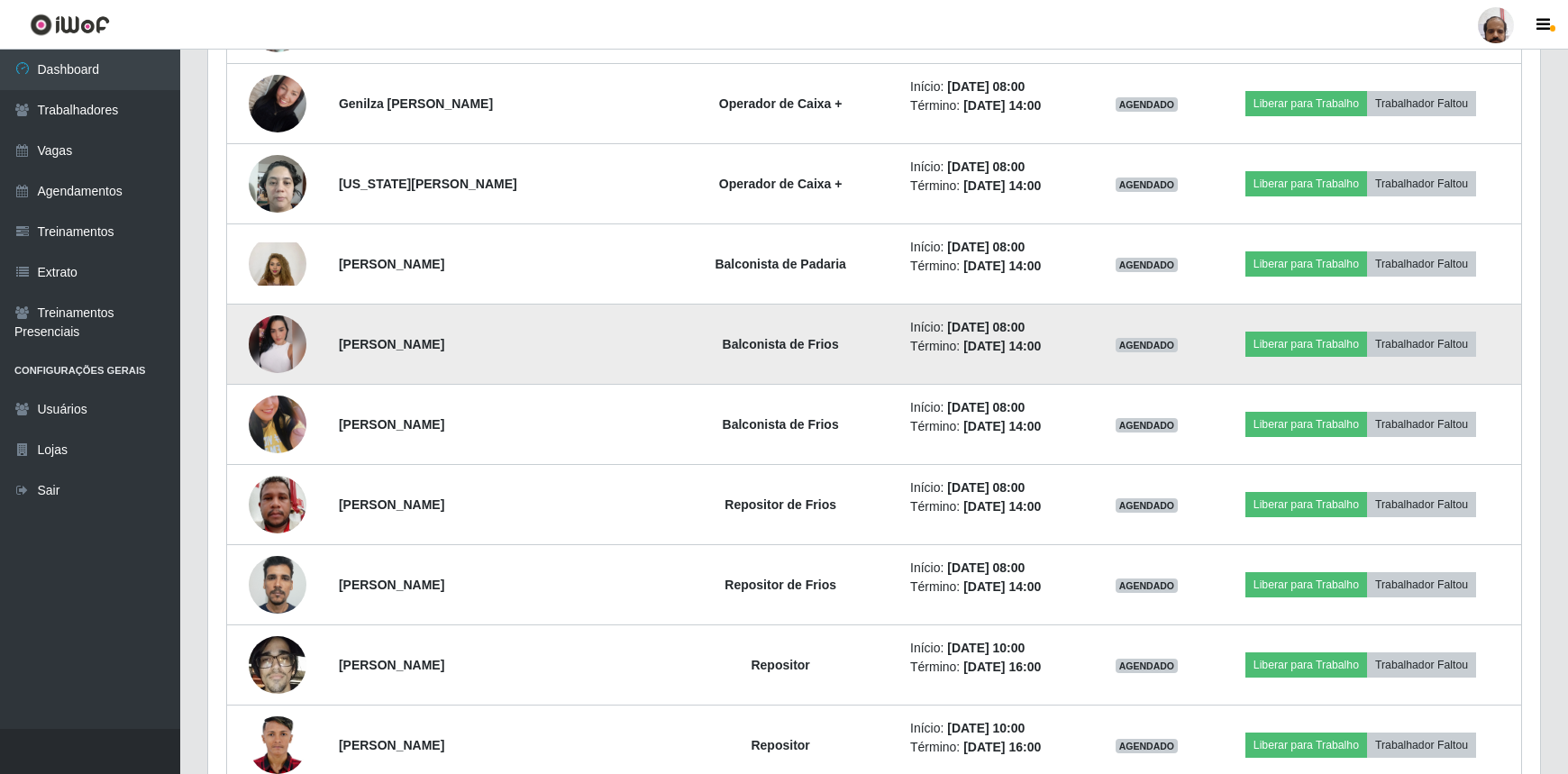
click at [282, 333] on img at bounding box center [278, 344] width 57 height 57
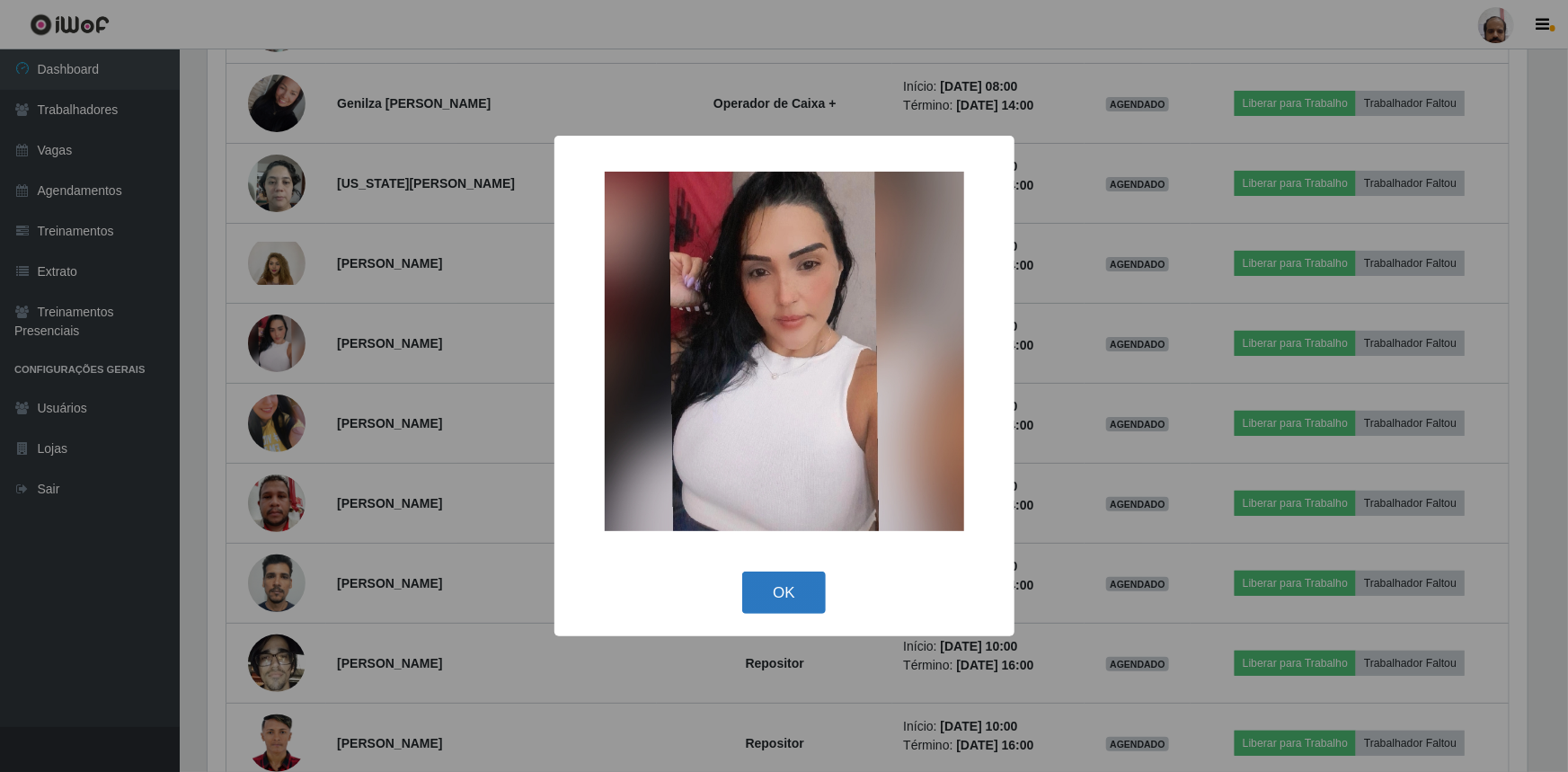
click at [810, 584] on button "OK" at bounding box center [784, 592] width 84 height 42
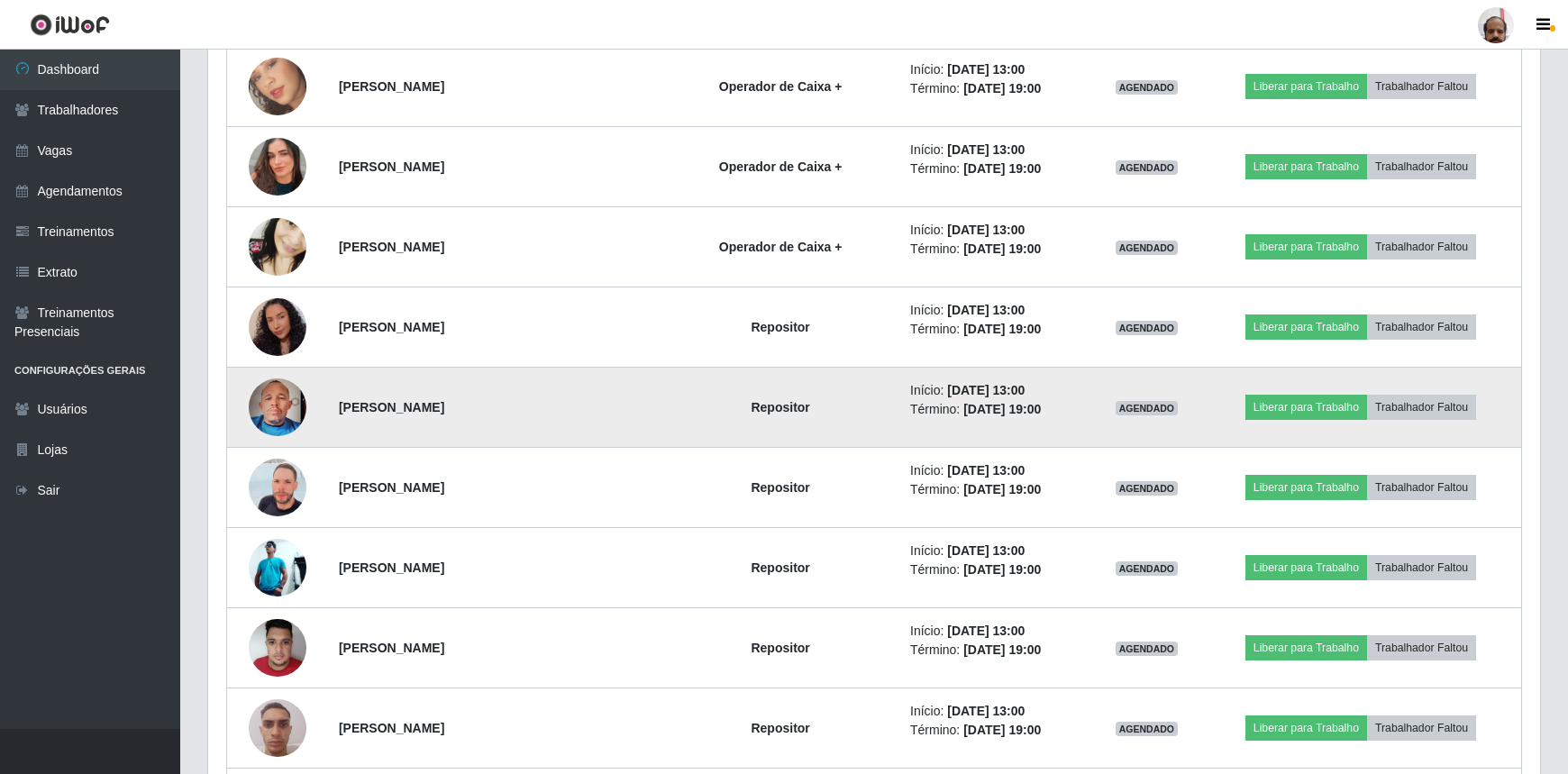
click at [283, 390] on img at bounding box center [278, 408] width 57 height 76
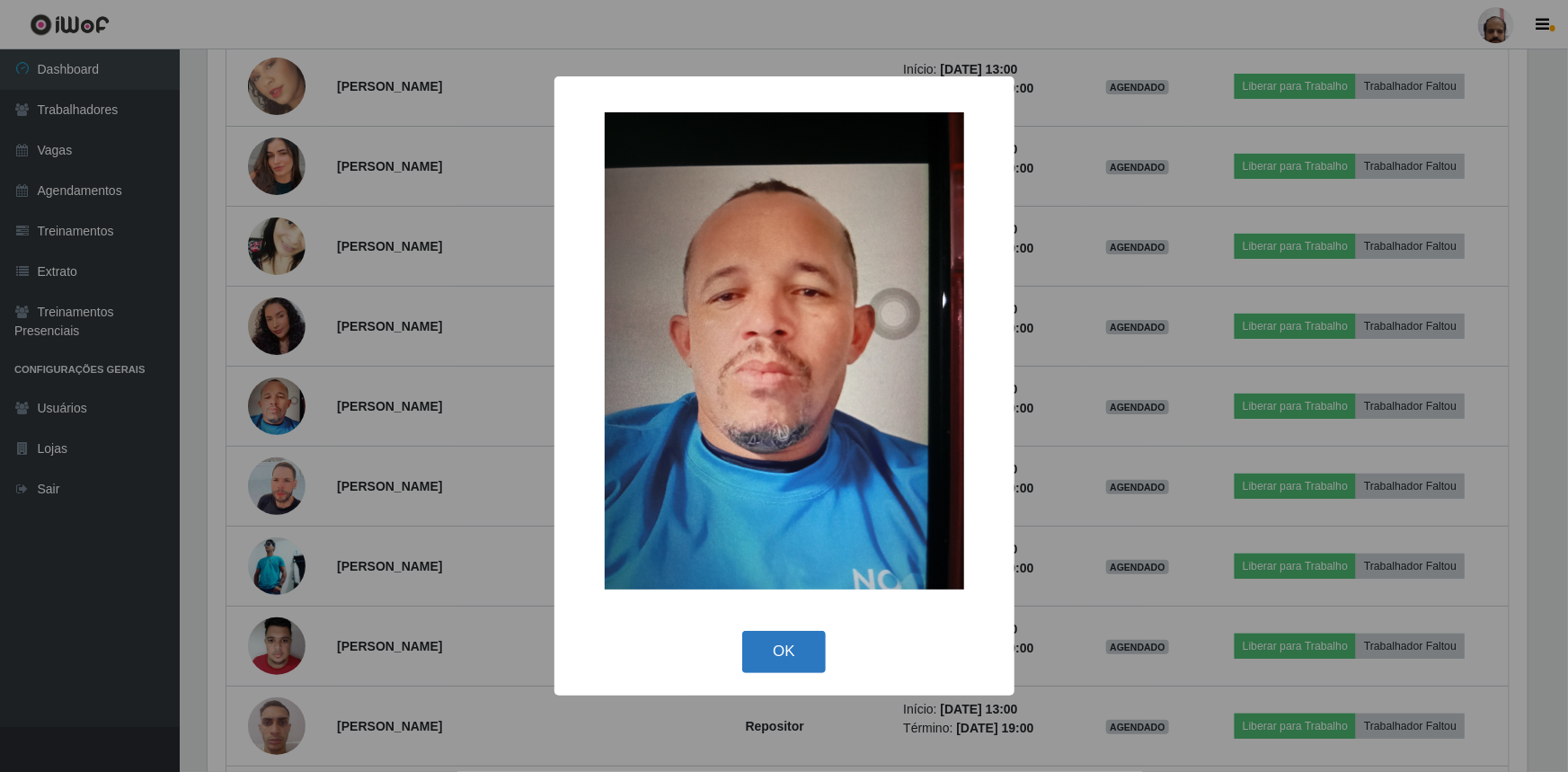
click at [796, 649] on button "OK" at bounding box center [784, 652] width 84 height 42
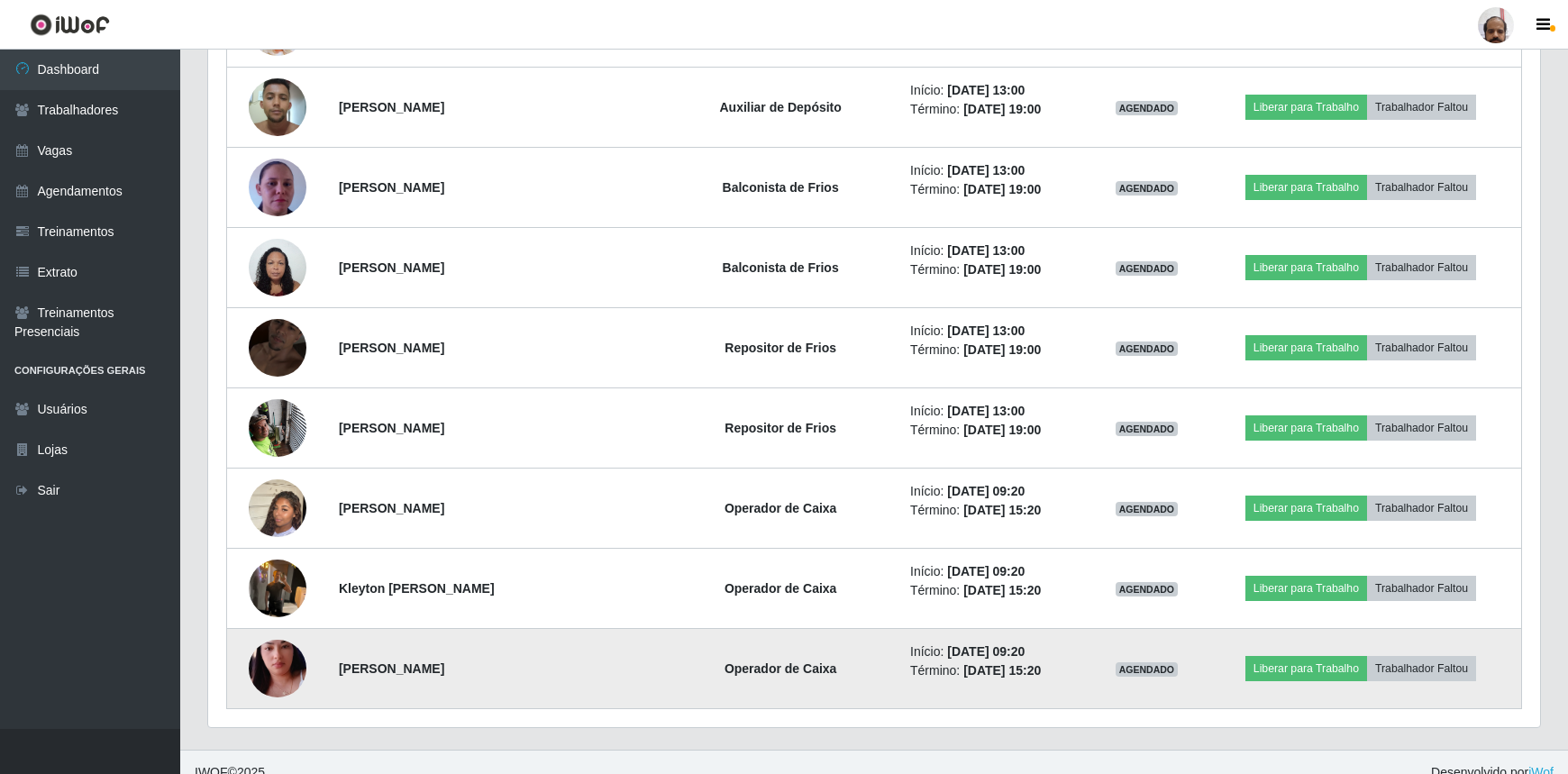
click at [275, 648] on img at bounding box center [278, 669] width 57 height 103
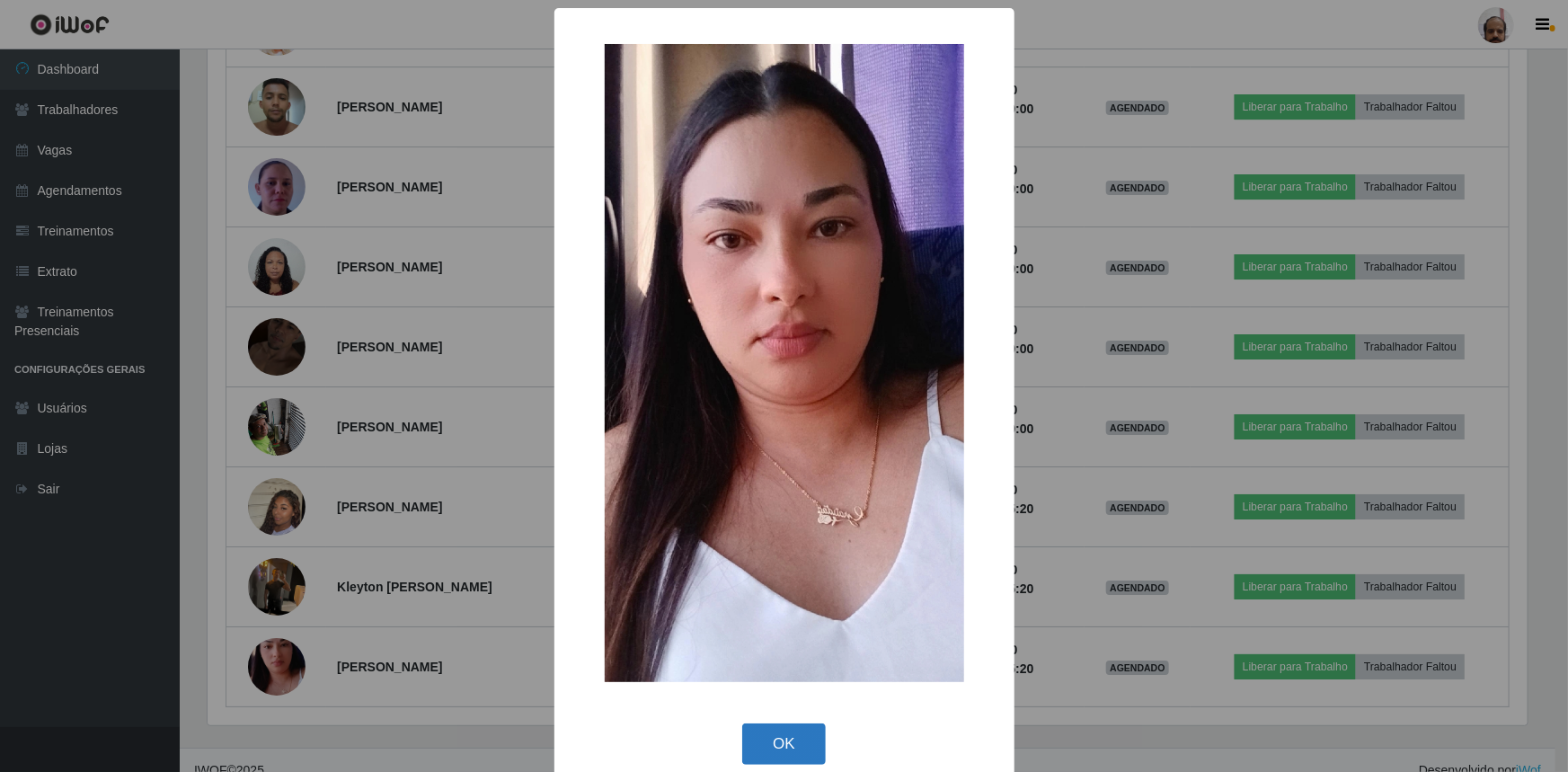
click at [762, 745] on button "OK" at bounding box center [784, 744] width 84 height 42
